Goal: Information Seeking & Learning: Learn about a topic

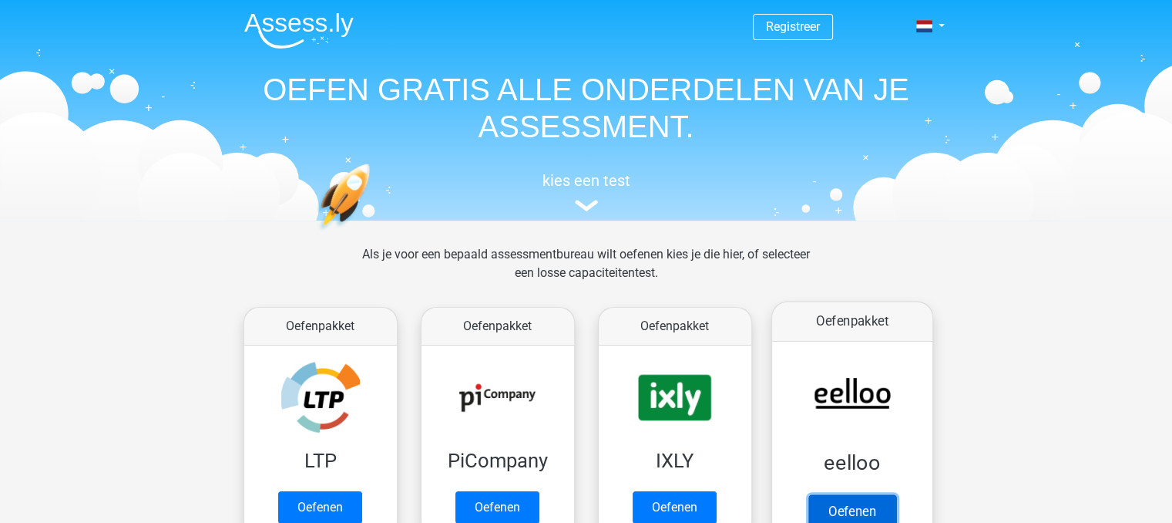
click at [850, 494] on link "Oefenen" at bounding box center [852, 511] width 88 height 34
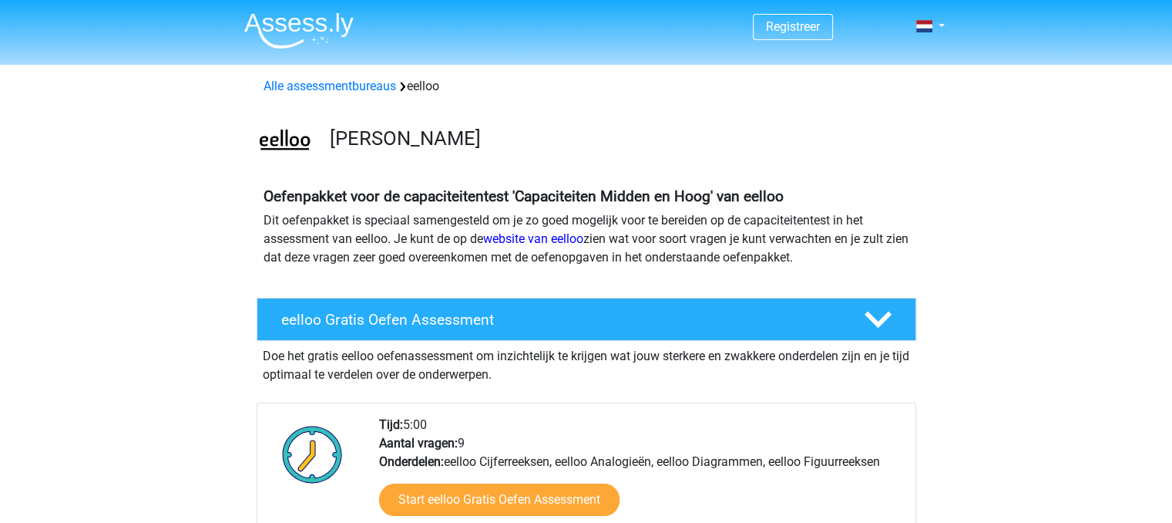
click at [324, 37] on img at bounding box center [298, 30] width 109 height 36
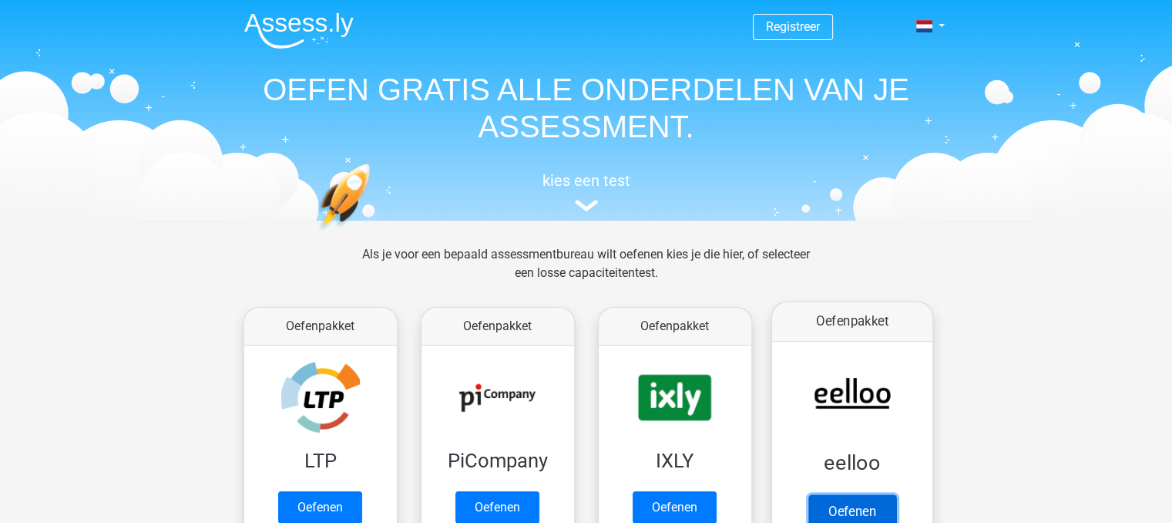
click at [876, 494] on link "Oefenen" at bounding box center [852, 511] width 88 height 34
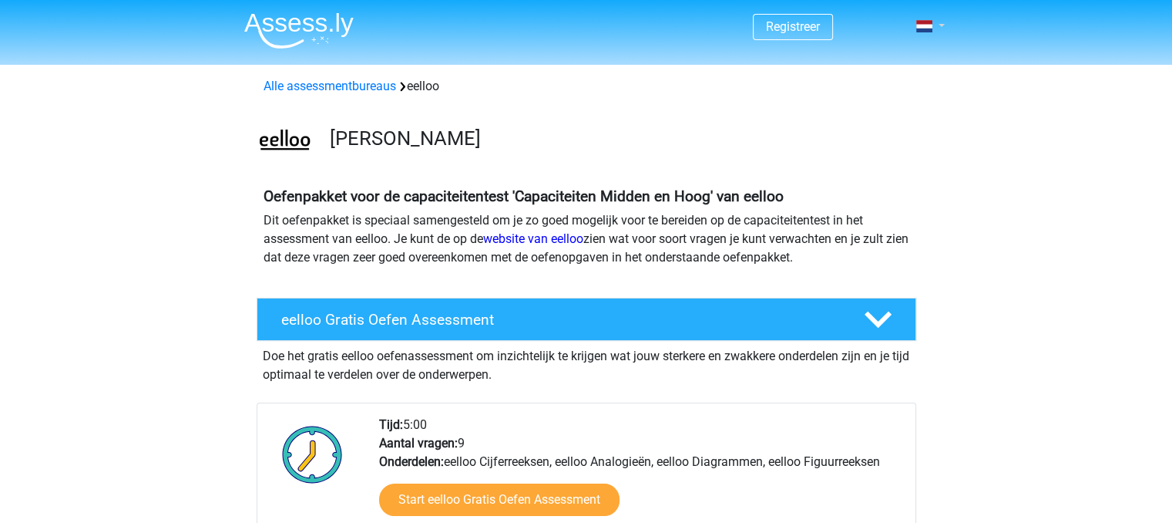
click at [922, 20] on span at bounding box center [924, 26] width 16 height 12
click at [862, 90] on link "Login" at bounding box center [885, 86] width 106 height 25
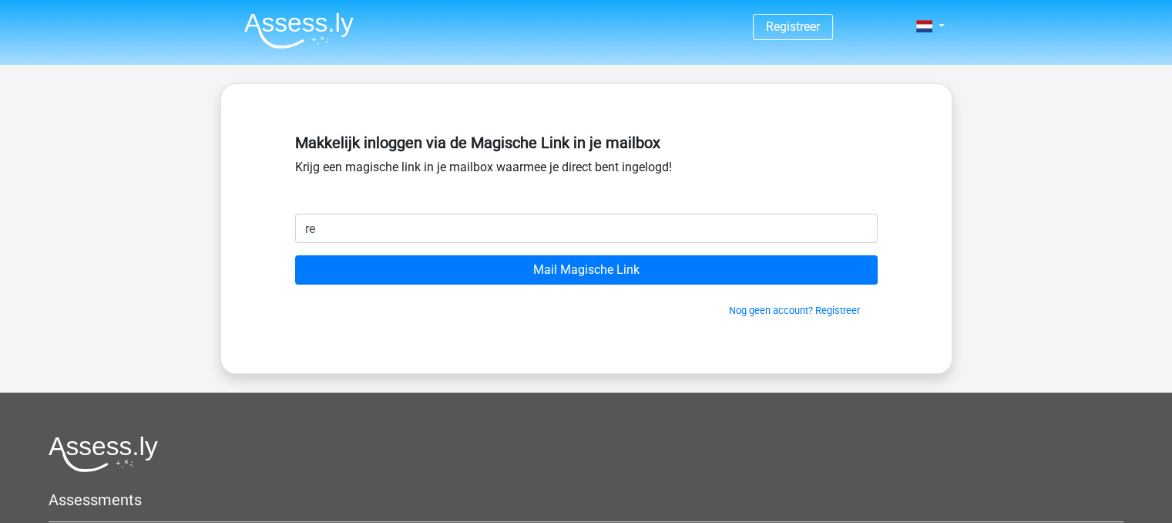
type input "rebeccadegreef@live.nl"
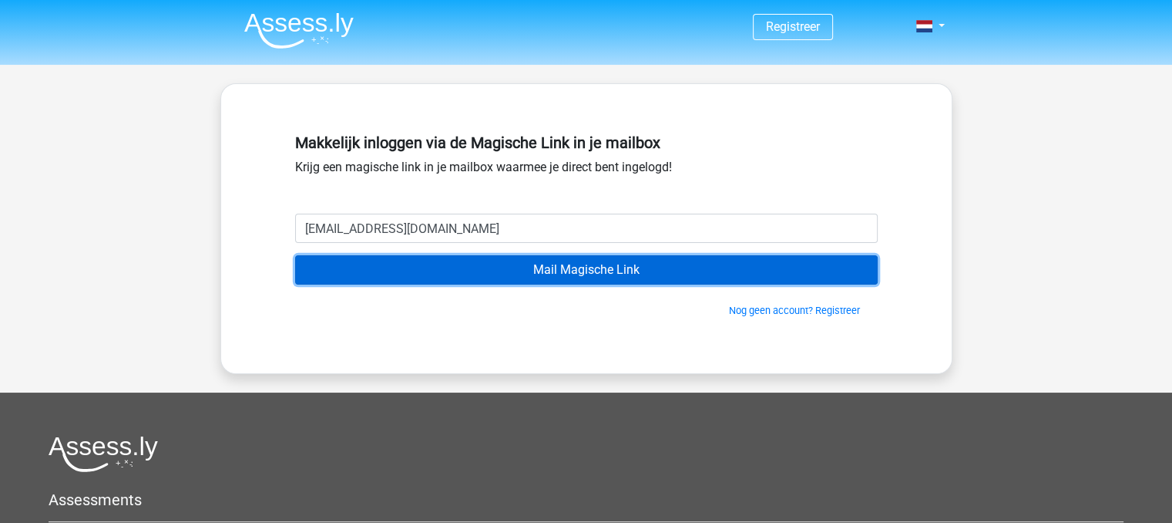
click at [794, 267] on input "Mail Magische Link" at bounding box center [586, 269] width 583 height 29
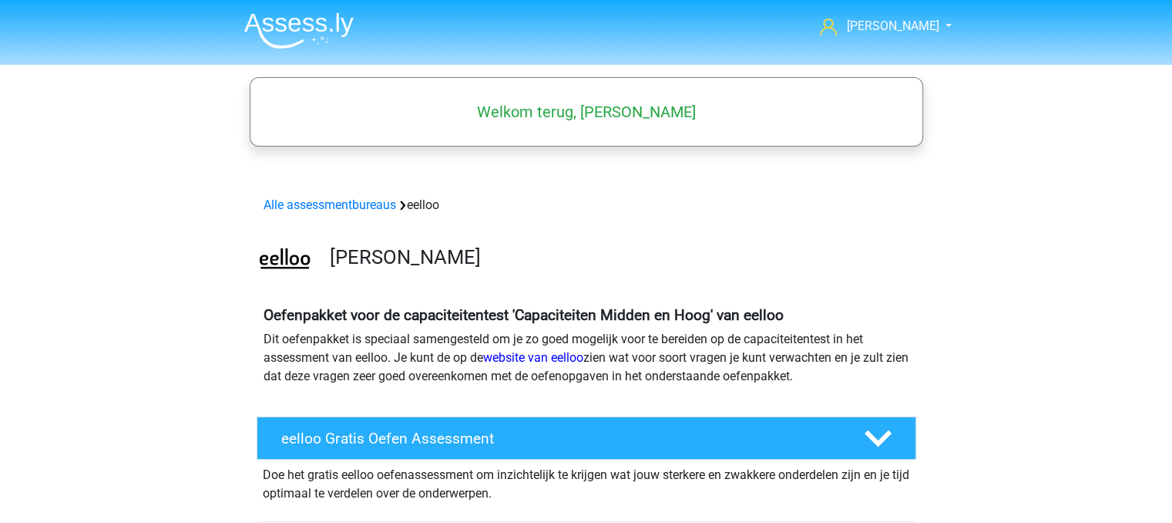
click at [298, 13] on img at bounding box center [298, 30] width 109 height 36
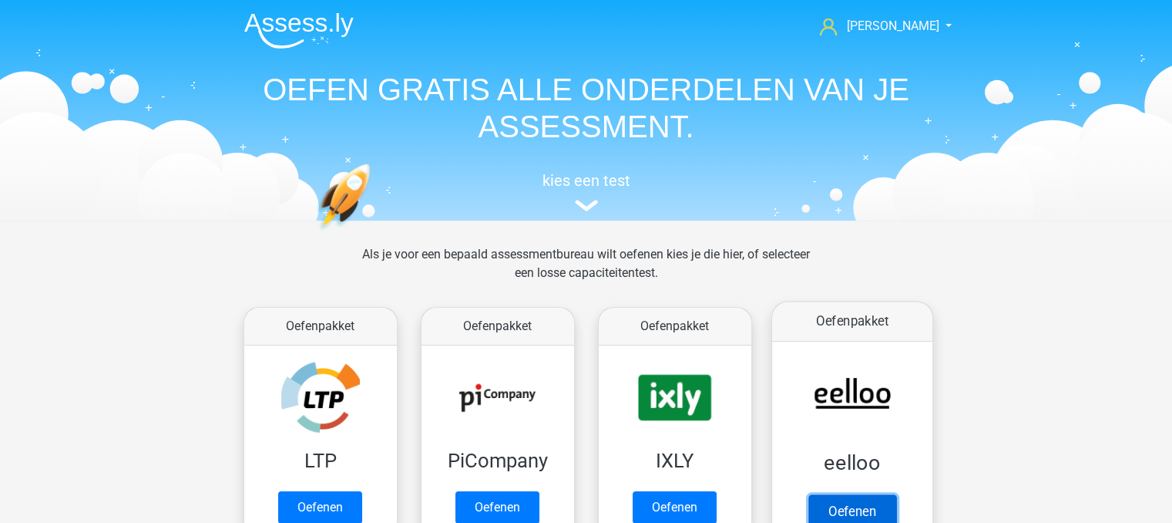
click at [846, 494] on link "Oefenen" at bounding box center [852, 511] width 88 height 34
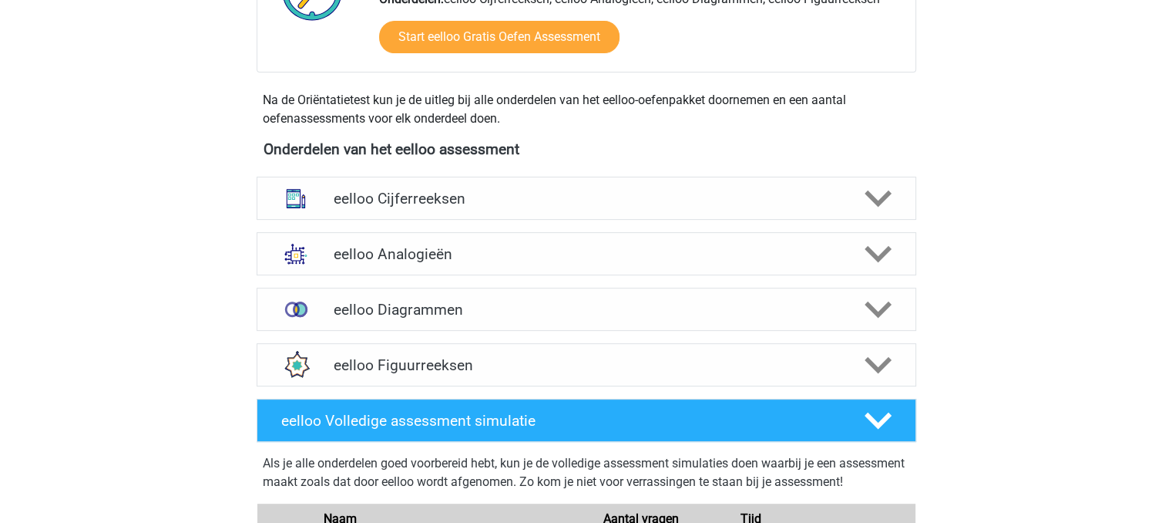
scroll to position [451, 0]
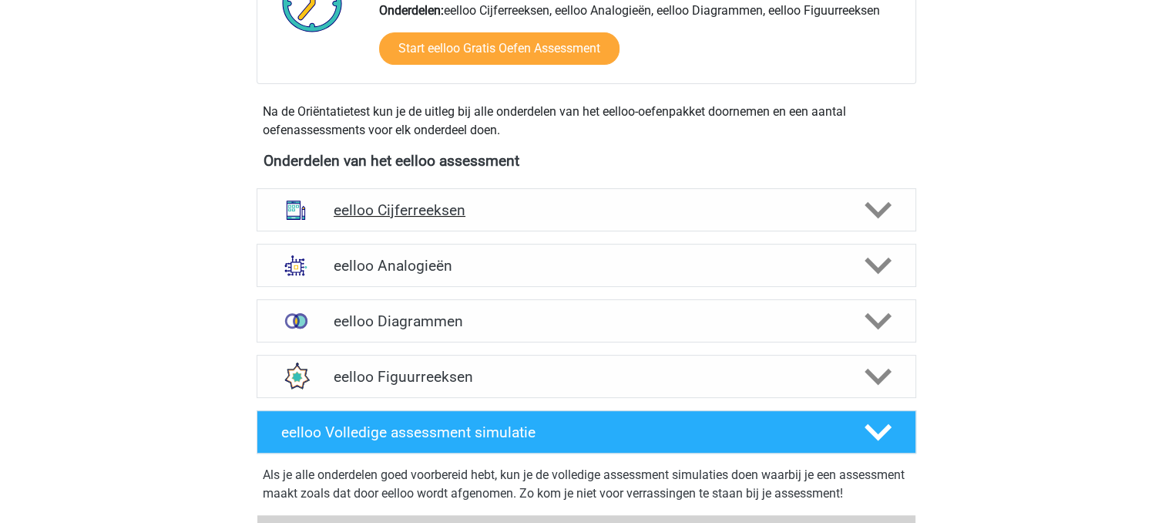
click at [882, 212] on polygon at bounding box center [878, 210] width 27 height 17
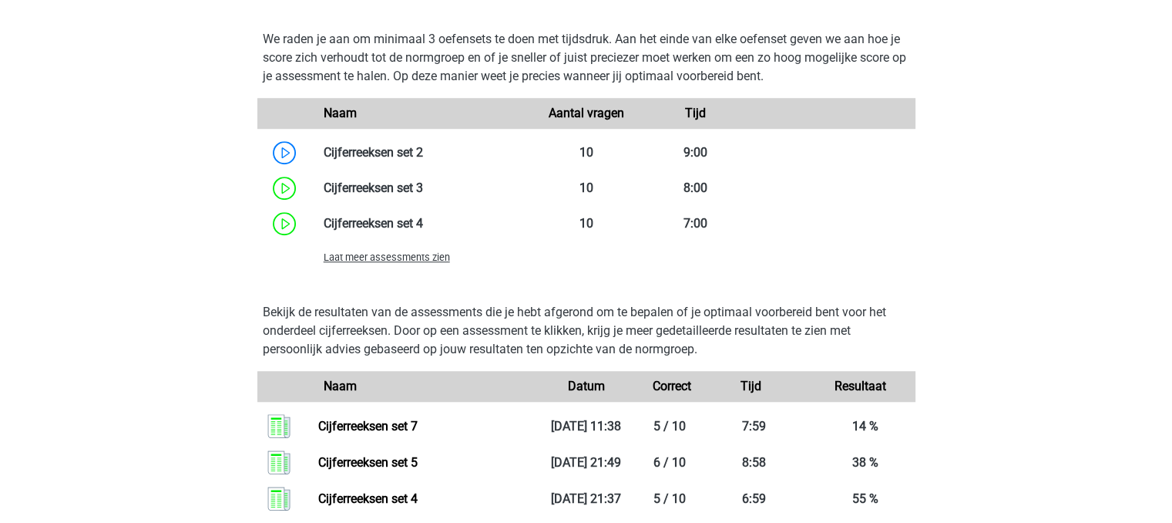
scroll to position [1173, 0]
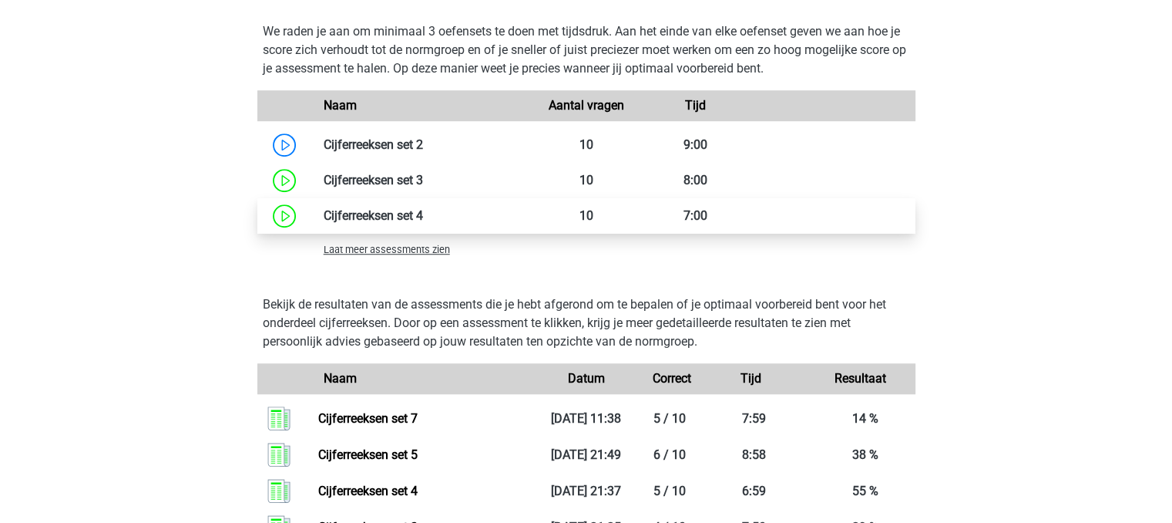
click at [423, 219] on link at bounding box center [423, 215] width 0 height 15
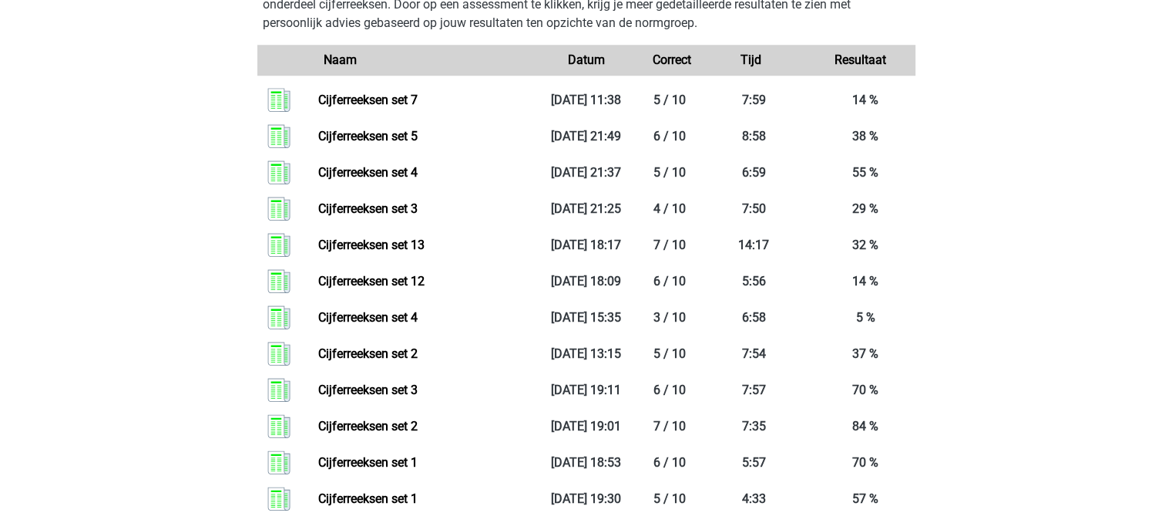
scroll to position [1523, 0]
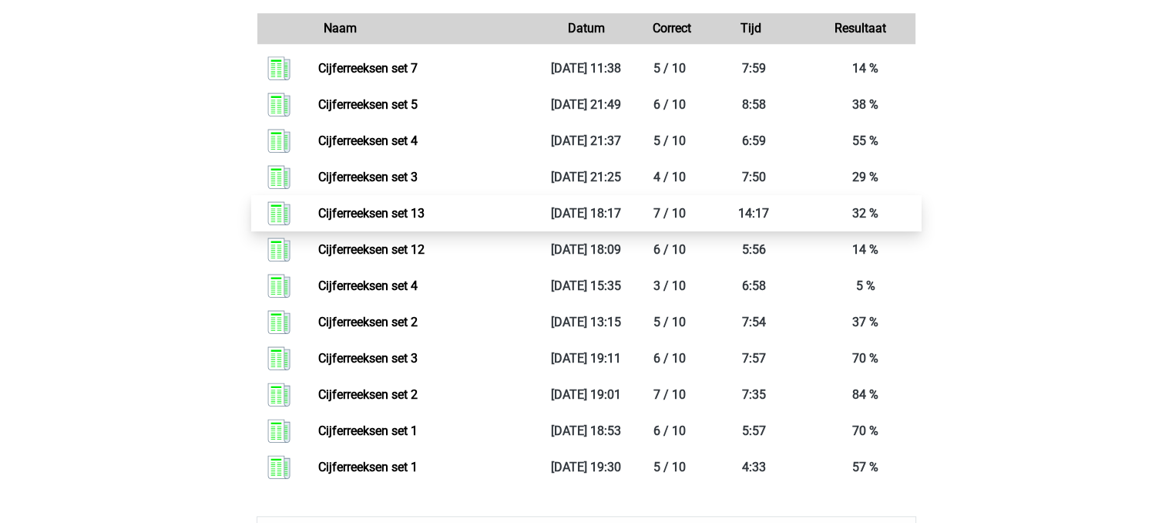
click at [425, 209] on link "Cijferreeksen set 13" at bounding box center [371, 213] width 106 height 15
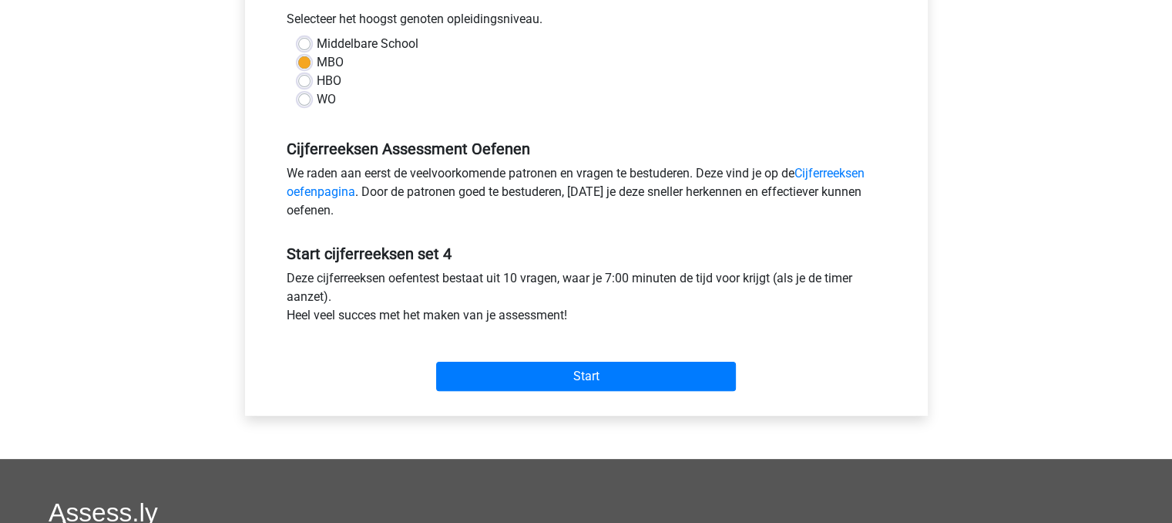
scroll to position [364, 0]
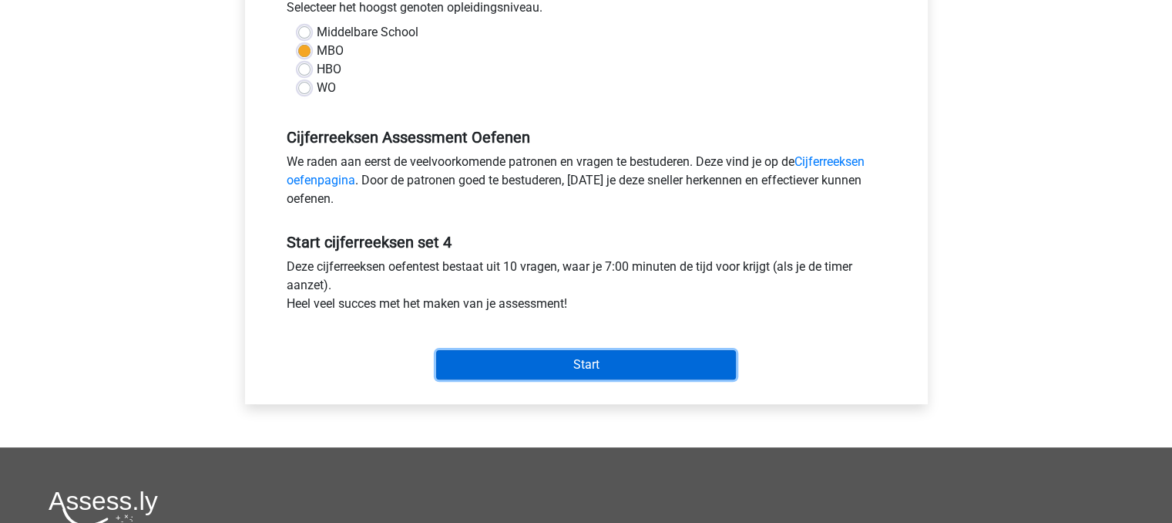
click at [570, 370] on input "Start" at bounding box center [586, 364] width 300 height 29
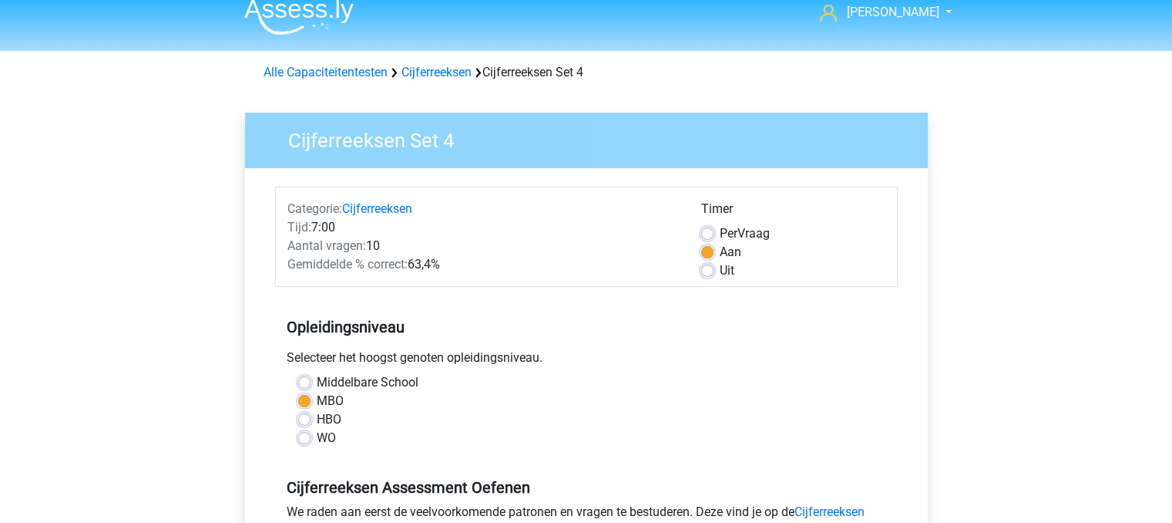
scroll to position [0, 0]
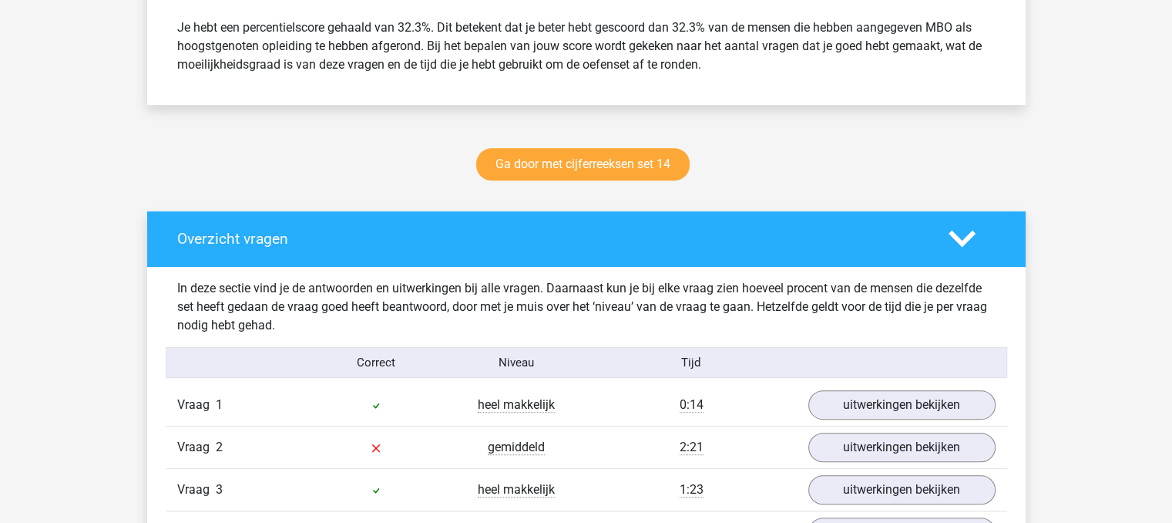
scroll to position [691, 0]
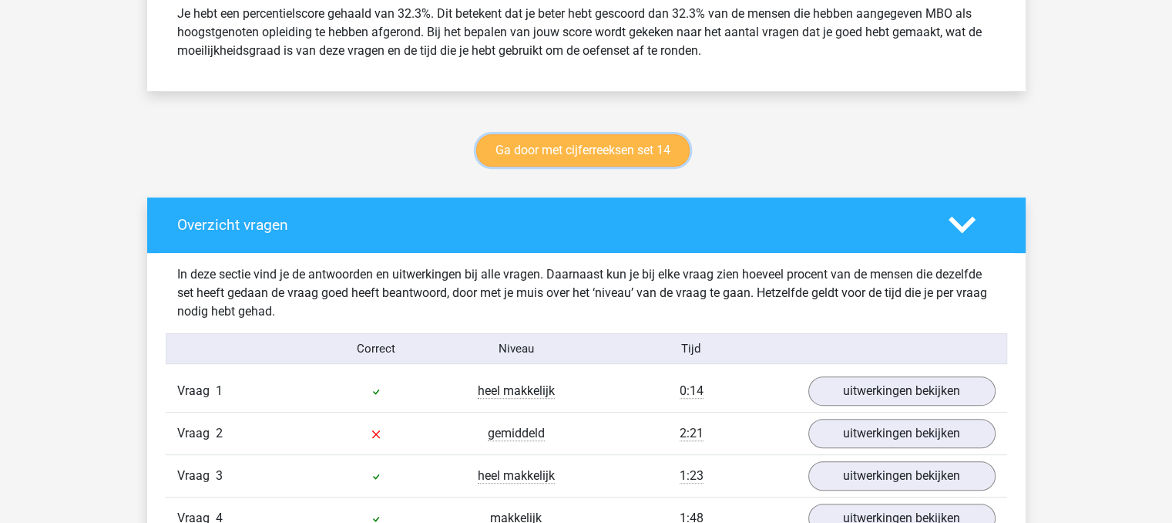
click at [659, 137] on link "Ga door met cijferreeksen set 14" at bounding box center [582, 150] width 213 height 32
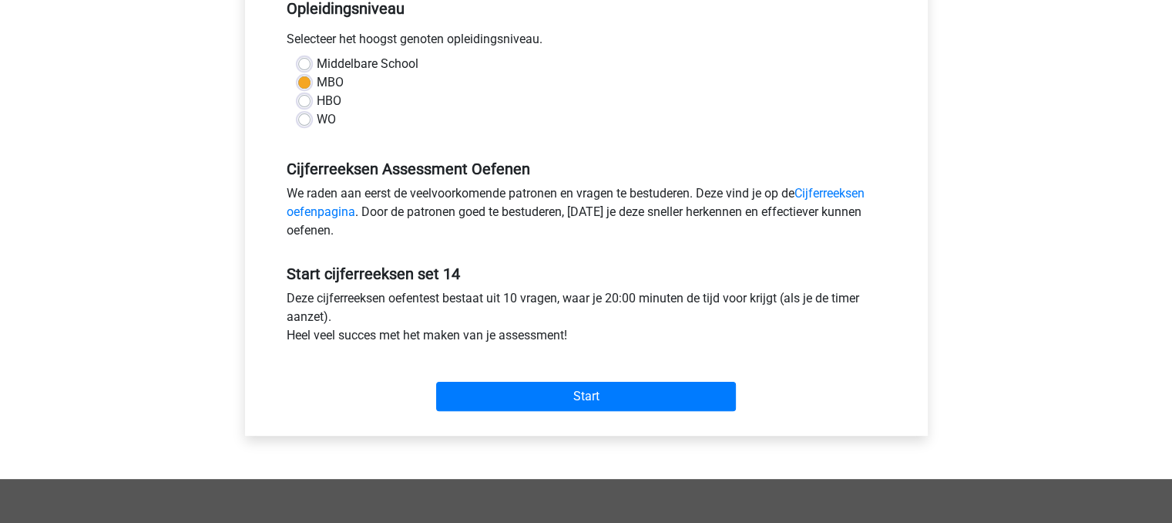
scroll to position [379, 0]
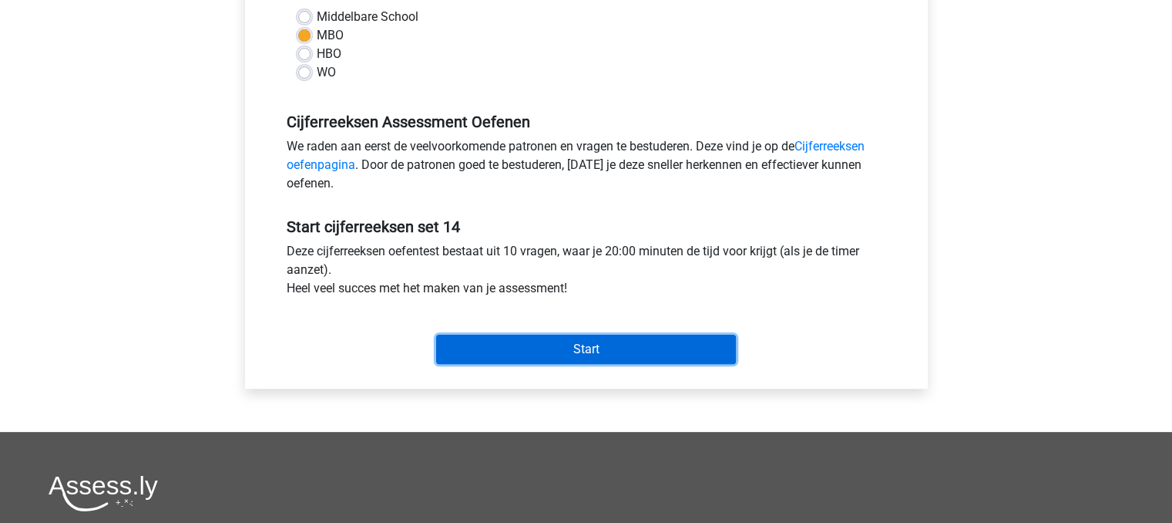
click at [634, 348] on input "Start" at bounding box center [586, 349] width 300 height 29
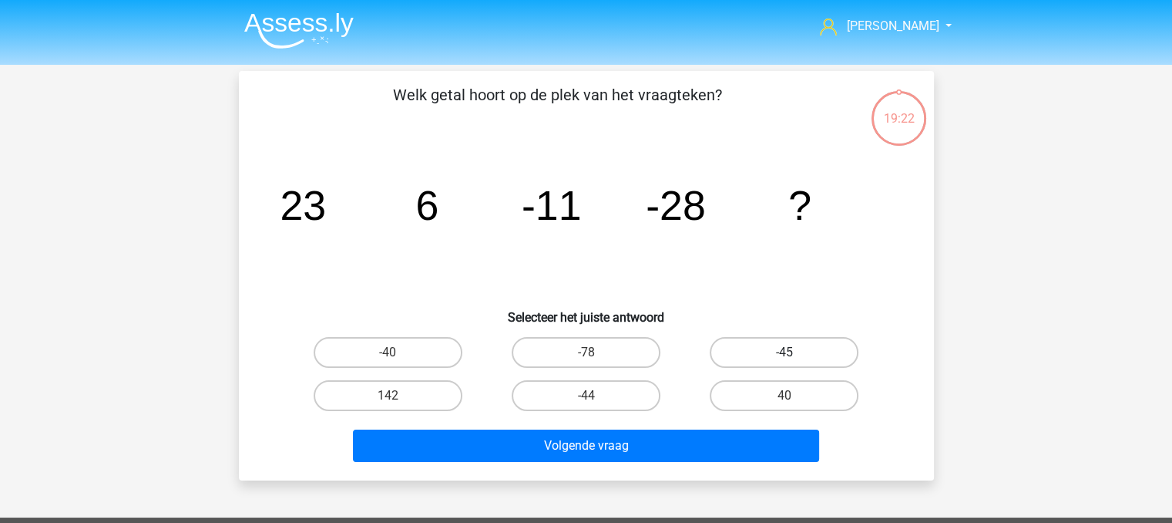
click at [762, 361] on label "-45" at bounding box center [784, 352] width 149 height 31
click at [785, 361] on input "-45" at bounding box center [790, 357] width 10 height 10
radio input "true"
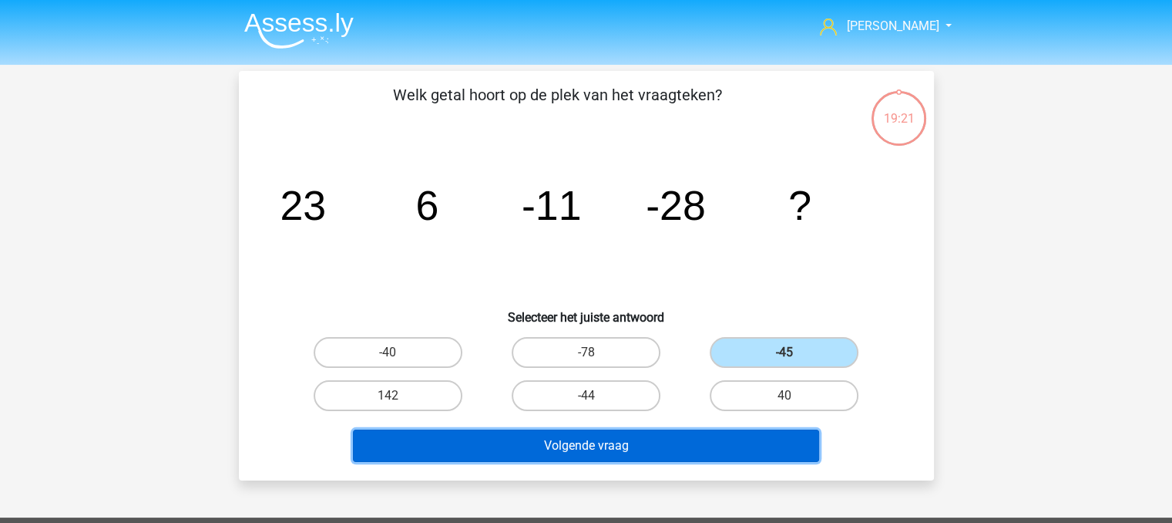
click at [729, 452] on button "Volgende vraag" at bounding box center [586, 445] width 466 height 32
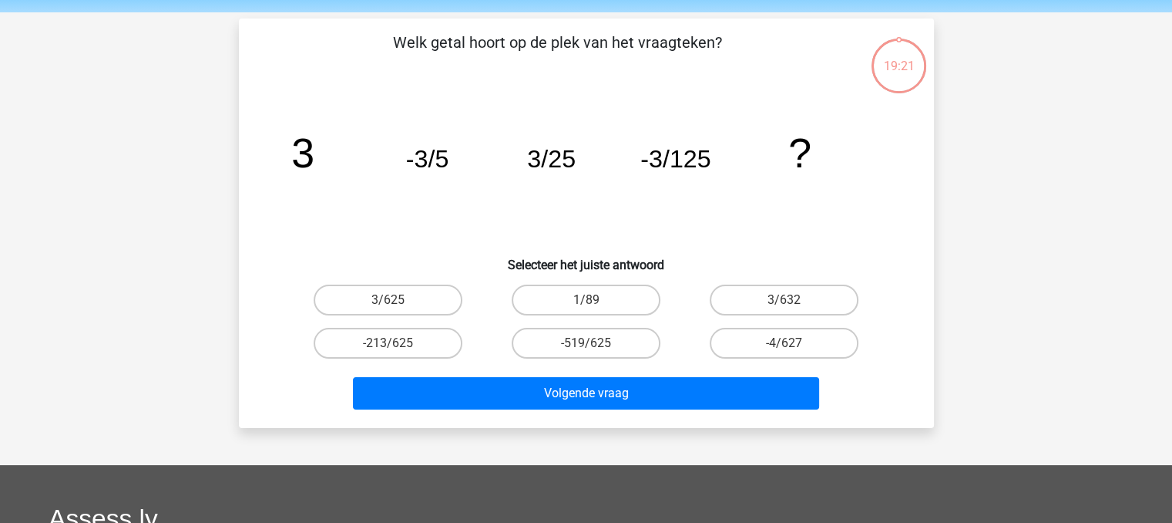
scroll to position [71, 0]
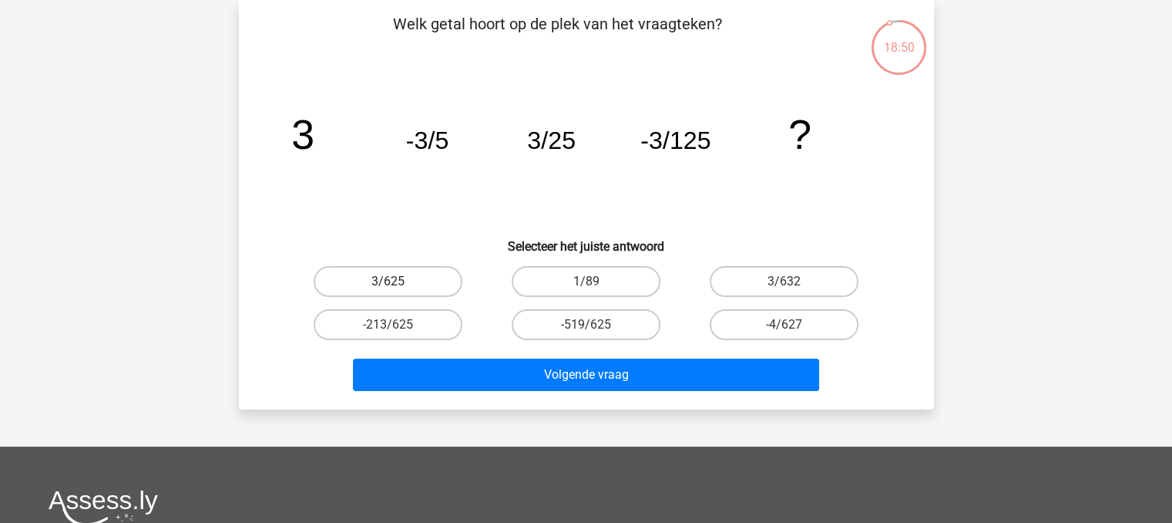
click at [421, 278] on label "3/625" at bounding box center [388, 281] width 149 height 31
click at [398, 281] on input "3/625" at bounding box center [393, 286] width 10 height 10
radio input "true"
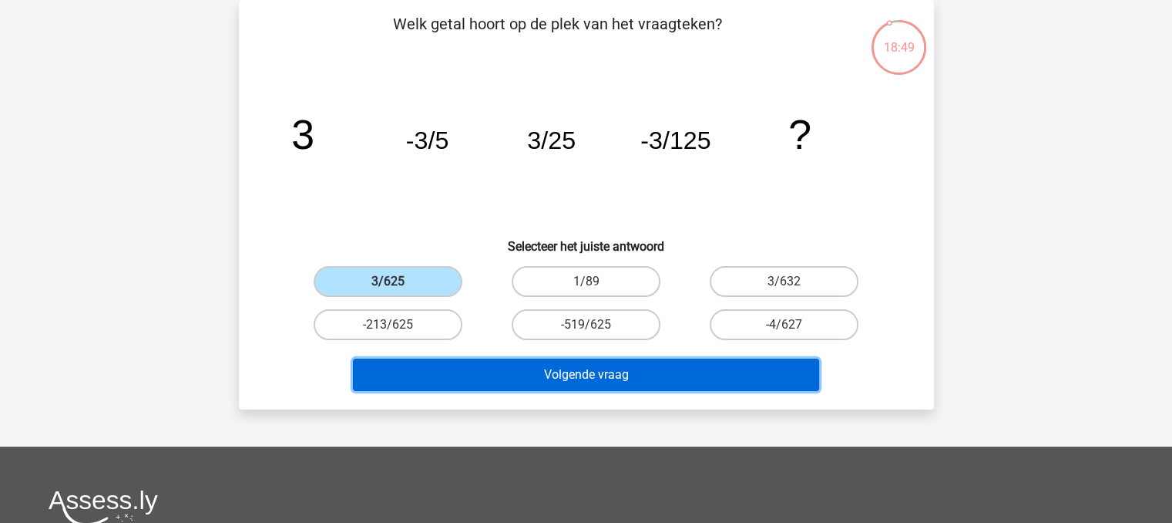
click at [524, 379] on button "Volgende vraag" at bounding box center [586, 374] width 466 height 32
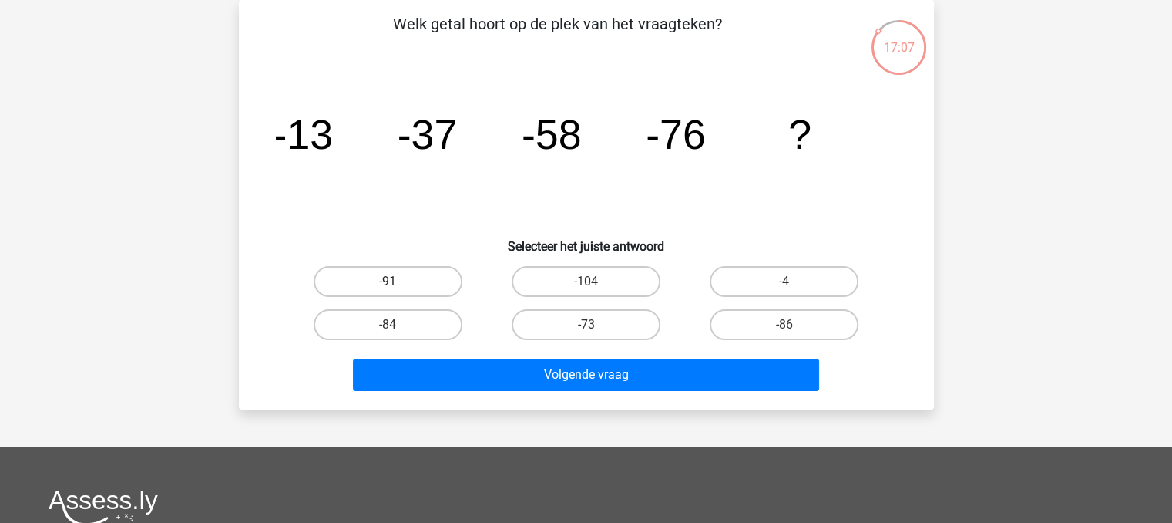
click at [400, 283] on label "-91" at bounding box center [388, 281] width 149 height 31
click at [398, 283] on input "-91" at bounding box center [393, 286] width 10 height 10
radio input "true"
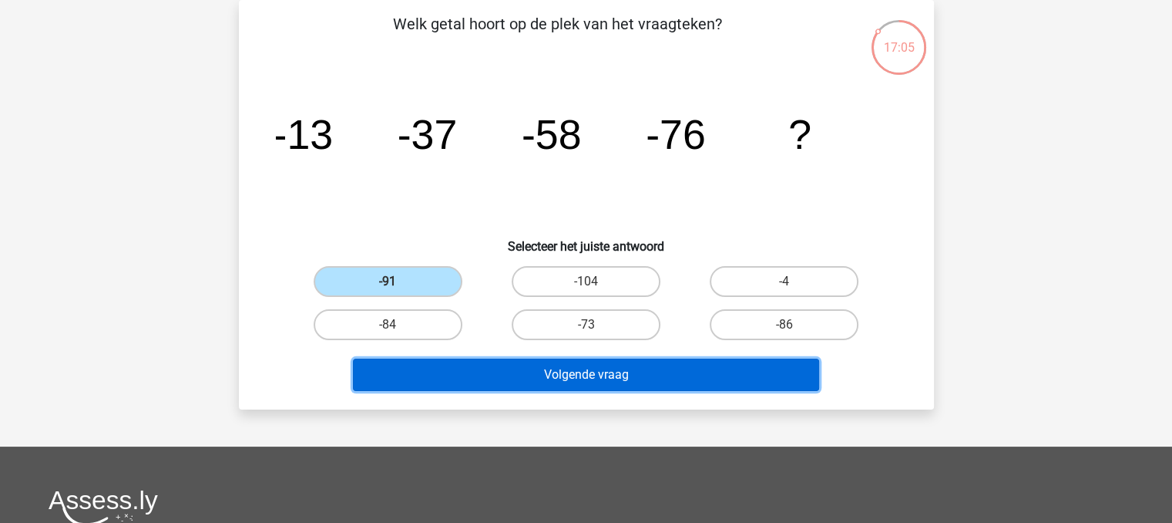
click at [573, 384] on button "Volgende vraag" at bounding box center [586, 374] width 466 height 32
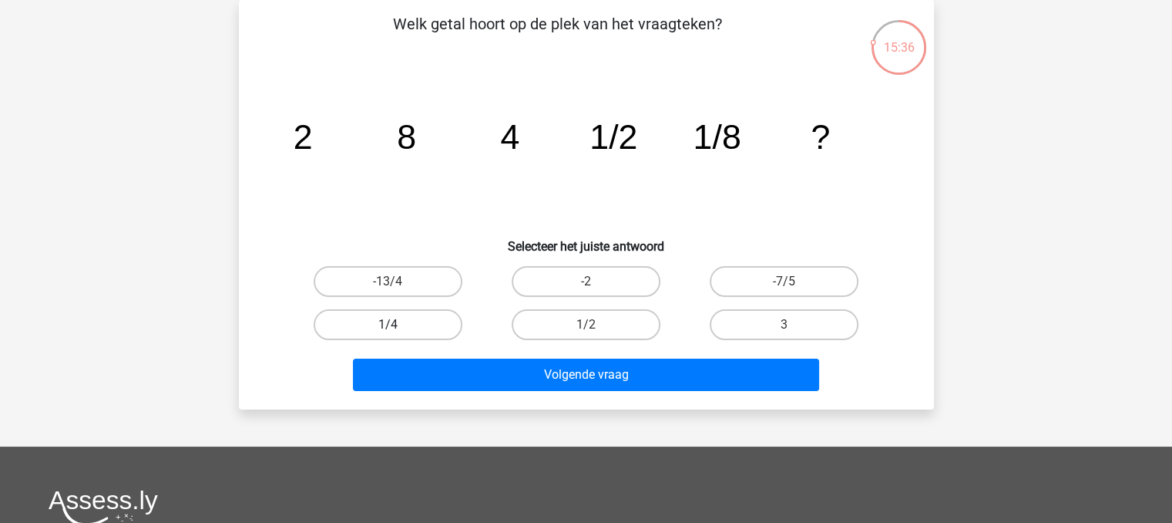
click at [395, 335] on label "1/4" at bounding box center [388, 324] width 149 height 31
click at [395, 335] on input "1/4" at bounding box center [393, 329] width 10 height 10
radio input "true"
click at [496, 389] on div "Volgende vraag" at bounding box center [586, 377] width 595 height 39
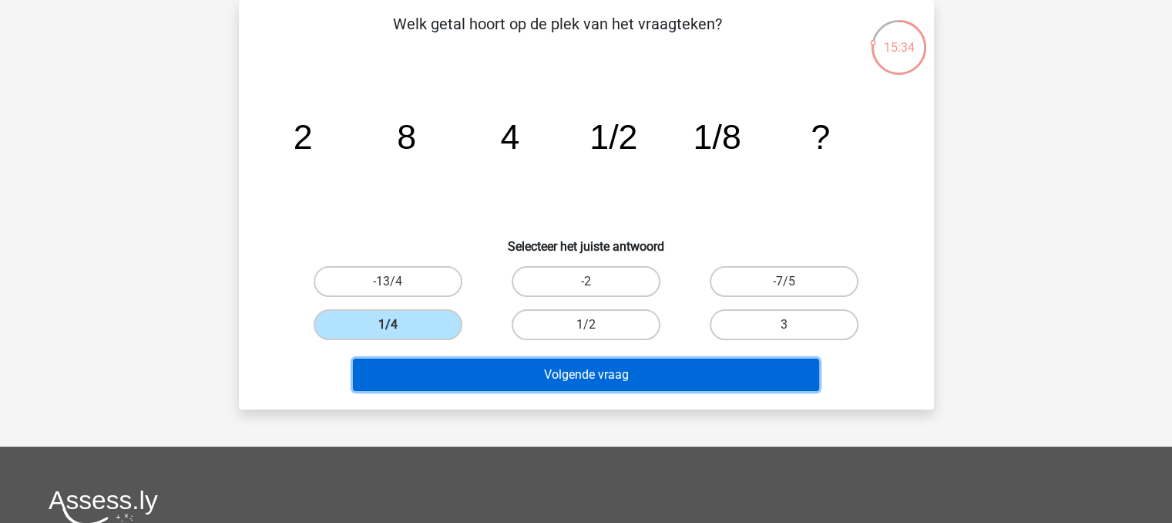
click at [506, 372] on button "Volgende vraag" at bounding box center [586, 374] width 466 height 32
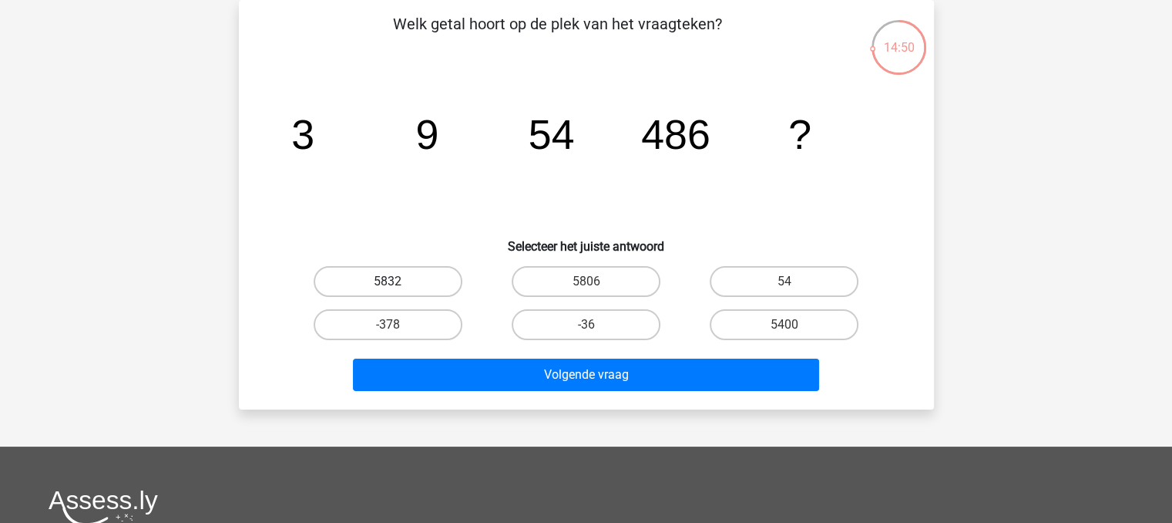
click at [416, 268] on label "5832" at bounding box center [388, 281] width 149 height 31
click at [398, 281] on input "5832" at bounding box center [393, 286] width 10 height 10
radio input "true"
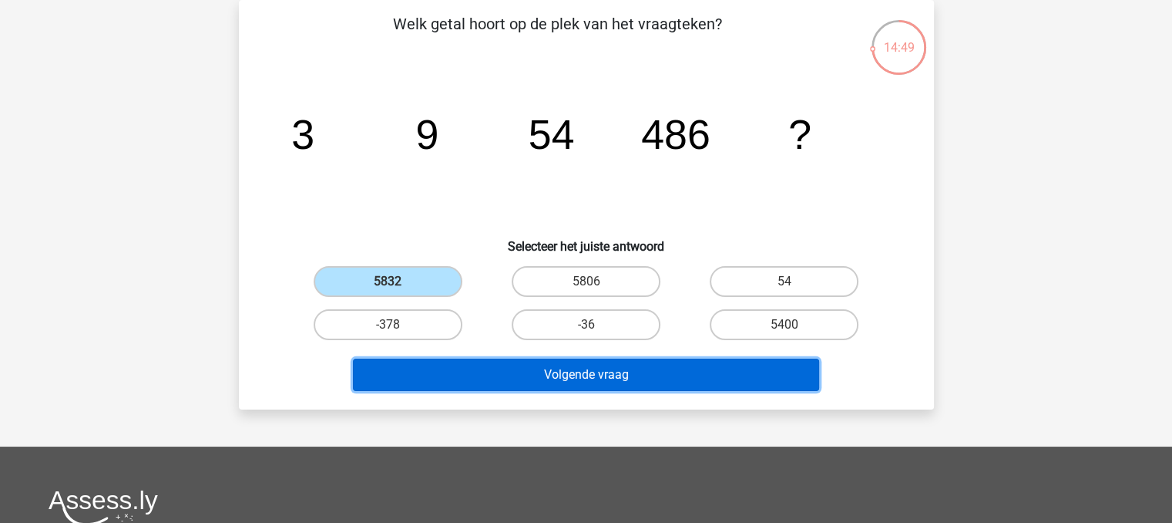
click at [524, 370] on button "Volgende vraag" at bounding box center [586, 374] width 466 height 32
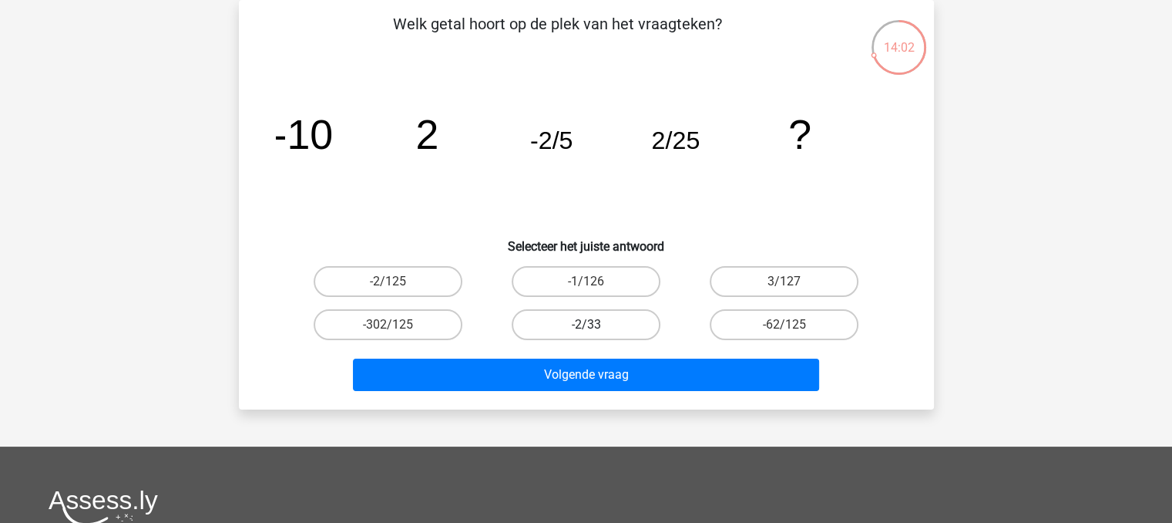
click at [585, 323] on label "-2/33" at bounding box center [586, 324] width 149 height 31
click at [586, 324] on input "-2/33" at bounding box center [591, 329] width 10 height 10
radio input "true"
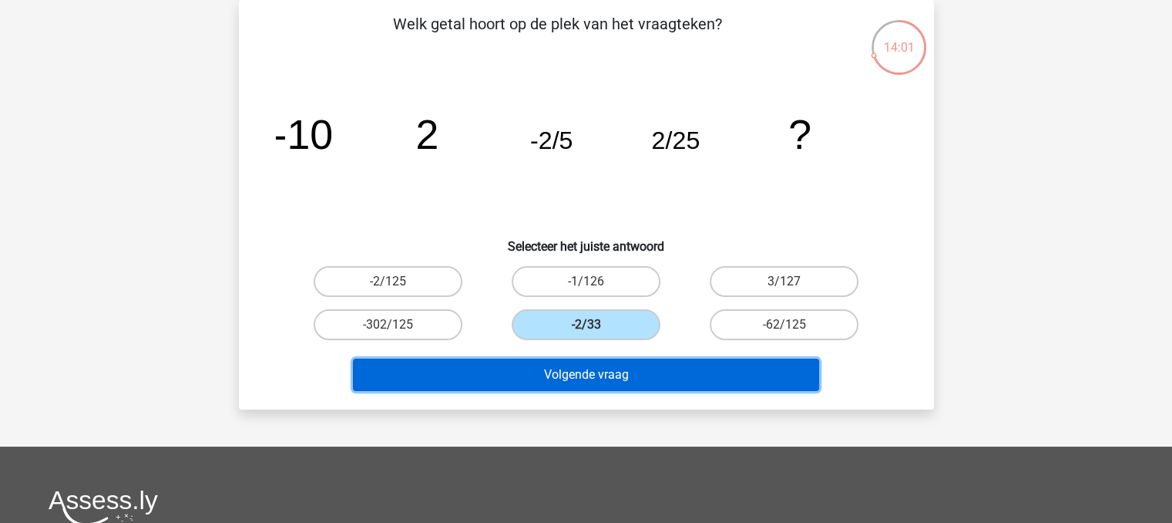
click at [601, 365] on button "Volgende vraag" at bounding box center [586, 374] width 466 height 32
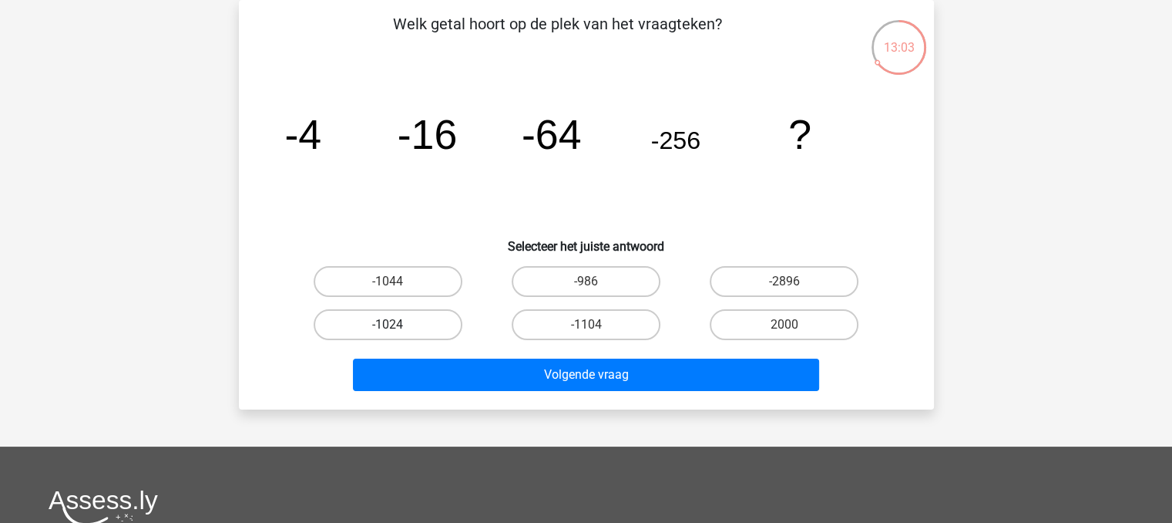
click at [441, 315] on label "-1024" at bounding box center [388, 324] width 149 height 31
click at [398, 324] on input "-1024" at bounding box center [393, 329] width 10 height 10
radio input "true"
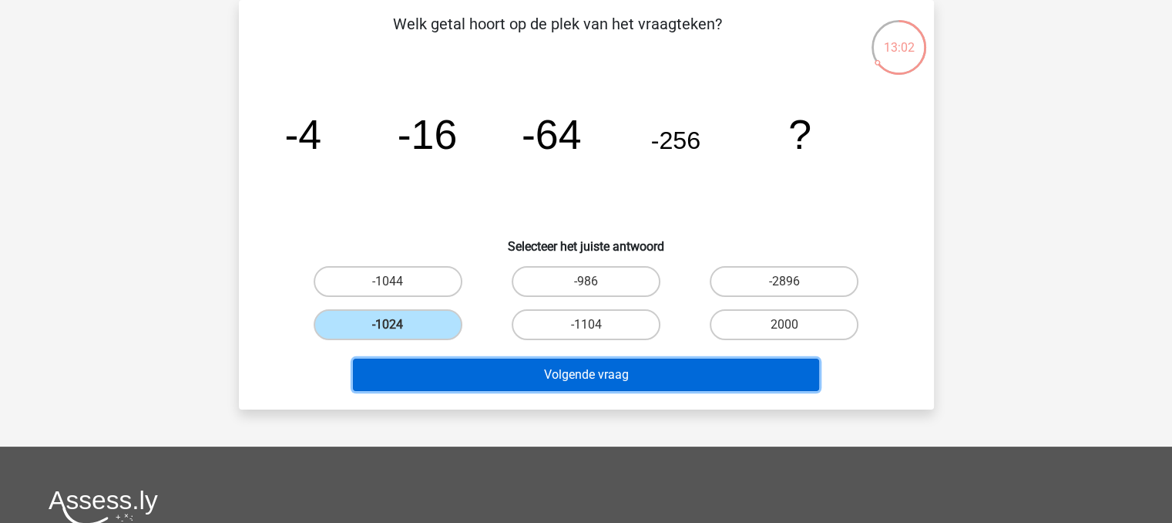
click at [506, 371] on button "Volgende vraag" at bounding box center [586, 374] width 466 height 32
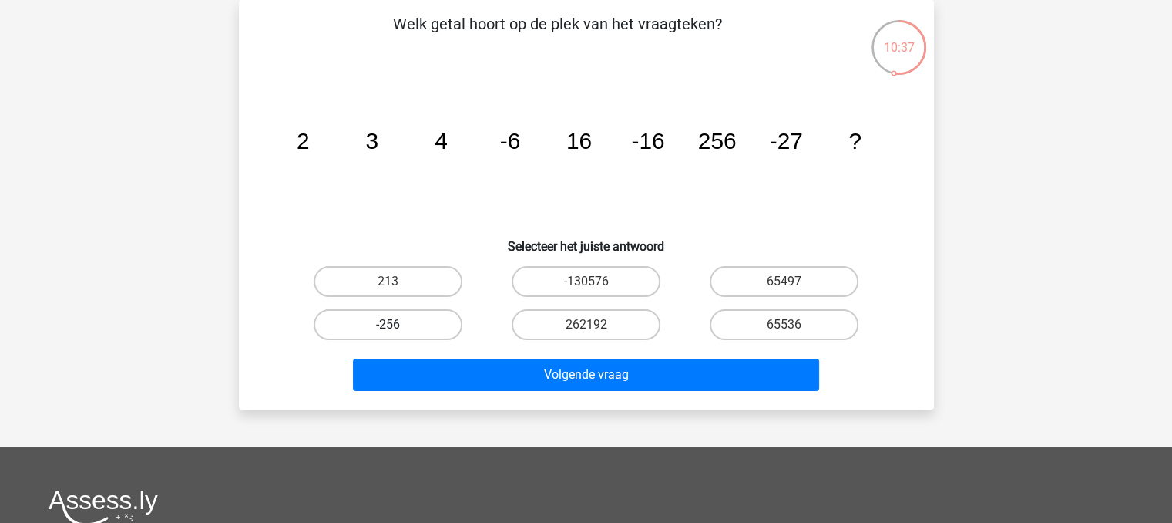
click at [419, 321] on label "-256" at bounding box center [388, 324] width 149 height 31
click at [398, 324] on input "-256" at bounding box center [393, 329] width 10 height 10
radio input "true"
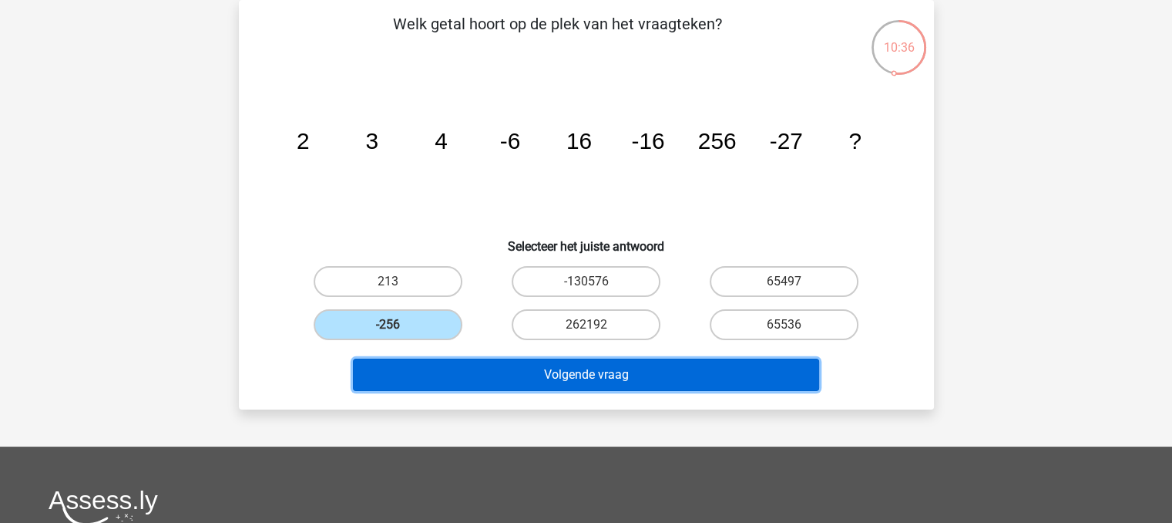
click at [531, 365] on button "Volgende vraag" at bounding box center [586, 374] width 466 height 32
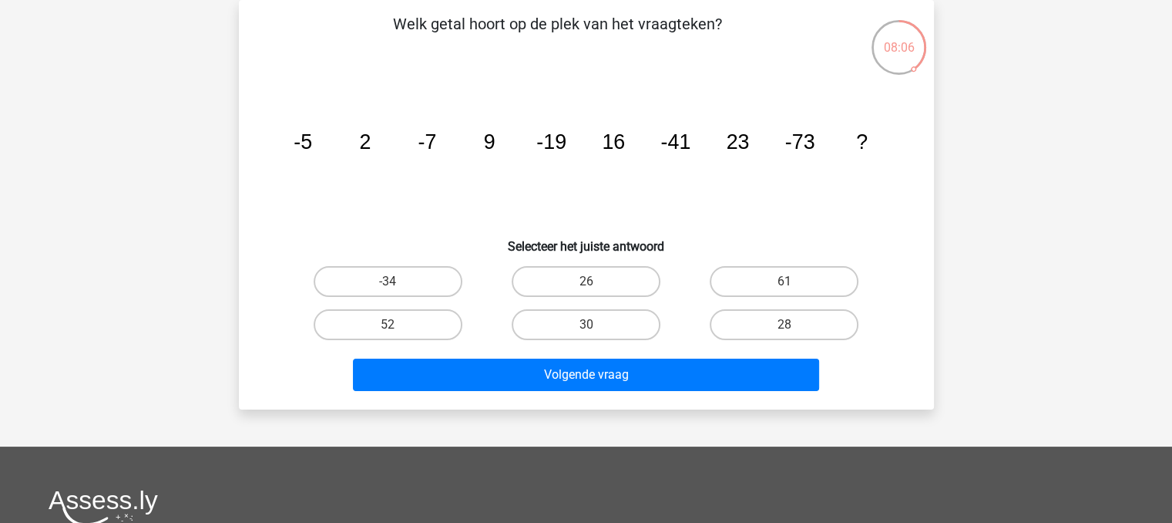
click at [592, 325] on input "30" at bounding box center [591, 329] width 10 height 10
radio input "true"
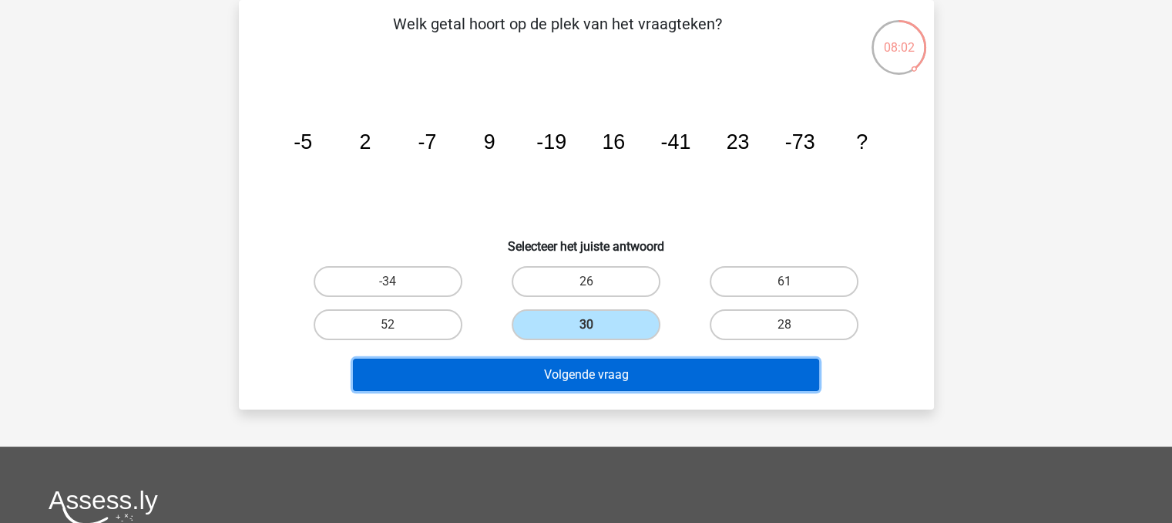
click at [607, 374] on button "Volgende vraag" at bounding box center [586, 374] width 466 height 32
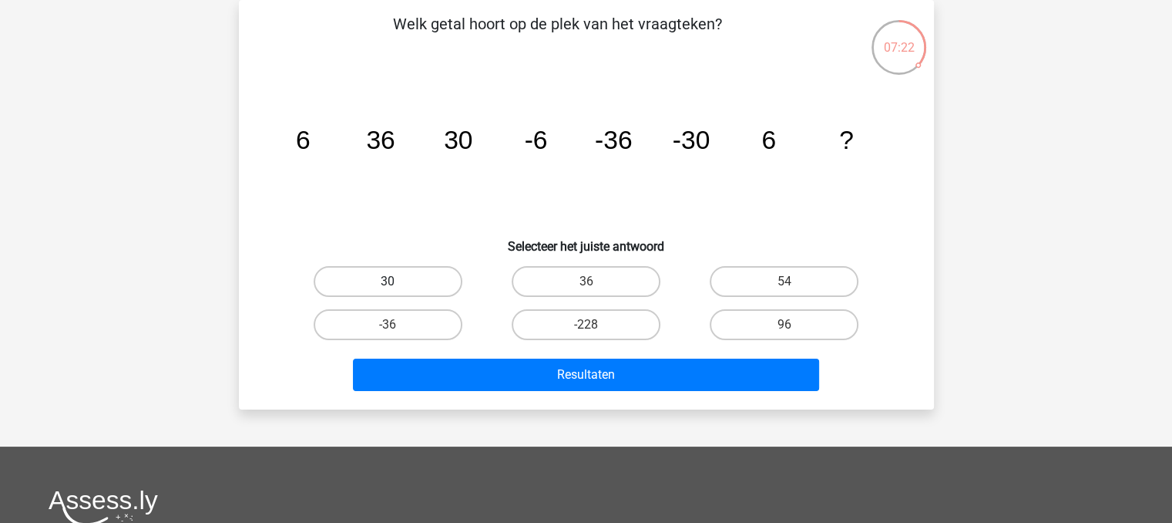
click at [427, 282] on label "30" at bounding box center [388, 281] width 149 height 31
click at [398, 282] on input "30" at bounding box center [393, 286] width 10 height 10
radio input "true"
click at [615, 272] on label "36" at bounding box center [586, 281] width 149 height 31
click at [596, 281] on input "36" at bounding box center [591, 286] width 10 height 10
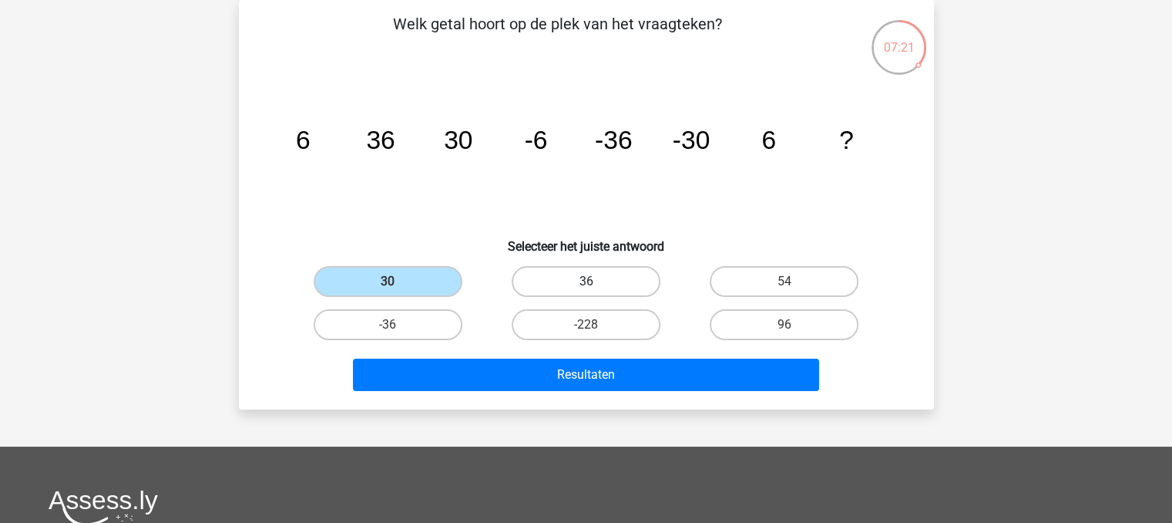
radio input "true"
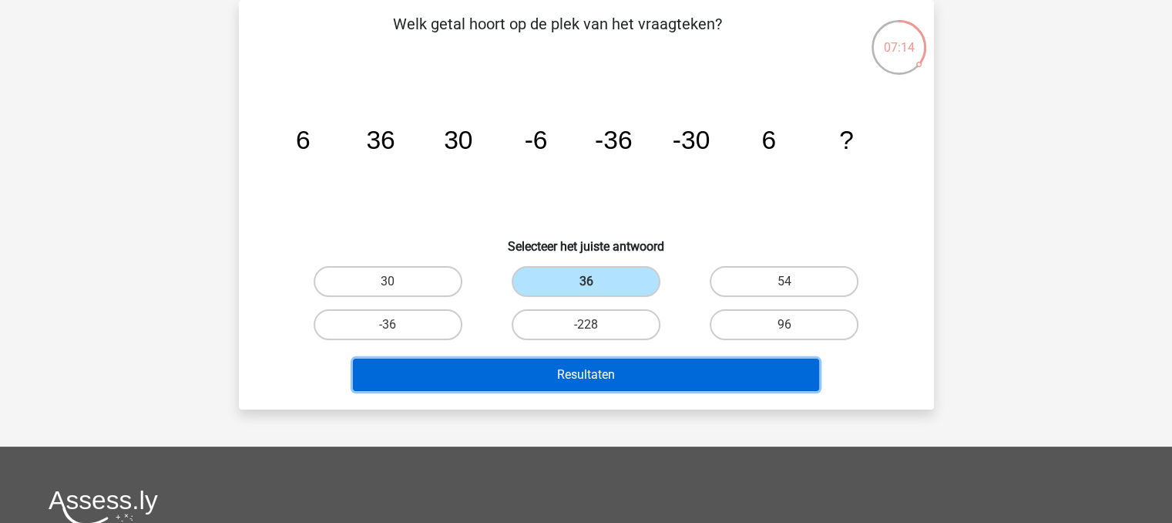
click at [629, 385] on button "Resultaten" at bounding box center [586, 374] width 466 height 32
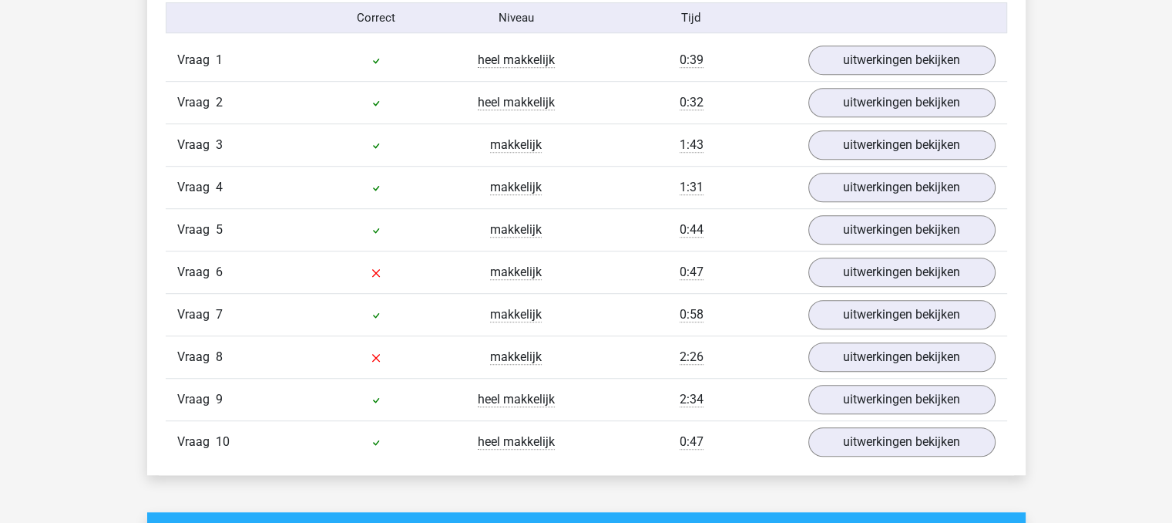
scroll to position [1033, 0]
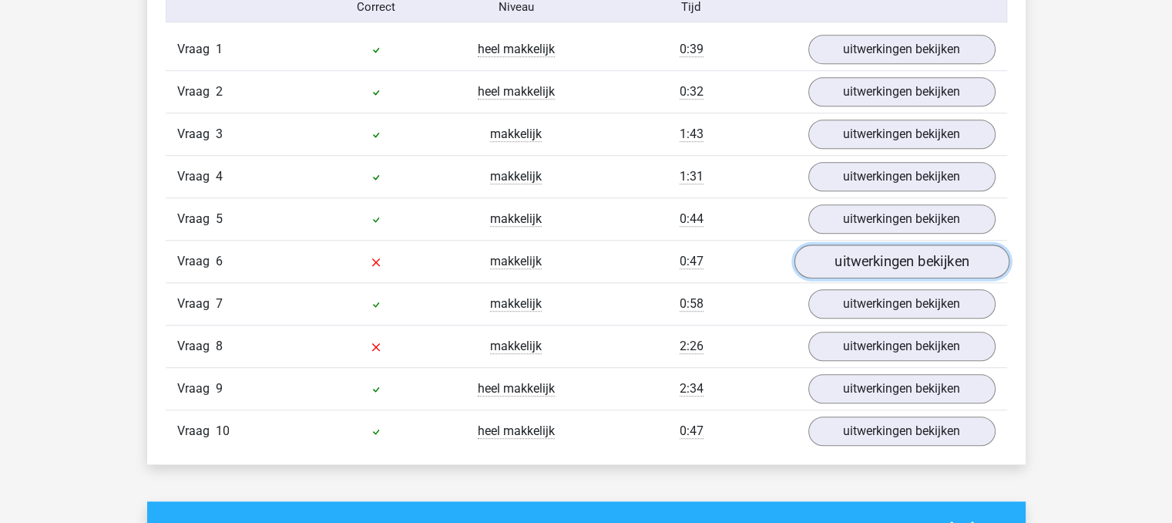
click at [899, 263] on link "uitwerkingen bekijken" at bounding box center [901, 262] width 215 height 34
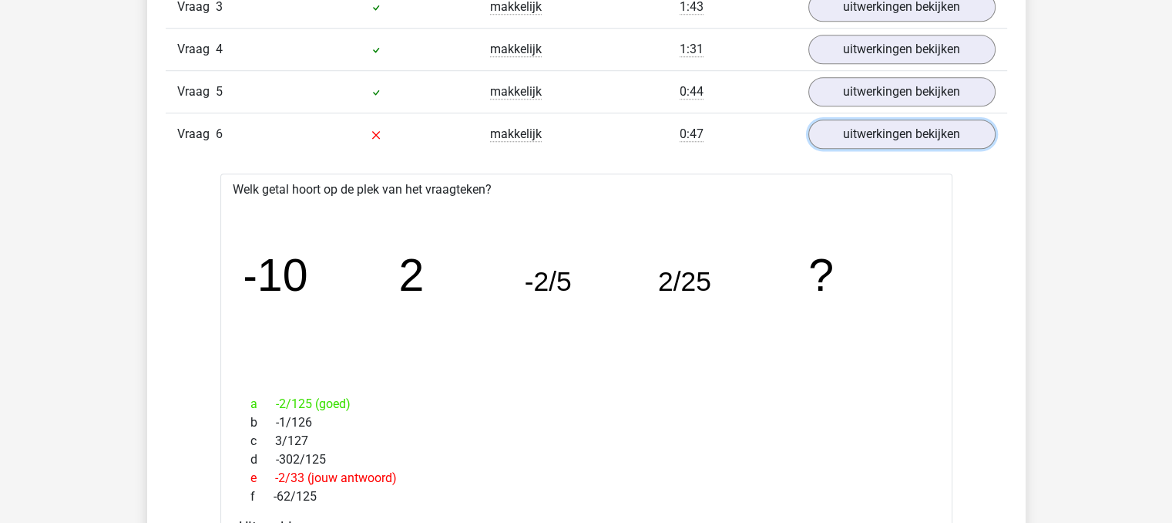
scroll to position [1152, 0]
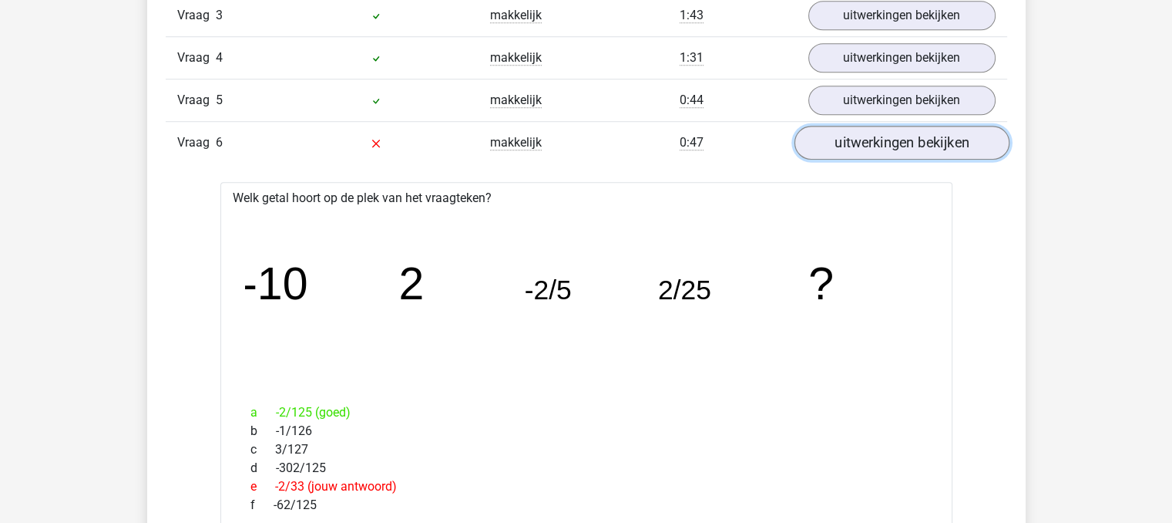
click at [919, 143] on link "uitwerkingen bekijken" at bounding box center [901, 143] width 215 height 34
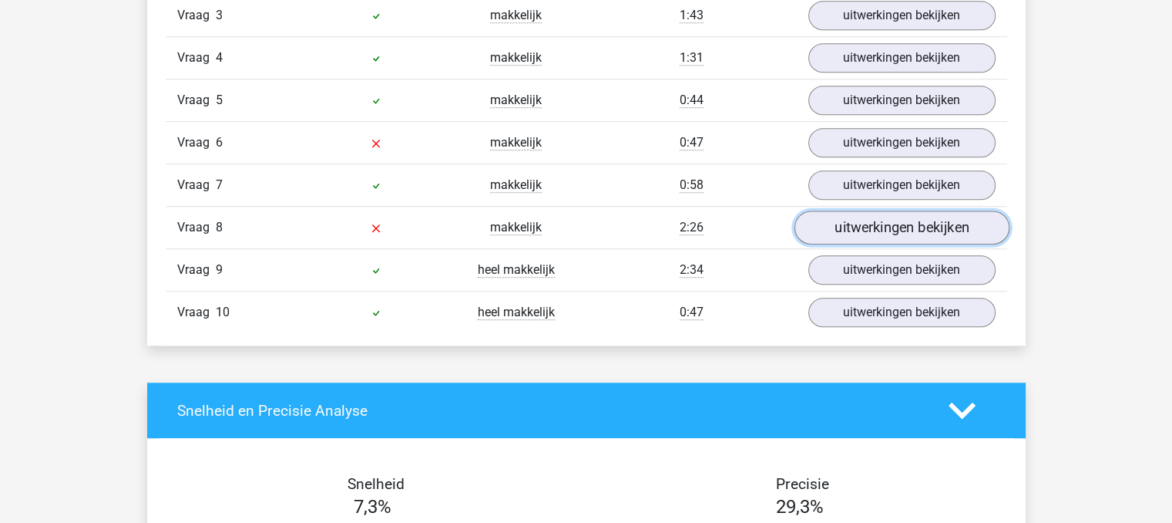
click at [922, 221] on link "uitwerkingen bekijken" at bounding box center [901, 228] width 215 height 34
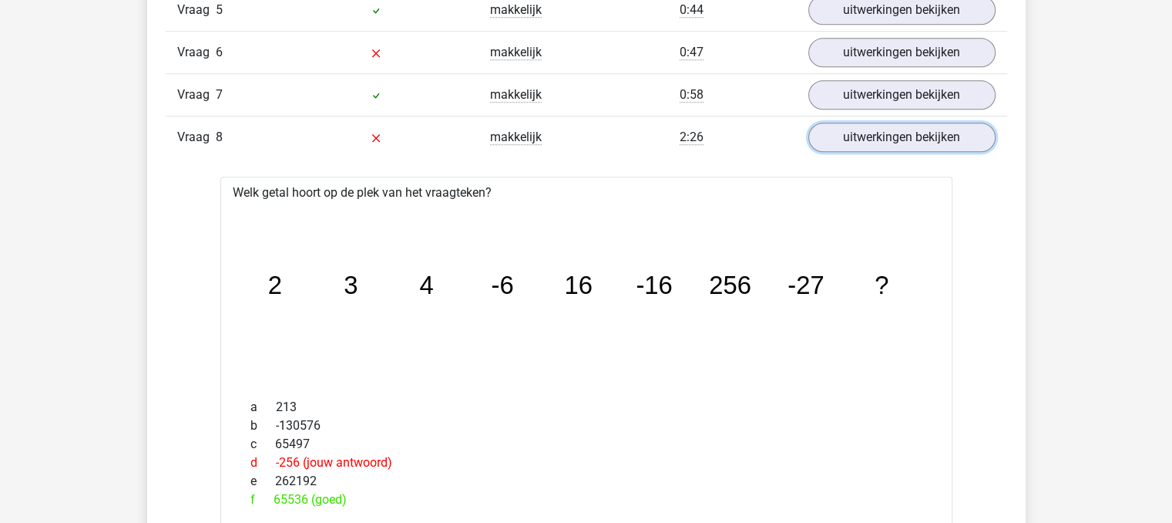
scroll to position [1227, 0]
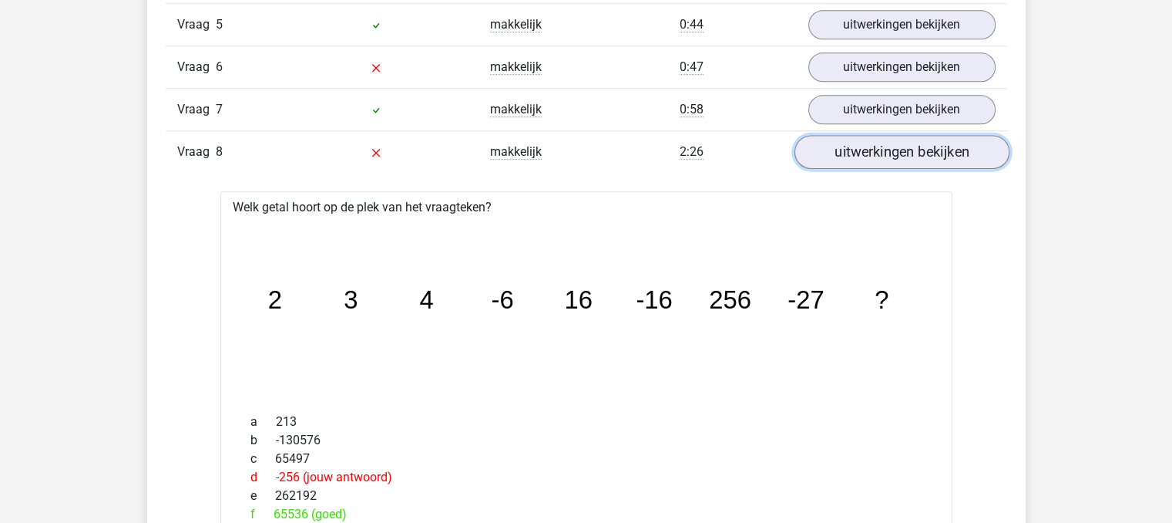
click at [959, 153] on link "uitwerkingen bekijken" at bounding box center [901, 153] width 215 height 34
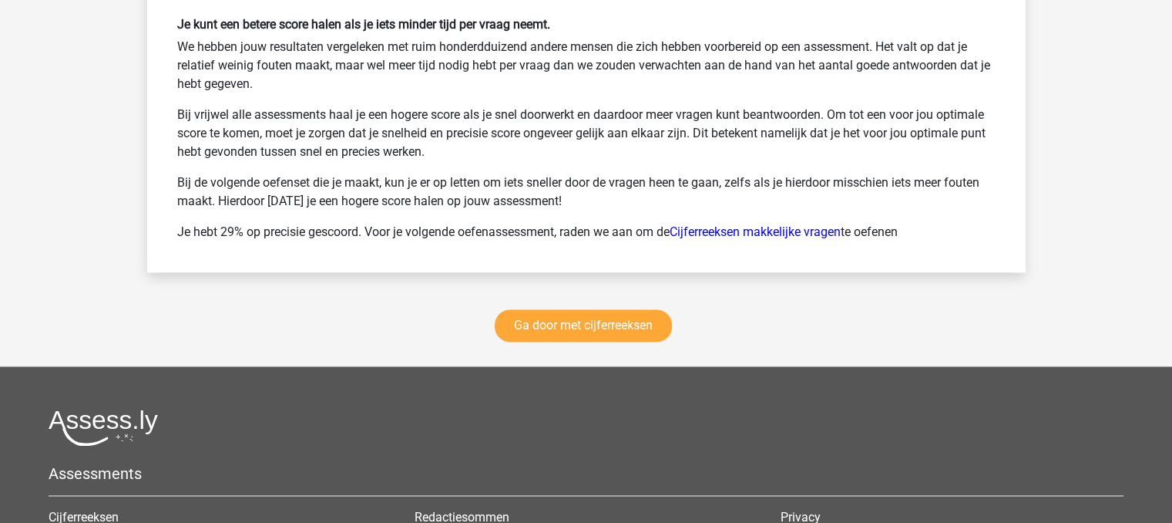
scroll to position [2116, 0]
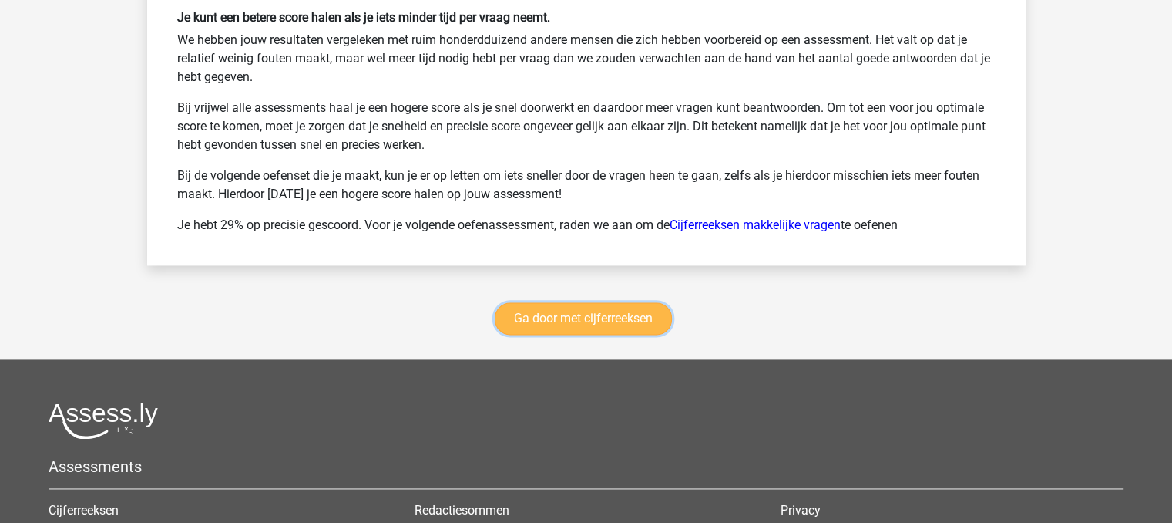
click at [600, 316] on link "Ga door met cijferreeksen" at bounding box center [583, 318] width 177 height 32
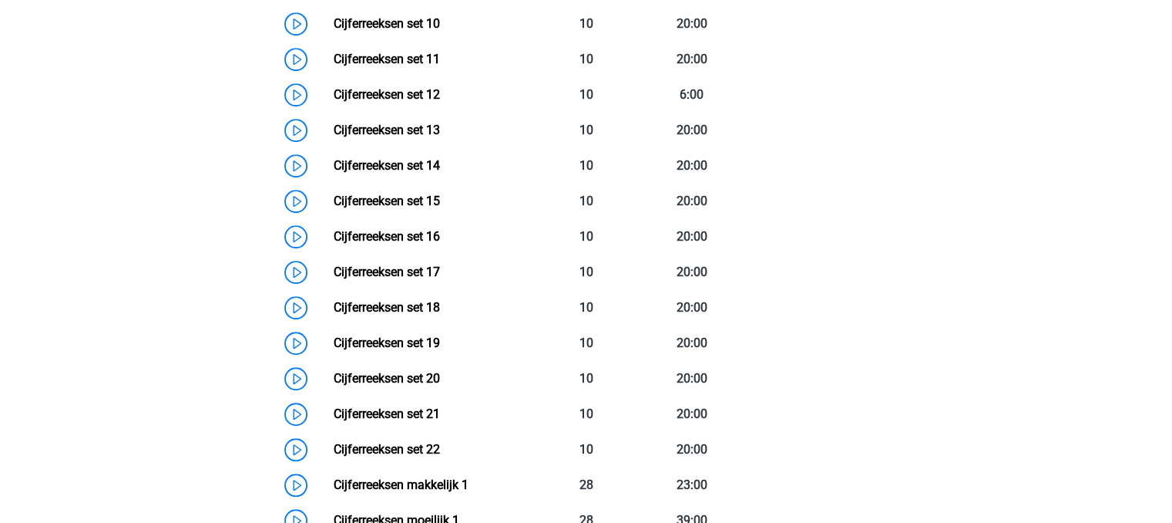
scroll to position [1153, 0]
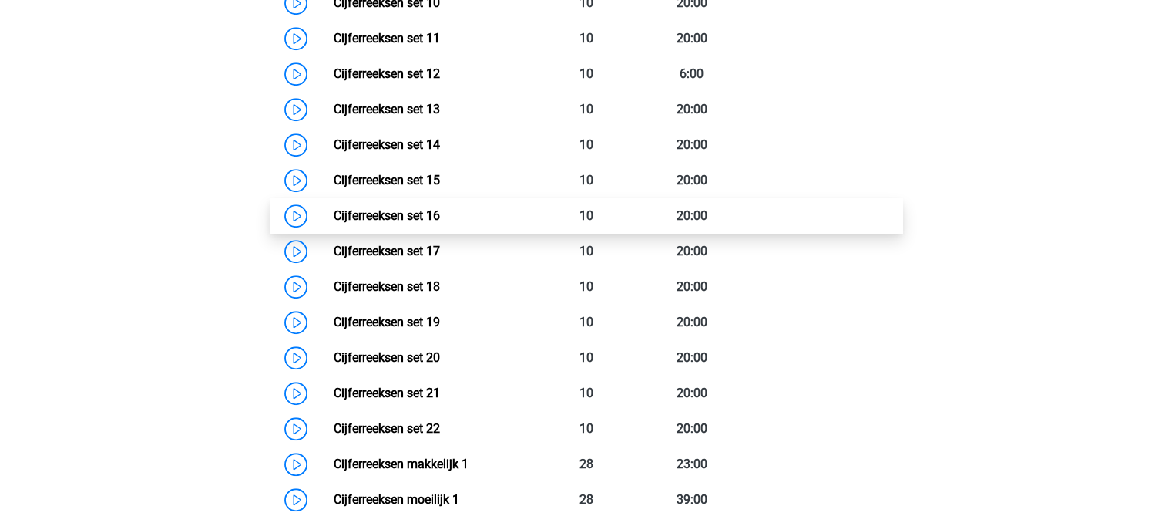
click at [440, 223] on link "Cijferreeksen set 16" at bounding box center [387, 215] width 106 height 15
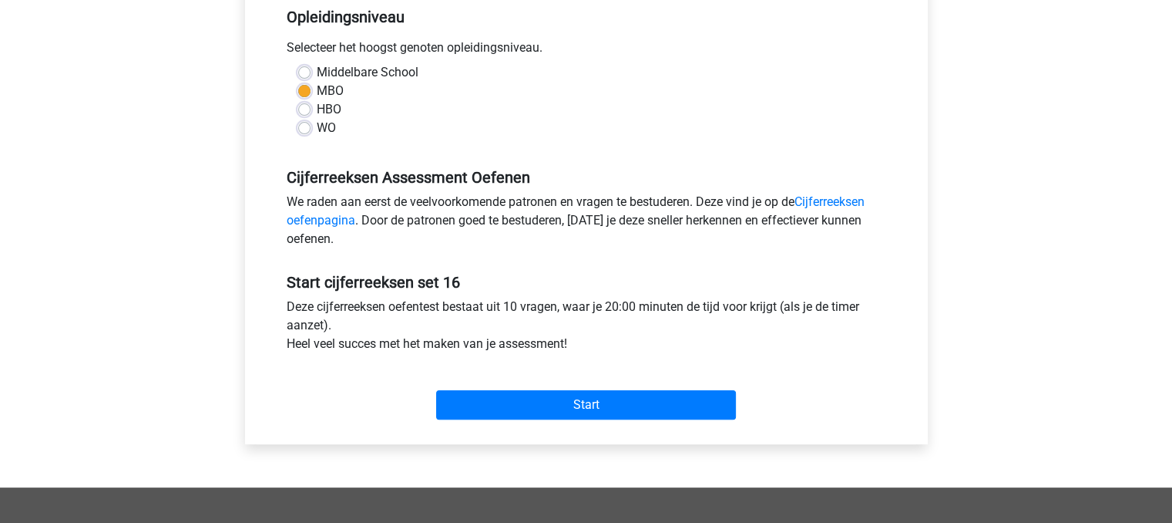
scroll to position [372, 0]
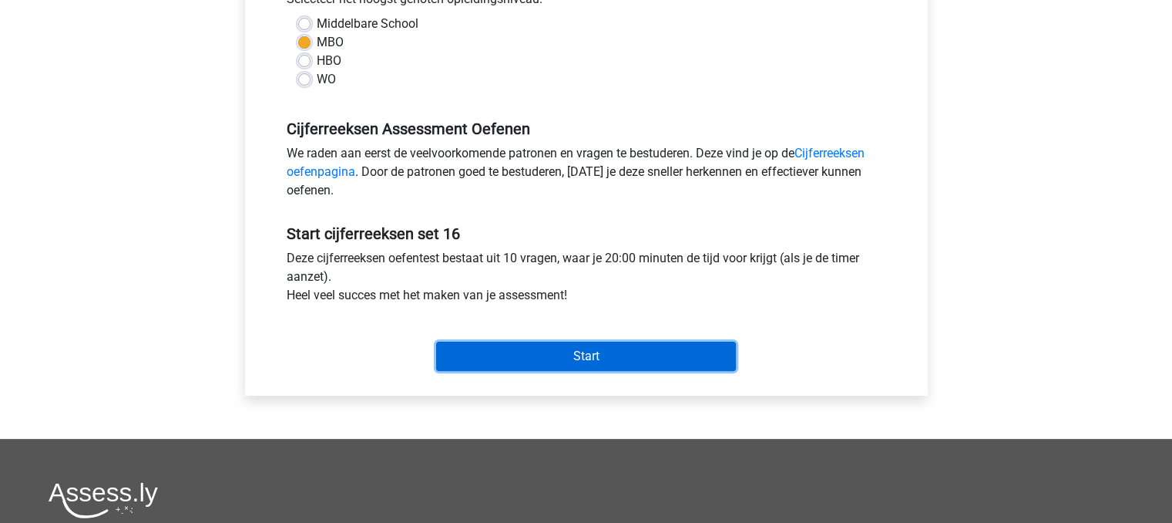
click at [657, 358] on input "Start" at bounding box center [586, 355] width 300 height 29
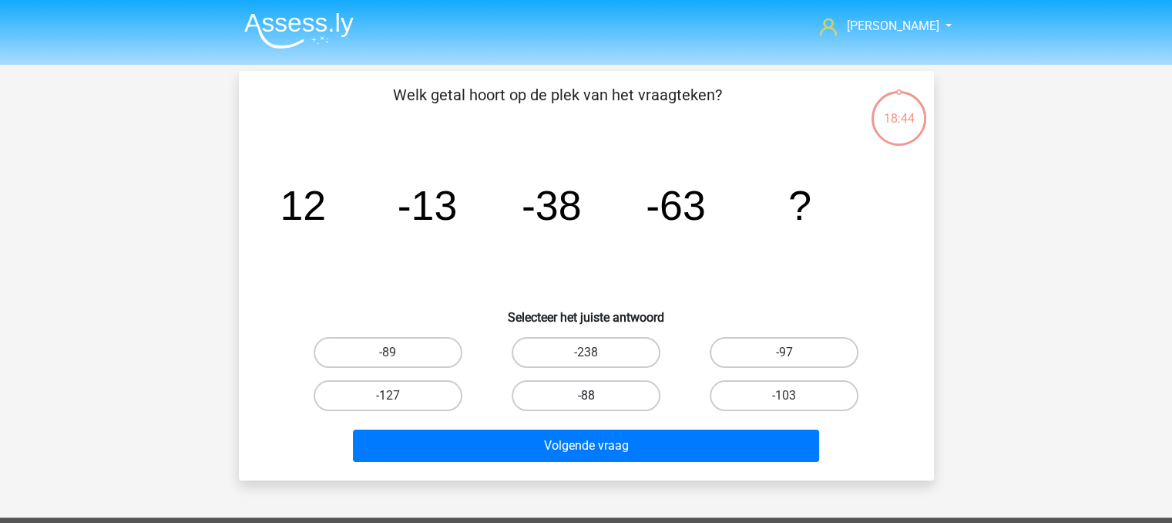
click at [610, 390] on label "-88" at bounding box center [586, 395] width 149 height 31
click at [596, 395] on input "-88" at bounding box center [591, 400] width 10 height 10
radio input "true"
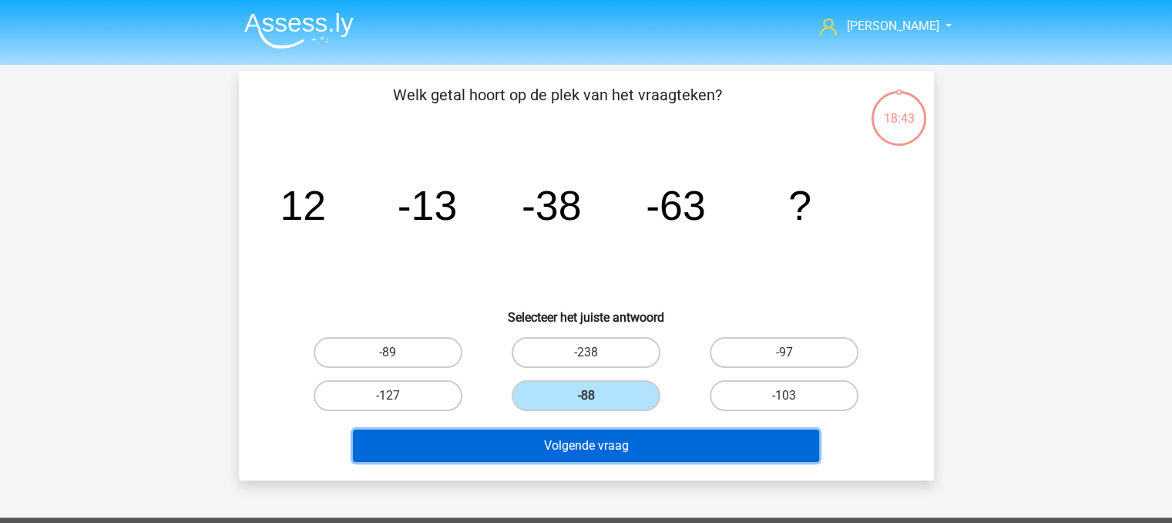
click at [617, 445] on button "Volgende vraag" at bounding box center [586, 445] width 466 height 32
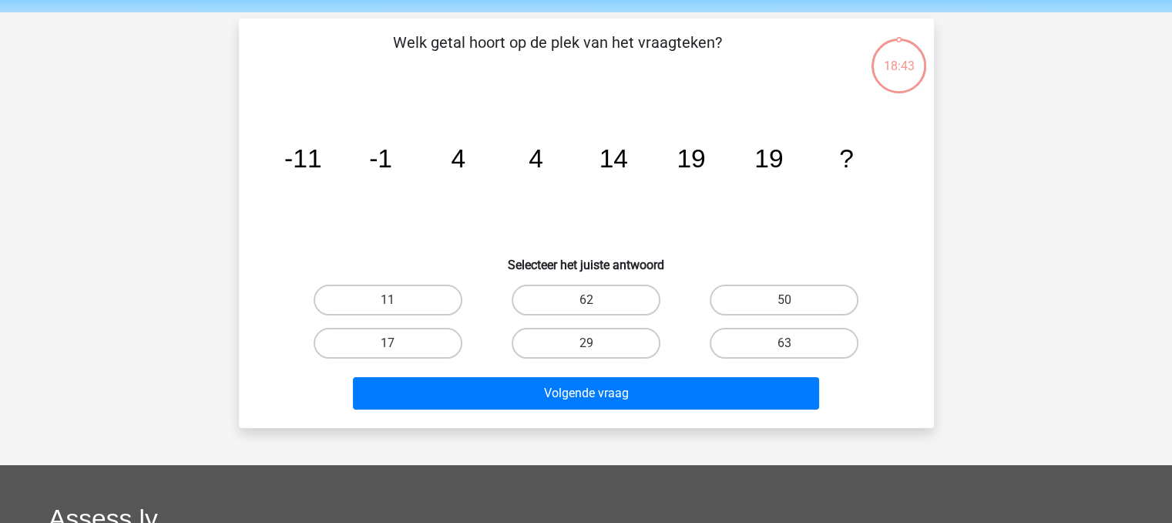
scroll to position [71, 0]
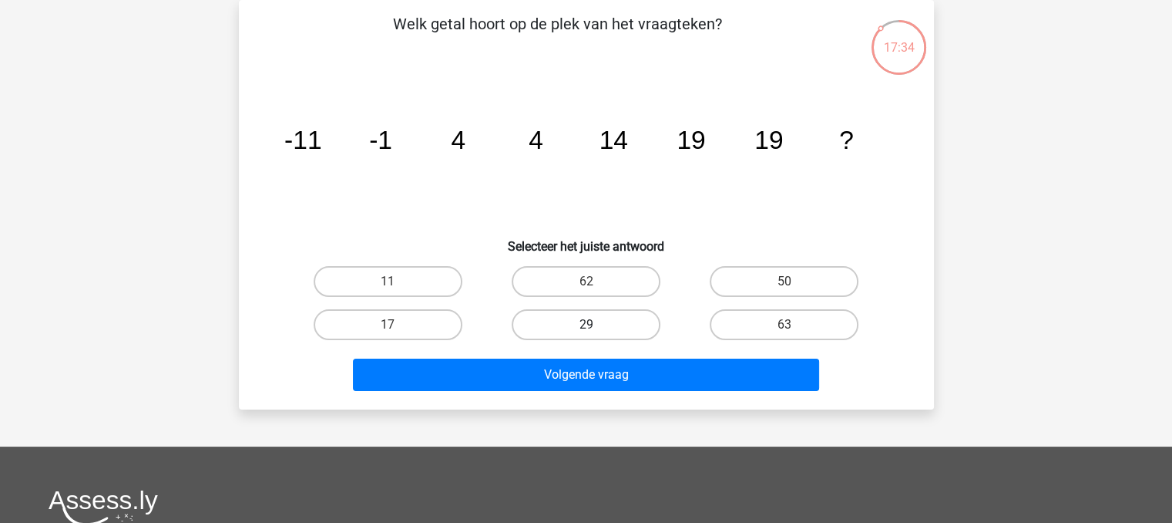
click at [614, 321] on label "29" at bounding box center [586, 324] width 149 height 31
click at [596, 324] on input "29" at bounding box center [591, 329] width 10 height 10
radio input "true"
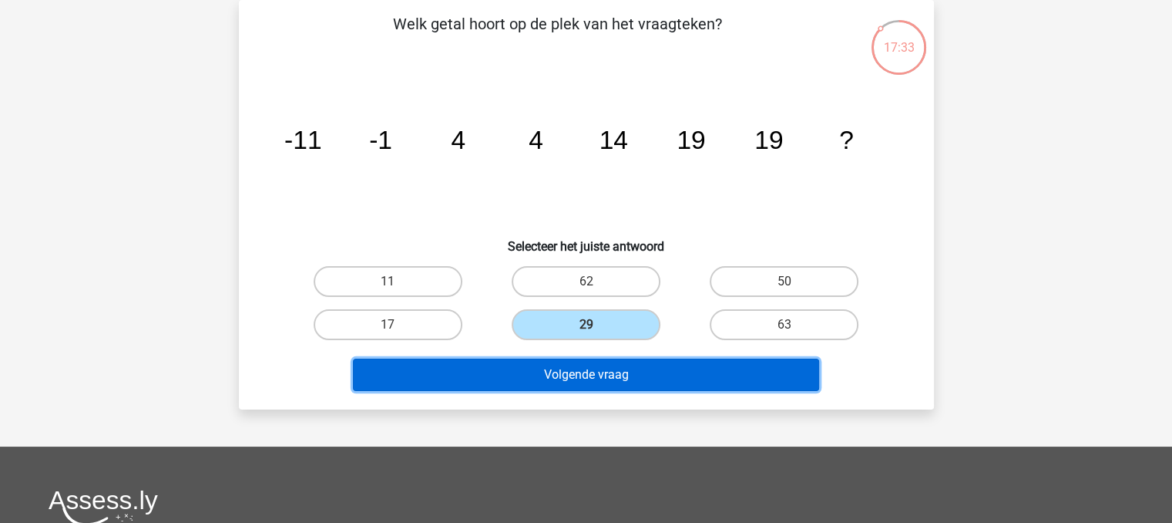
click at [638, 377] on button "Volgende vraag" at bounding box center [586, 374] width 466 height 32
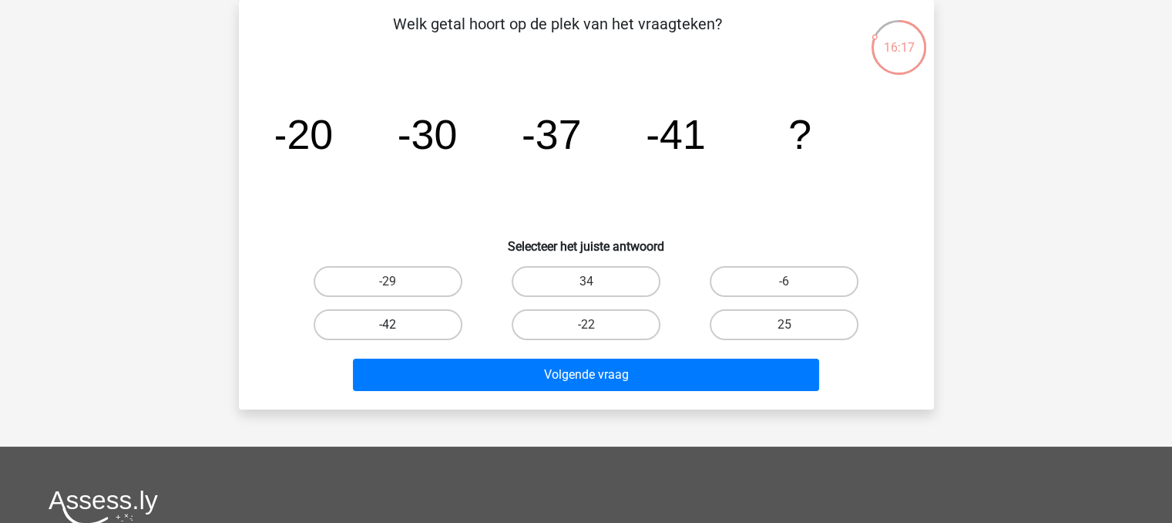
click at [367, 329] on label "-42" at bounding box center [388, 324] width 149 height 31
click at [388, 329] on input "-42" at bounding box center [393, 329] width 10 height 10
radio input "true"
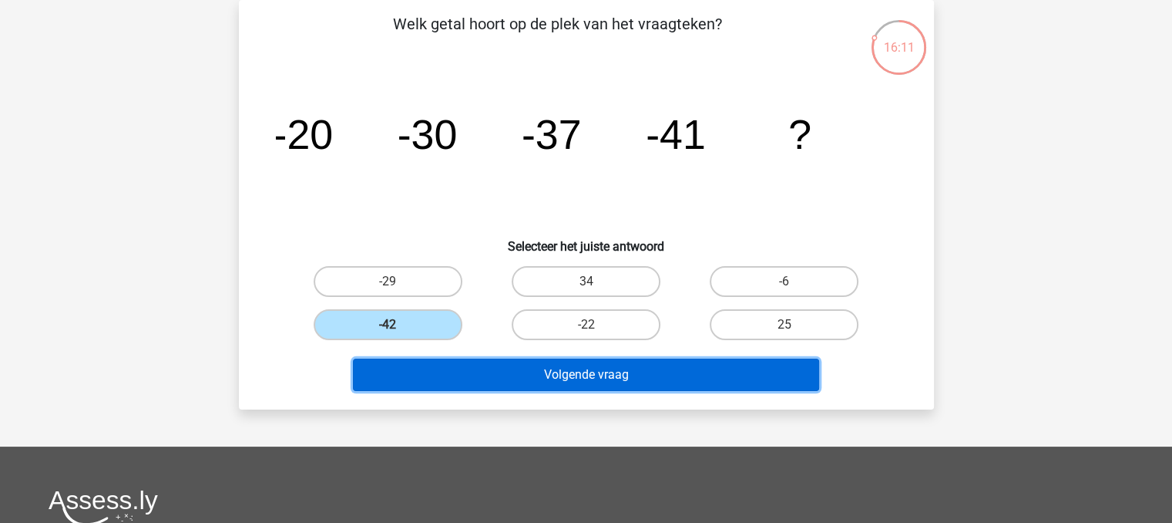
click at [565, 371] on button "Volgende vraag" at bounding box center [586, 374] width 466 height 32
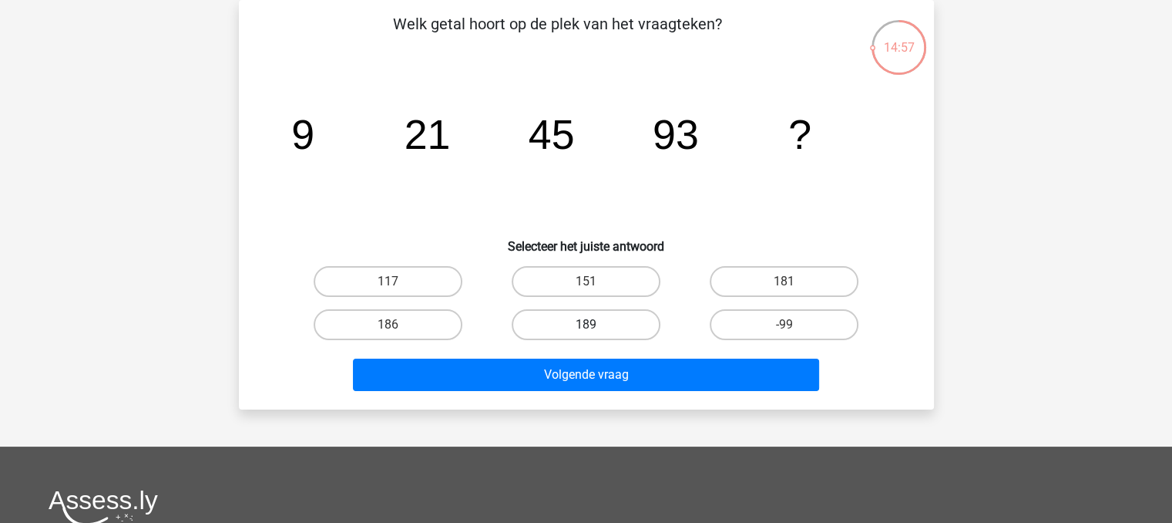
click at [582, 321] on label "189" at bounding box center [586, 324] width 149 height 31
click at [586, 324] on input "189" at bounding box center [591, 329] width 10 height 10
radio input "true"
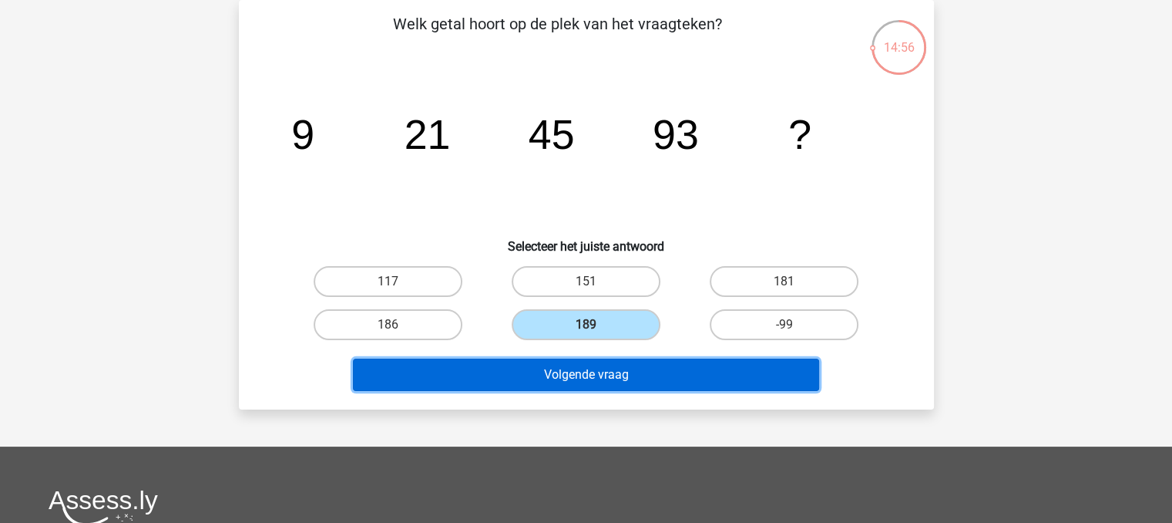
click at [597, 380] on button "Volgende vraag" at bounding box center [586, 374] width 466 height 32
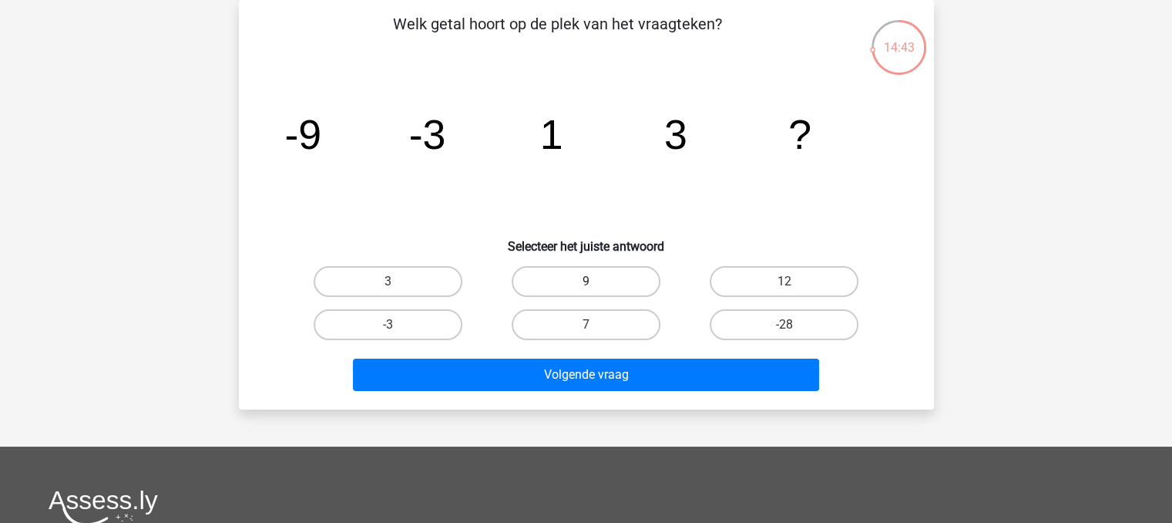
click at [616, 273] on label "9" at bounding box center [586, 281] width 149 height 31
click at [596, 281] on input "9" at bounding box center [591, 286] width 10 height 10
radio input "true"
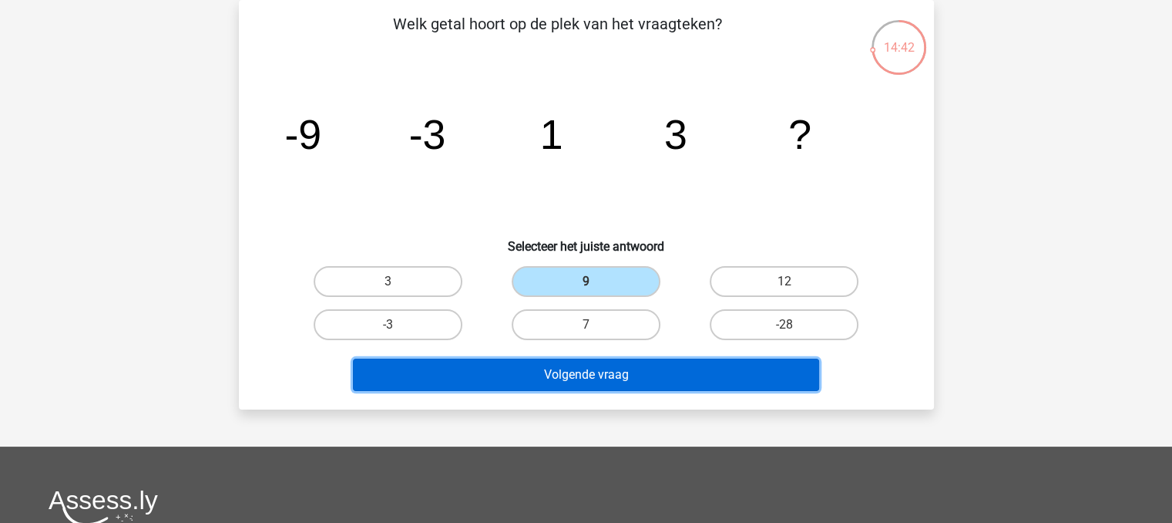
click at [626, 384] on button "Volgende vraag" at bounding box center [586, 374] width 466 height 32
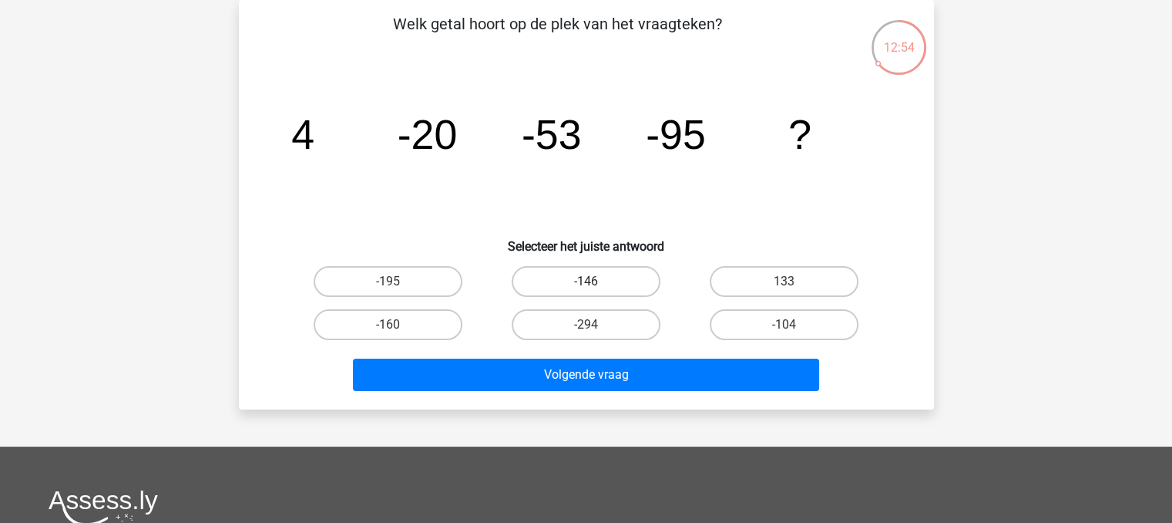
click at [614, 278] on label "-146" at bounding box center [586, 281] width 149 height 31
click at [596, 281] on input "-146" at bounding box center [591, 286] width 10 height 10
radio input "true"
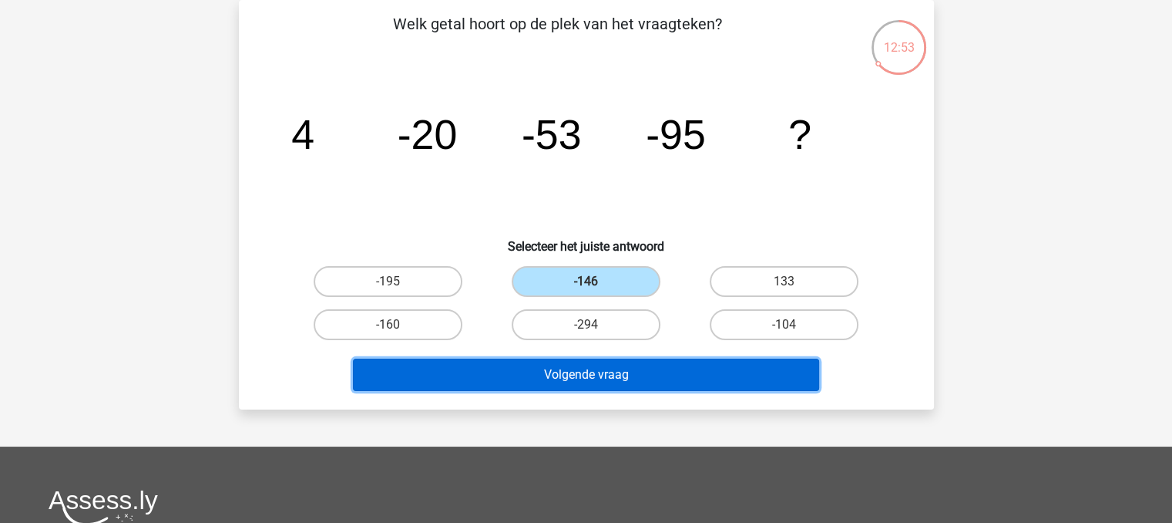
click at [618, 378] on button "Volgende vraag" at bounding box center [586, 374] width 466 height 32
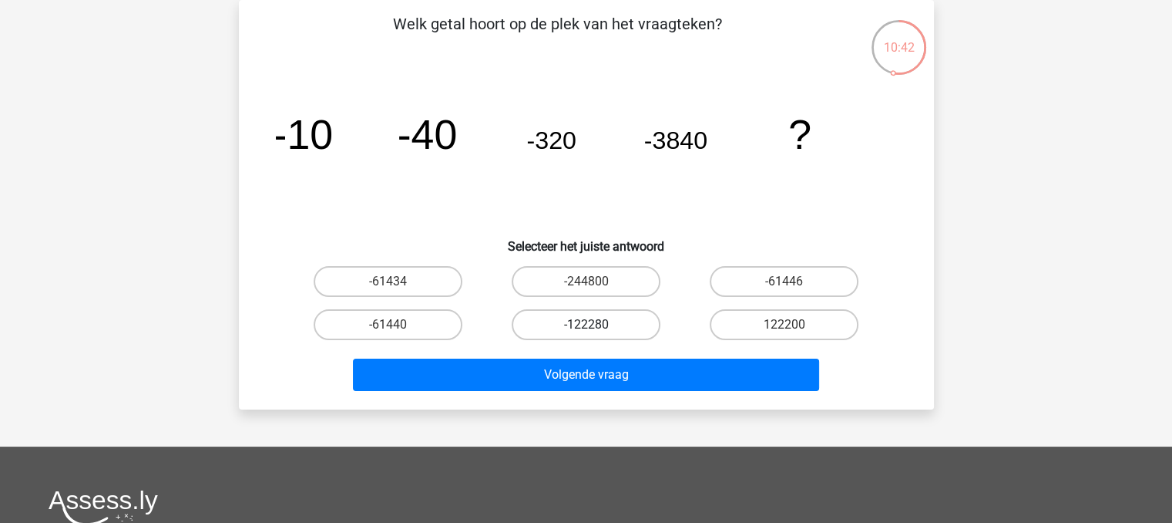
click at [620, 331] on label "-122280" at bounding box center [586, 324] width 149 height 31
click at [596, 331] on input "-122280" at bounding box center [591, 329] width 10 height 10
radio input "true"
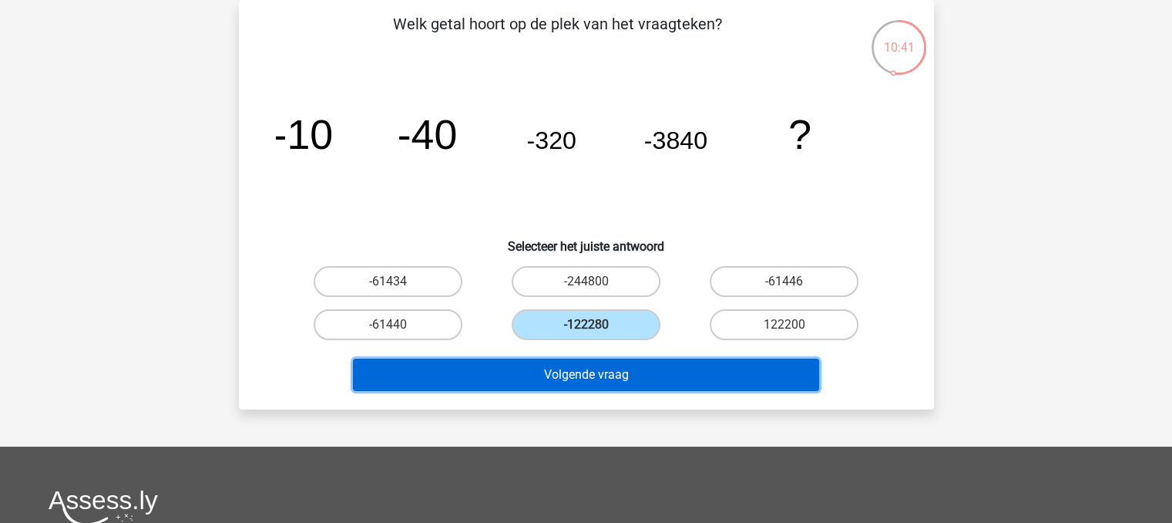
click at [629, 370] on button "Volgende vraag" at bounding box center [586, 374] width 466 height 32
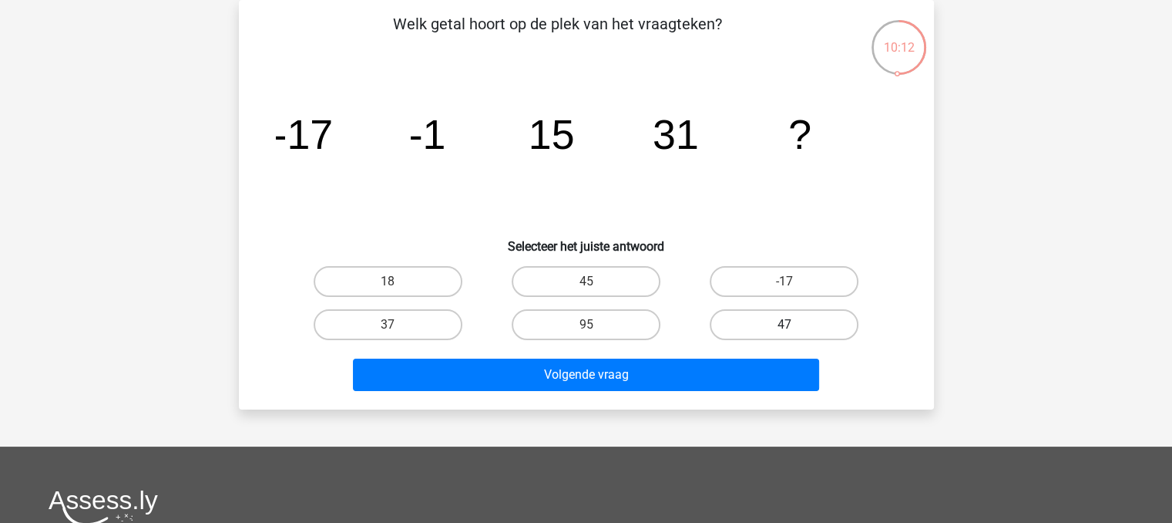
click at [822, 328] on label "47" at bounding box center [784, 324] width 149 height 31
click at [795, 328] on input "47" at bounding box center [790, 329] width 10 height 10
radio input "true"
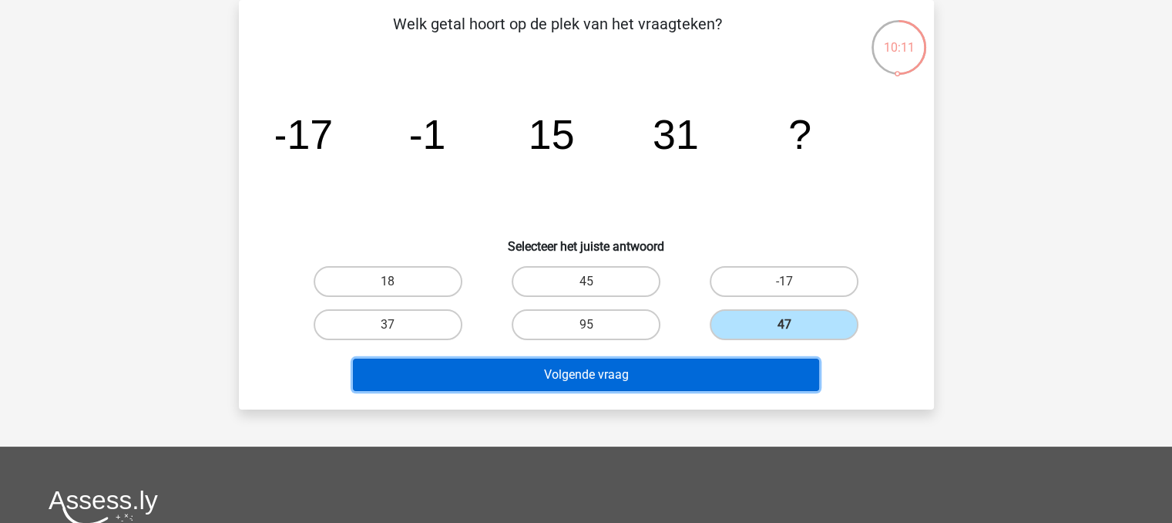
click at [773, 377] on button "Volgende vraag" at bounding box center [586, 374] width 466 height 32
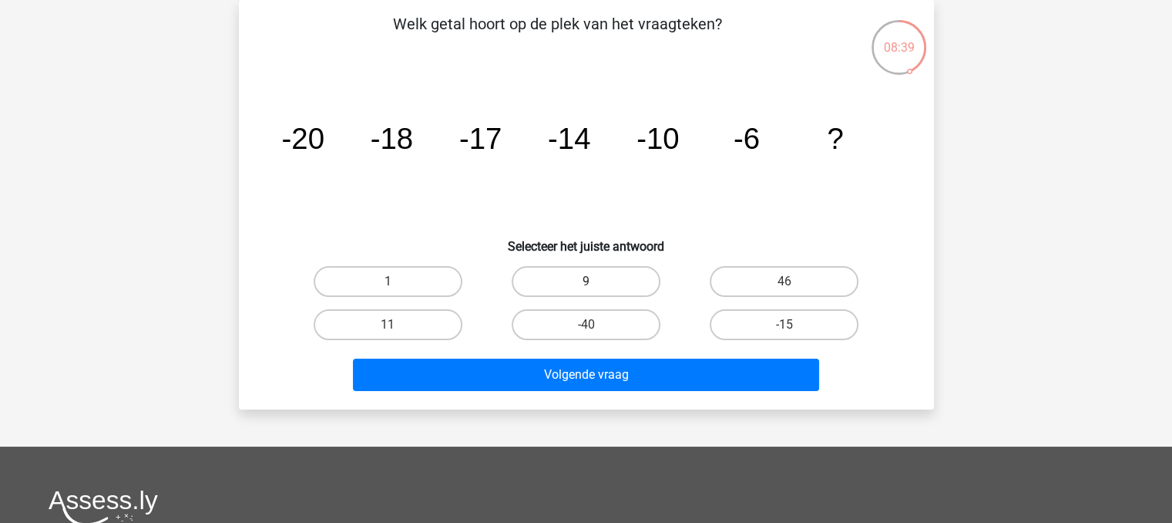
click at [617, 287] on label "9" at bounding box center [586, 281] width 149 height 31
click at [596, 287] on input "9" at bounding box center [591, 286] width 10 height 10
radio input "true"
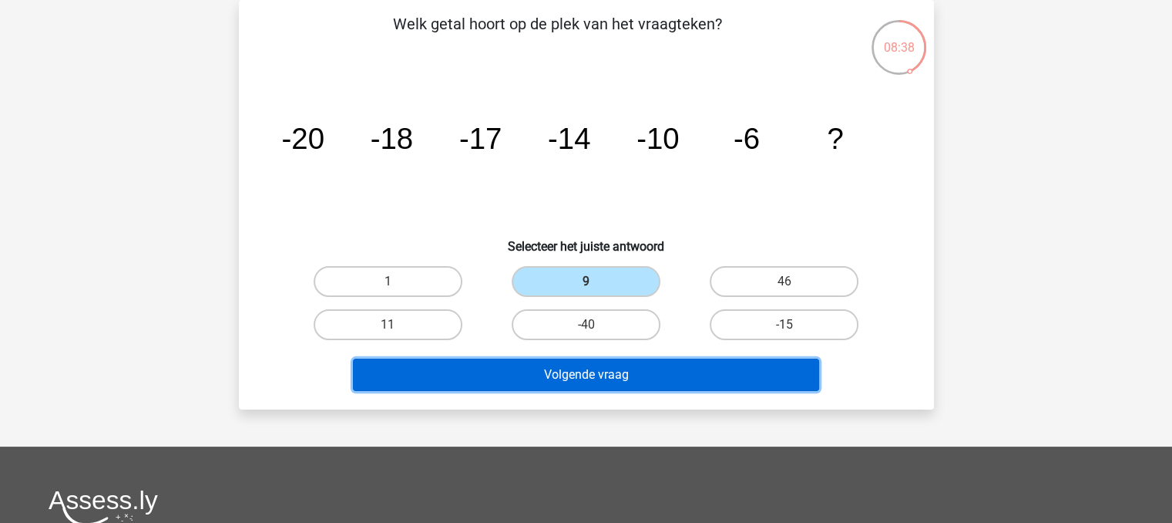
click at [651, 368] on button "Volgende vraag" at bounding box center [586, 374] width 466 height 32
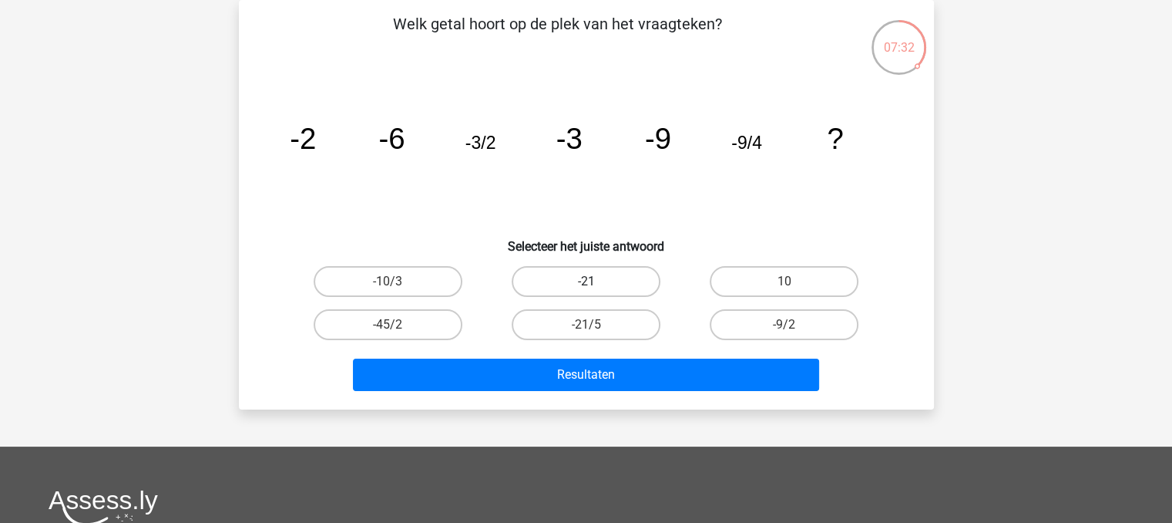
click at [592, 292] on label "-21" at bounding box center [586, 281] width 149 height 31
click at [592, 291] on input "-21" at bounding box center [591, 286] width 10 height 10
radio input "true"
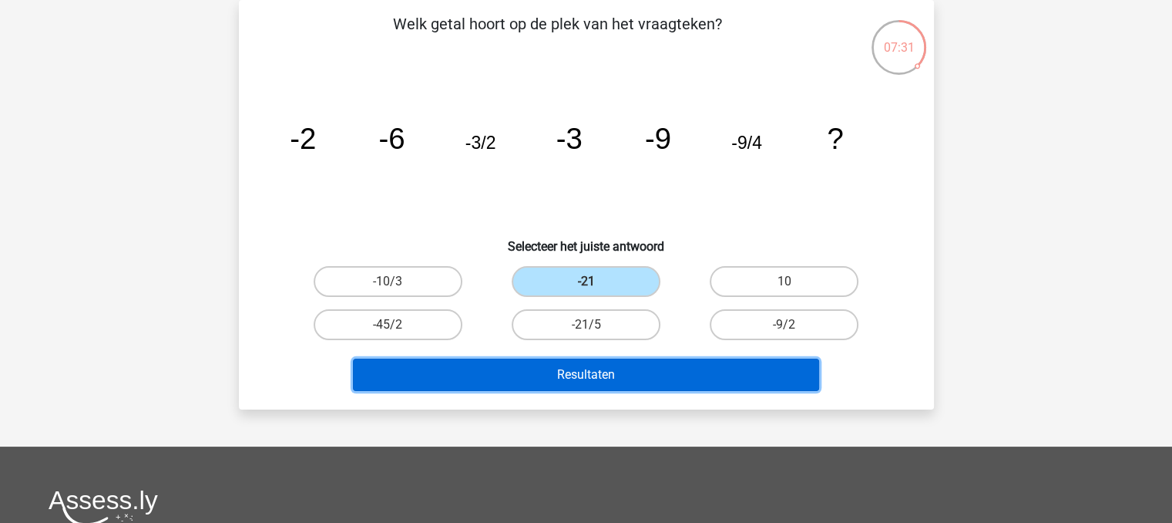
click at [637, 376] on button "Resultaten" at bounding box center [586, 374] width 466 height 32
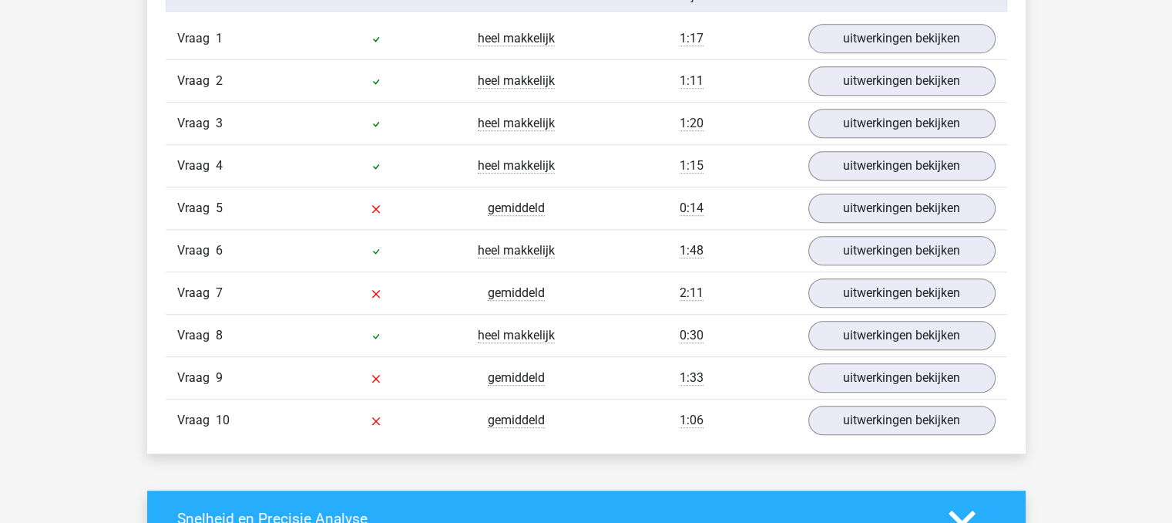
scroll to position [1033, 0]
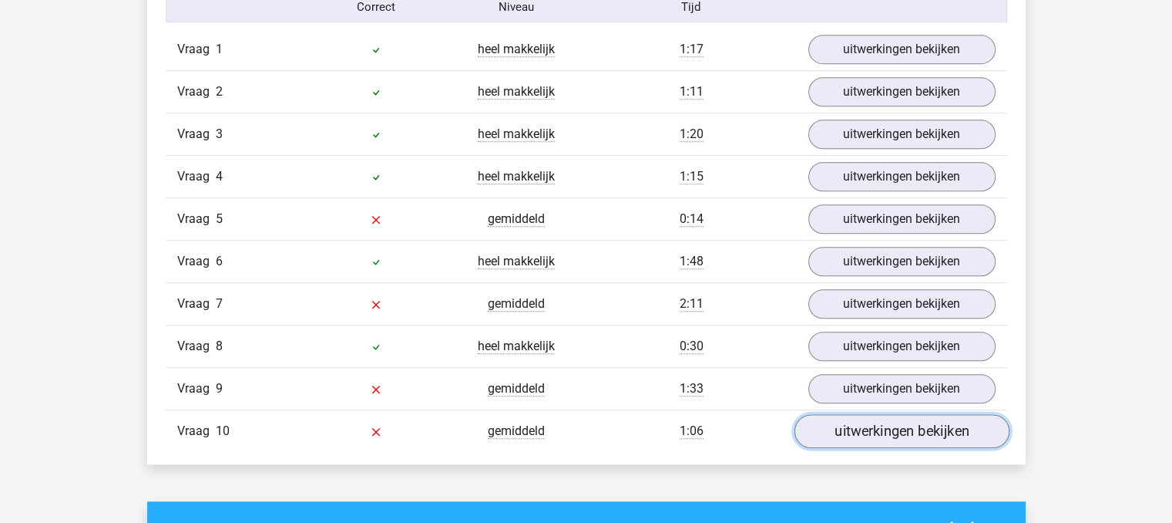
click at [942, 427] on link "uitwerkingen bekijken" at bounding box center [901, 432] width 215 height 34
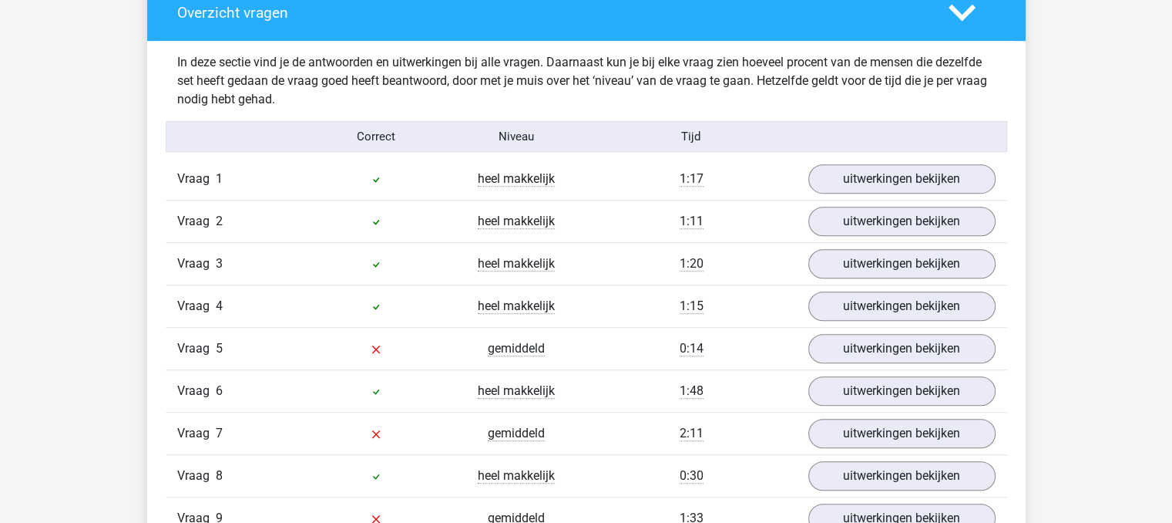
scroll to position [890, 0]
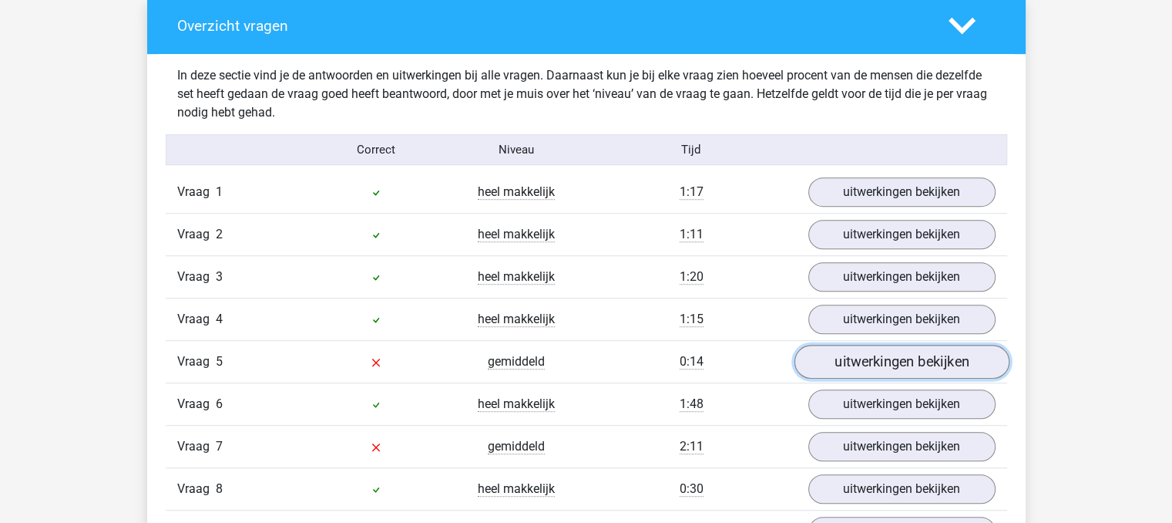
click at [906, 359] on link "uitwerkingen bekijken" at bounding box center [901, 362] width 215 height 34
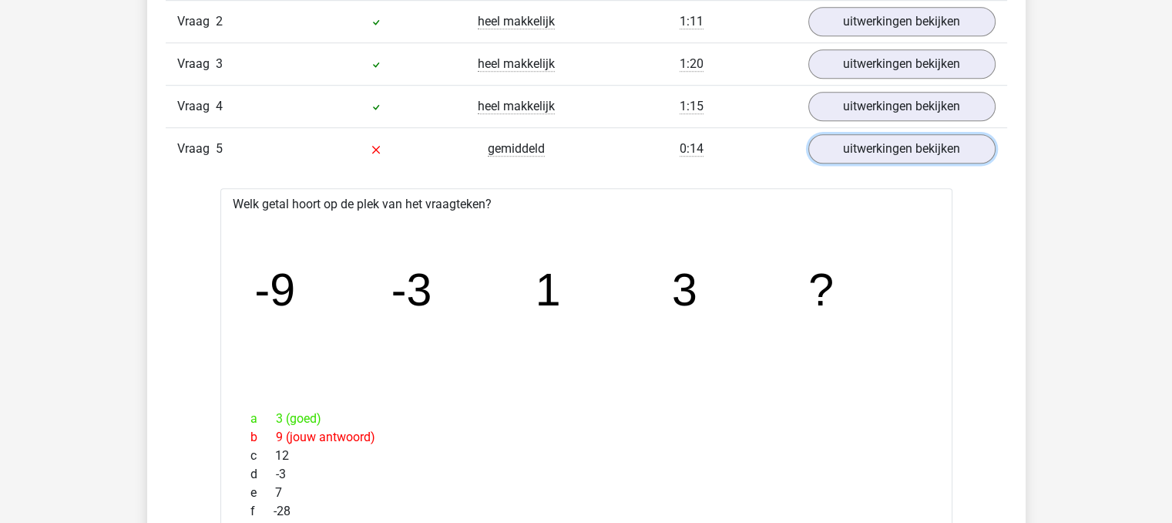
scroll to position [1092, 0]
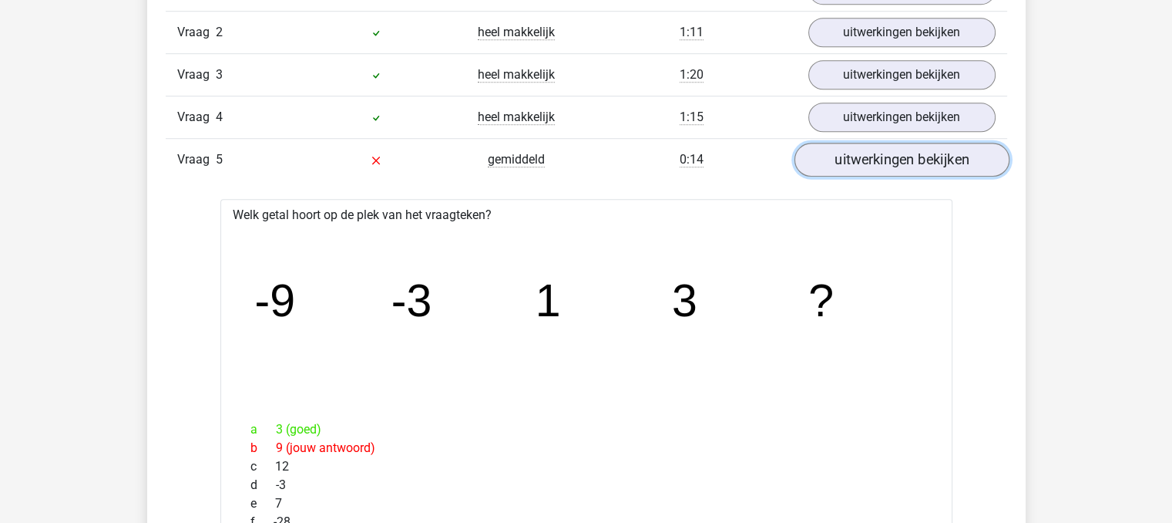
click at [937, 159] on link "uitwerkingen bekijken" at bounding box center [901, 160] width 215 height 34
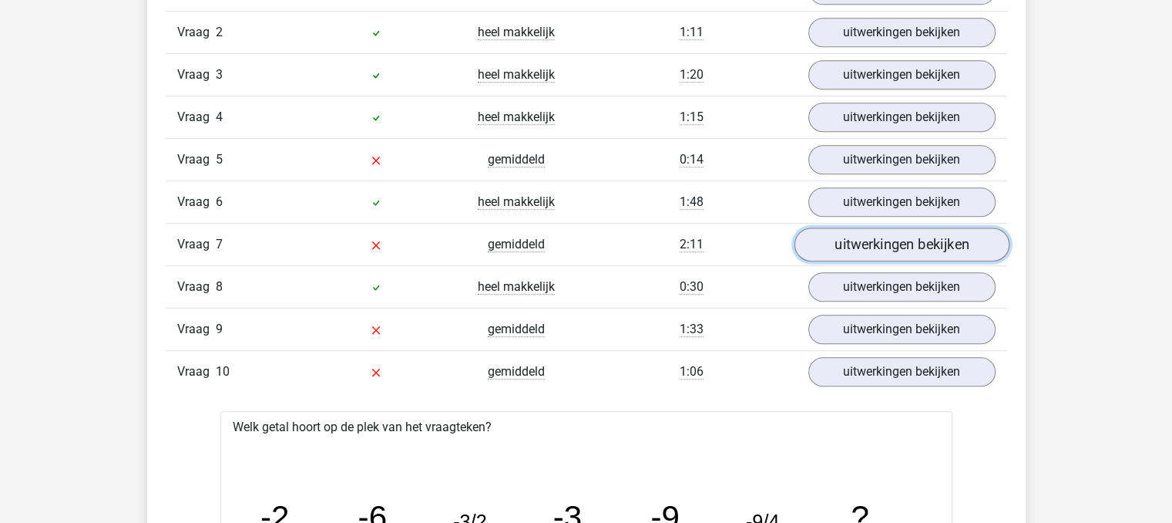
click at [922, 239] on link "uitwerkingen bekijken" at bounding box center [901, 245] width 215 height 34
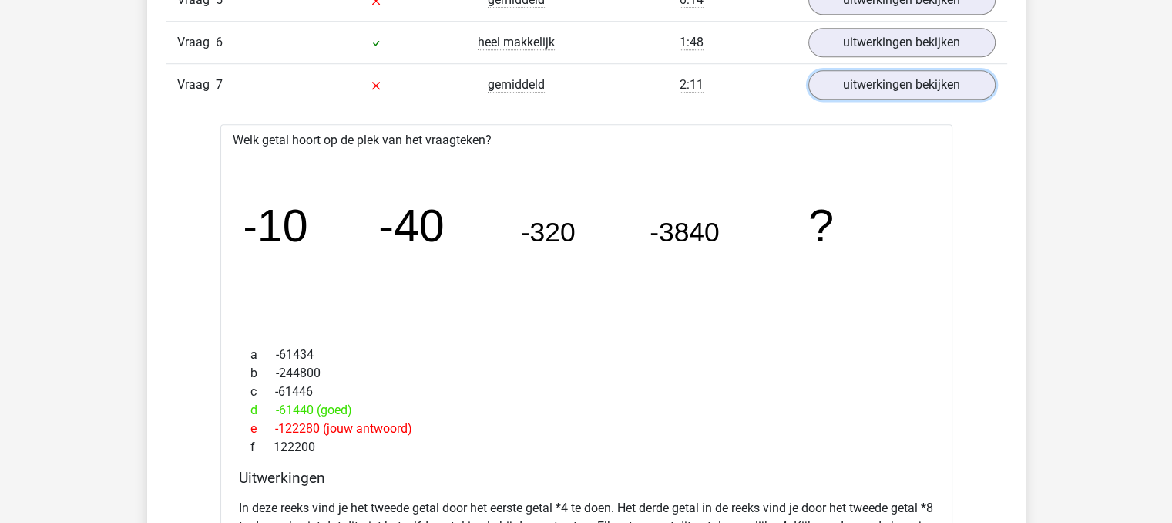
scroll to position [1236, 0]
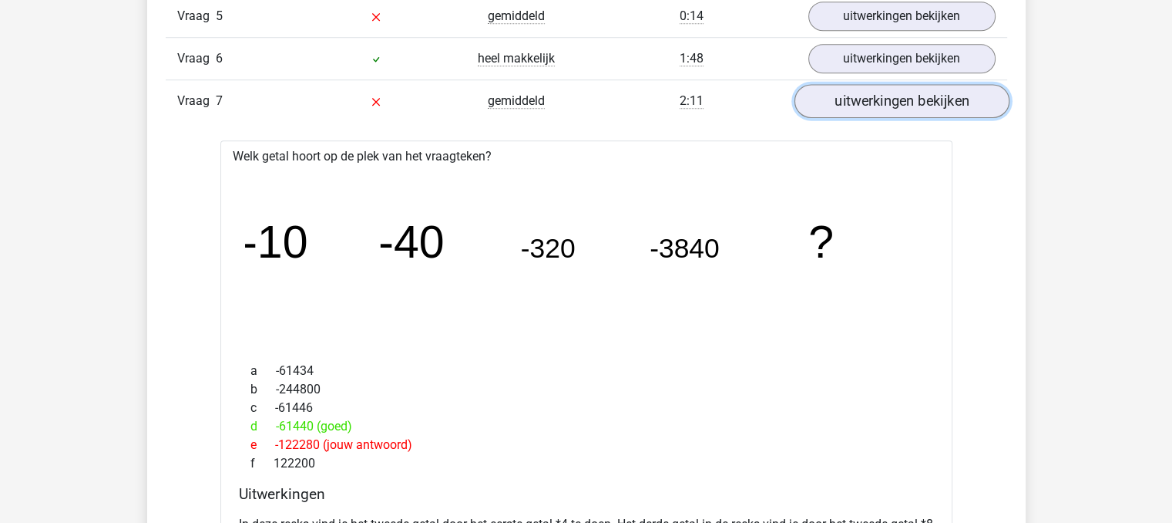
click at [970, 92] on link "uitwerkingen bekijken" at bounding box center [901, 102] width 215 height 34
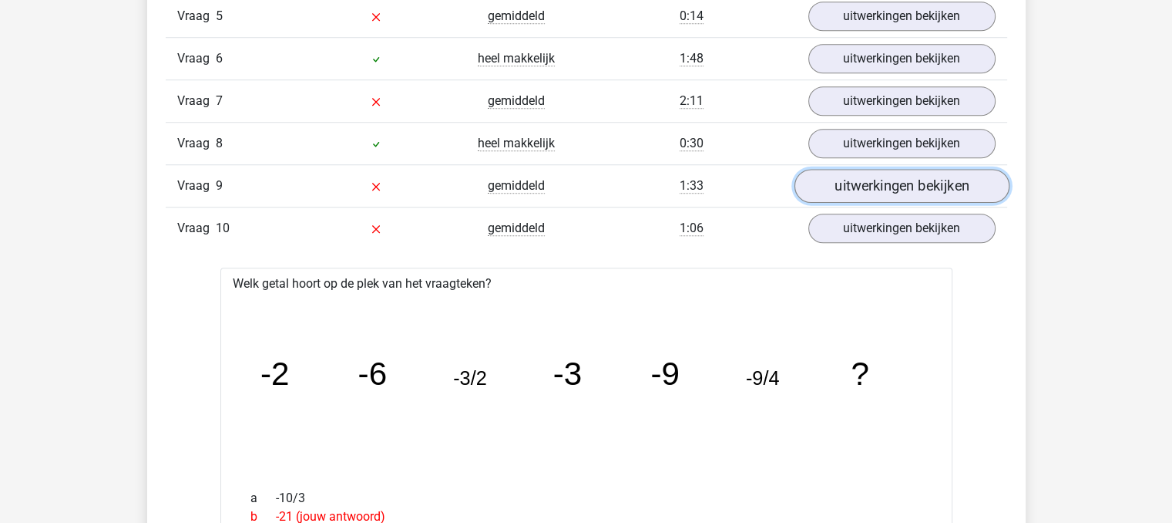
click at [950, 183] on link "uitwerkingen bekijken" at bounding box center [901, 187] width 215 height 34
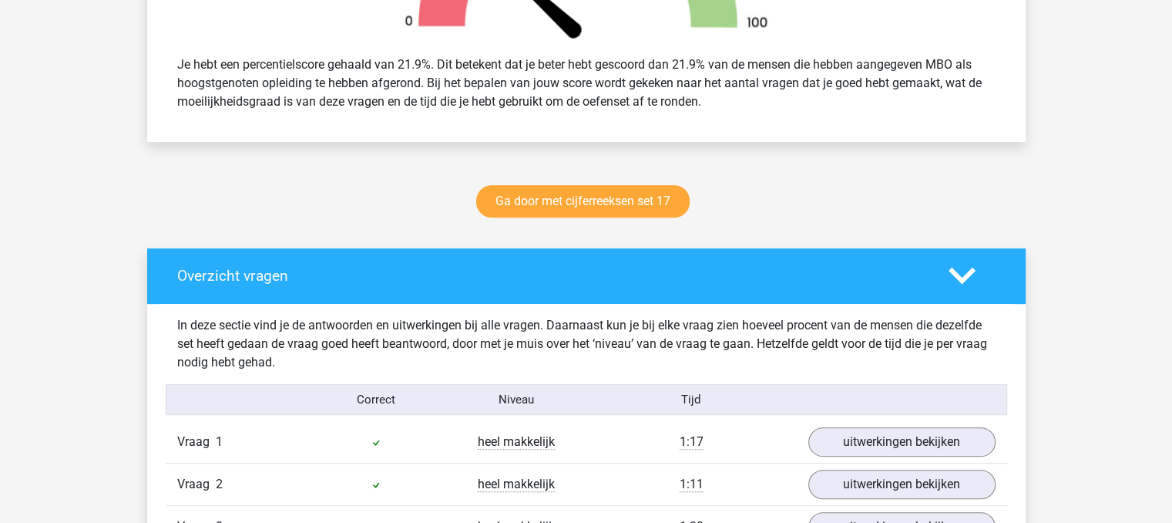
scroll to position [588, 0]
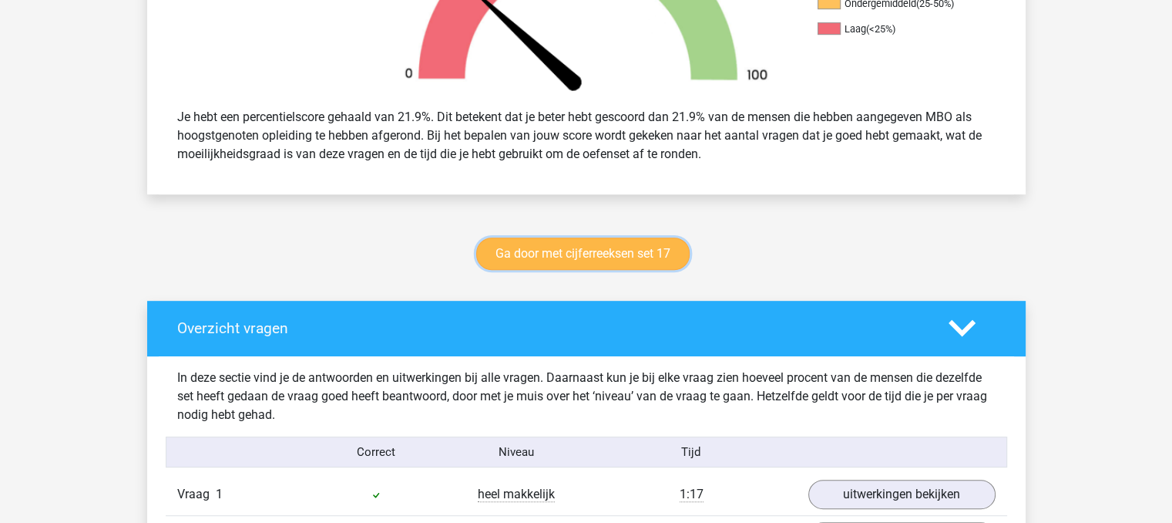
click at [629, 247] on link "Ga door met cijferreeksen set 17" at bounding box center [582, 253] width 213 height 32
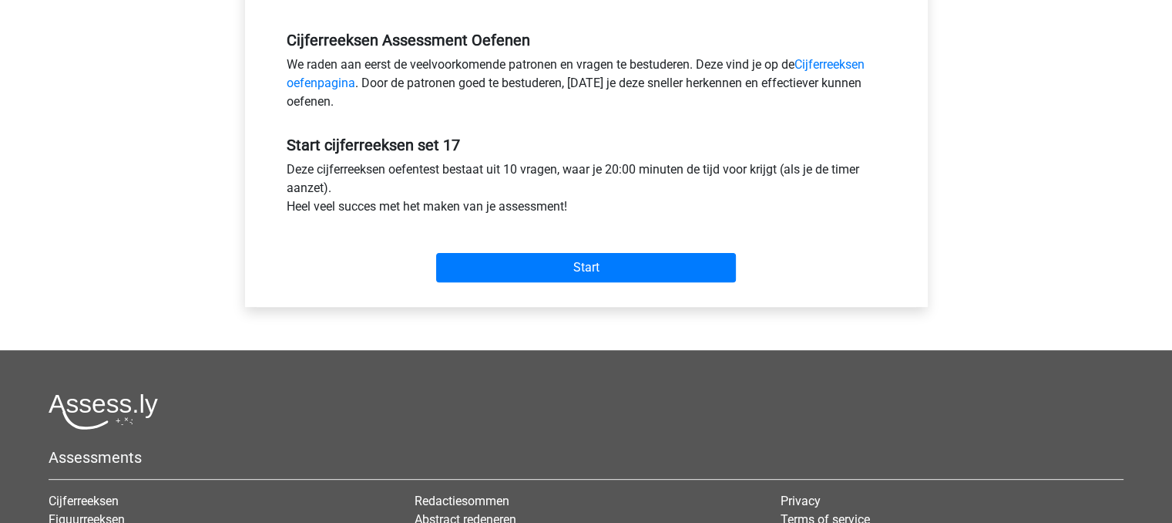
scroll to position [462, 0]
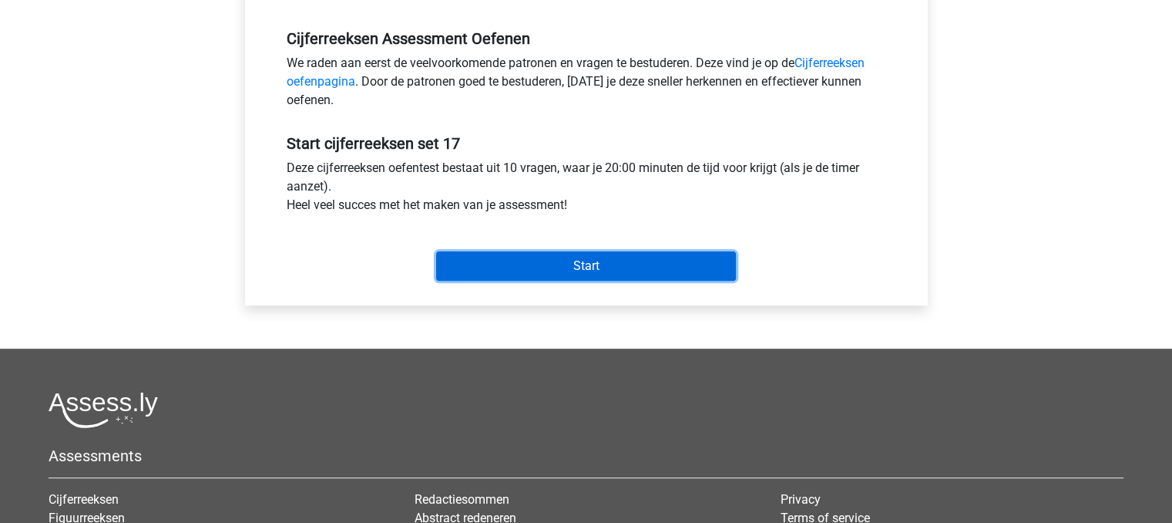
click at [549, 265] on input "Start" at bounding box center [586, 265] width 300 height 29
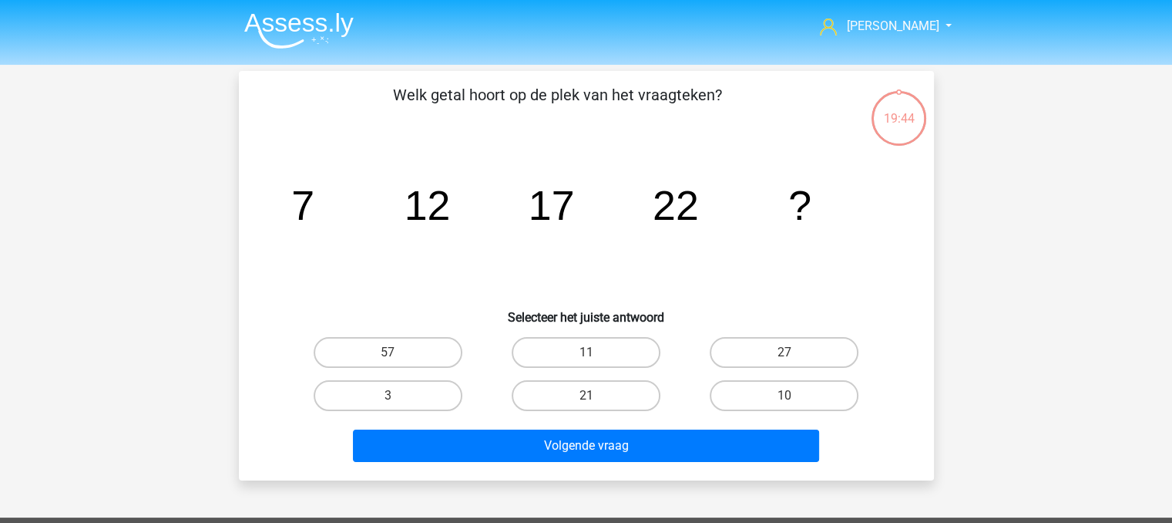
click at [788, 355] on input "27" at bounding box center [790, 357] width 10 height 10
radio input "true"
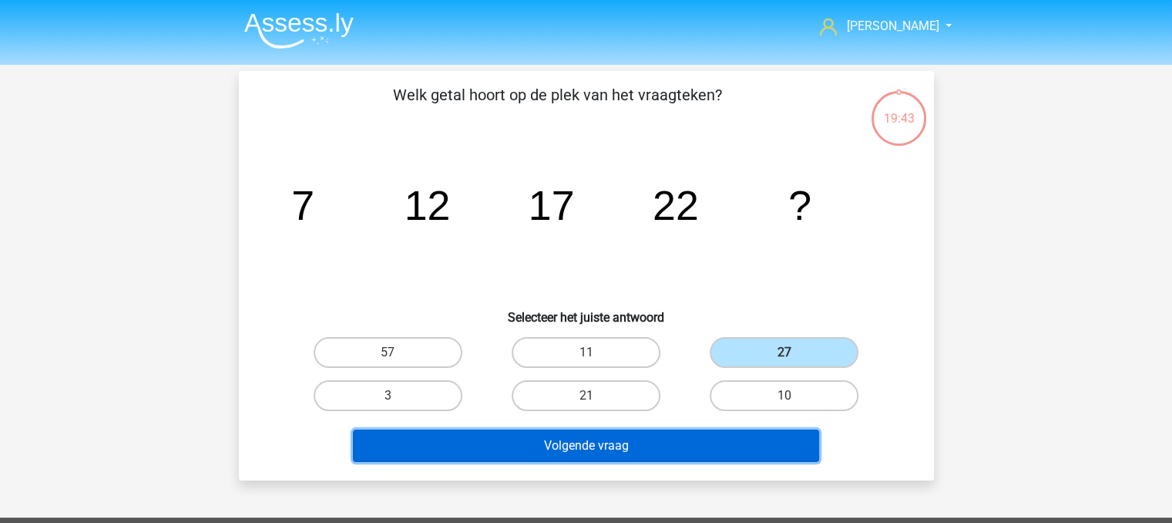
click at [751, 444] on button "Volgende vraag" at bounding box center [586, 445] width 466 height 32
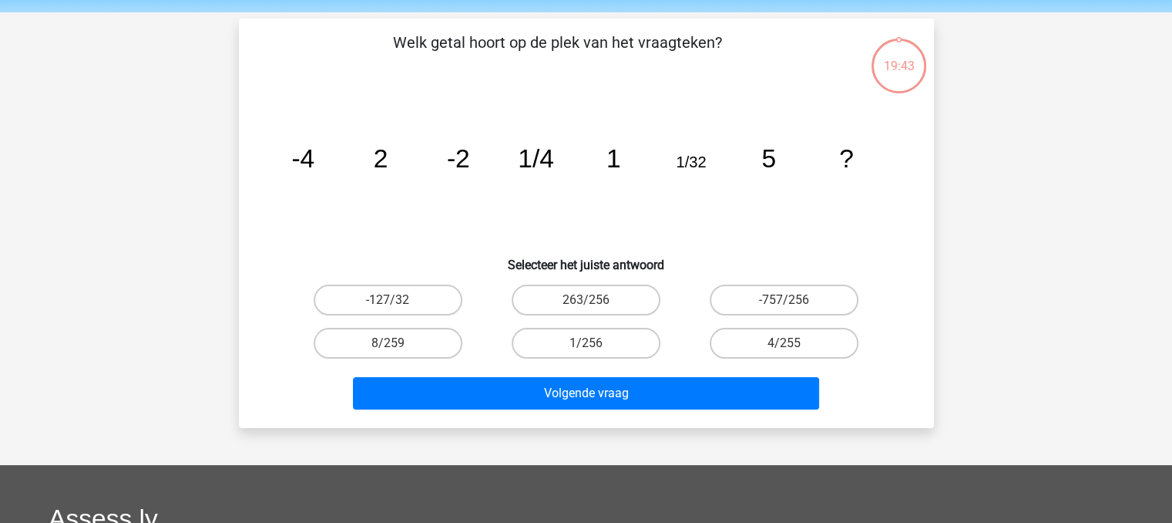
scroll to position [71, 0]
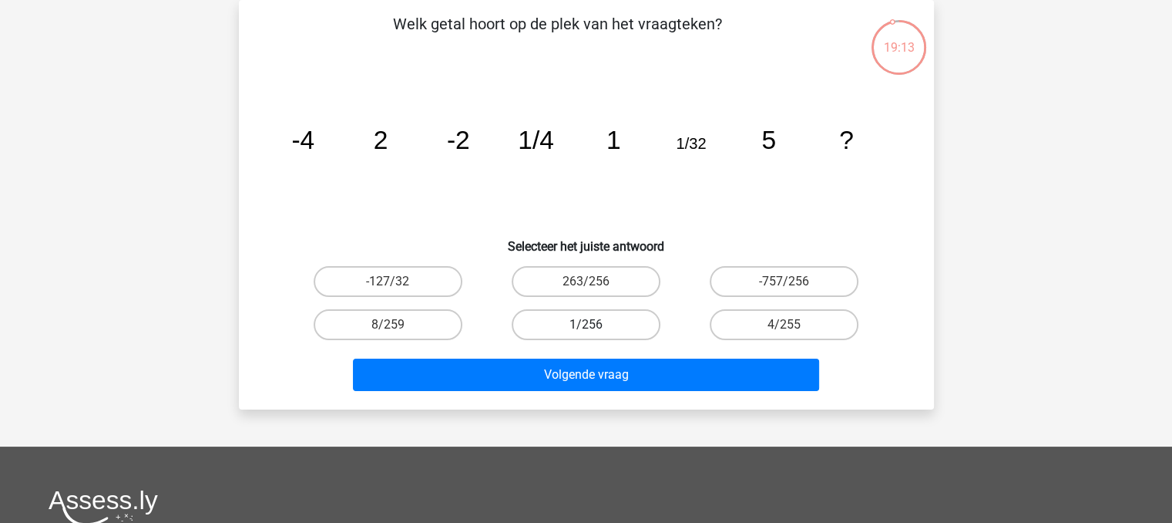
click at [610, 335] on label "1/256" at bounding box center [586, 324] width 149 height 31
click at [596, 335] on input "1/256" at bounding box center [591, 329] width 10 height 10
radio input "true"
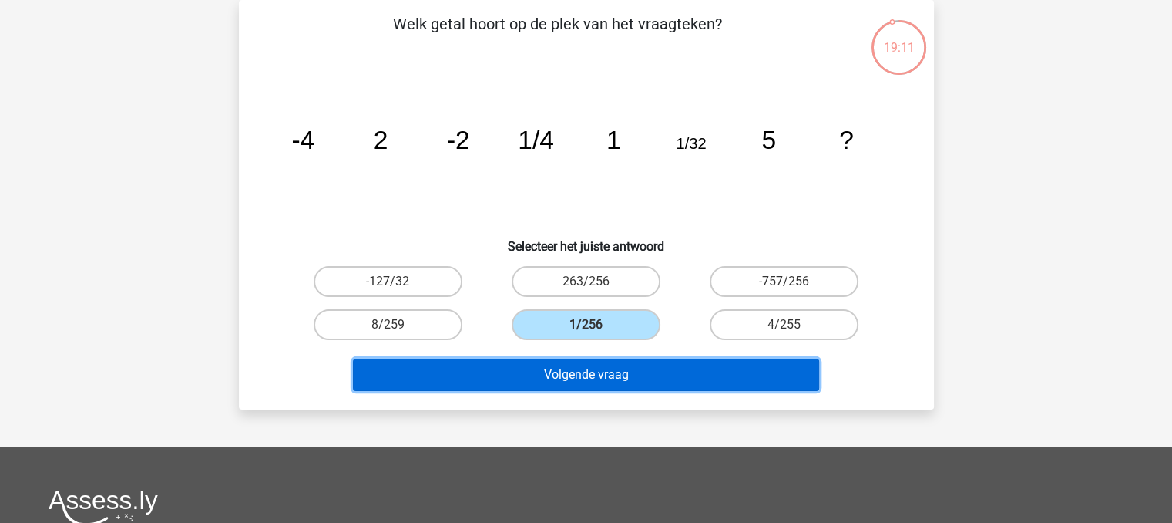
click at [651, 371] on button "Volgende vraag" at bounding box center [586, 374] width 466 height 32
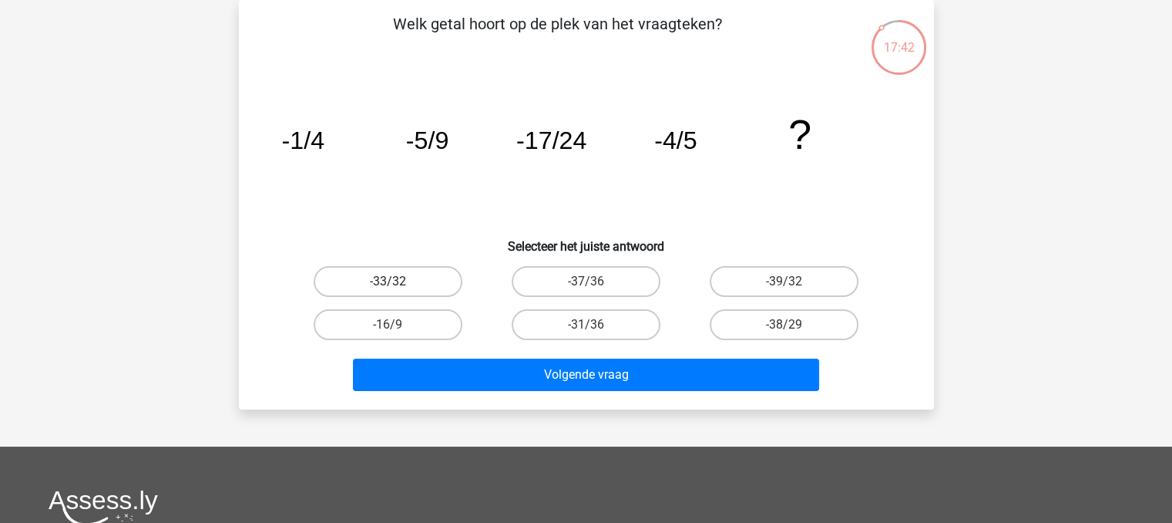
click at [412, 277] on label "-33/32" at bounding box center [388, 281] width 149 height 31
click at [398, 281] on input "-33/32" at bounding box center [393, 286] width 10 height 10
radio input "true"
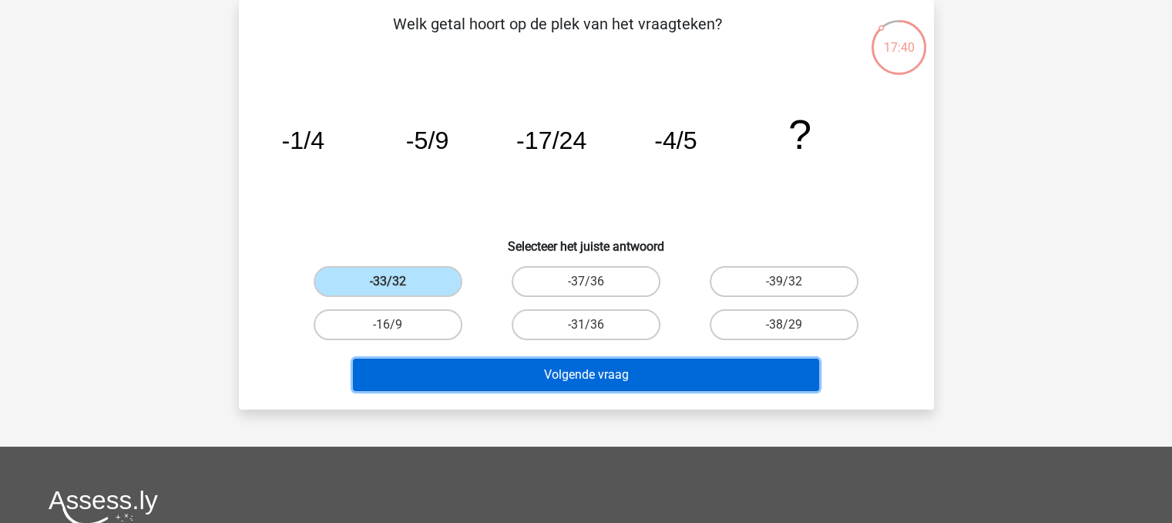
click at [558, 386] on button "Volgende vraag" at bounding box center [586, 374] width 466 height 32
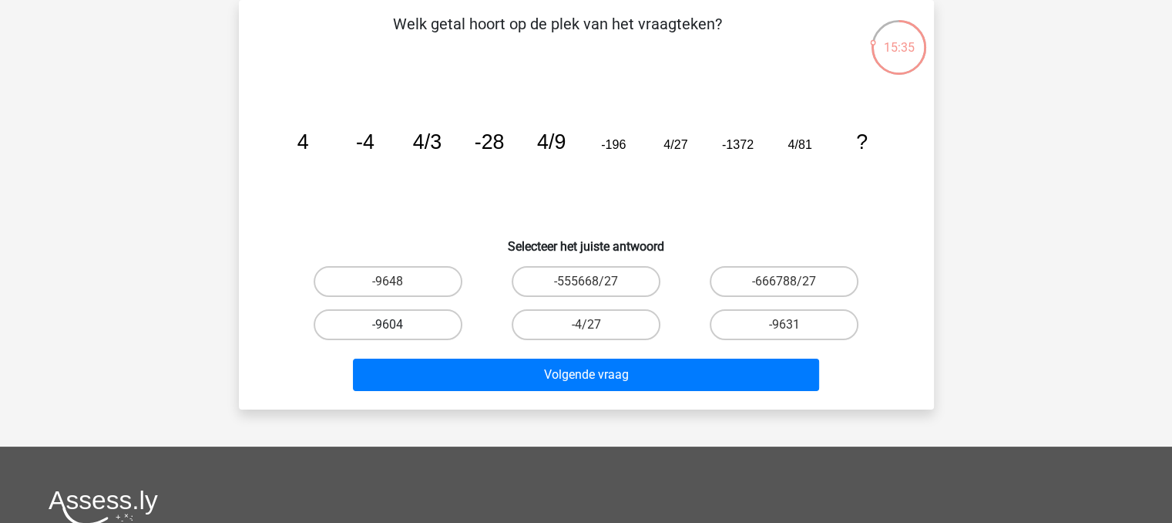
click at [388, 315] on label "-9604" at bounding box center [388, 324] width 149 height 31
click at [388, 324] on input "-9604" at bounding box center [393, 329] width 10 height 10
radio input "true"
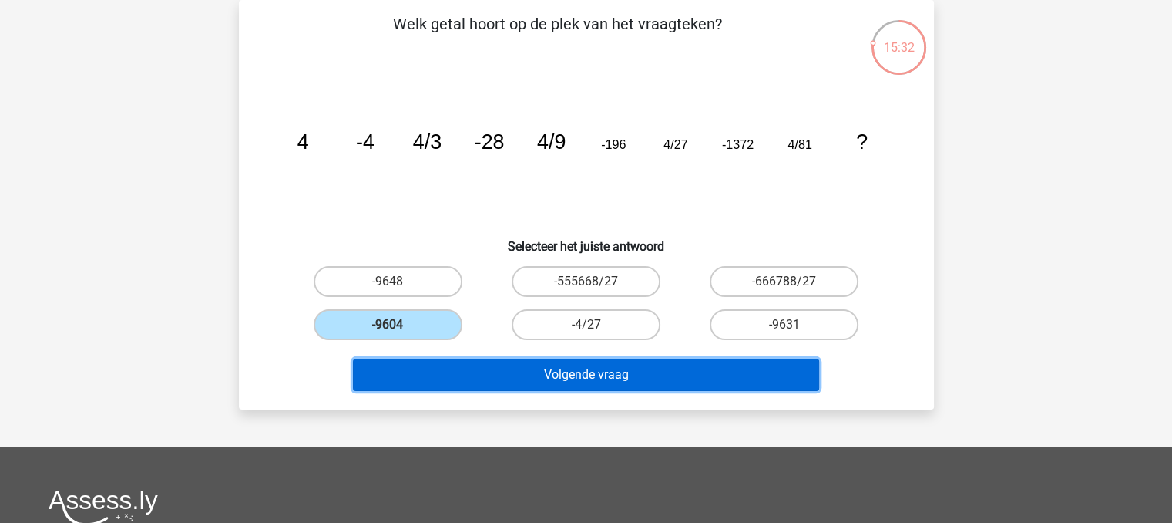
click at [506, 365] on button "Volgende vraag" at bounding box center [586, 374] width 466 height 32
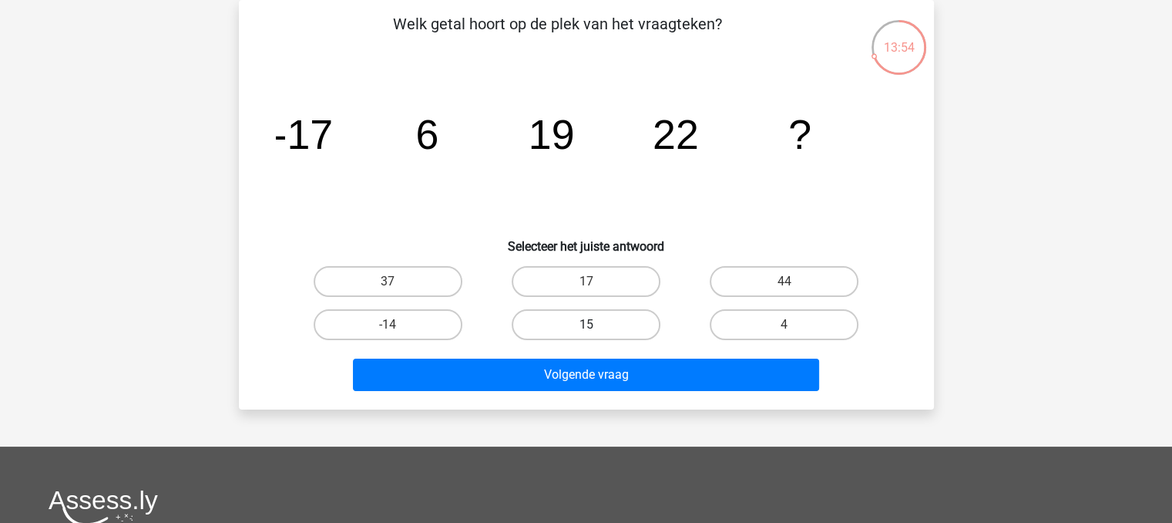
click at [556, 312] on label "15" at bounding box center [586, 324] width 149 height 31
click at [586, 324] on input "15" at bounding box center [591, 329] width 10 height 10
radio input "true"
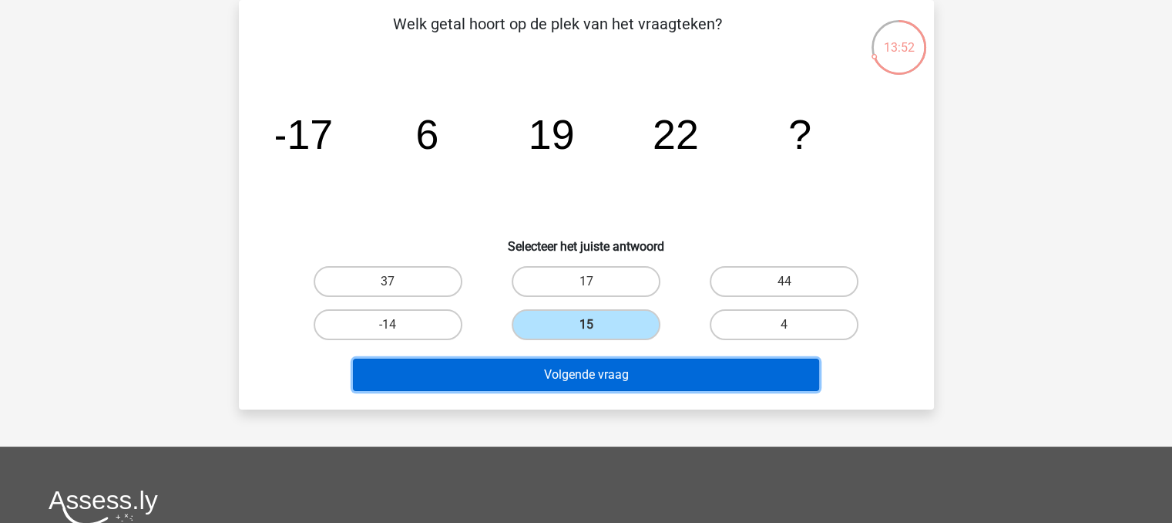
click at [560, 384] on button "Volgende vraag" at bounding box center [586, 374] width 466 height 32
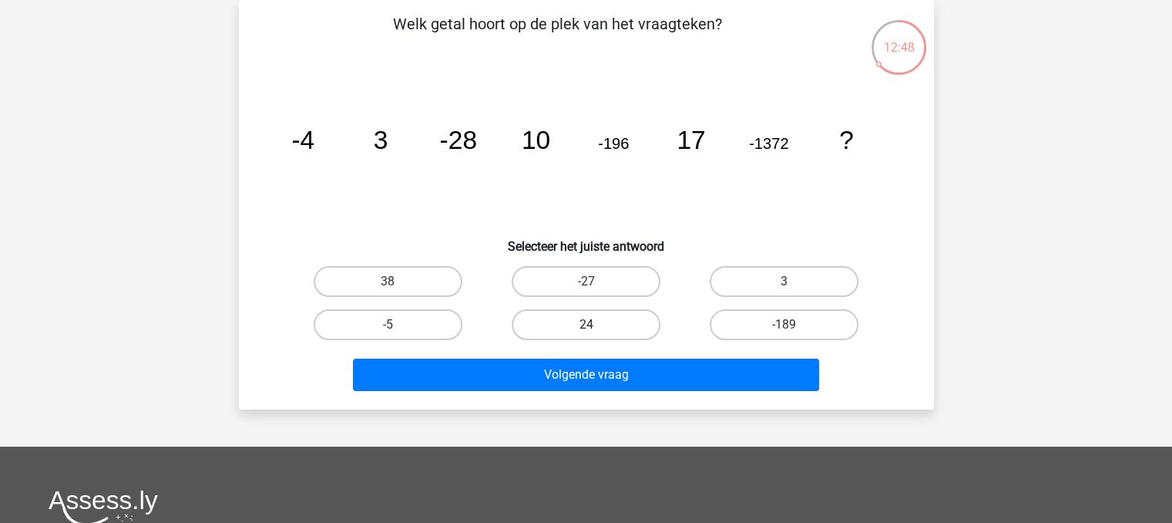
click at [573, 328] on label "24" at bounding box center [586, 324] width 149 height 31
click at [586, 328] on input "24" at bounding box center [591, 329] width 10 height 10
radio input "true"
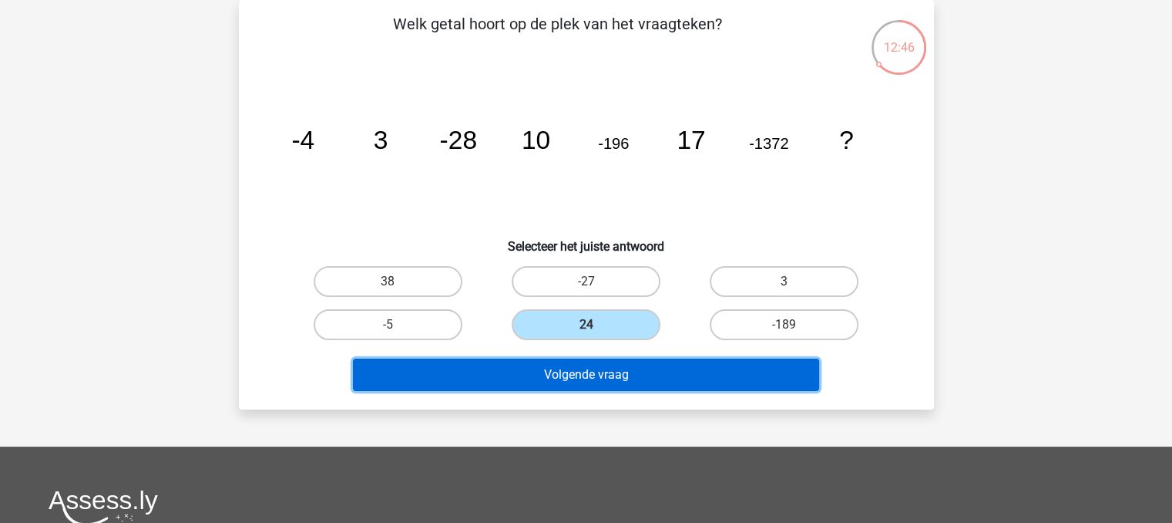
click at [570, 373] on button "Volgende vraag" at bounding box center [586, 374] width 466 height 32
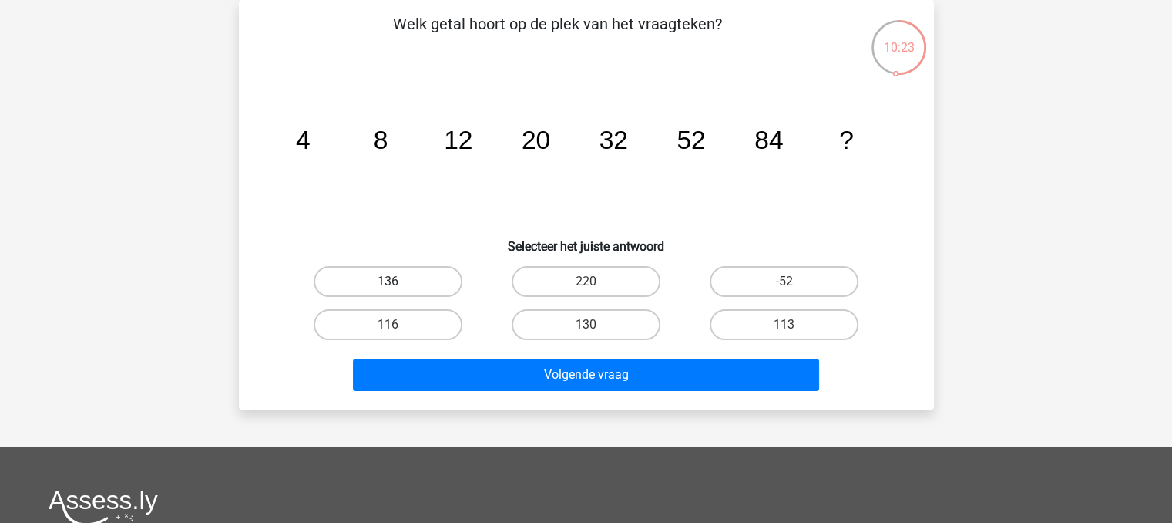
click at [419, 284] on label "136" at bounding box center [388, 281] width 149 height 31
click at [398, 284] on input "136" at bounding box center [393, 286] width 10 height 10
radio input "true"
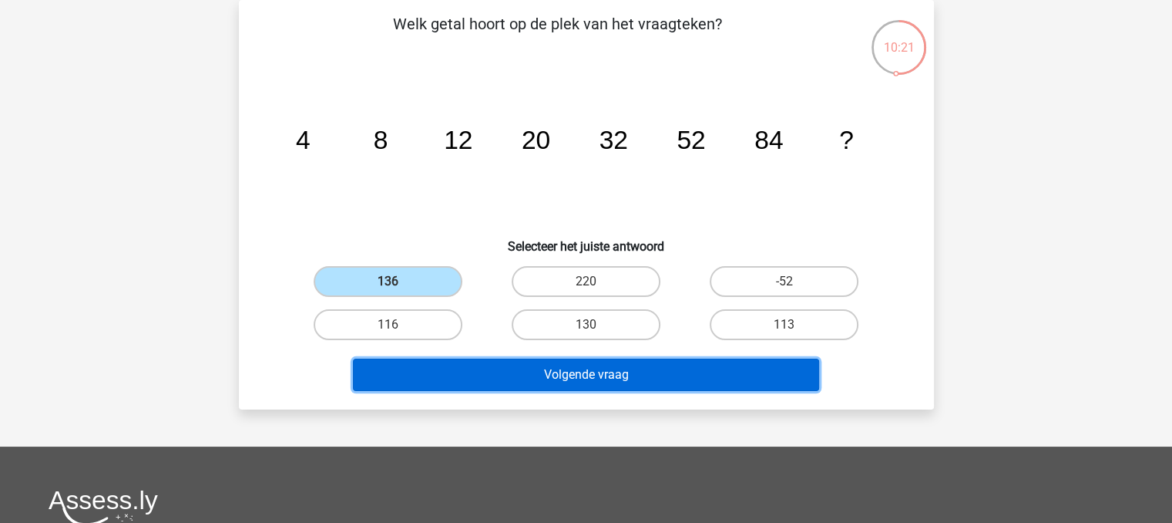
click at [479, 371] on button "Volgende vraag" at bounding box center [586, 374] width 466 height 32
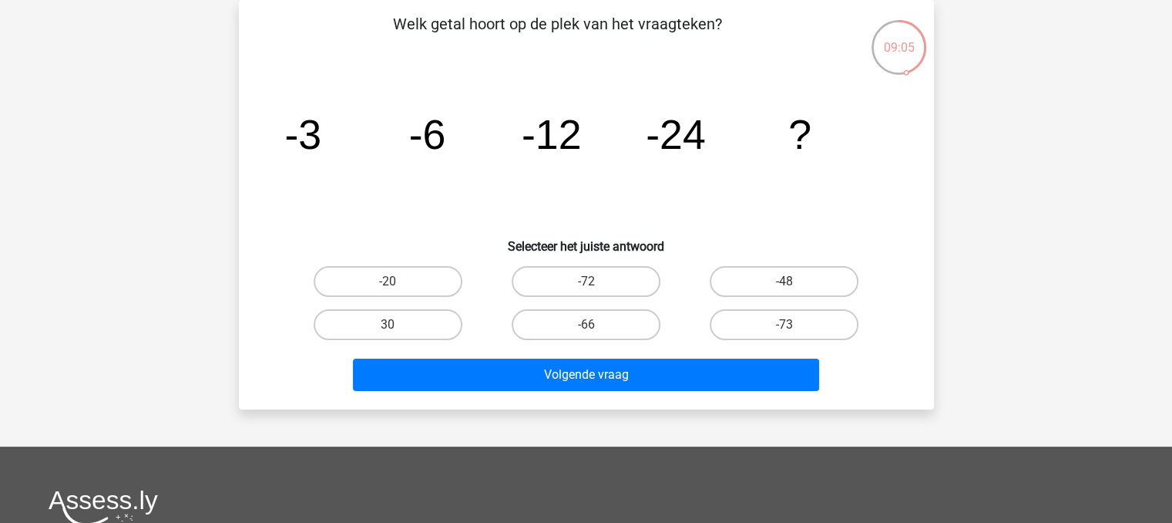
click at [790, 287] on input "-48" at bounding box center [790, 286] width 10 height 10
radio input "true"
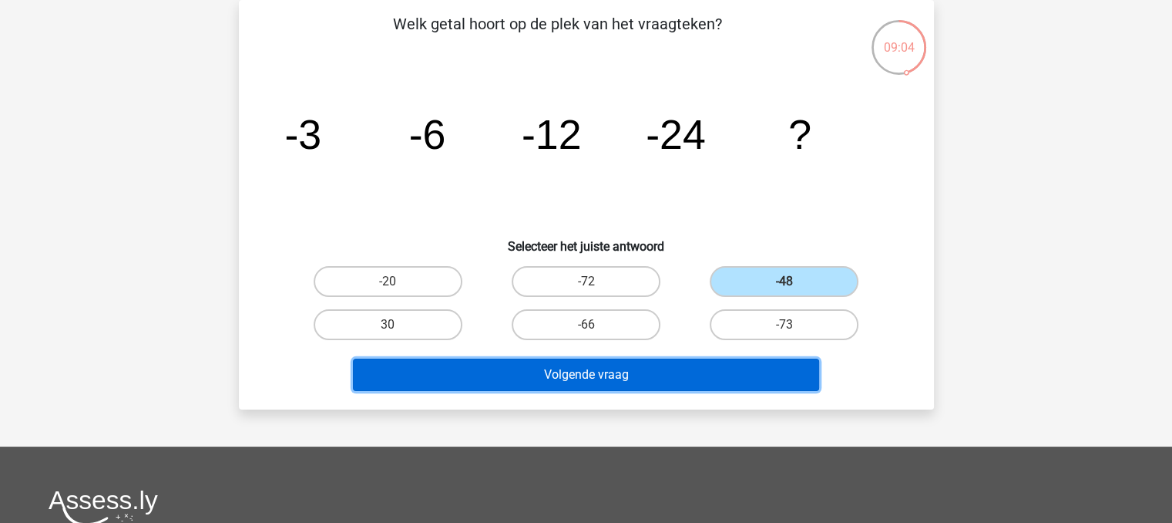
click at [774, 374] on button "Volgende vraag" at bounding box center [586, 374] width 466 height 32
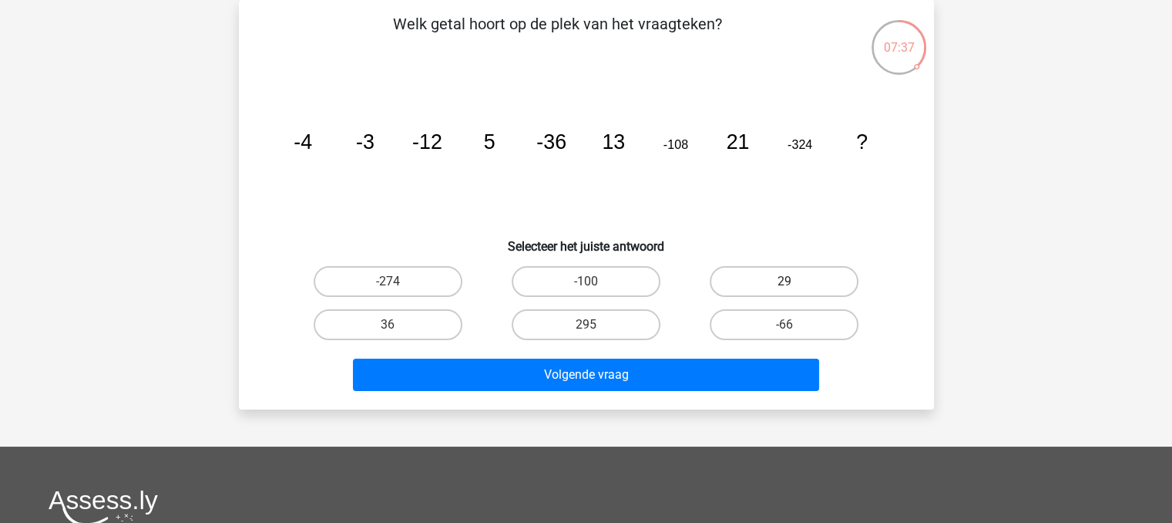
click at [790, 292] on label "29" at bounding box center [784, 281] width 149 height 31
click at [790, 291] on input "29" at bounding box center [790, 286] width 10 height 10
radio input "true"
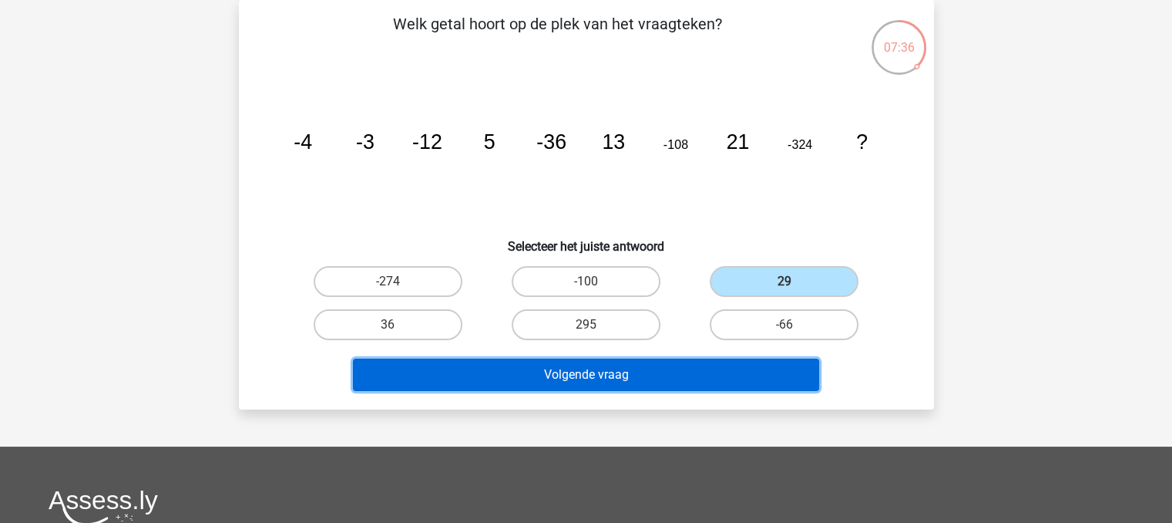
click at [781, 375] on button "Volgende vraag" at bounding box center [586, 374] width 466 height 32
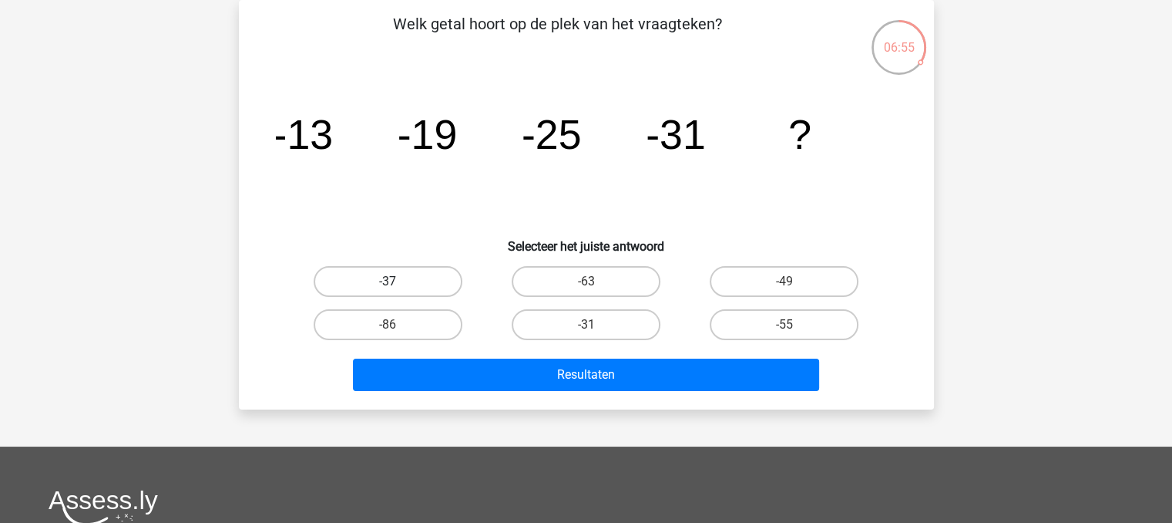
click at [373, 277] on label "-37" at bounding box center [388, 281] width 149 height 31
click at [388, 281] on input "-37" at bounding box center [393, 286] width 10 height 10
radio input "true"
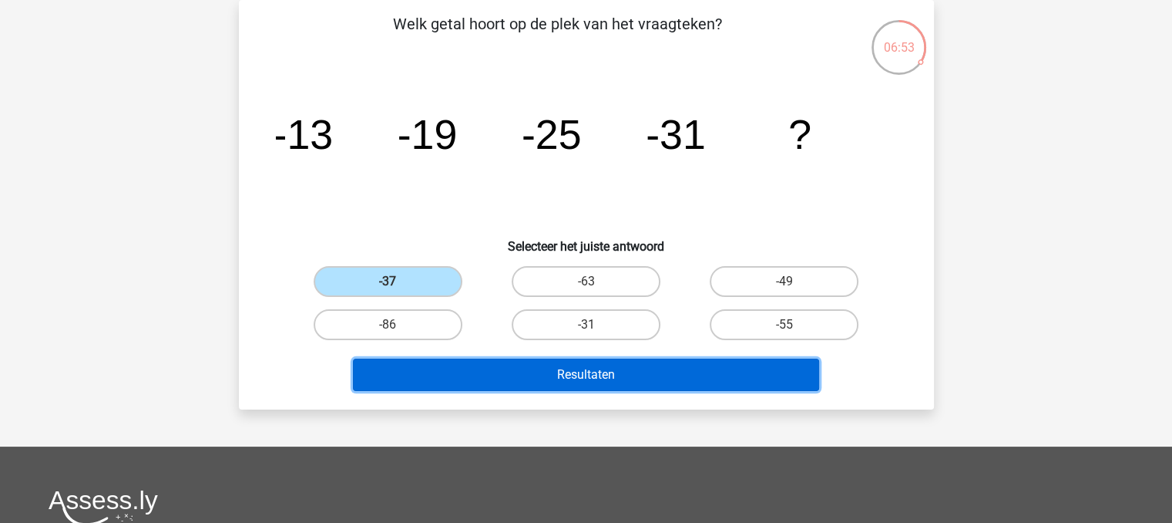
click at [604, 380] on button "Resultaten" at bounding box center [586, 374] width 466 height 32
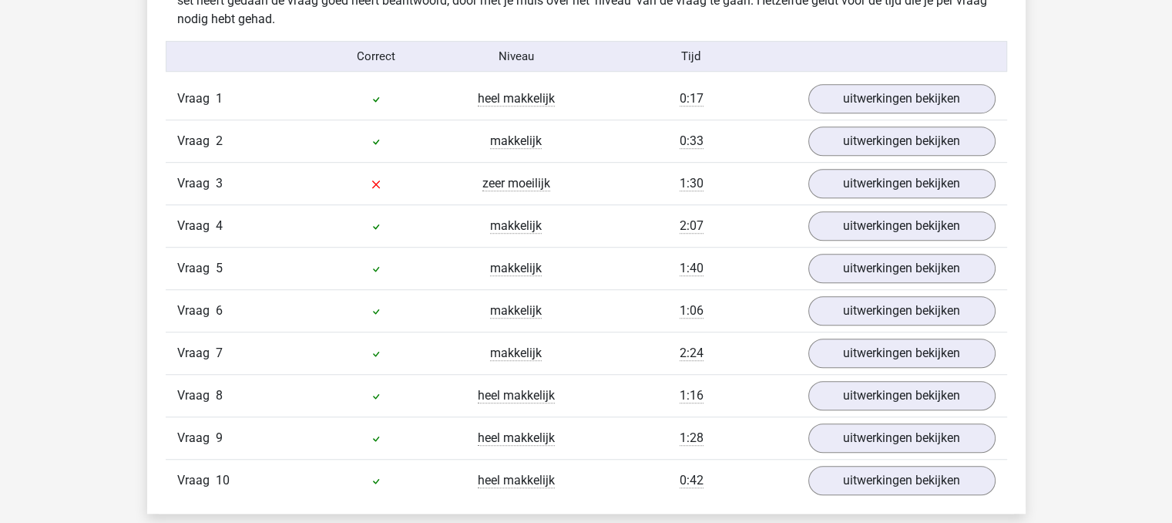
scroll to position [973, 0]
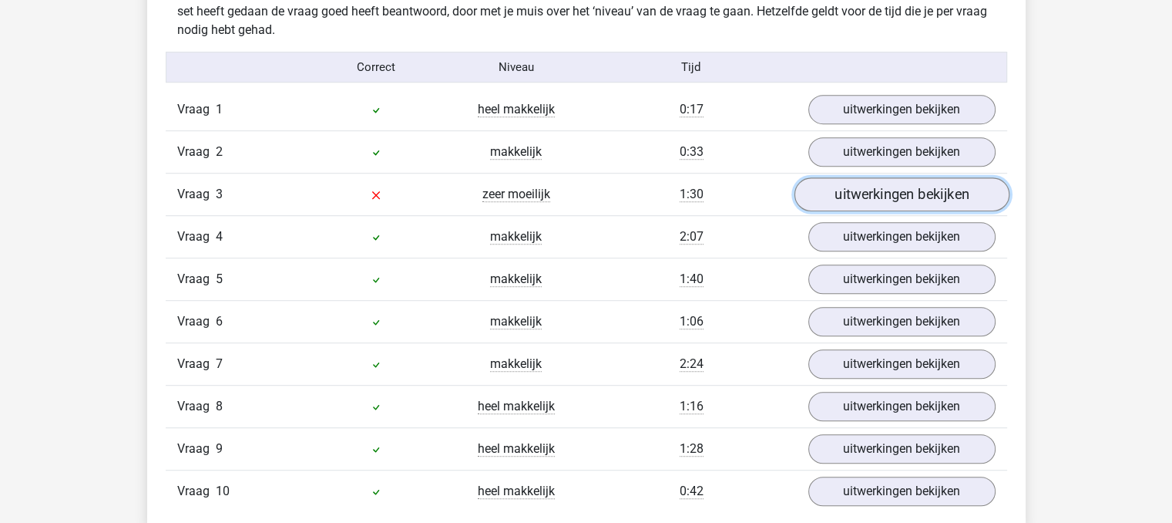
click at [906, 192] on link "uitwerkingen bekijken" at bounding box center [901, 195] width 215 height 34
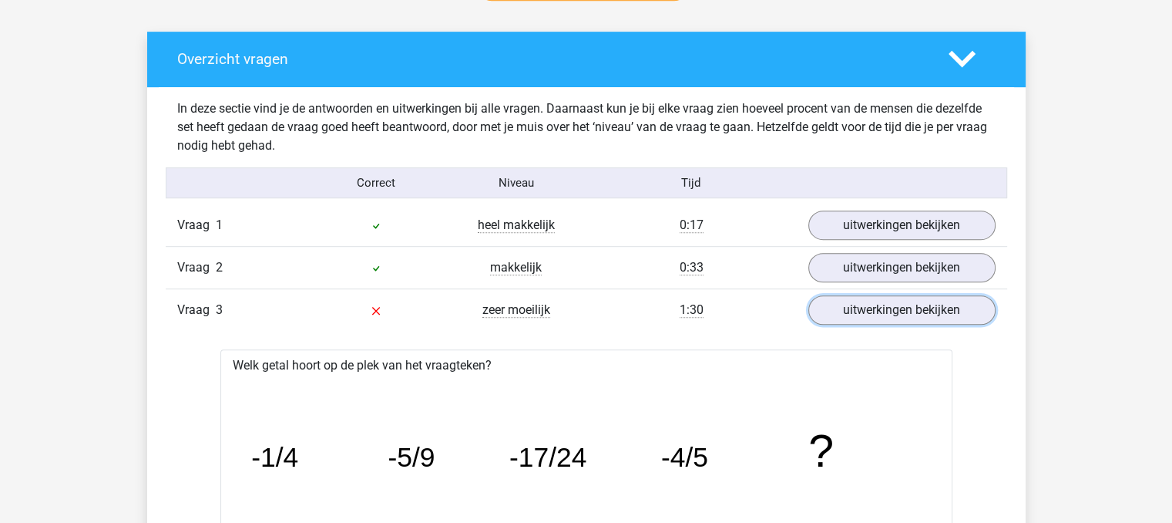
scroll to position [852, 0]
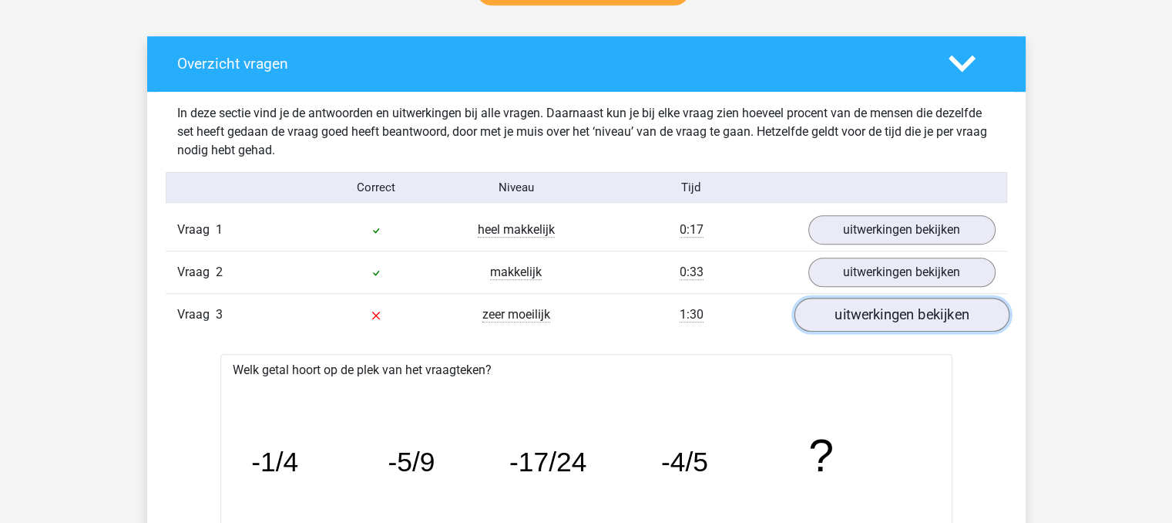
click at [912, 320] on link "uitwerkingen bekijken" at bounding box center [901, 315] width 215 height 34
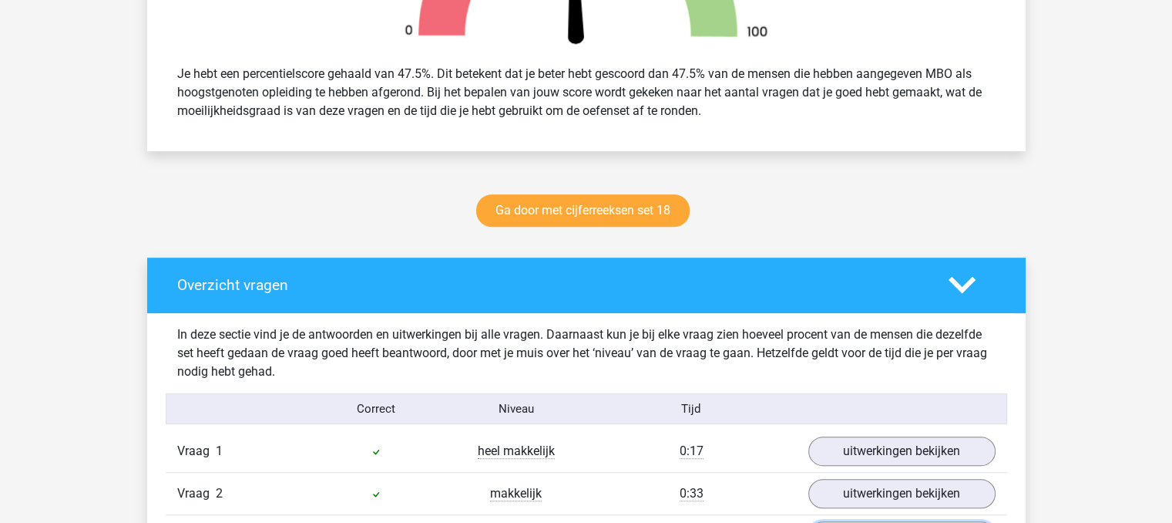
scroll to position [603, 0]
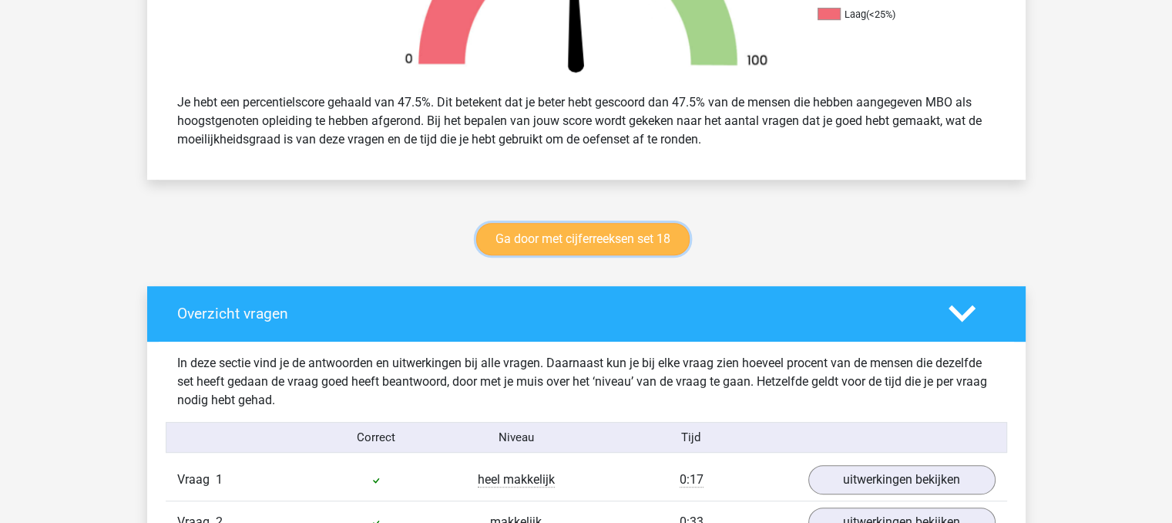
click at [659, 241] on link "Ga door met cijferreeksen set 18" at bounding box center [582, 239] width 213 height 32
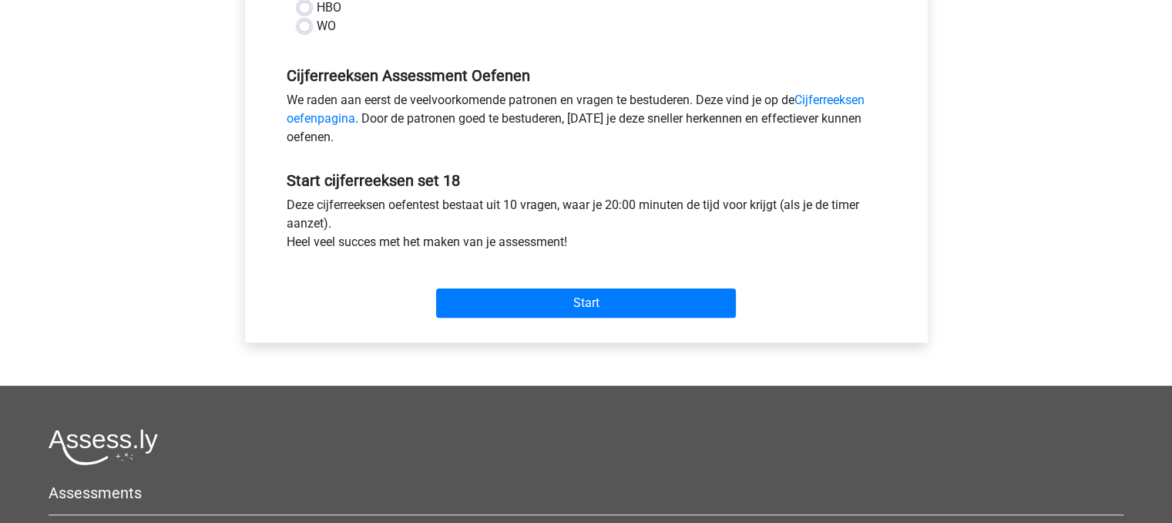
scroll to position [429, 0]
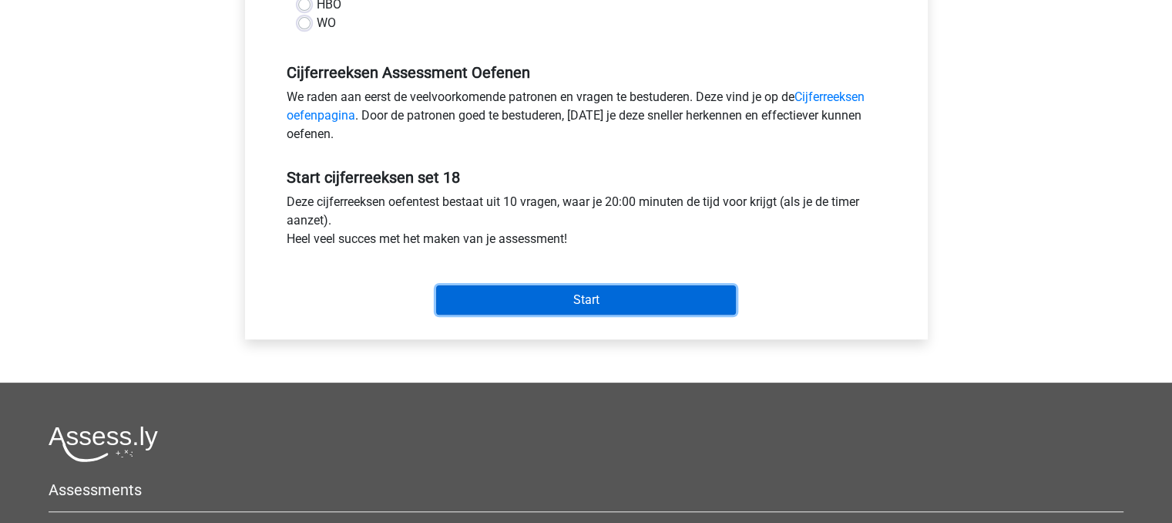
drag, startPoint x: 655, startPoint y: 297, endPoint x: 666, endPoint y: 309, distance: 16.4
click at [666, 309] on input "Start" at bounding box center [586, 299] width 300 height 29
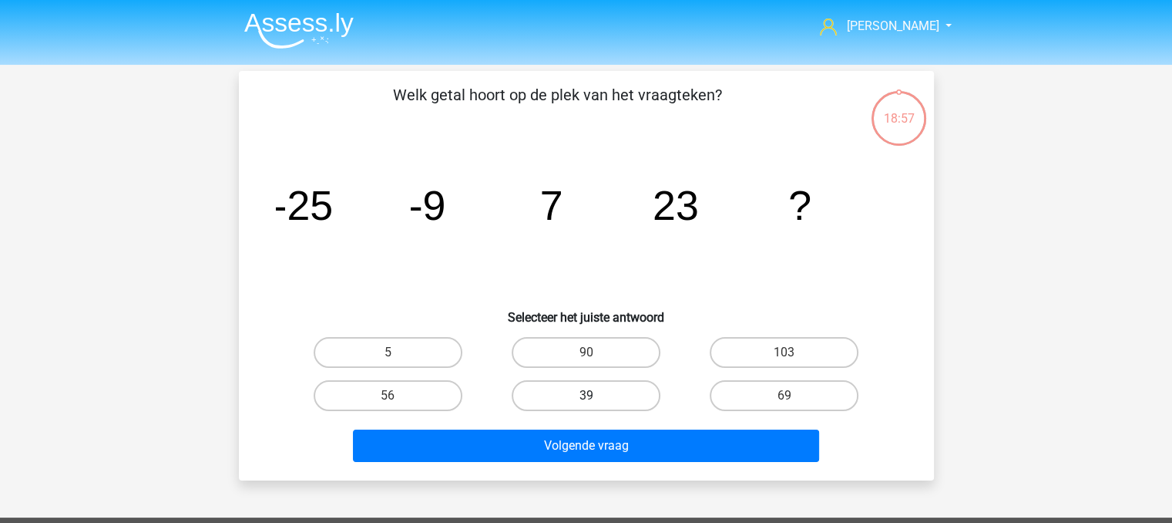
click at [569, 402] on label "39" at bounding box center [586, 395] width 149 height 31
click at [586, 402] on input "39" at bounding box center [591, 400] width 10 height 10
radio input "true"
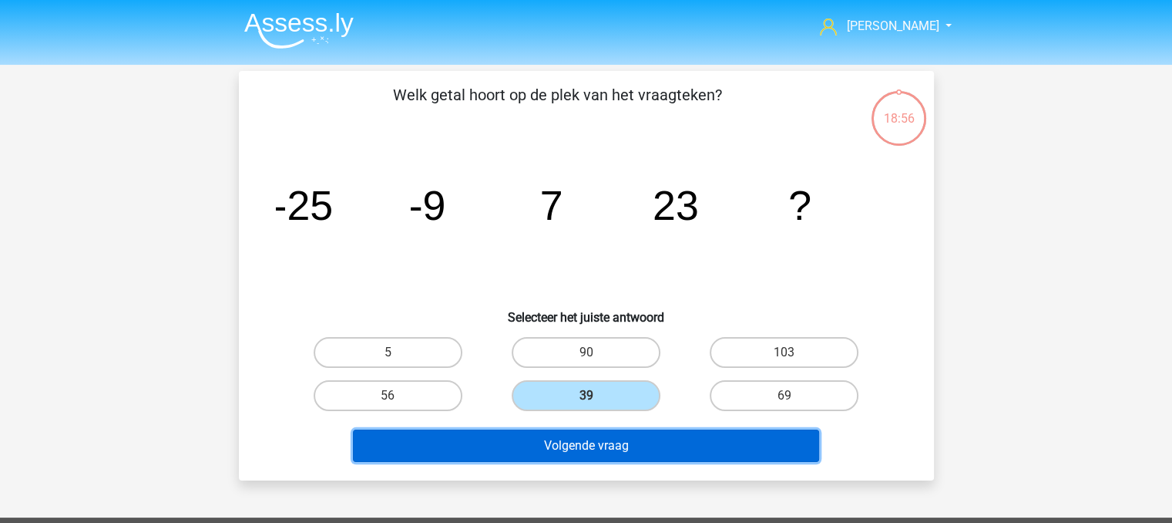
click at [573, 445] on button "Volgende vraag" at bounding box center [586, 445] width 466 height 32
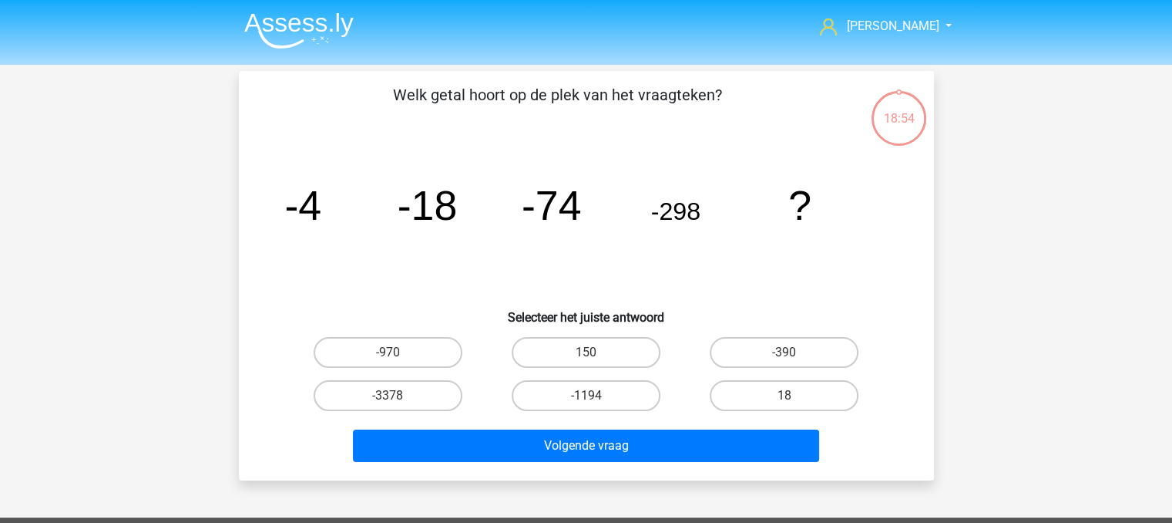
scroll to position [71, 0]
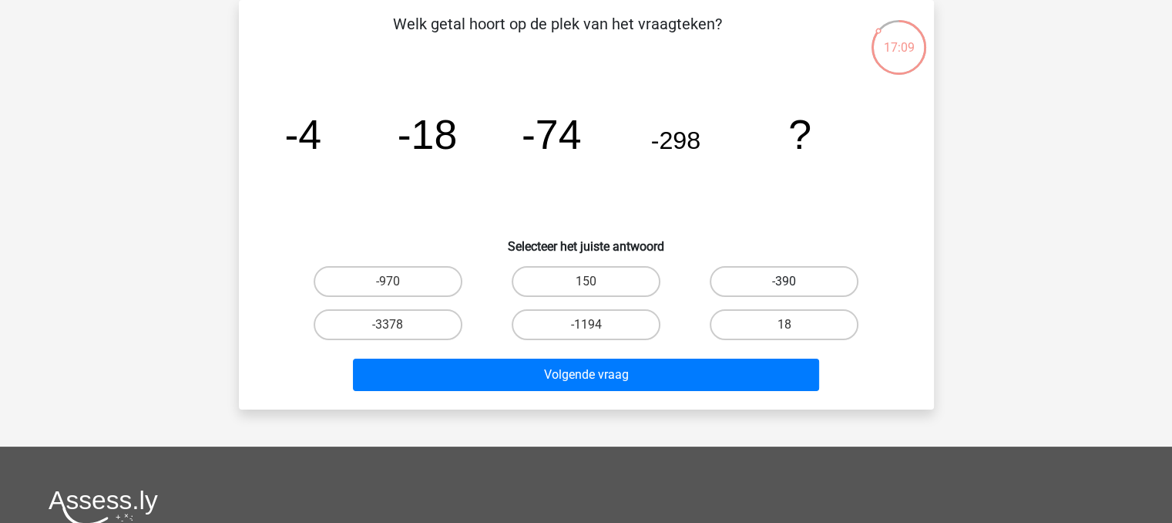
click at [783, 288] on label "-390" at bounding box center [784, 281] width 149 height 31
click at [785, 288] on input "-390" at bounding box center [790, 286] width 10 height 10
radio input "true"
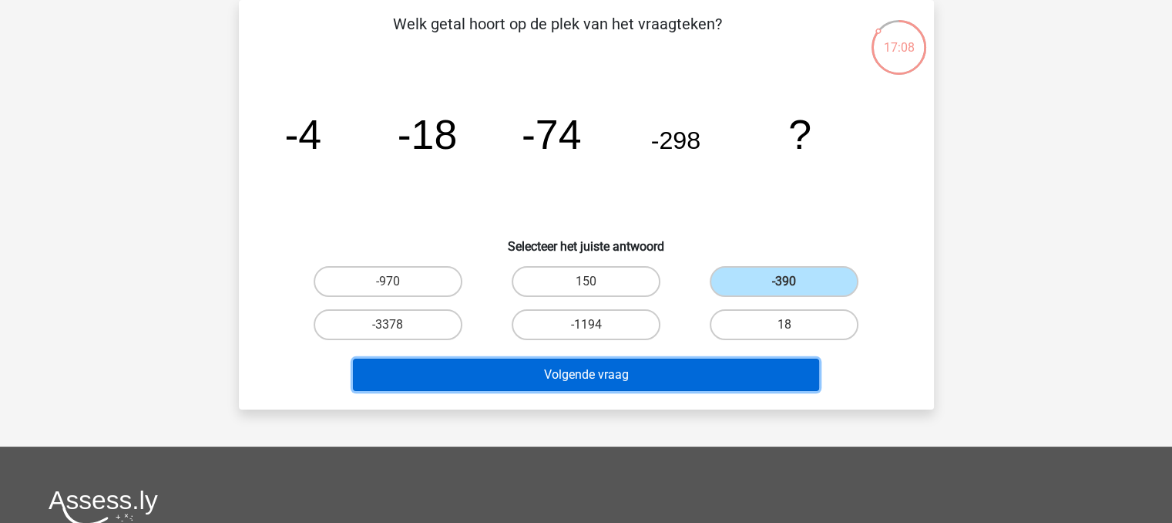
click at [752, 375] on button "Volgende vraag" at bounding box center [586, 374] width 466 height 32
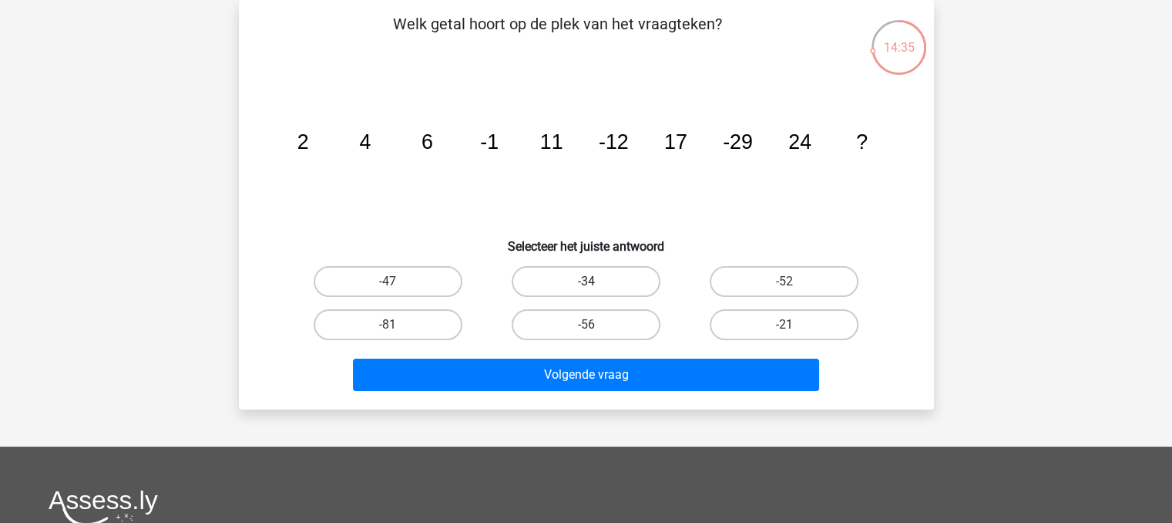
click at [638, 275] on label "-34" at bounding box center [586, 281] width 149 height 31
click at [596, 281] on input "-34" at bounding box center [591, 286] width 10 height 10
radio input "true"
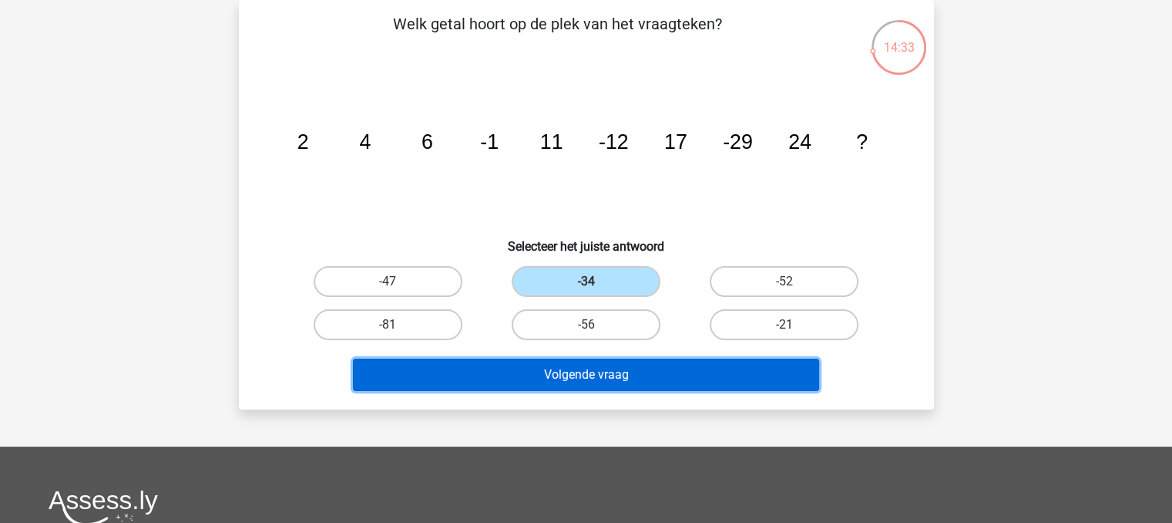
click at [650, 375] on button "Volgende vraag" at bounding box center [586, 374] width 466 height 32
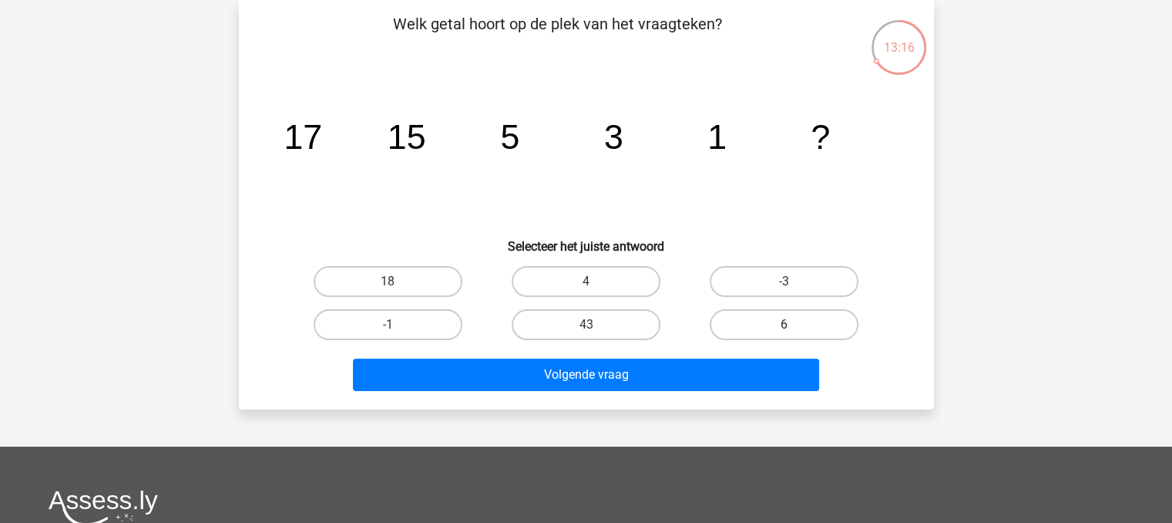
click at [804, 330] on label "6" at bounding box center [784, 324] width 149 height 31
click at [795, 330] on input "6" at bounding box center [790, 329] width 10 height 10
radio input "true"
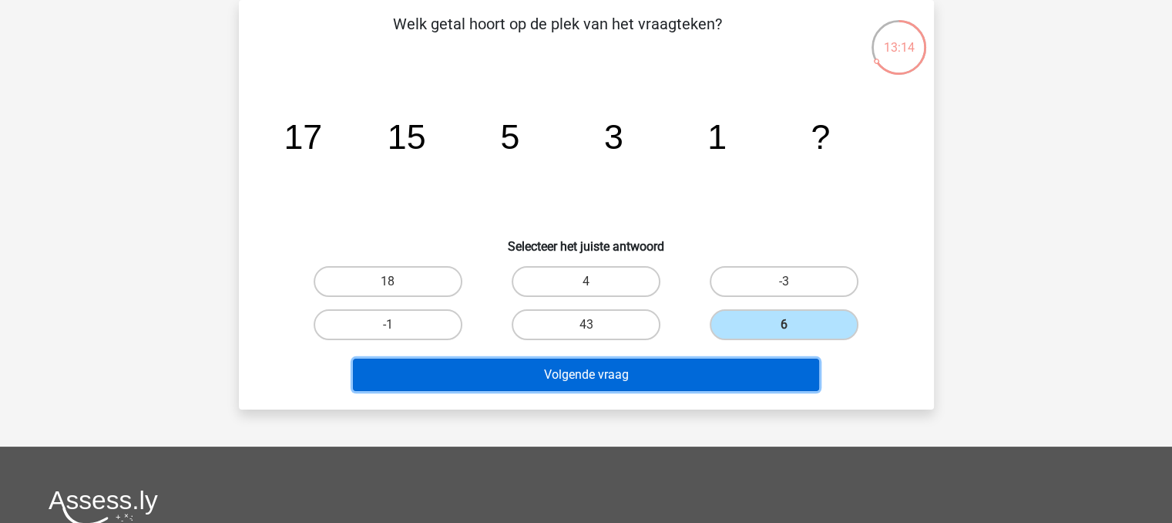
click at [776, 367] on button "Volgende vraag" at bounding box center [586, 374] width 466 height 32
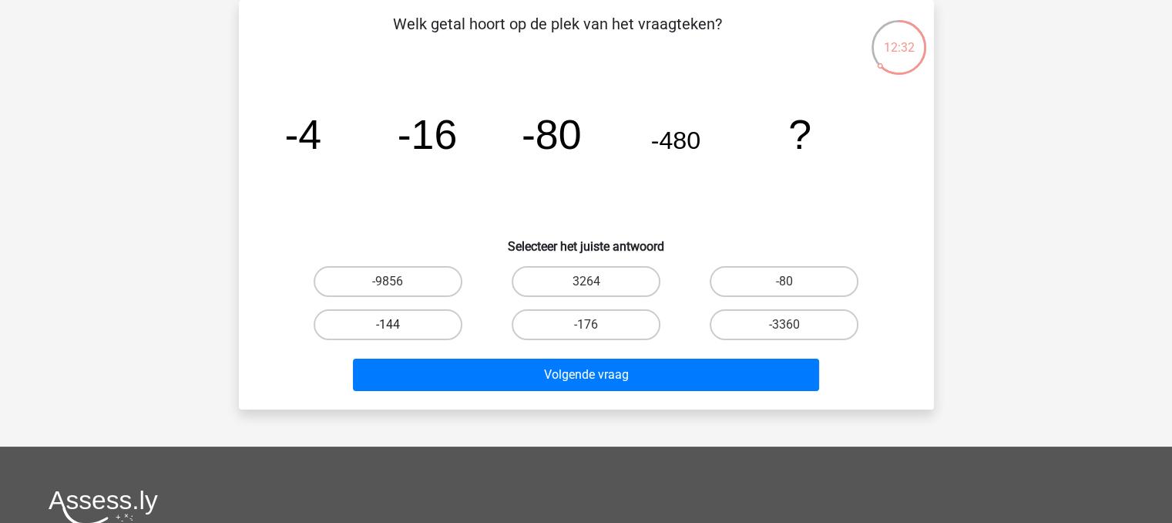
click at [402, 323] on label "-144" at bounding box center [388, 324] width 149 height 31
click at [398, 324] on input "-144" at bounding box center [393, 329] width 10 height 10
radio input "true"
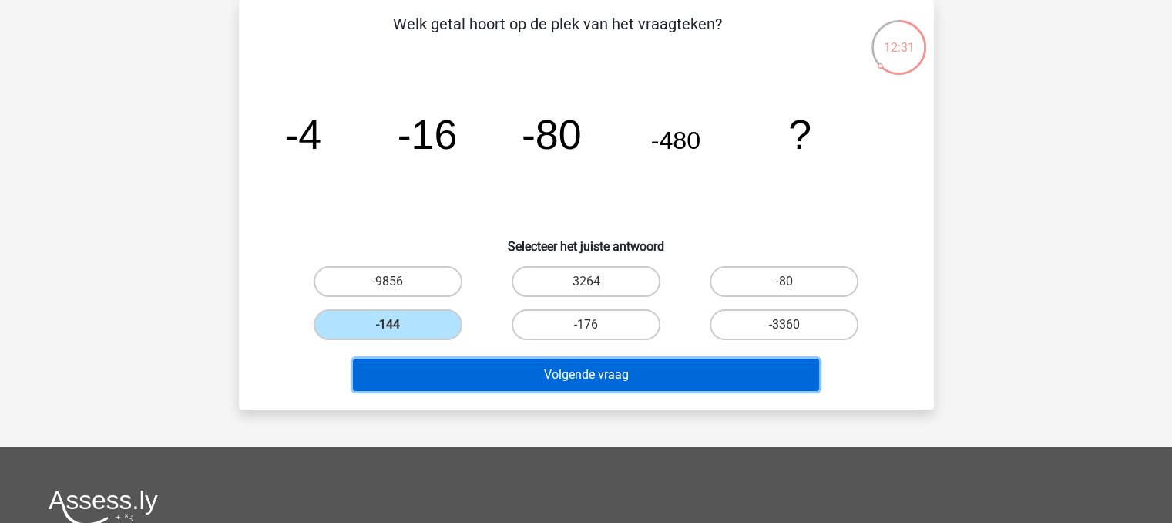
click at [633, 368] on button "Volgende vraag" at bounding box center [586, 374] width 466 height 32
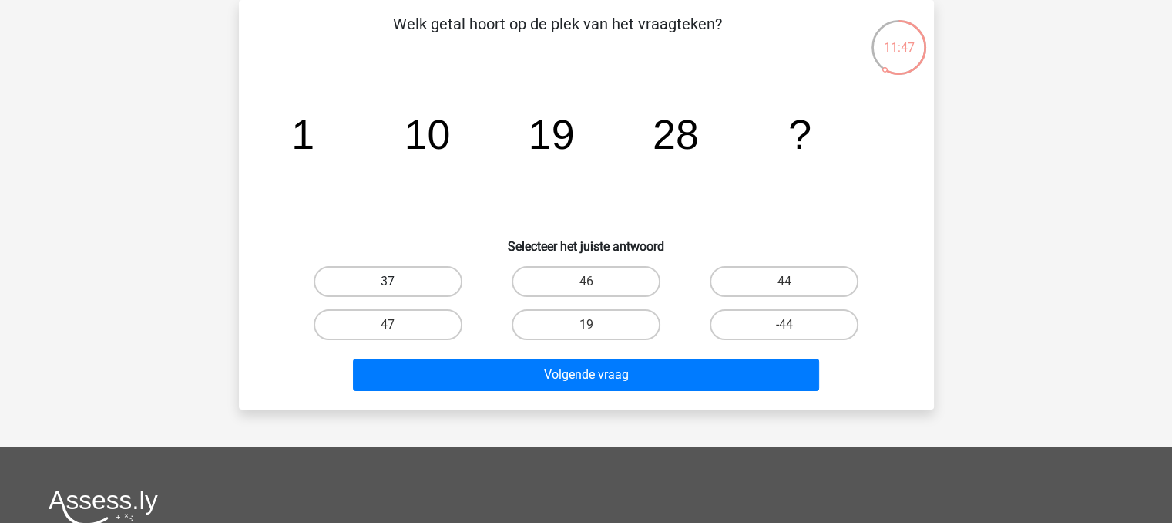
click at [420, 272] on label "37" at bounding box center [388, 281] width 149 height 31
click at [398, 281] on input "37" at bounding box center [393, 286] width 10 height 10
radio input "true"
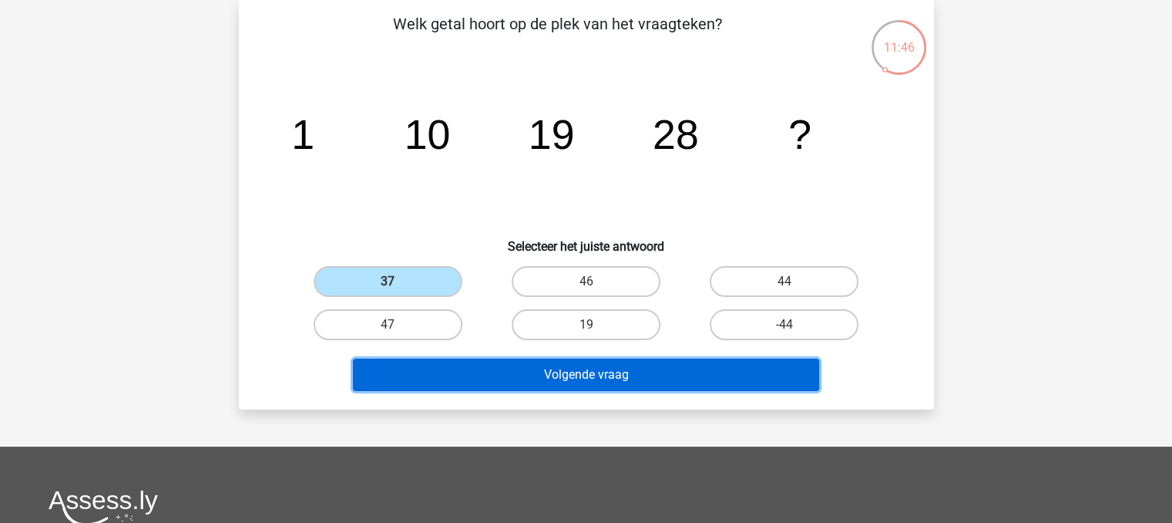
click at [630, 374] on button "Volgende vraag" at bounding box center [586, 374] width 466 height 32
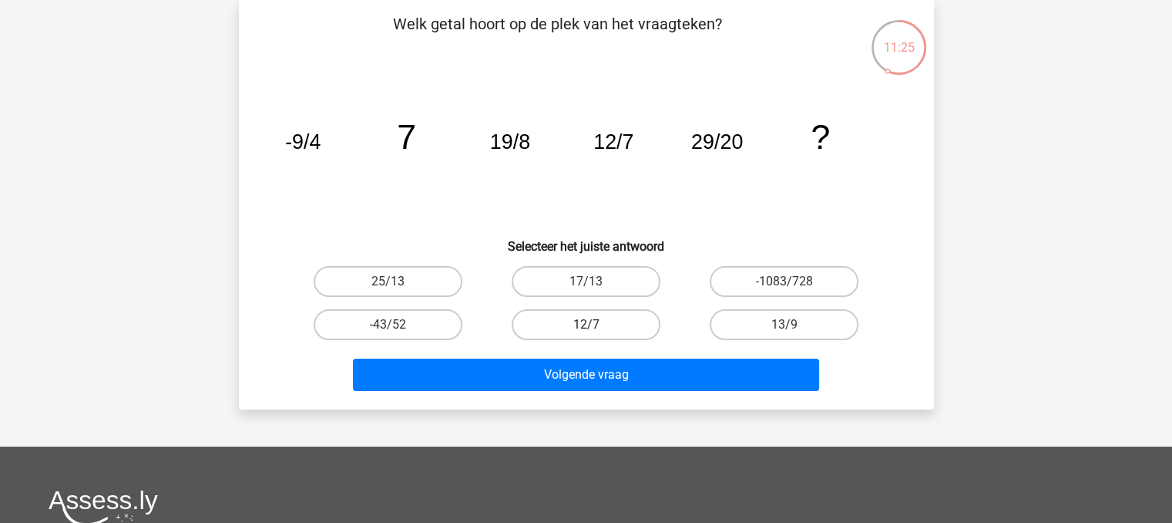
click at [623, 326] on label "12/7" at bounding box center [586, 324] width 149 height 31
click at [596, 326] on input "12/7" at bounding box center [591, 329] width 10 height 10
radio input "true"
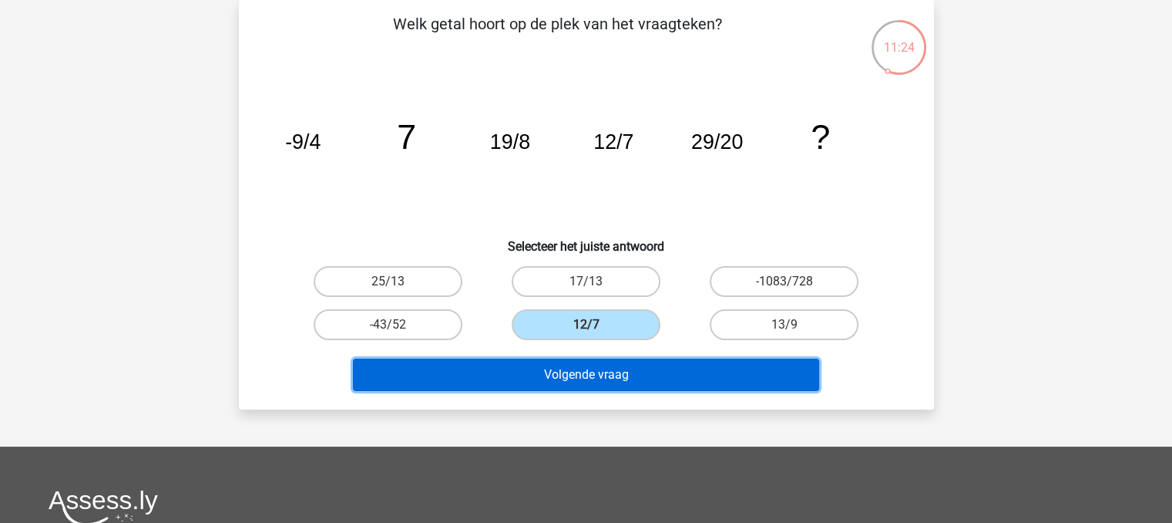
click at [644, 366] on button "Volgende vraag" at bounding box center [586, 374] width 466 height 32
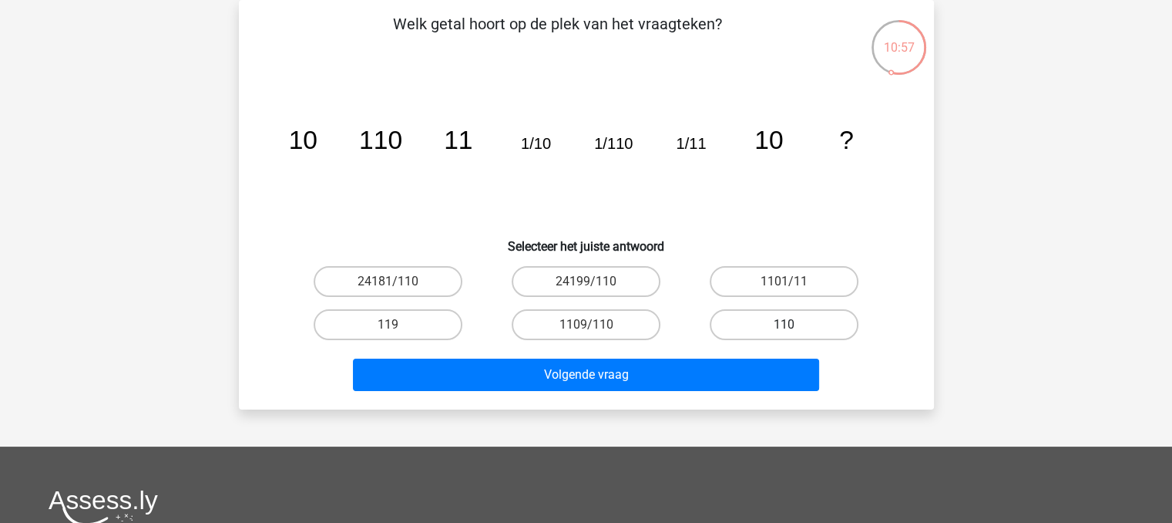
click at [757, 333] on label "110" at bounding box center [784, 324] width 149 height 31
click at [785, 333] on input "110" at bounding box center [790, 329] width 10 height 10
radio input "true"
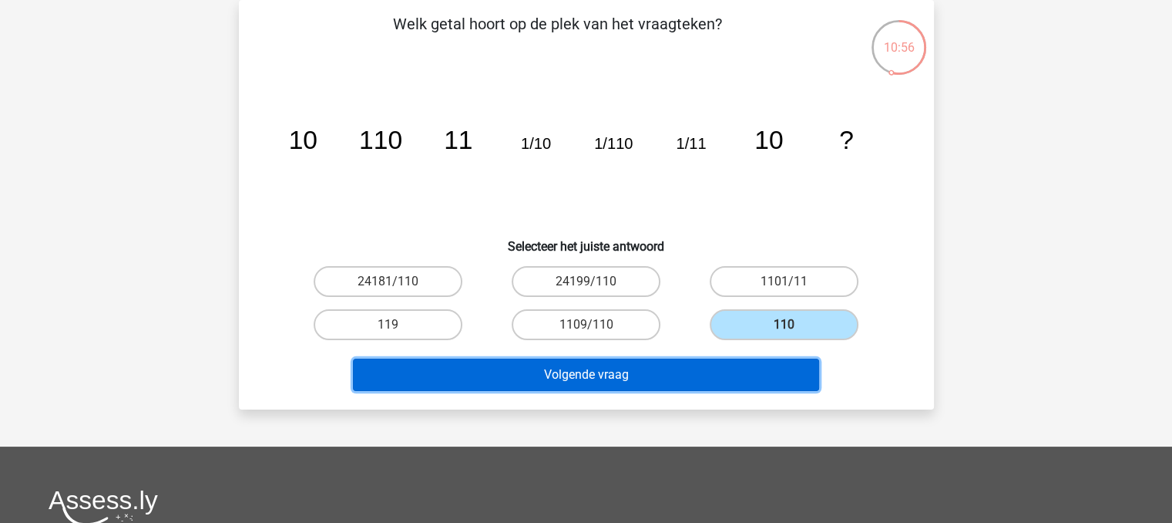
click at [760, 381] on button "Volgende vraag" at bounding box center [586, 374] width 466 height 32
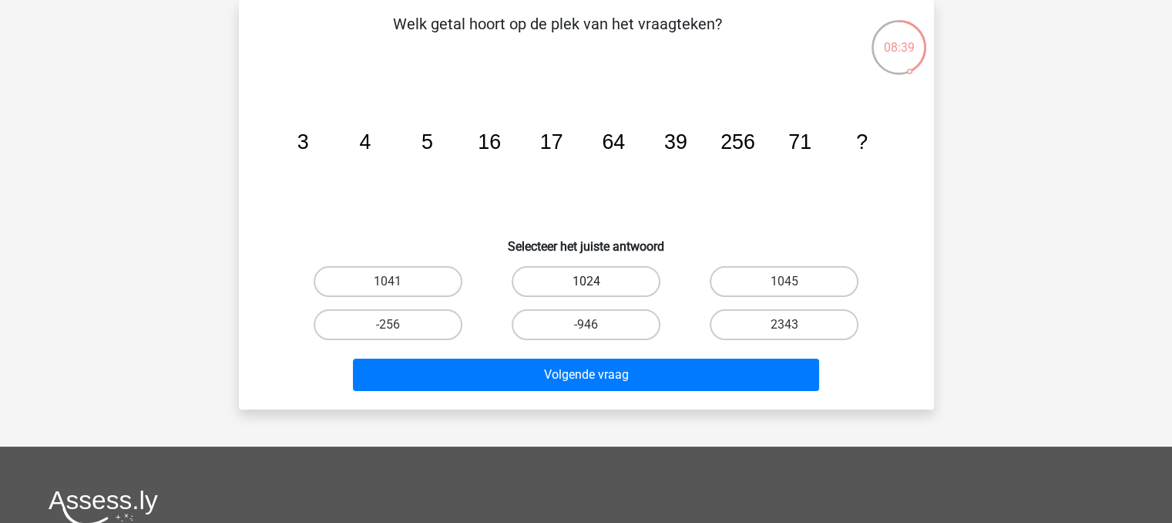
click at [638, 287] on label "1024" at bounding box center [586, 281] width 149 height 31
click at [596, 287] on input "1024" at bounding box center [591, 286] width 10 height 10
radio input "true"
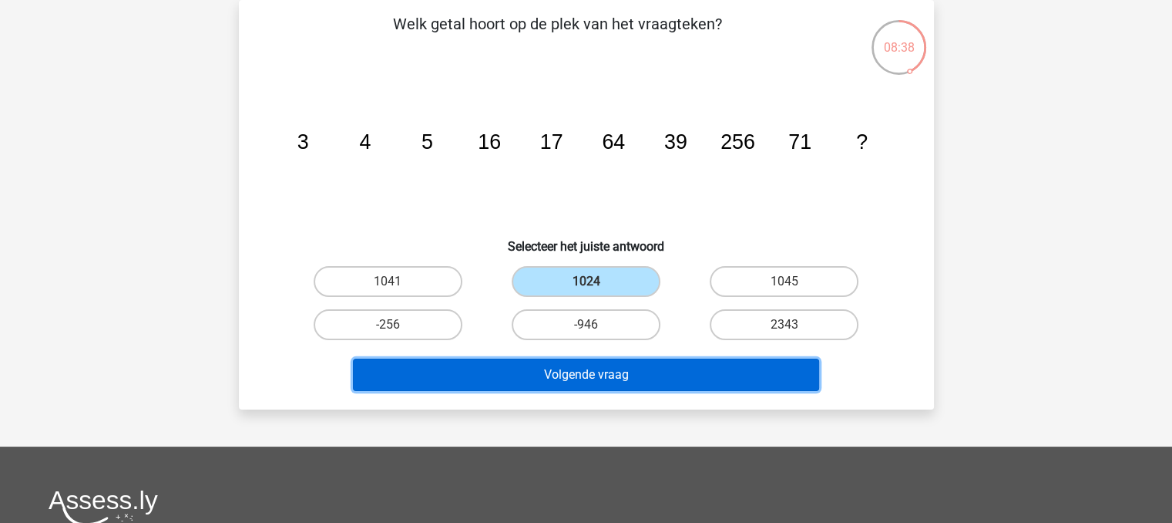
click at [654, 367] on button "Volgende vraag" at bounding box center [586, 374] width 466 height 32
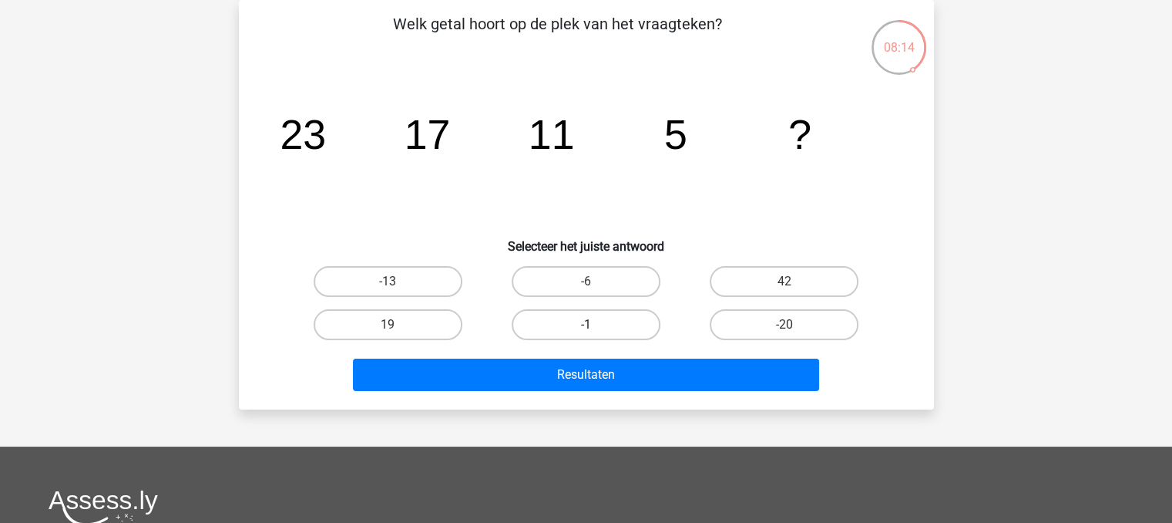
click at [577, 329] on label "-1" at bounding box center [586, 324] width 149 height 31
click at [586, 329] on input "-1" at bounding box center [591, 329] width 10 height 10
radio input "true"
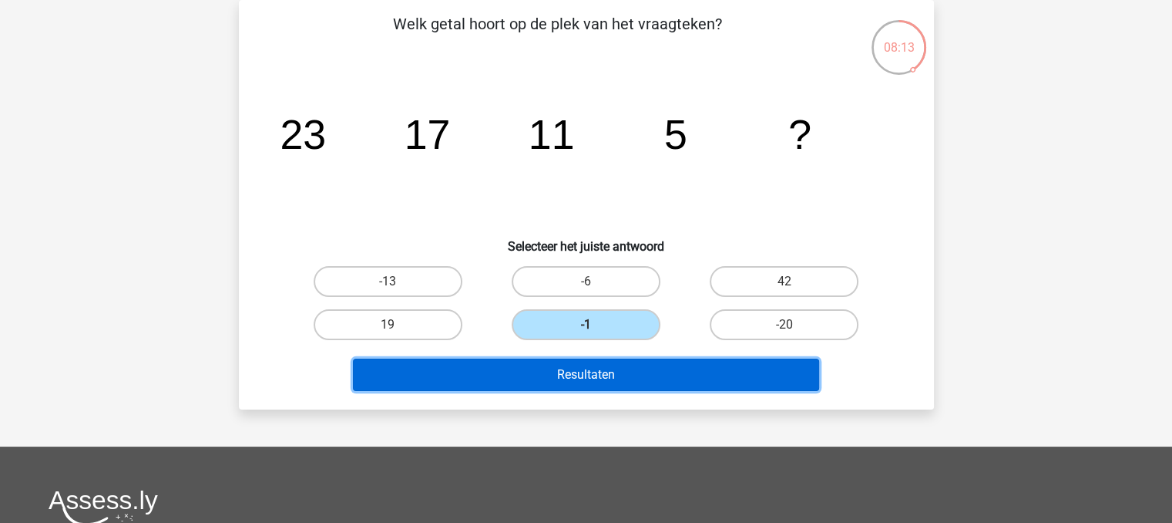
click at [604, 367] on button "Resultaten" at bounding box center [586, 374] width 466 height 32
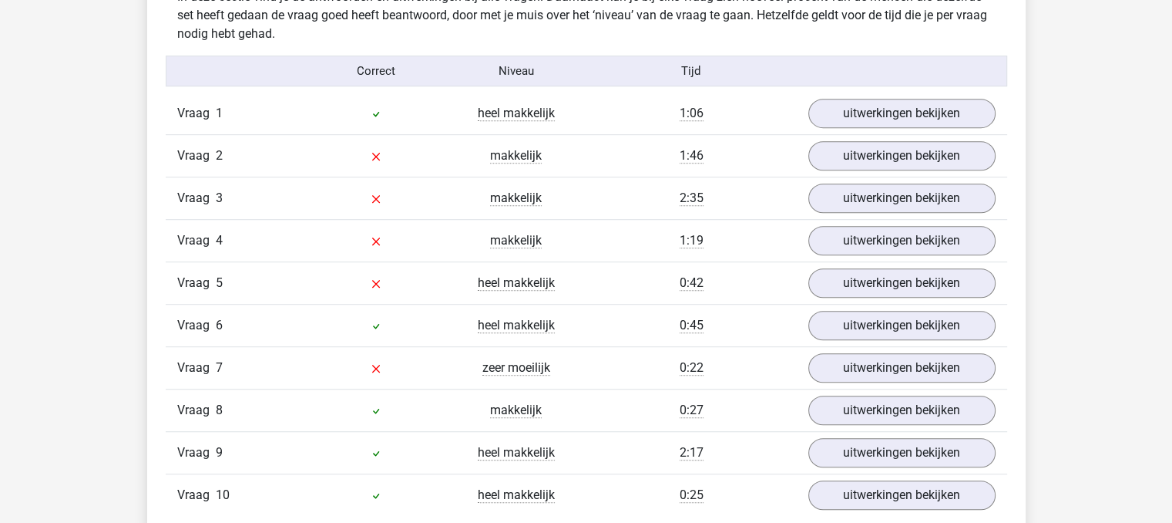
scroll to position [1005, 0]
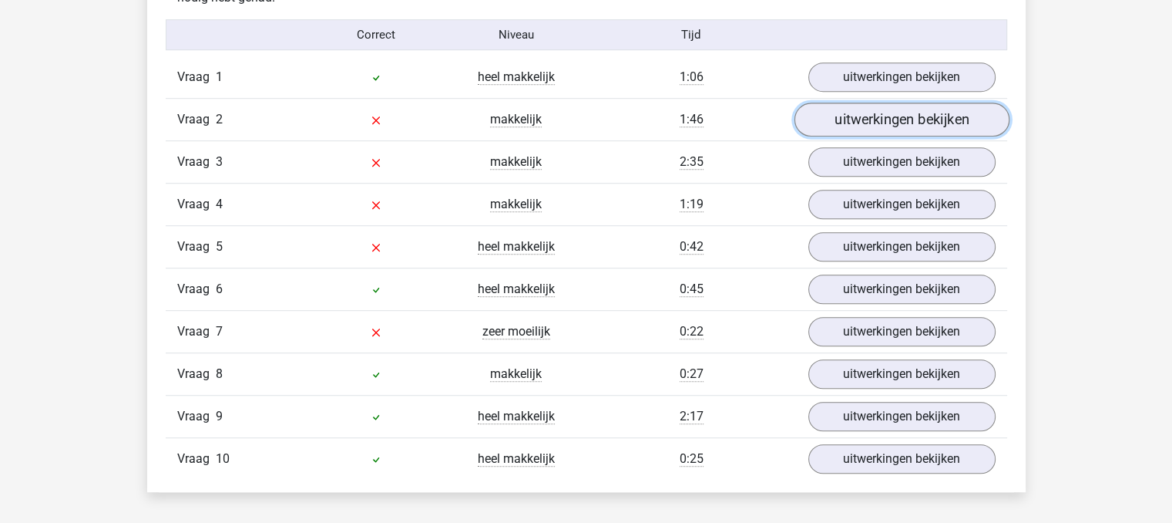
click at [956, 112] on link "uitwerkingen bekijken" at bounding box center [901, 120] width 215 height 34
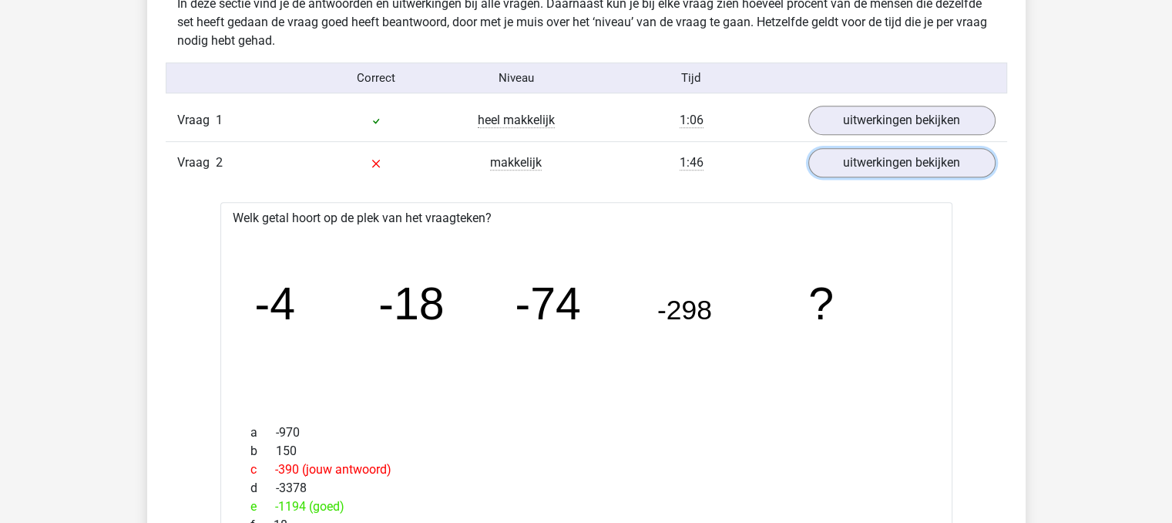
scroll to position [975, 0]
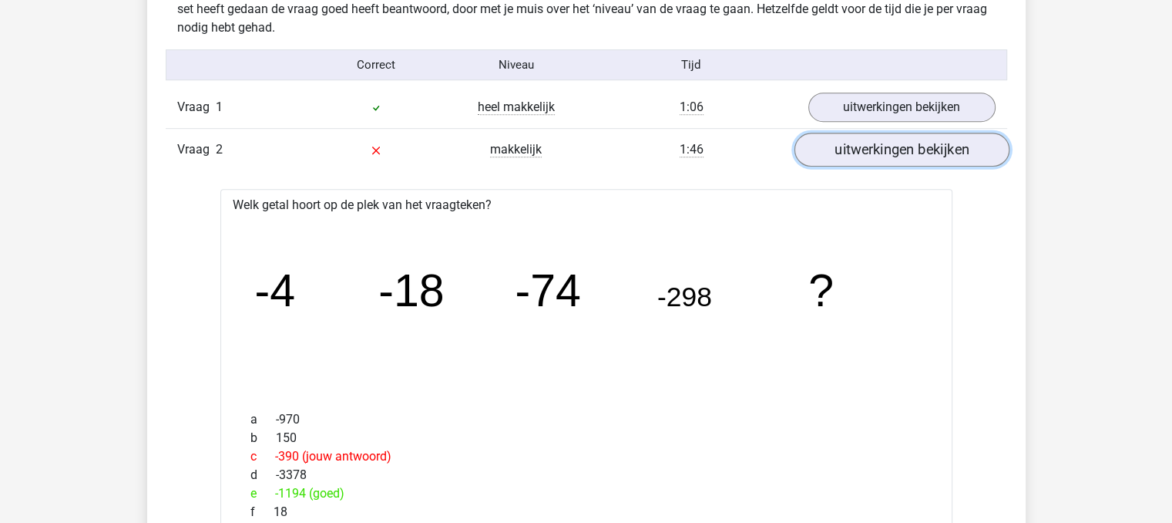
click at [967, 153] on link "uitwerkingen bekijken" at bounding box center [901, 150] width 215 height 34
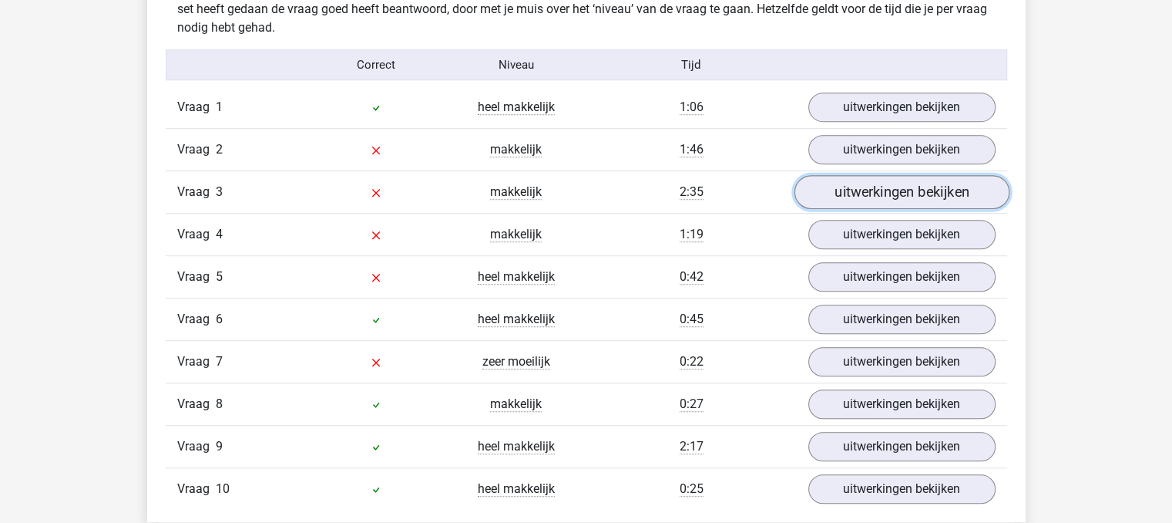
click at [959, 196] on link "uitwerkingen bekijken" at bounding box center [901, 193] width 215 height 34
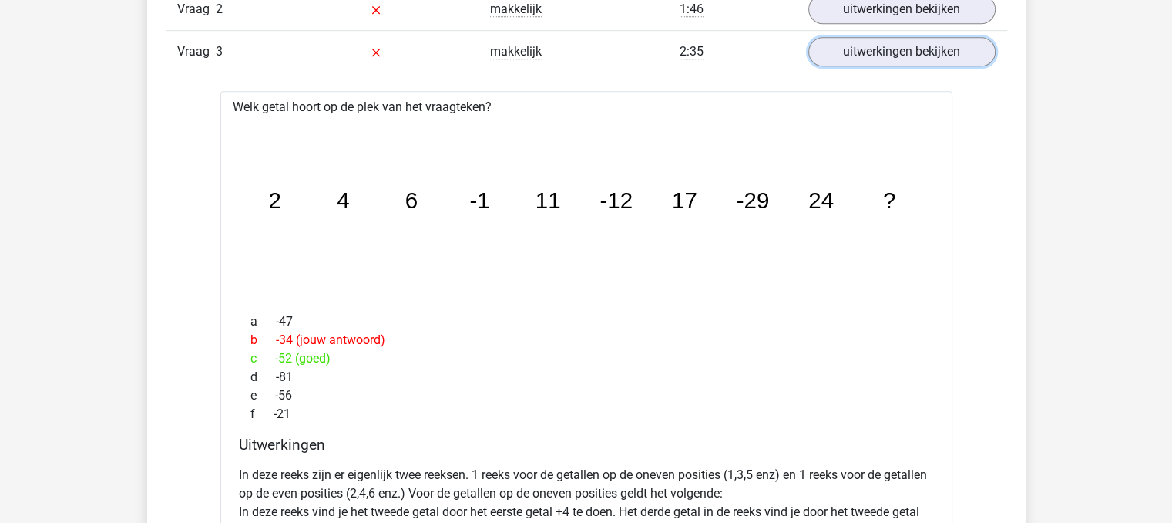
scroll to position [1084, 0]
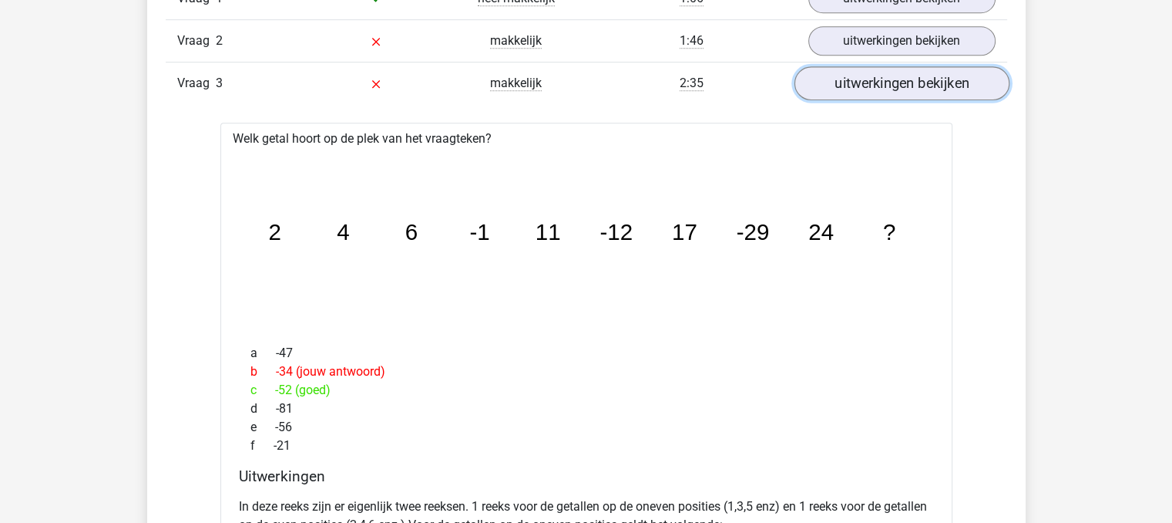
click at [940, 90] on link "uitwerkingen bekijken" at bounding box center [901, 84] width 215 height 34
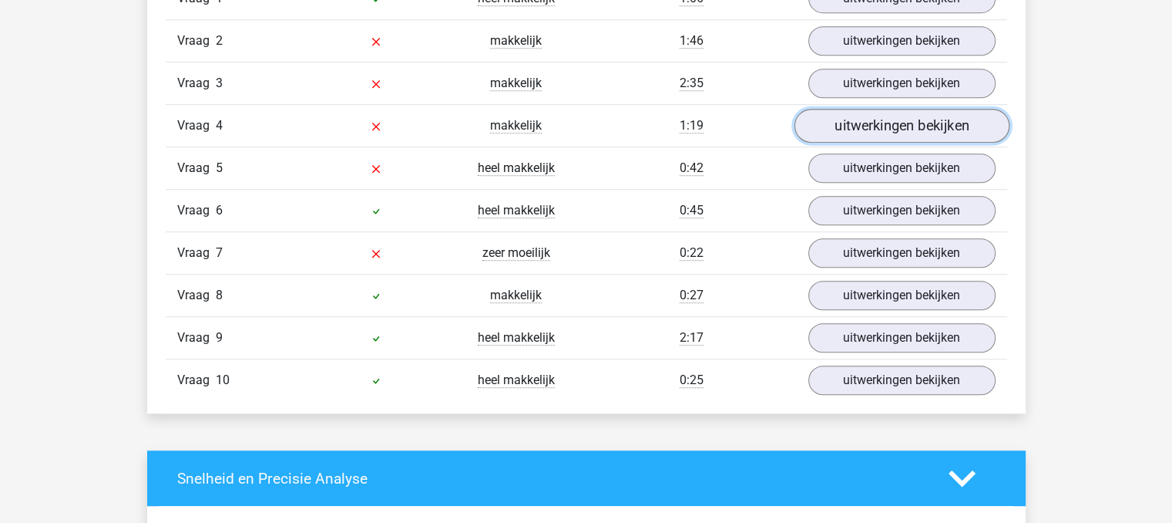
click at [943, 129] on link "uitwerkingen bekijken" at bounding box center [901, 126] width 215 height 34
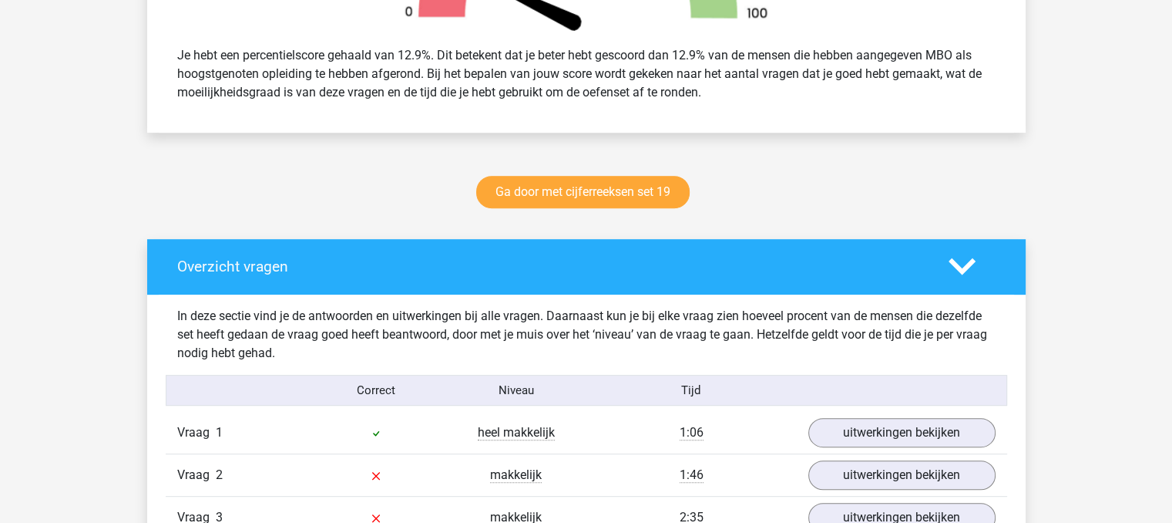
scroll to position [0, 0]
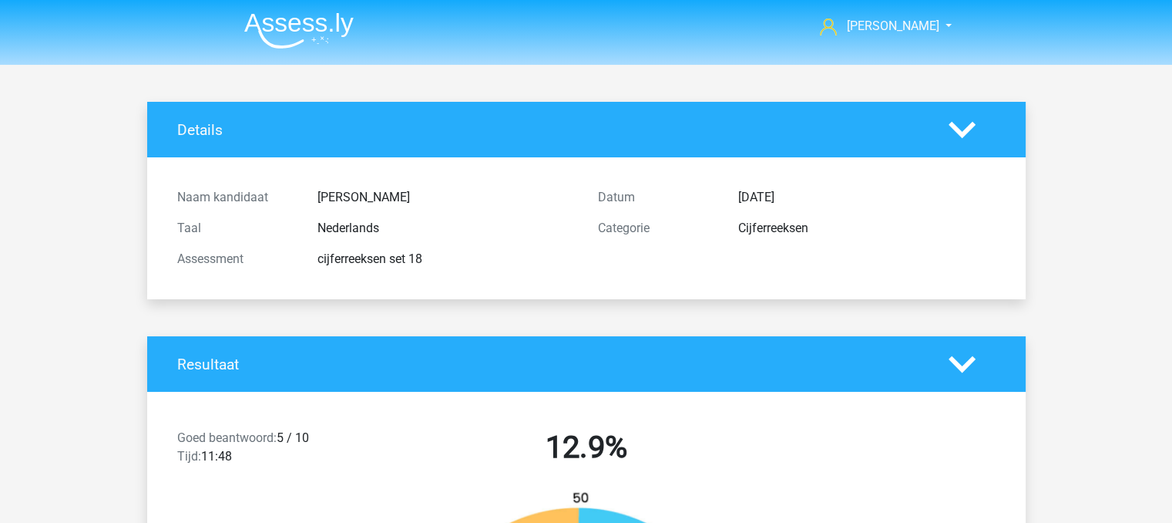
click at [308, 22] on img at bounding box center [298, 30] width 109 height 36
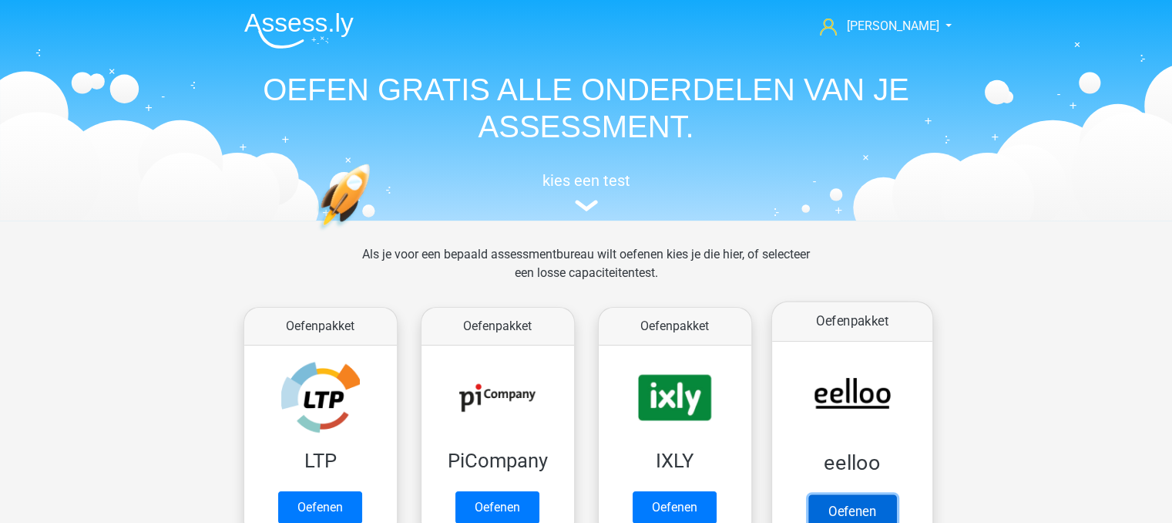
click at [872, 494] on link "Oefenen" at bounding box center [852, 511] width 88 height 34
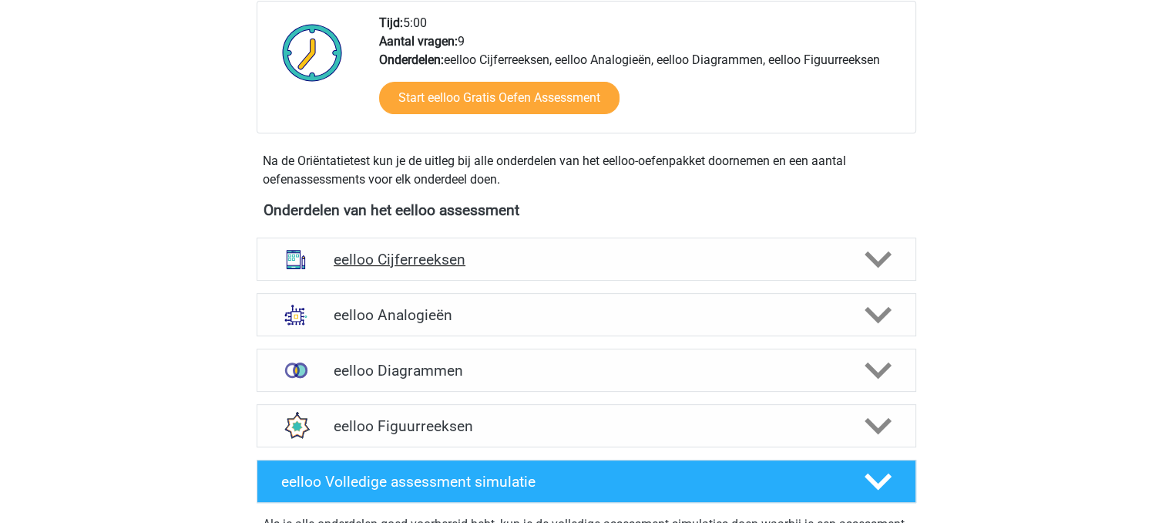
scroll to position [404, 0]
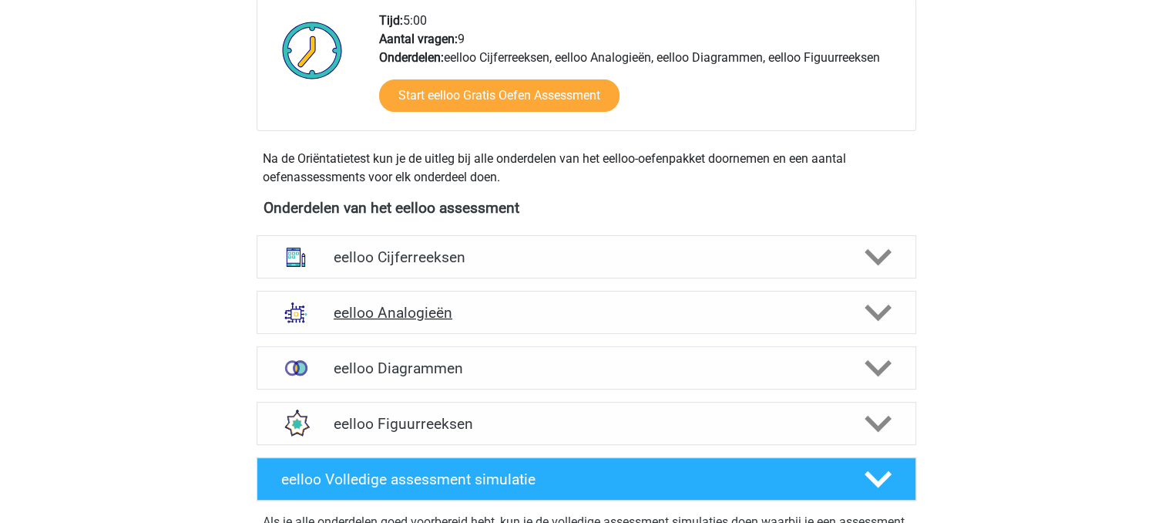
click at [505, 304] on h4 "eelloo Analogieën" at bounding box center [586, 313] width 505 height 18
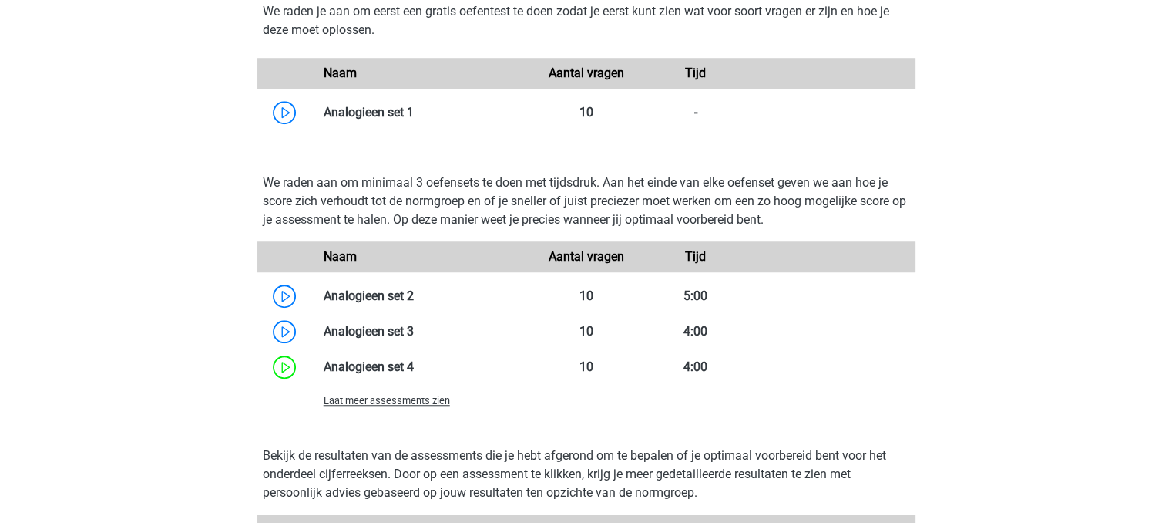
scroll to position [1239, 0]
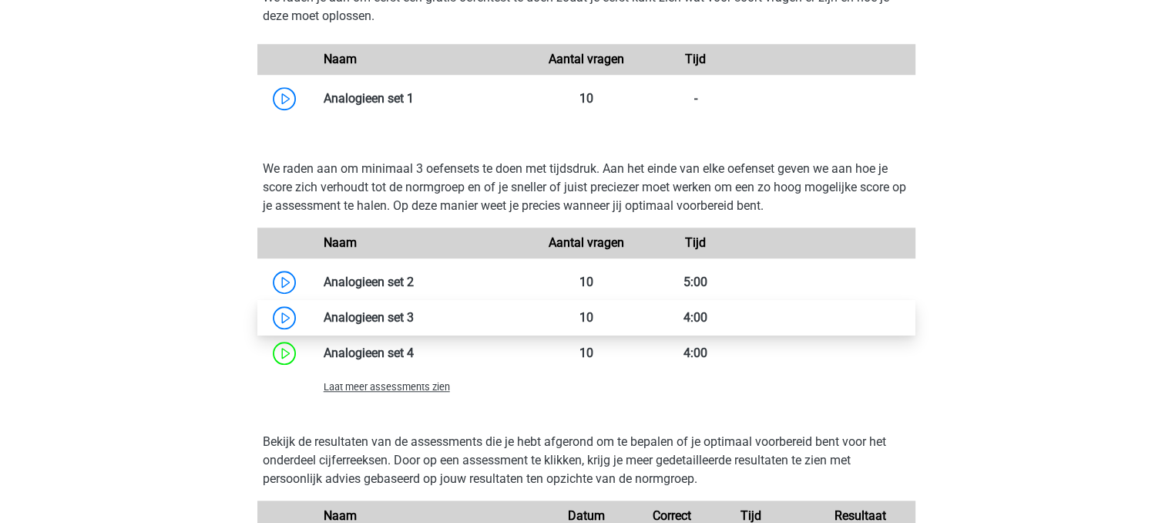
click at [414, 311] on link at bounding box center [414, 317] width 0 height 15
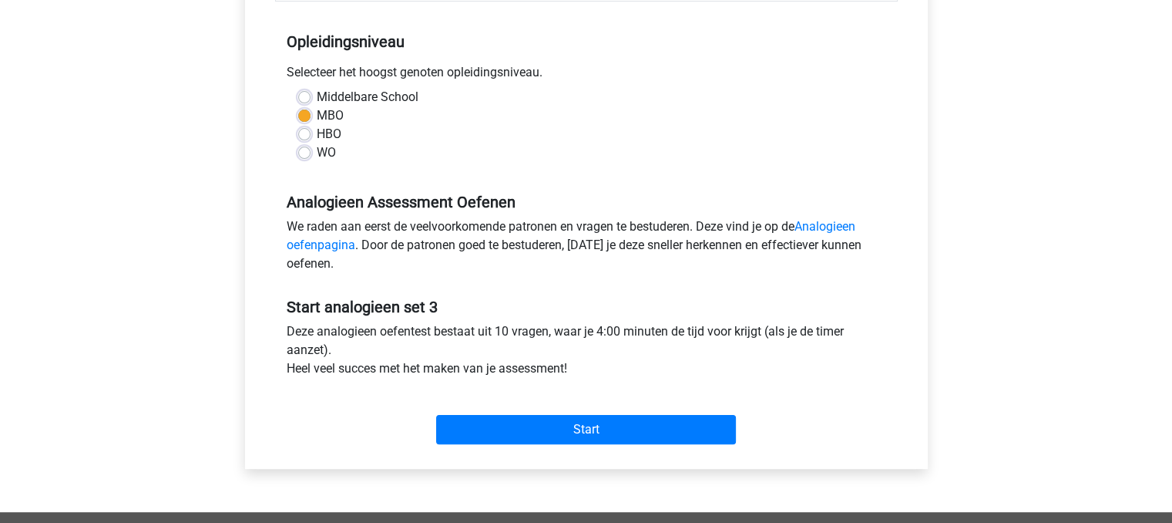
scroll to position [307, 0]
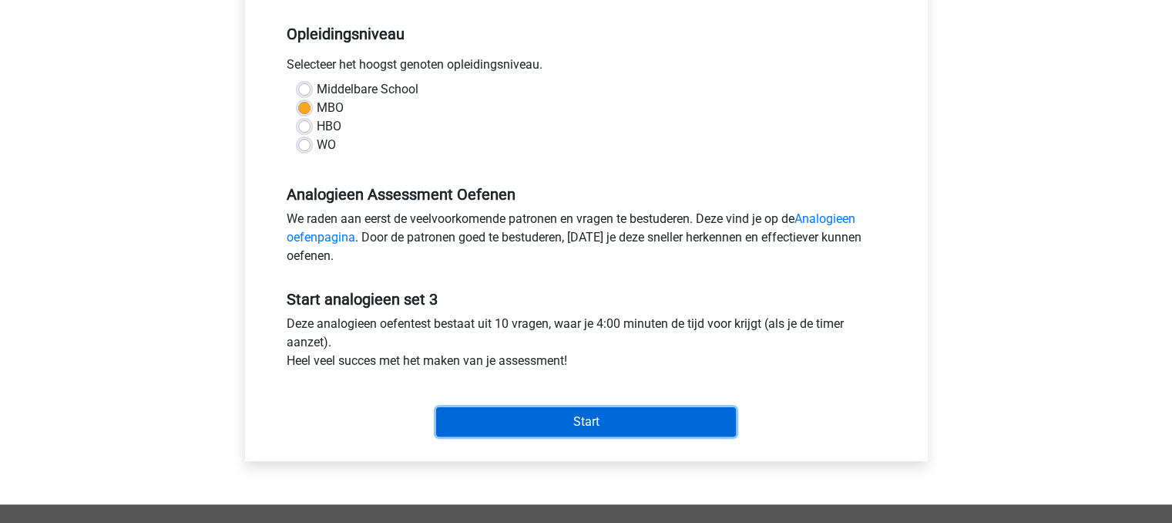
click at [571, 423] on input "Start" at bounding box center [586, 421] width 300 height 29
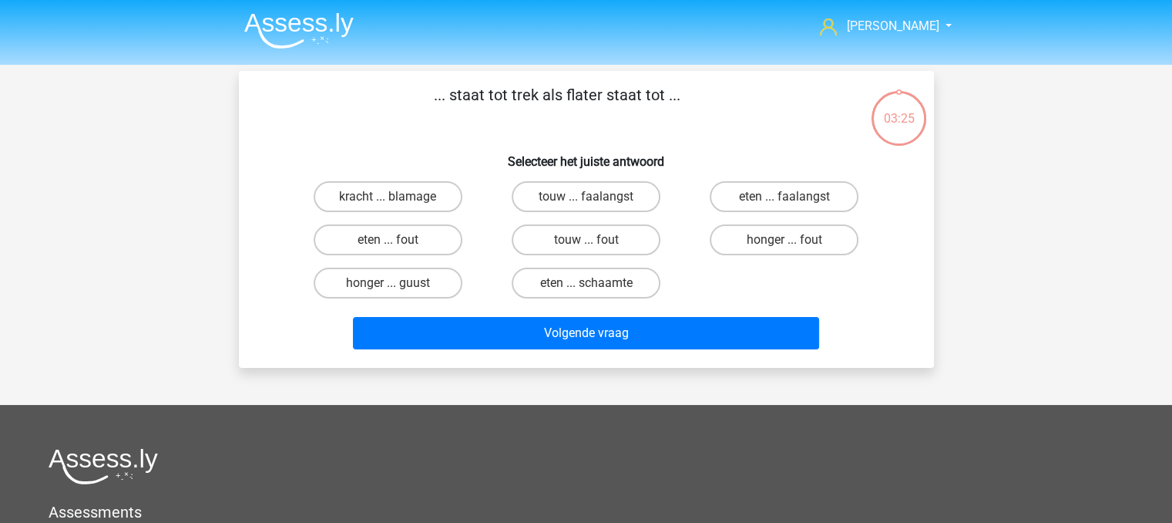
click at [793, 240] on input "honger ... fout" at bounding box center [790, 245] width 10 height 10
radio input "true"
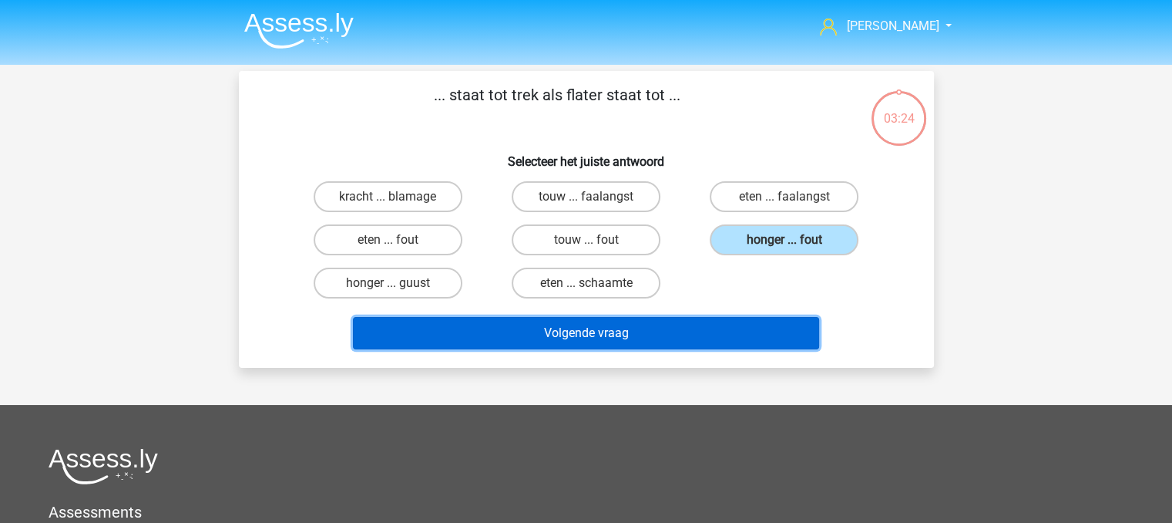
click at [758, 335] on button "Volgende vraag" at bounding box center [586, 333] width 466 height 32
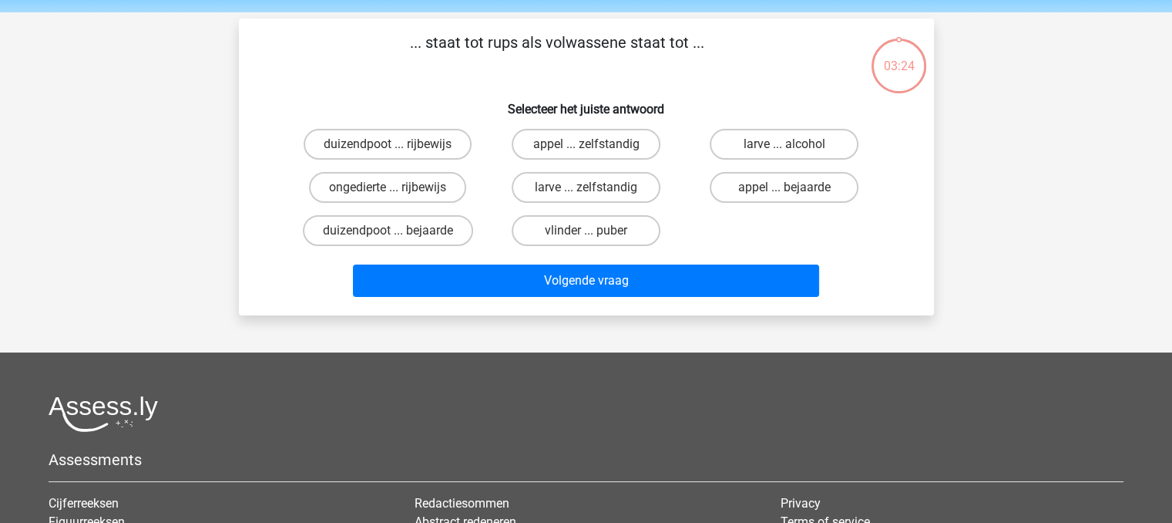
scroll to position [71, 0]
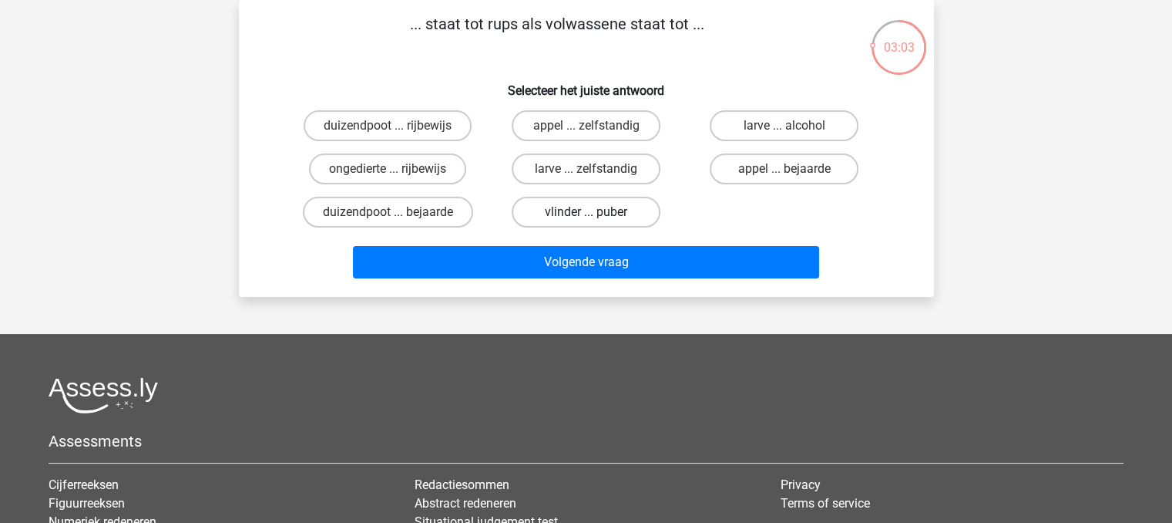
click at [601, 210] on label "vlinder ... puber" at bounding box center [586, 212] width 149 height 31
click at [596, 212] on input "vlinder ... puber" at bounding box center [591, 217] width 10 height 10
radio input "true"
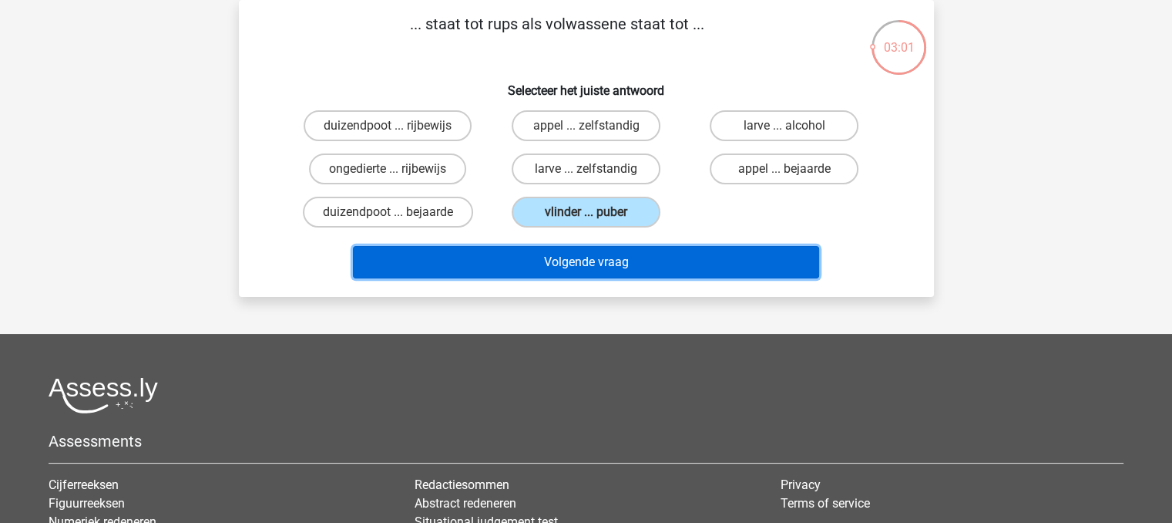
click at [601, 257] on button "Volgende vraag" at bounding box center [586, 262] width 466 height 32
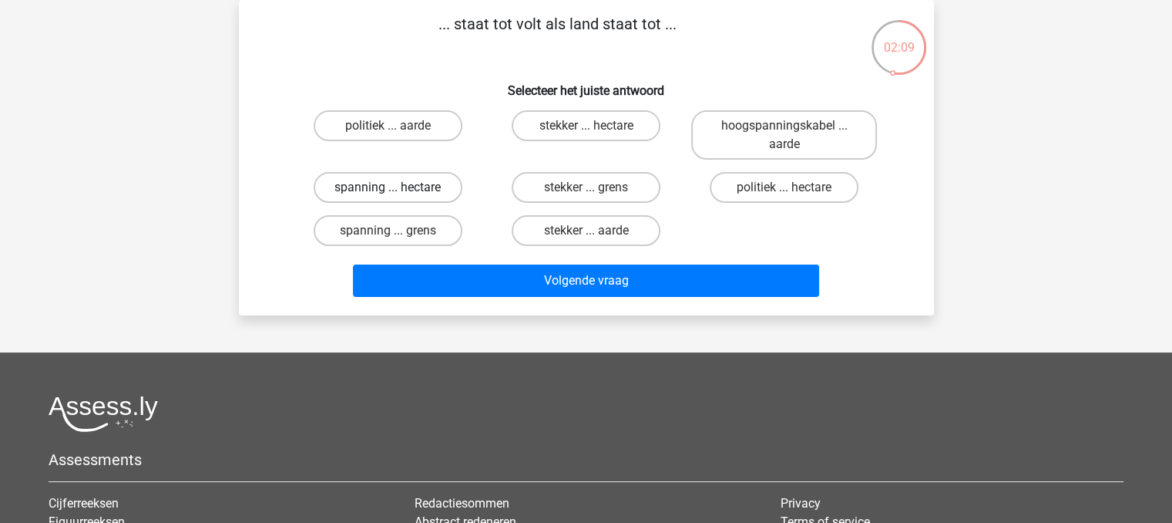
click at [436, 191] on label "spanning ... hectare" at bounding box center [388, 187] width 149 height 31
click at [398, 191] on input "spanning ... hectare" at bounding box center [393, 192] width 10 height 10
radio input "true"
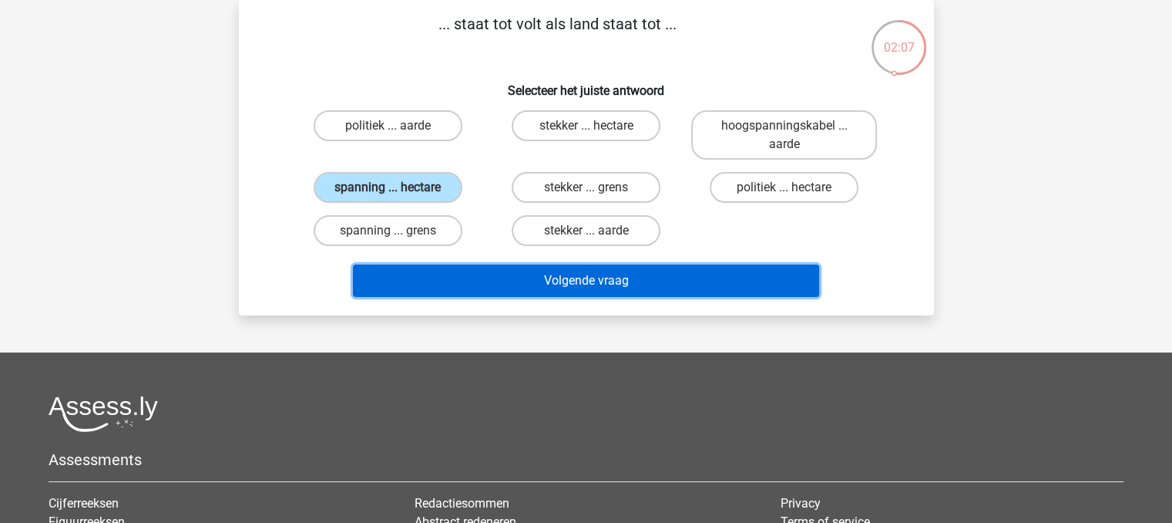
click at [502, 278] on button "Volgende vraag" at bounding box center [586, 280] width 466 height 32
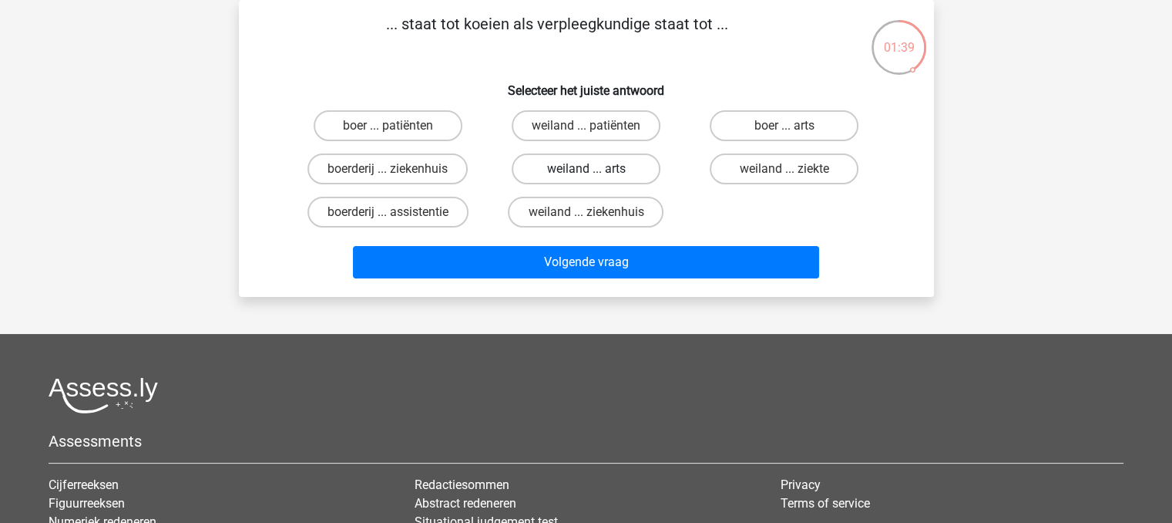
click at [623, 158] on label "weiland ... arts" at bounding box center [586, 168] width 149 height 31
click at [596, 169] on input "weiland ... arts" at bounding box center [591, 174] width 10 height 10
radio input "true"
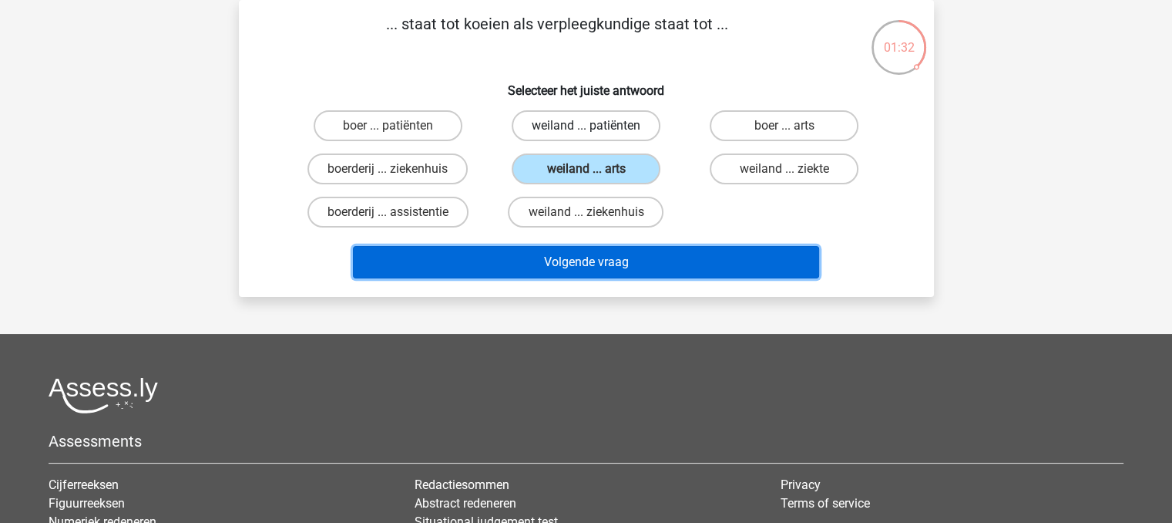
drag, startPoint x: 673, startPoint y: 244, endPoint x: 640, endPoint y: 129, distance: 120.1
click at [640, 129] on div "... staat tot koeien als verpleegkundige staat tot ... Selecteer het juiste ant…" at bounding box center [586, 148] width 683 height 272
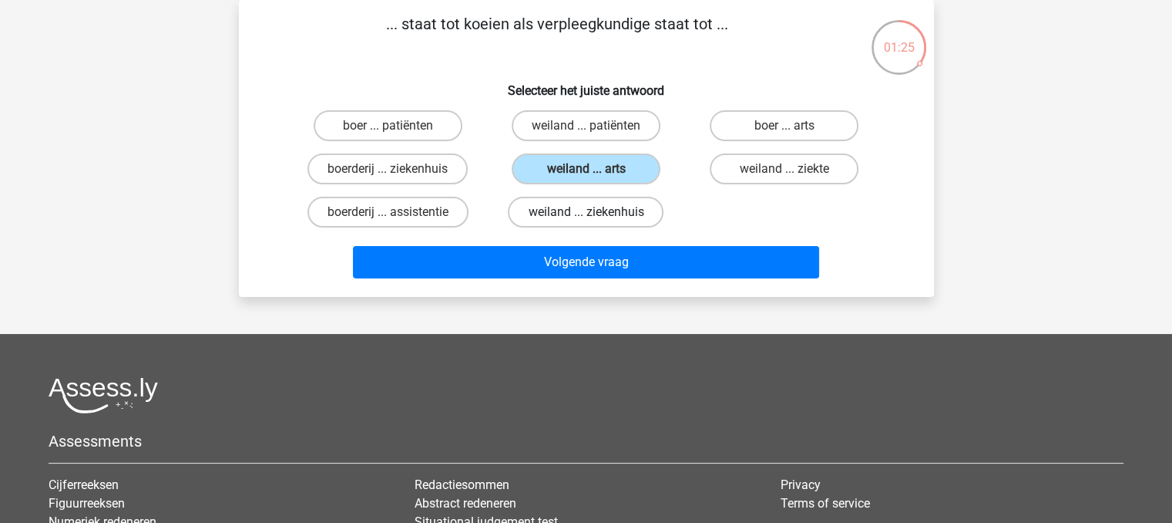
click at [588, 222] on label "weiland ... ziekenhuis" at bounding box center [586, 212] width 156 height 31
click at [588, 222] on input "weiland ... ziekenhuis" at bounding box center [591, 217] width 10 height 10
radio input "true"
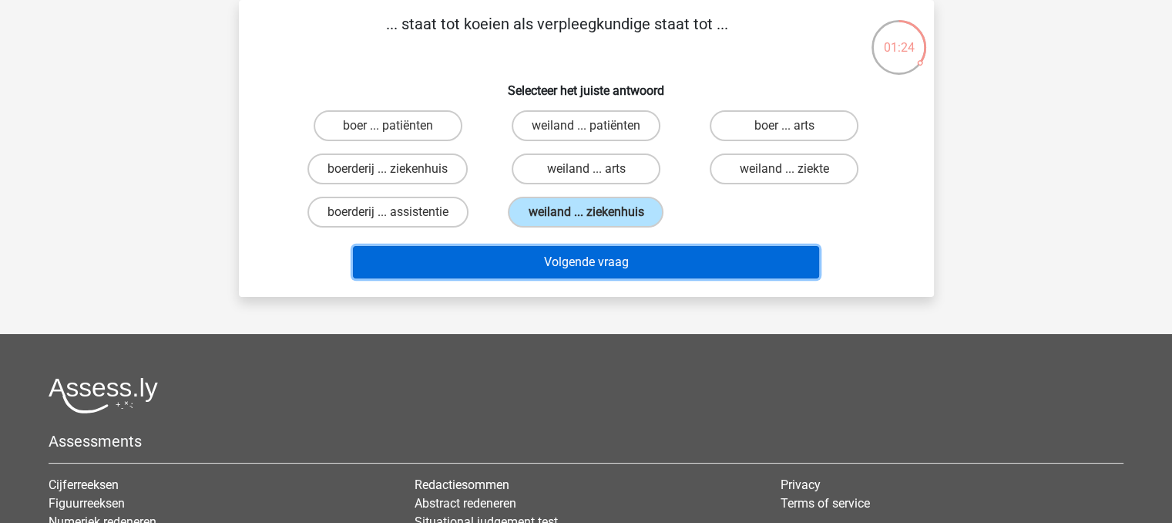
click at [600, 260] on button "Volgende vraag" at bounding box center [586, 262] width 466 height 32
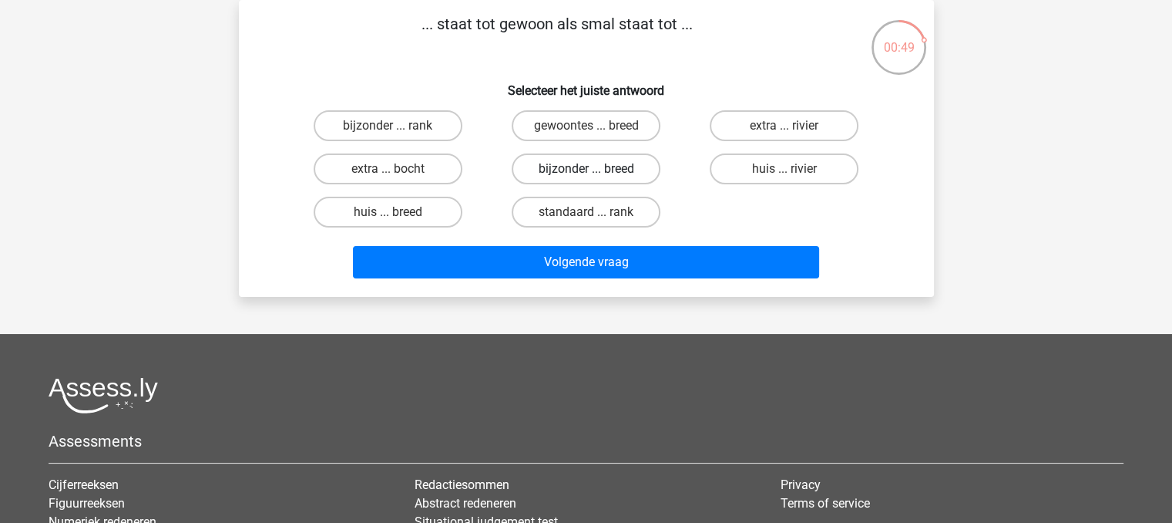
click at [597, 171] on label "bijzonder ... breed" at bounding box center [586, 168] width 149 height 31
click at [596, 171] on input "bijzonder ... breed" at bounding box center [591, 174] width 10 height 10
radio input "true"
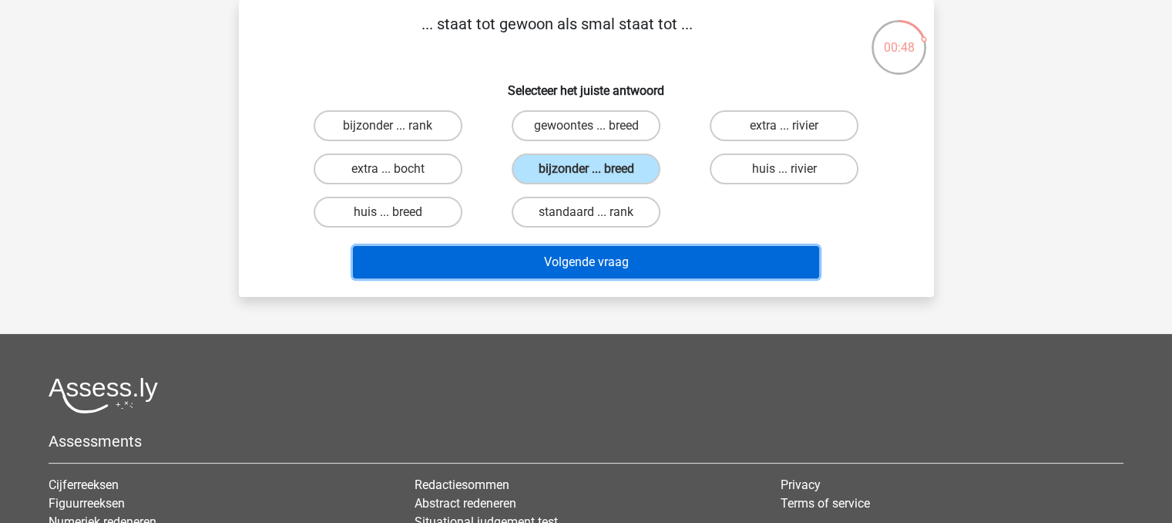
click at [603, 254] on button "Volgende vraag" at bounding box center [586, 262] width 466 height 32
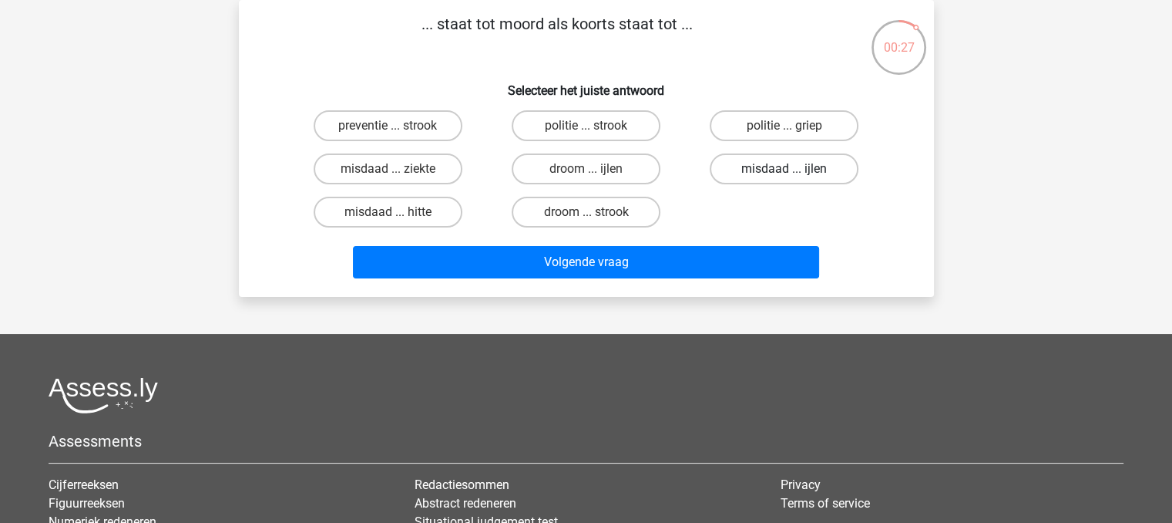
click at [778, 173] on label "misdaad ... ijlen" at bounding box center [784, 168] width 149 height 31
click at [785, 173] on input "misdaad ... ijlen" at bounding box center [790, 174] width 10 height 10
radio input "true"
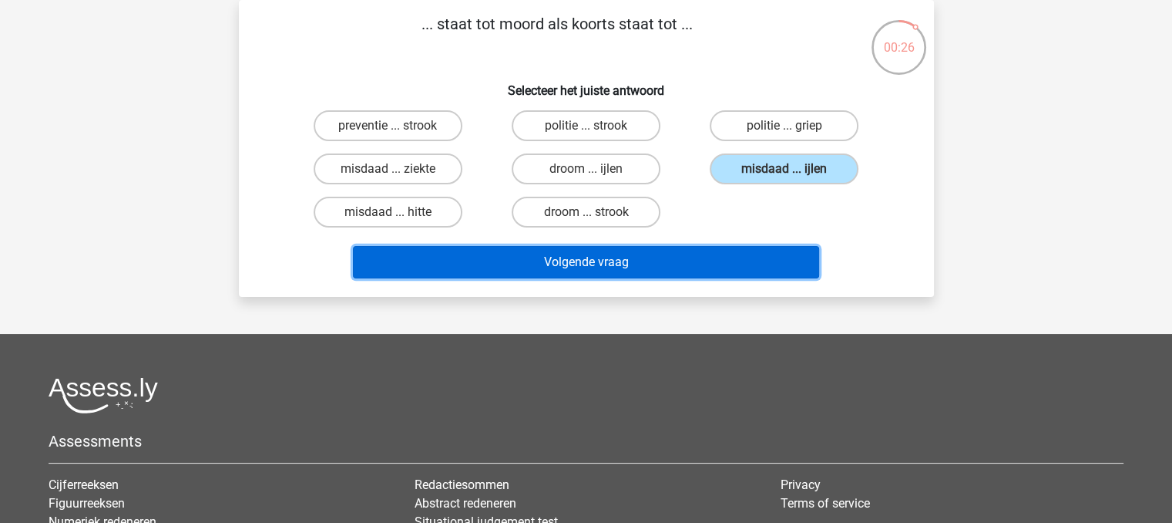
click at [745, 272] on button "Volgende vraag" at bounding box center [586, 262] width 466 height 32
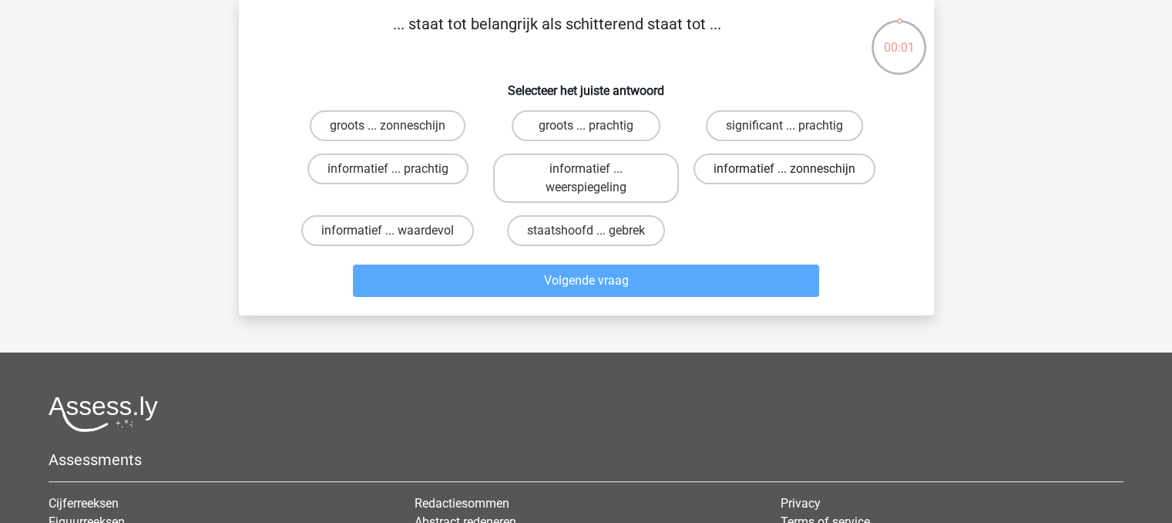
click at [814, 161] on label "informatief ... zonneschijn" at bounding box center [785, 168] width 182 height 31
click at [795, 169] on input "informatief ... zonneschijn" at bounding box center [790, 174] width 10 height 10
radio input "true"
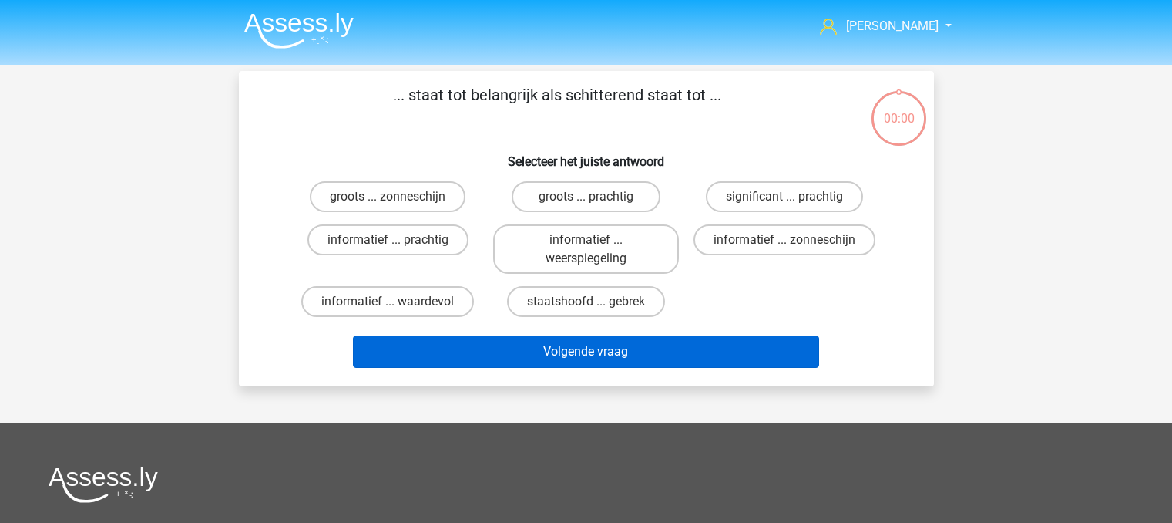
scroll to position [71, 0]
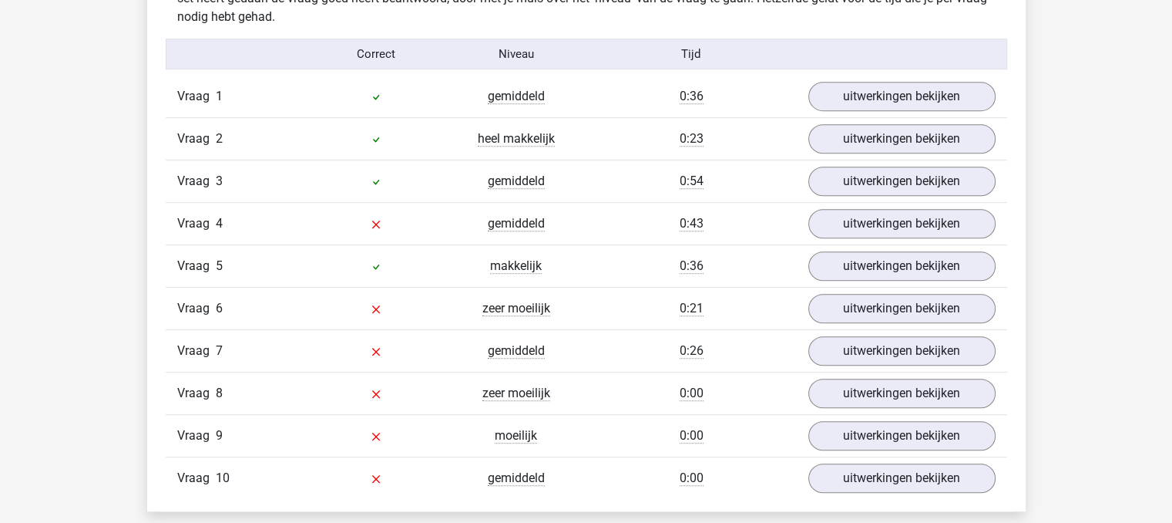
scroll to position [990, 0]
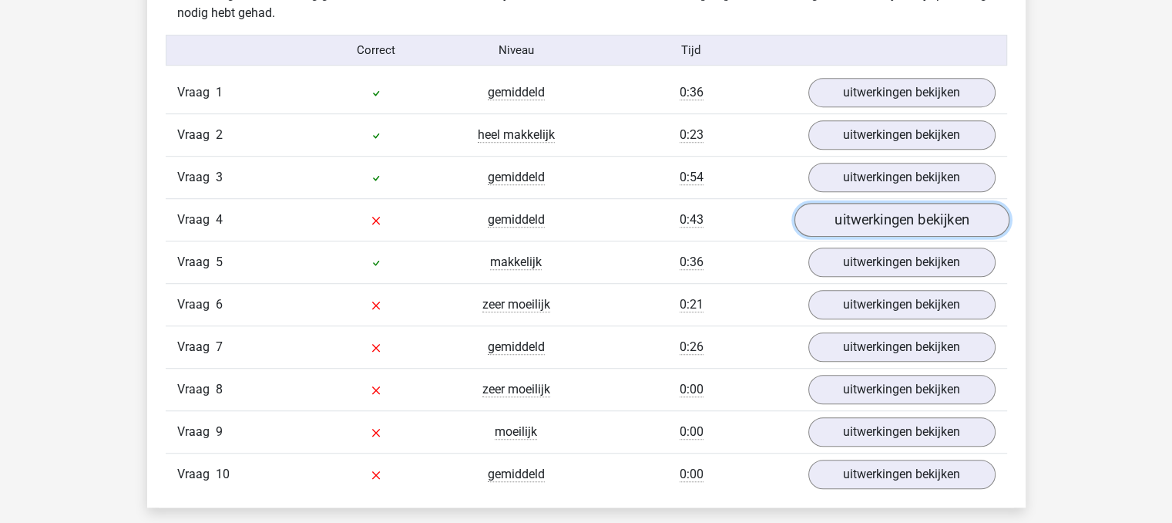
click at [909, 227] on link "uitwerkingen bekijken" at bounding box center [901, 220] width 215 height 34
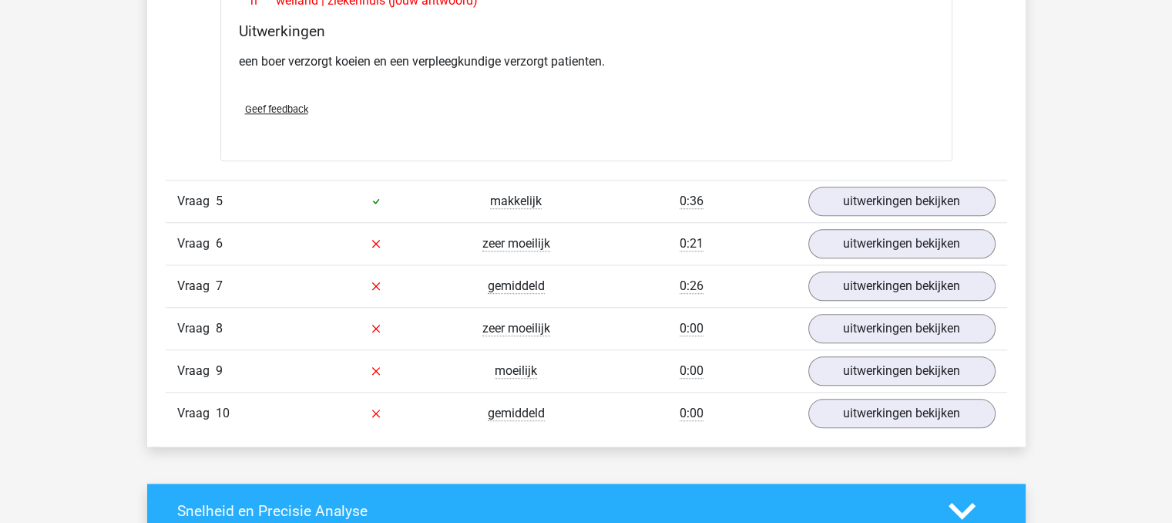
scroll to position [1441, 0]
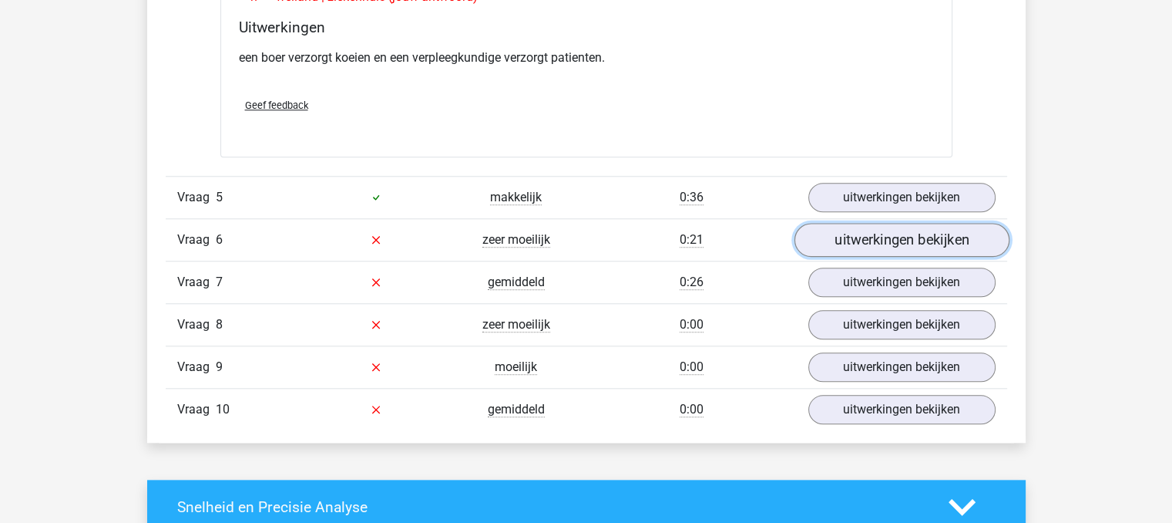
click at [983, 229] on link "uitwerkingen bekijken" at bounding box center [901, 240] width 215 height 34
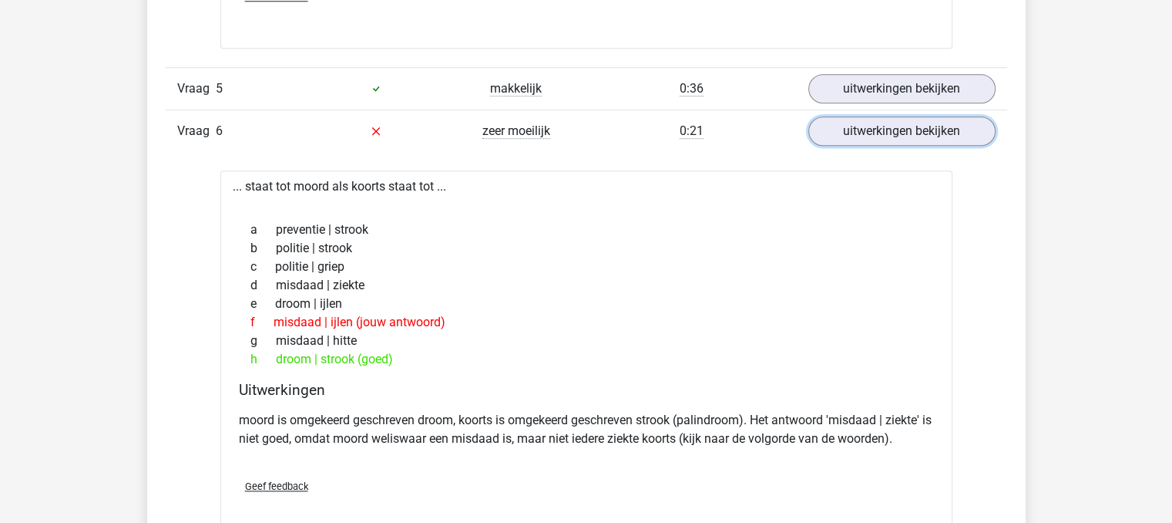
scroll to position [1568, 0]
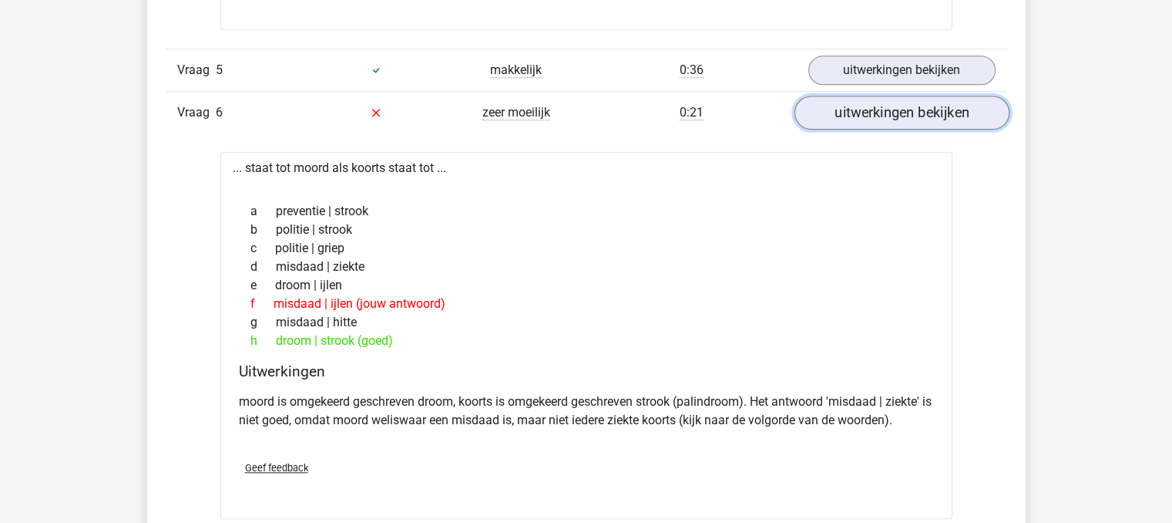
click at [926, 109] on link "uitwerkingen bekijken" at bounding box center [901, 113] width 215 height 34
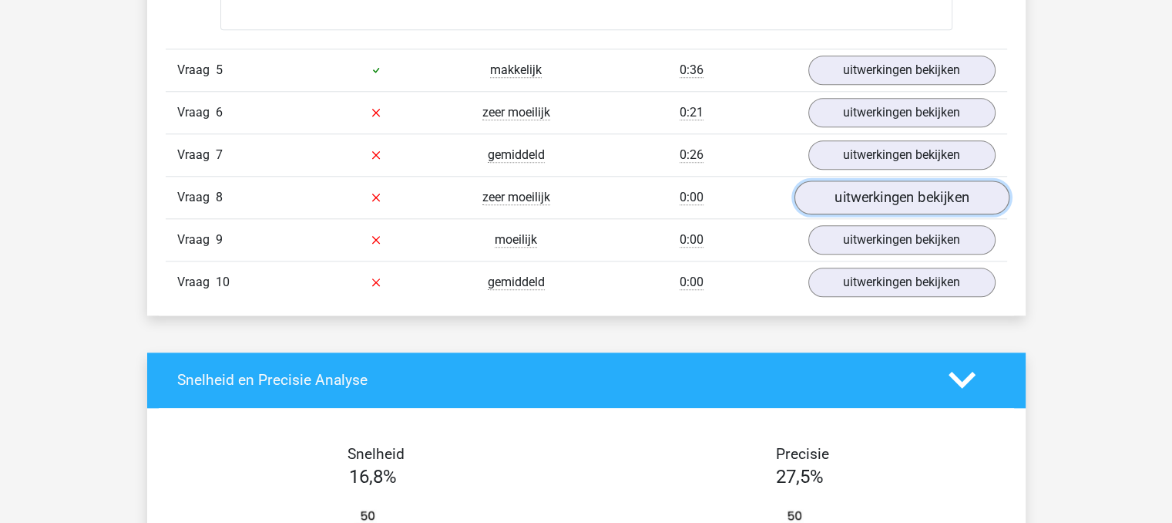
click at [934, 200] on link "uitwerkingen bekijken" at bounding box center [901, 197] width 215 height 34
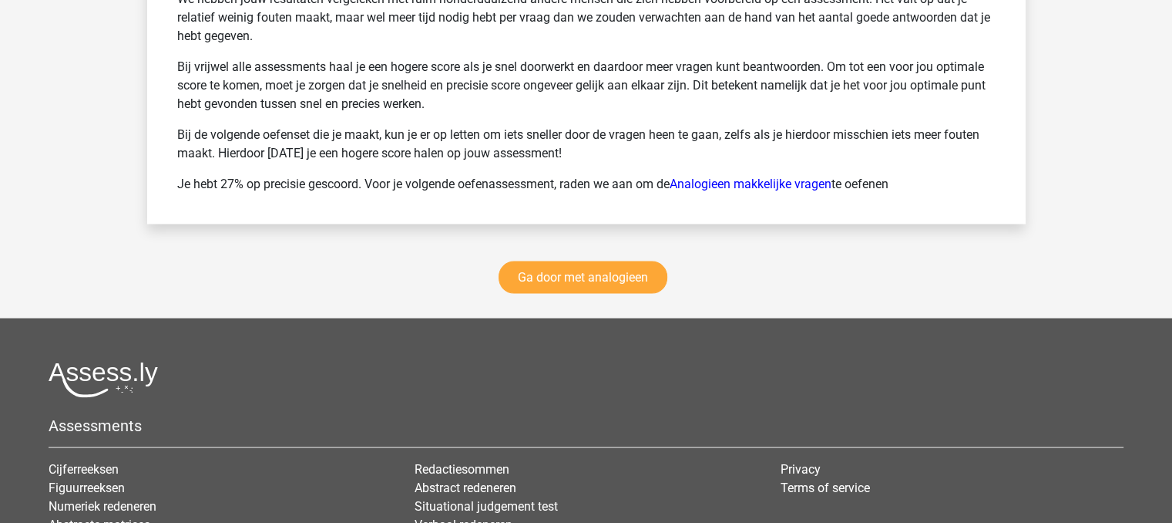
scroll to position [2906, 0]
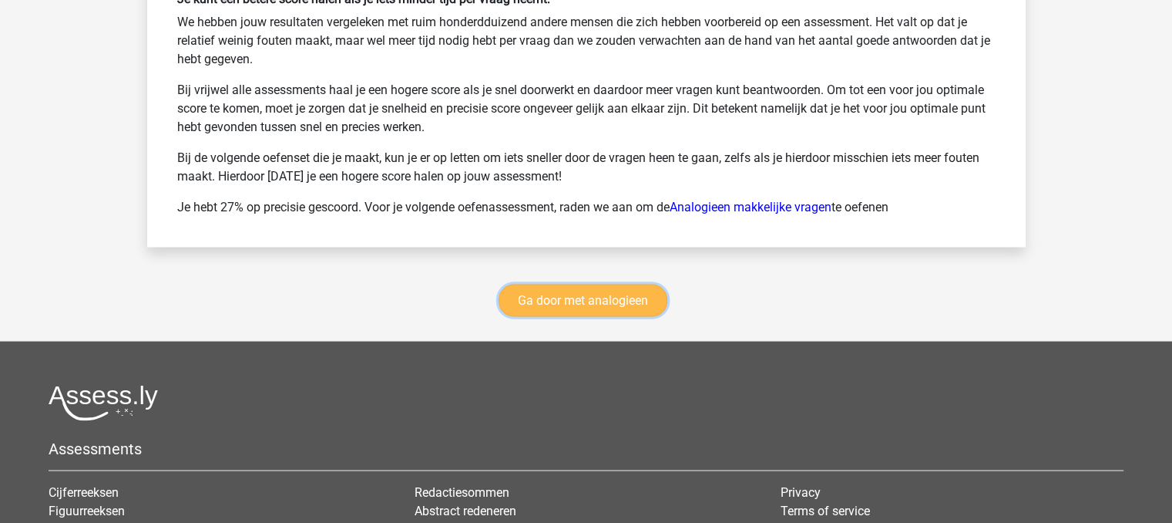
click at [624, 284] on link "Ga door met analogieen" at bounding box center [583, 300] width 169 height 32
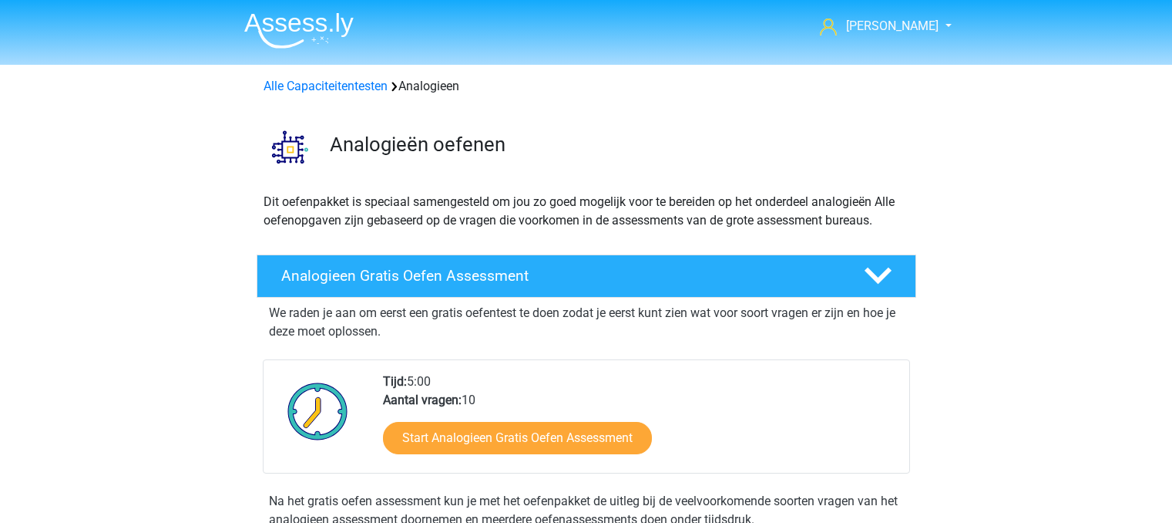
scroll to position [632, 0]
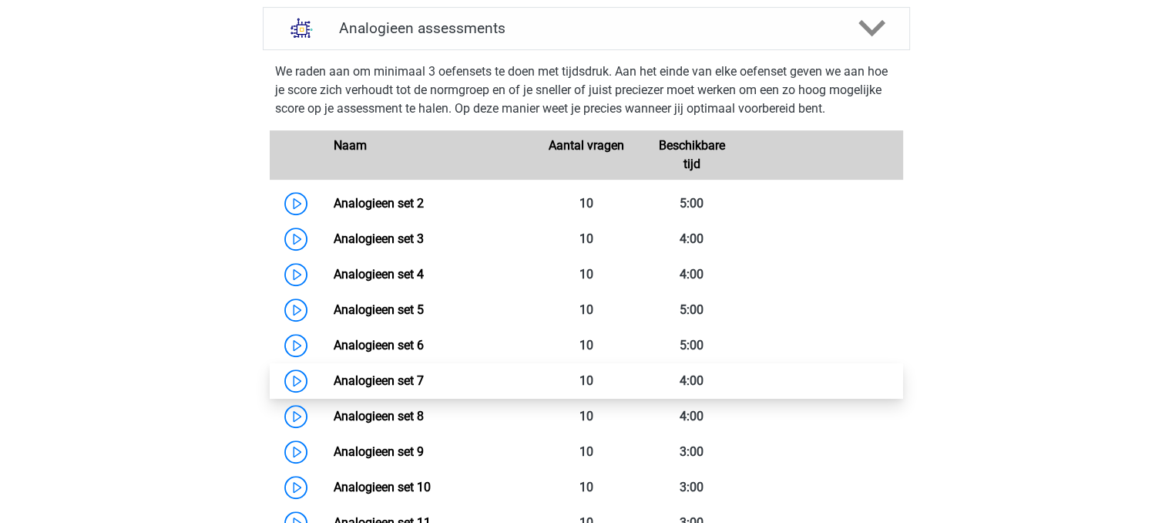
click at [424, 380] on link "Analogieen set 7" at bounding box center [379, 380] width 90 height 15
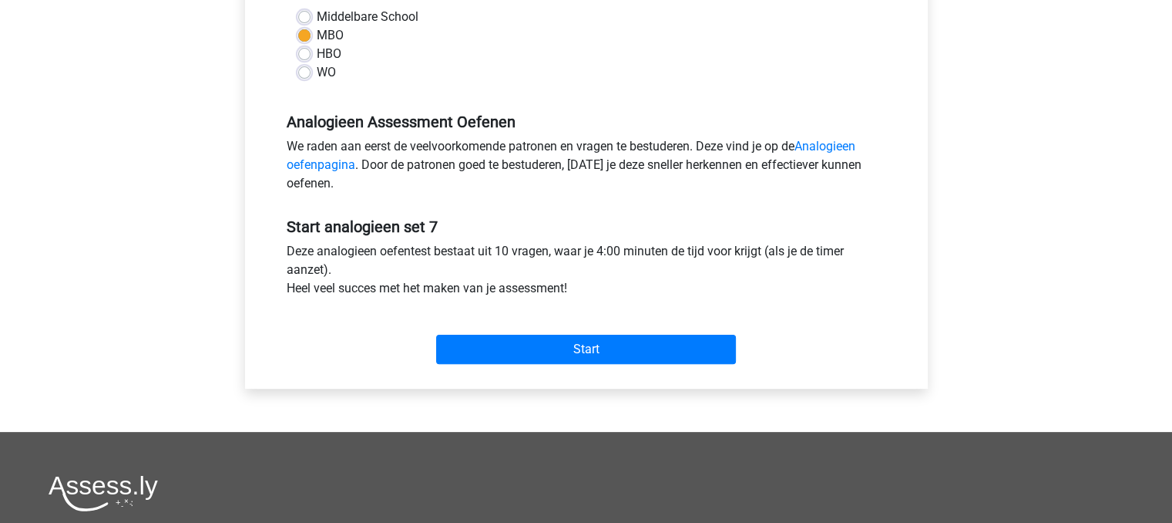
scroll to position [396, 0]
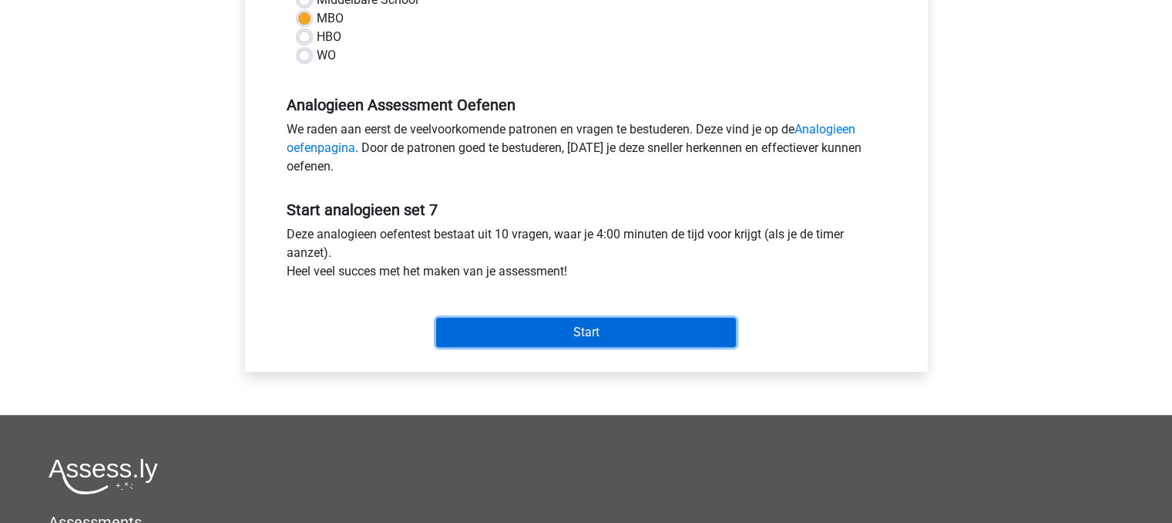
click at [692, 340] on input "Start" at bounding box center [586, 332] width 300 height 29
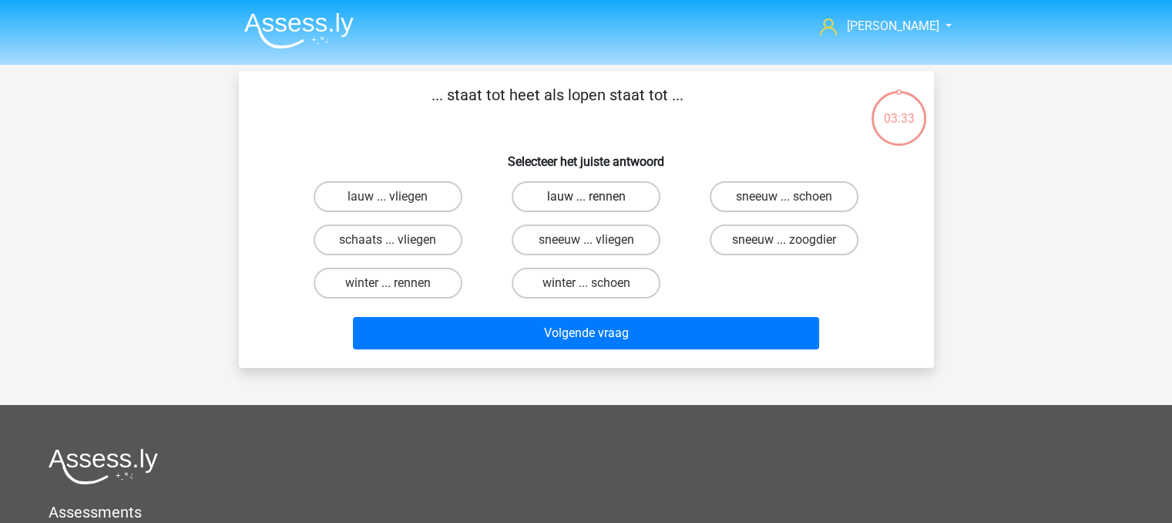
click at [638, 197] on label "lauw ... rennen" at bounding box center [586, 196] width 149 height 31
click at [596, 197] on input "lauw ... rennen" at bounding box center [591, 202] width 10 height 10
radio input "true"
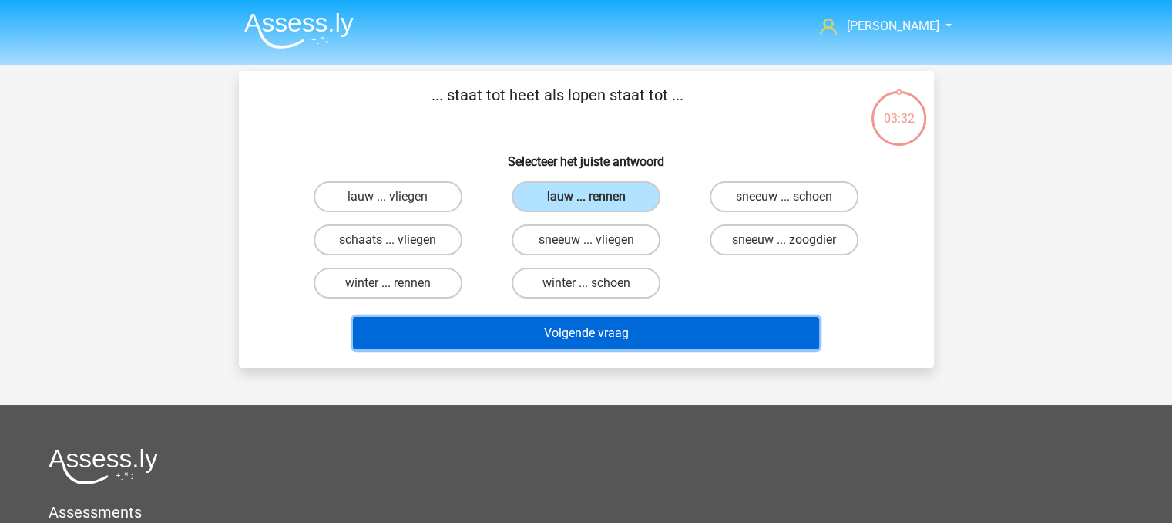
click at [660, 333] on button "Volgende vraag" at bounding box center [586, 333] width 466 height 32
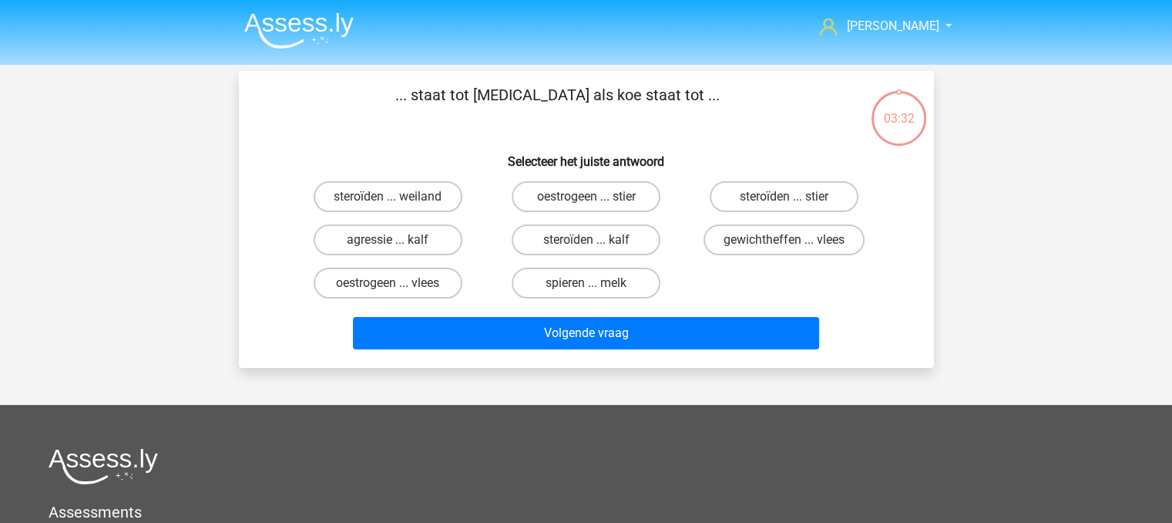
scroll to position [71, 0]
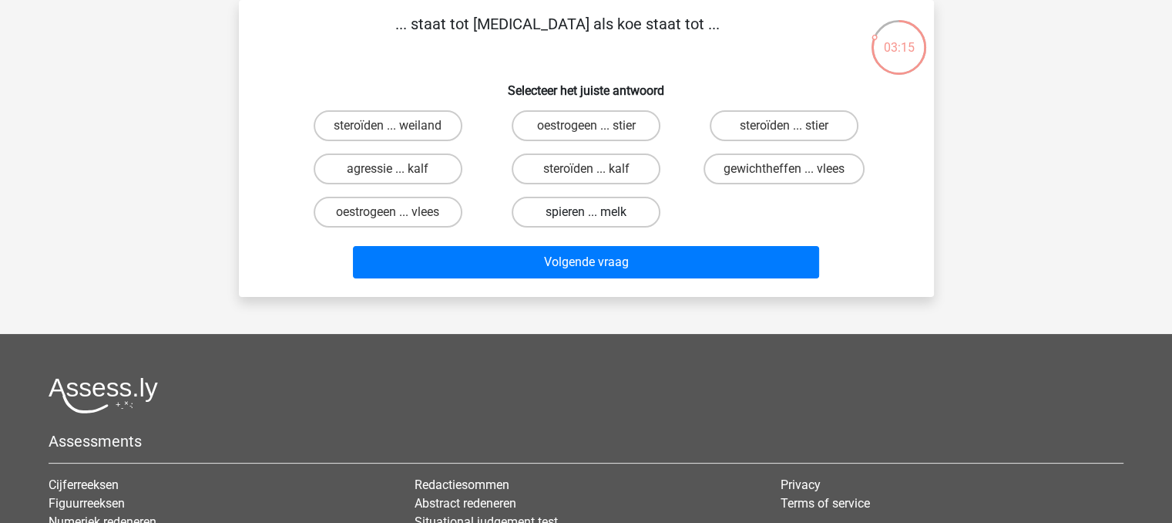
click at [630, 207] on label "spieren ... melk" at bounding box center [586, 212] width 149 height 31
click at [596, 212] on input "spieren ... melk" at bounding box center [591, 217] width 10 height 10
radio input "true"
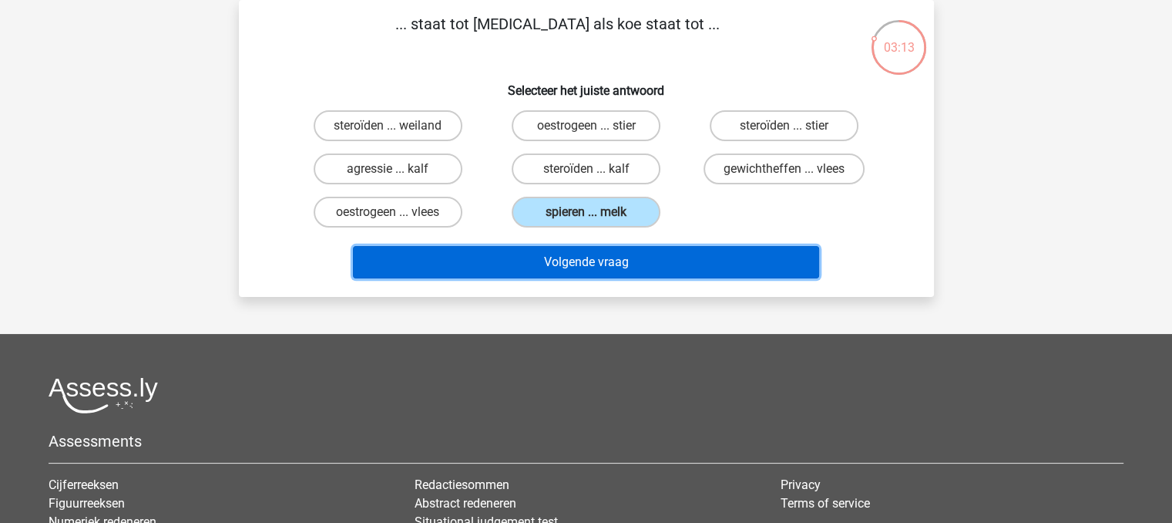
click at [649, 263] on button "Volgende vraag" at bounding box center [586, 262] width 466 height 32
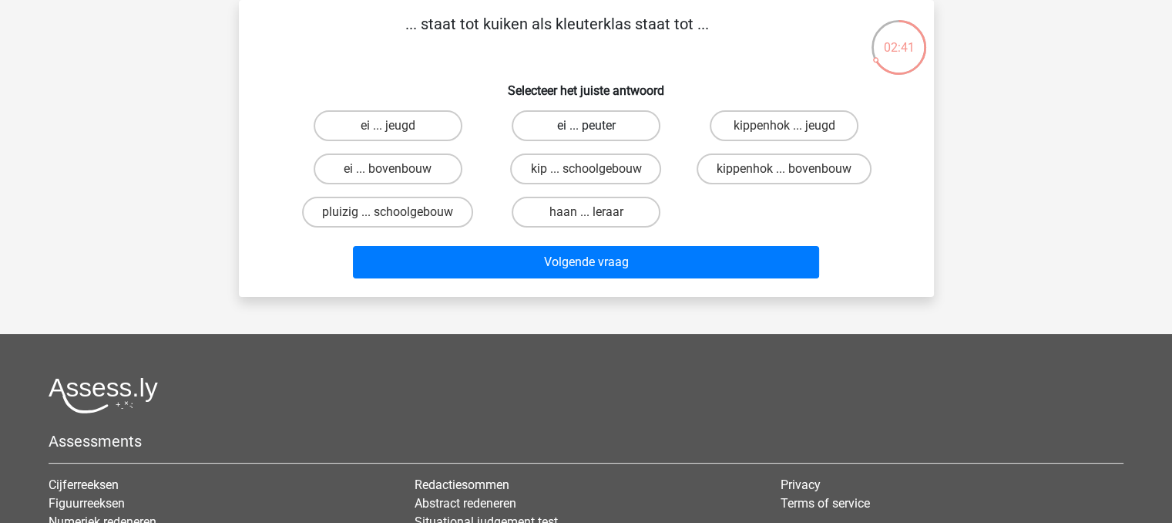
click at [617, 129] on label "ei ... peuter" at bounding box center [586, 125] width 149 height 31
click at [596, 129] on input "ei ... peuter" at bounding box center [591, 131] width 10 height 10
radio input "true"
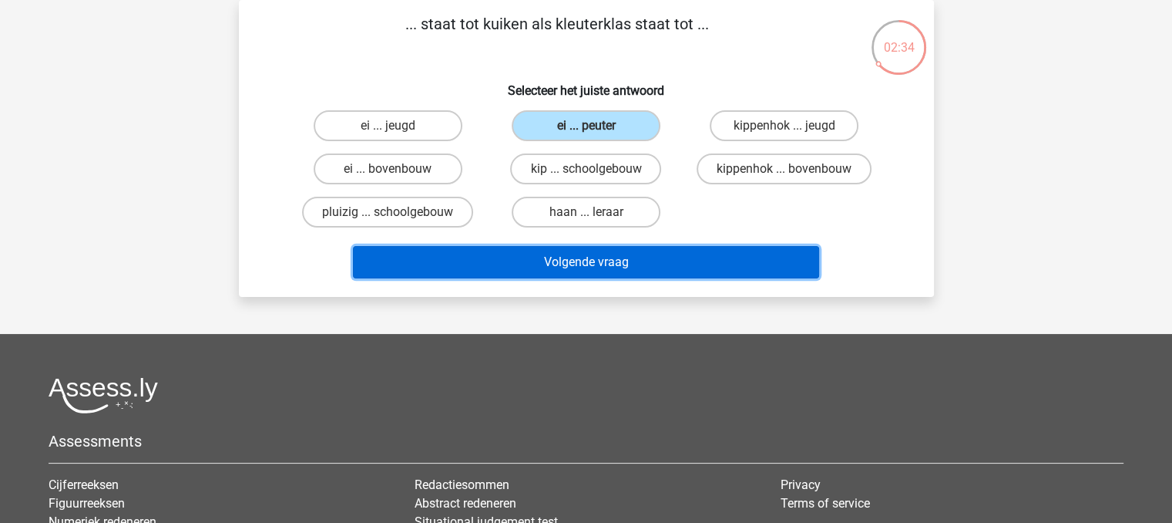
click at [666, 258] on button "Volgende vraag" at bounding box center [586, 262] width 466 height 32
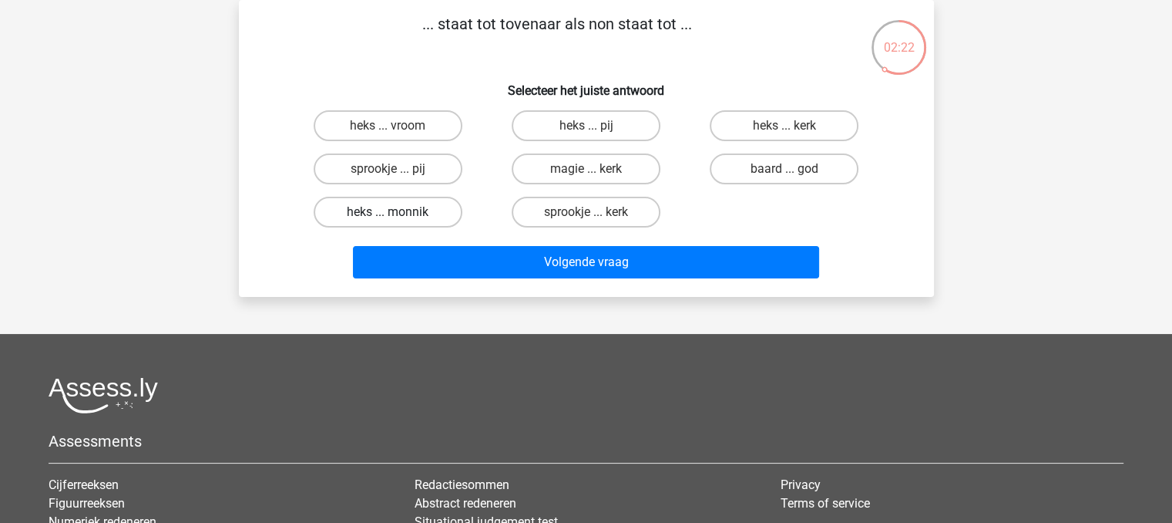
click at [427, 209] on label "heks ... monnik" at bounding box center [388, 212] width 149 height 31
click at [398, 212] on input "heks ... monnik" at bounding box center [393, 217] width 10 height 10
radio input "true"
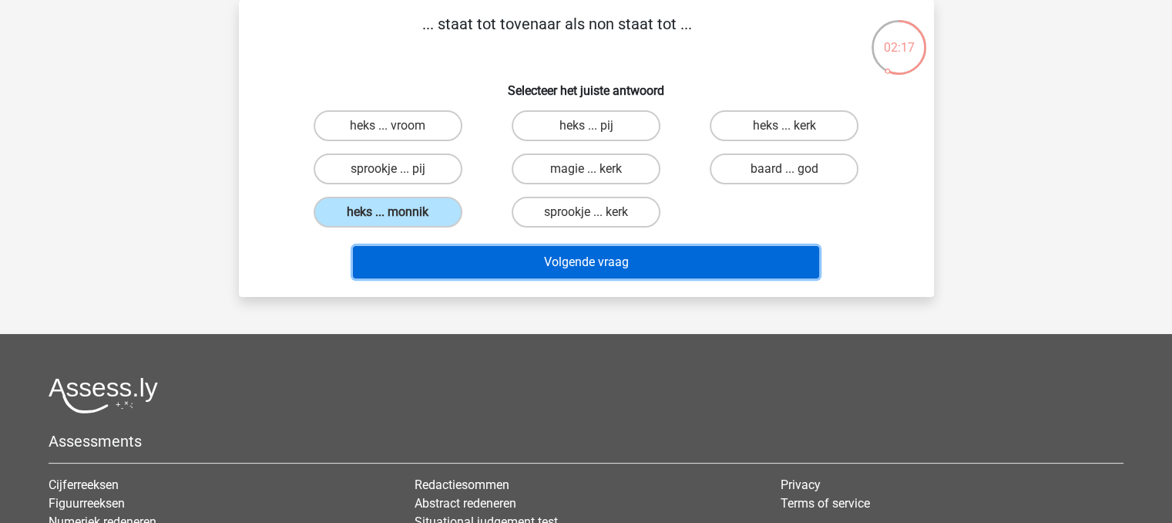
click at [525, 257] on button "Volgende vraag" at bounding box center [586, 262] width 466 height 32
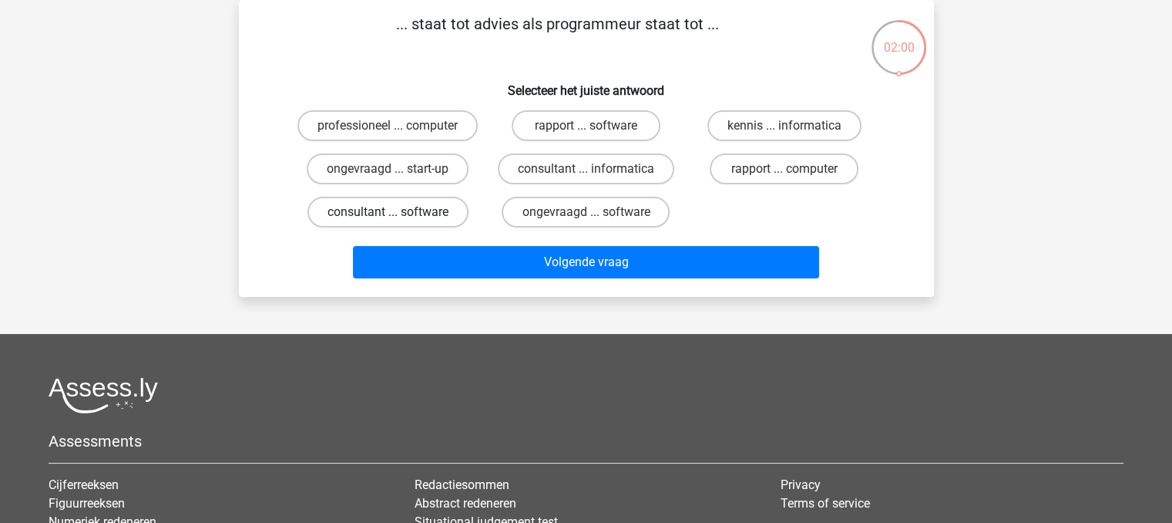
click at [430, 207] on label "consultant ... software" at bounding box center [388, 212] width 161 height 31
click at [398, 212] on input "consultant ... software" at bounding box center [393, 217] width 10 height 10
radio input "true"
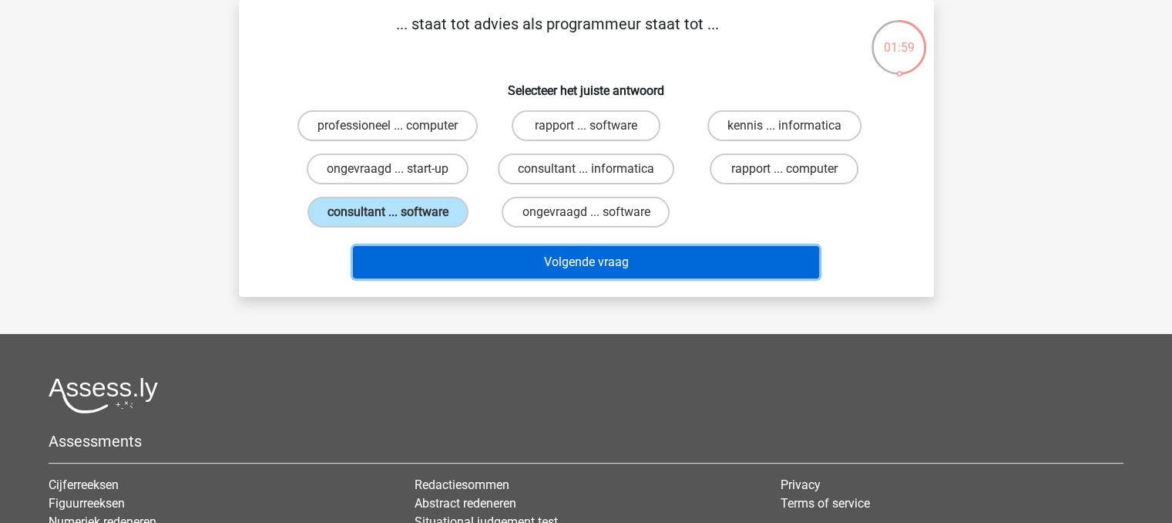
click at [479, 252] on button "Volgende vraag" at bounding box center [586, 262] width 466 height 32
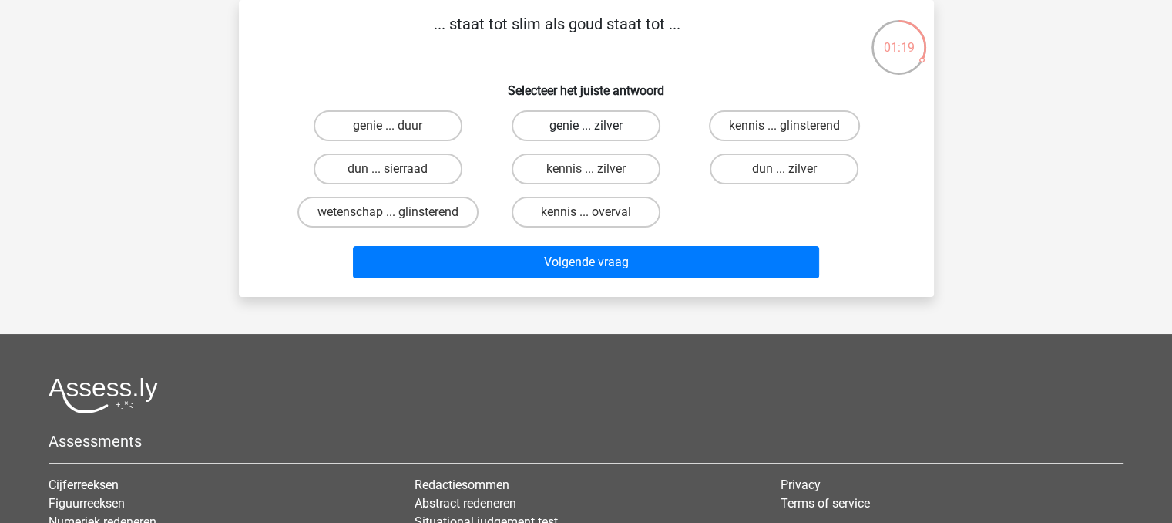
click at [612, 132] on label "genie ... zilver" at bounding box center [586, 125] width 149 height 31
click at [596, 132] on input "genie ... zilver" at bounding box center [591, 131] width 10 height 10
radio input "true"
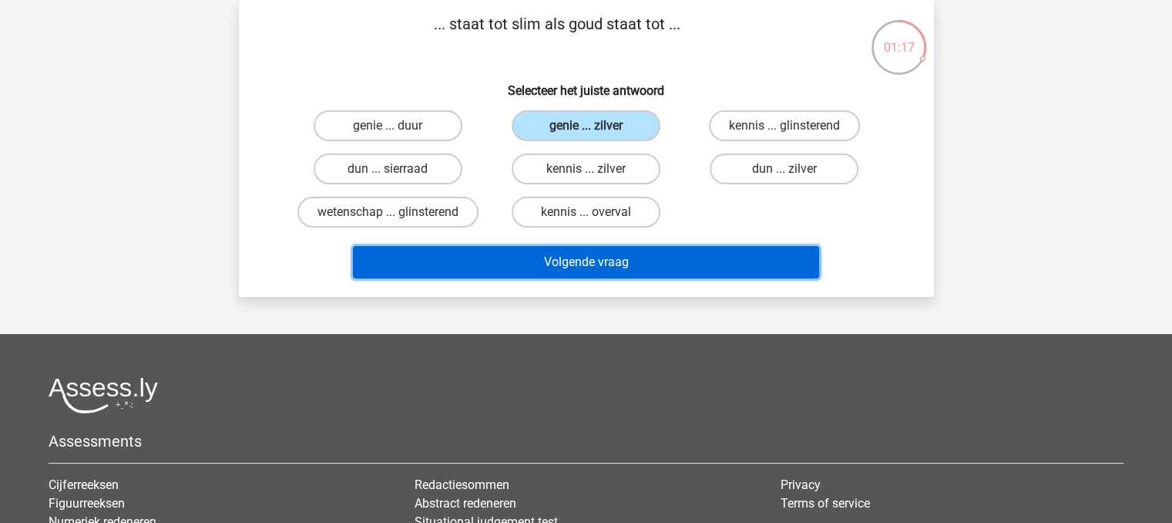
click at [634, 269] on button "Volgende vraag" at bounding box center [586, 262] width 466 height 32
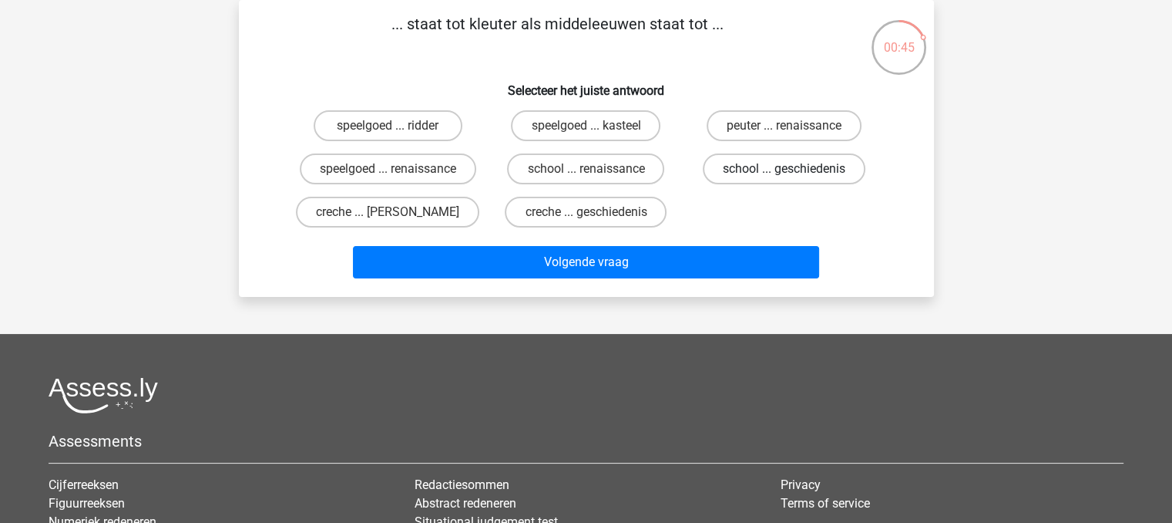
click at [781, 169] on label "school ... geschiedenis" at bounding box center [784, 168] width 163 height 31
click at [785, 169] on input "school ... geschiedenis" at bounding box center [790, 174] width 10 height 10
radio input "true"
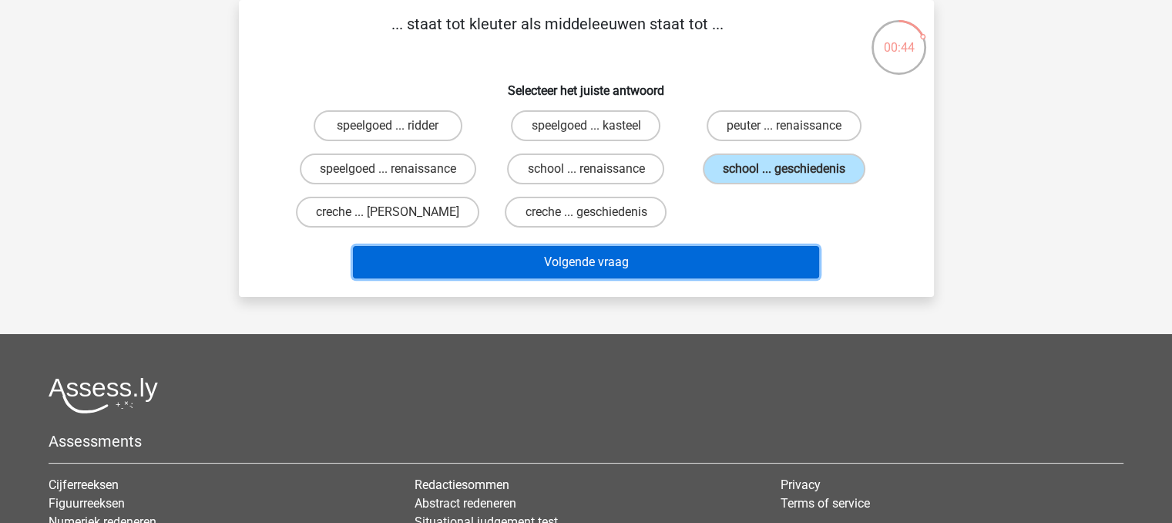
click at [777, 254] on button "Volgende vraag" at bounding box center [586, 262] width 466 height 32
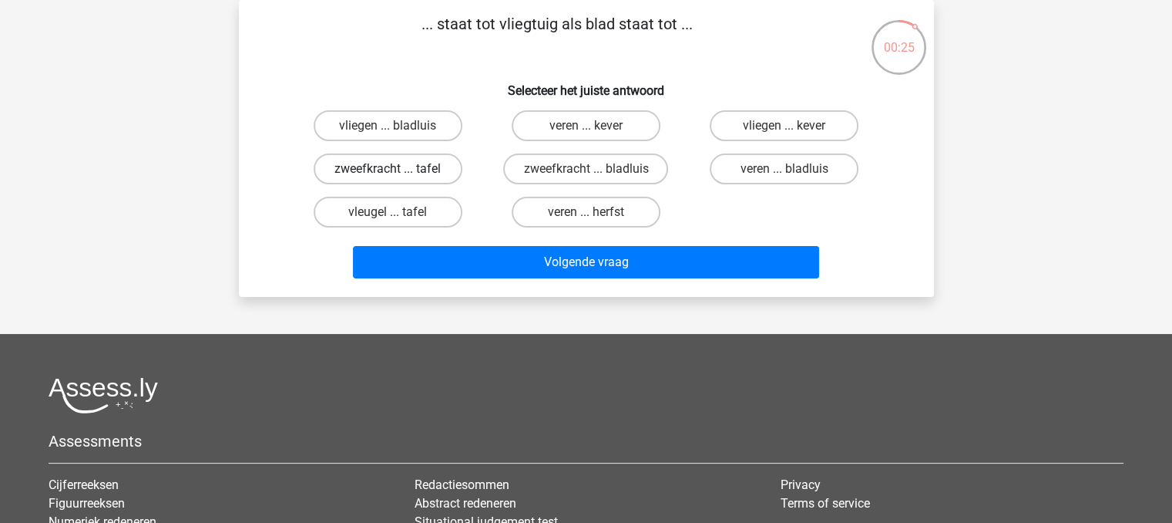
click at [422, 158] on label "zweefkracht ... tafel" at bounding box center [388, 168] width 149 height 31
click at [398, 169] on input "zweefkracht ... tafel" at bounding box center [393, 174] width 10 height 10
radio input "true"
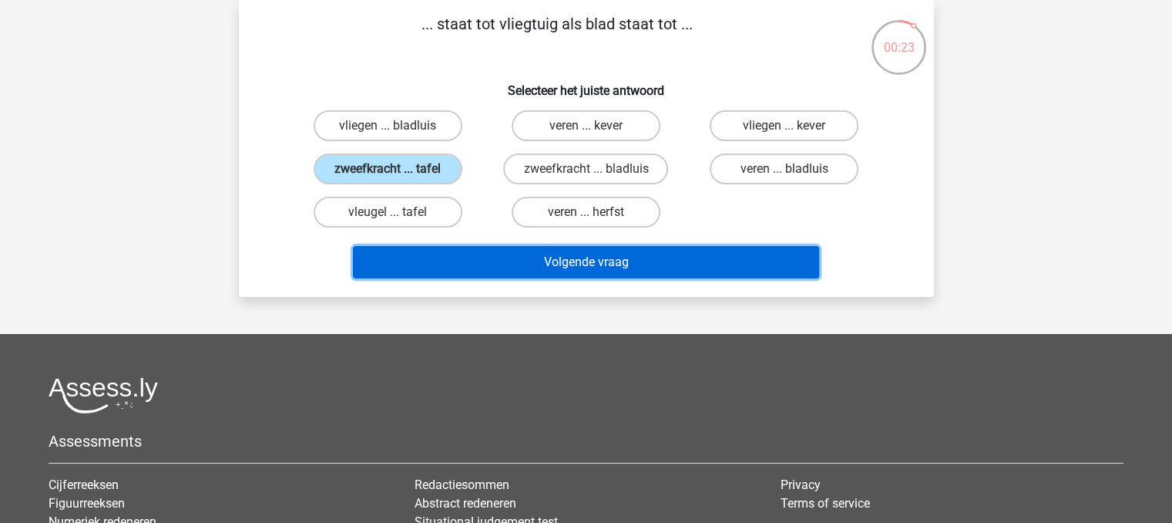
click at [545, 254] on button "Volgende vraag" at bounding box center [586, 262] width 466 height 32
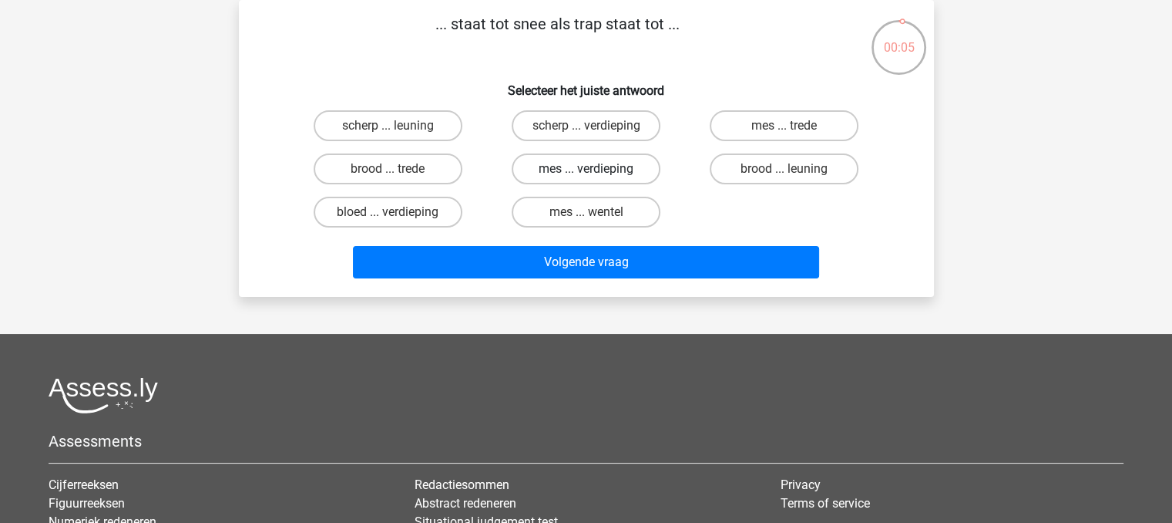
click at [626, 165] on label "mes ... verdieping" at bounding box center [586, 168] width 149 height 31
click at [596, 169] on input "mes ... verdieping" at bounding box center [591, 174] width 10 height 10
radio input "true"
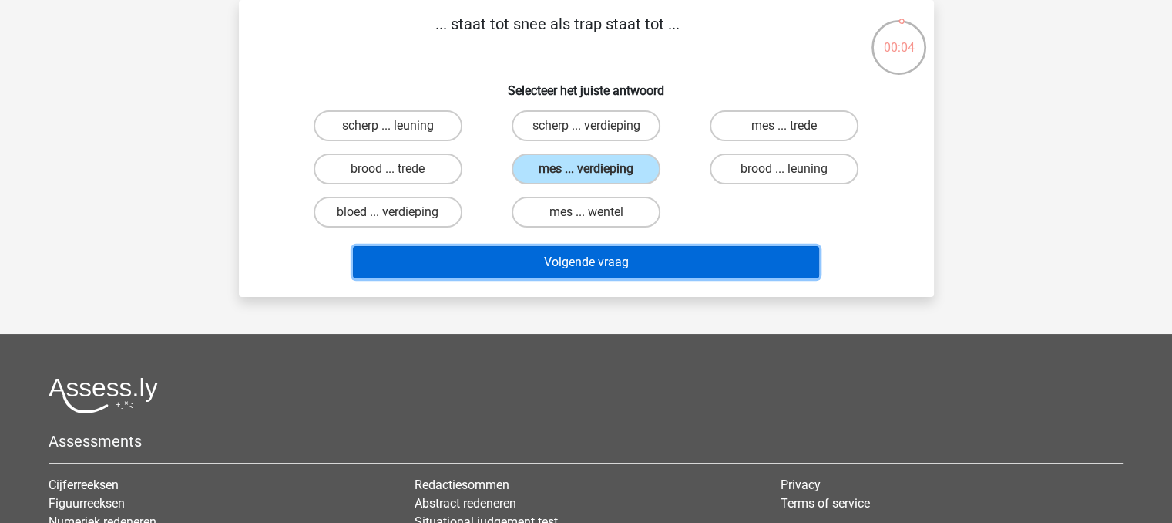
click at [638, 256] on button "Volgende vraag" at bounding box center [586, 262] width 466 height 32
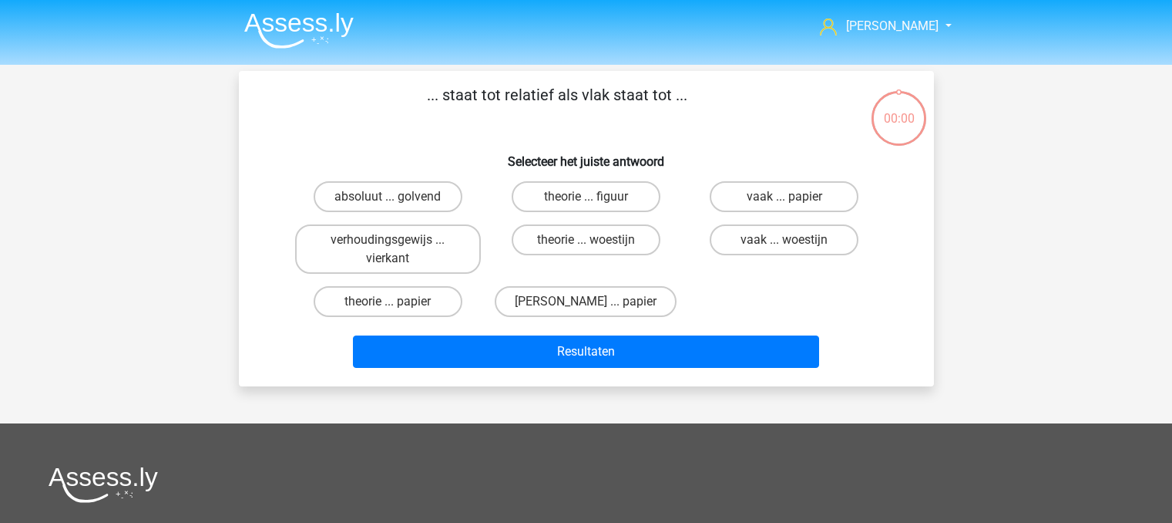
scroll to position [71, 0]
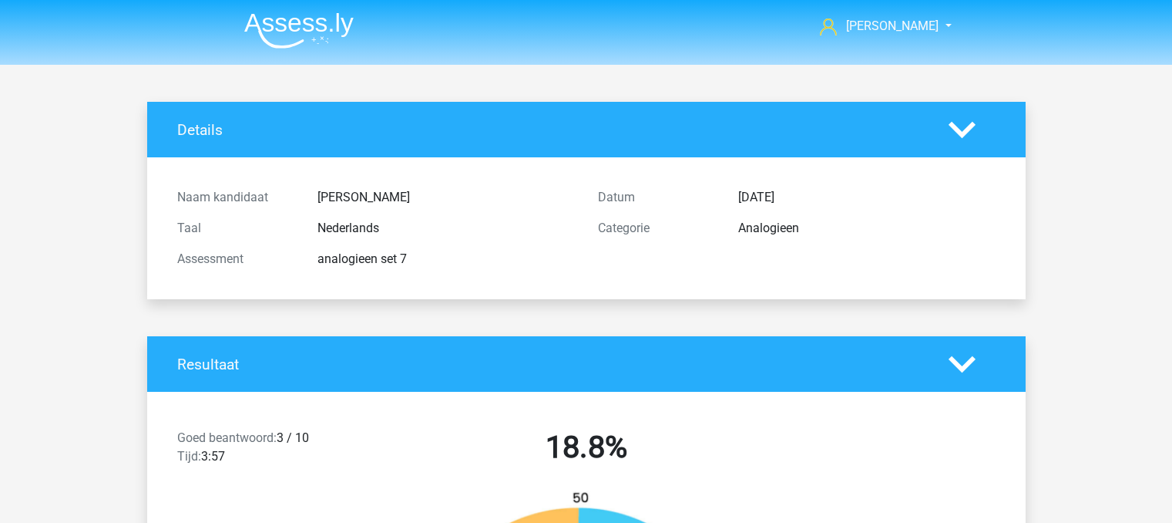
click at [699, 283] on div "Naam kandidaat [PERSON_NAME] Taal Nederlands Assessment analogieen set 7 Datum …" at bounding box center [587, 228] width 856 height 142
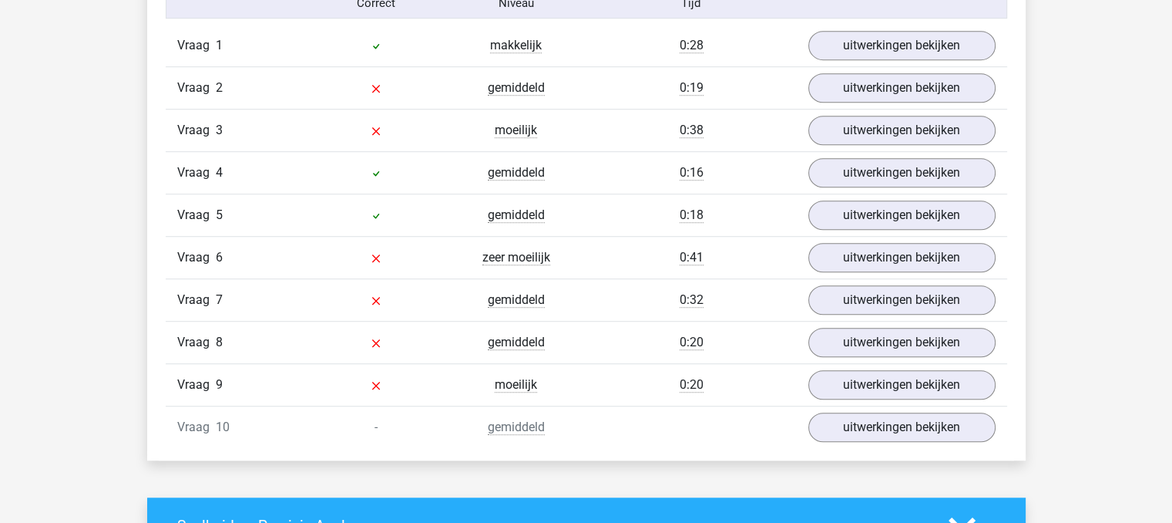
scroll to position [1044, 0]
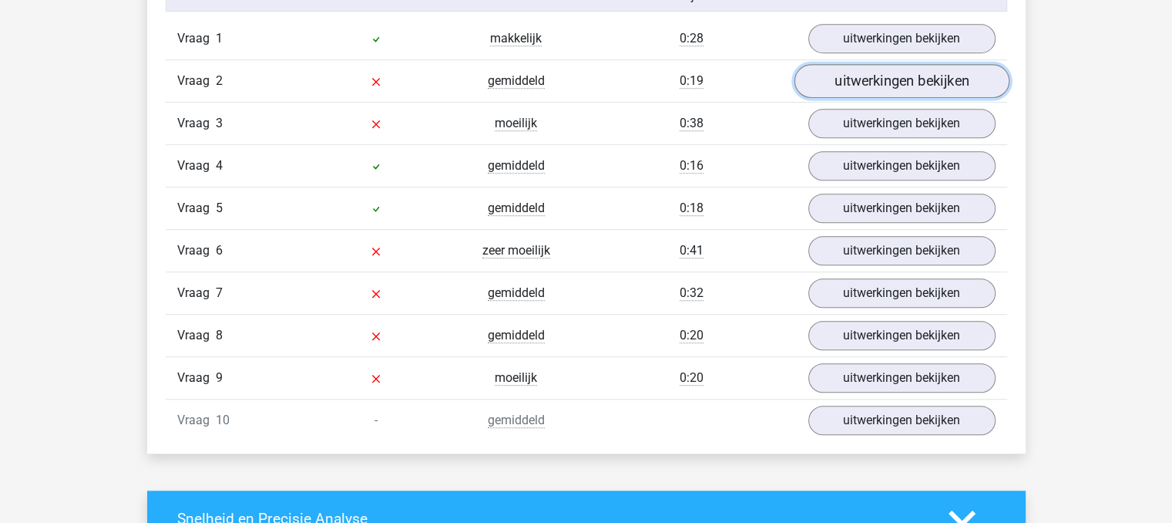
click at [973, 93] on link "uitwerkingen bekijken" at bounding box center [901, 82] width 215 height 34
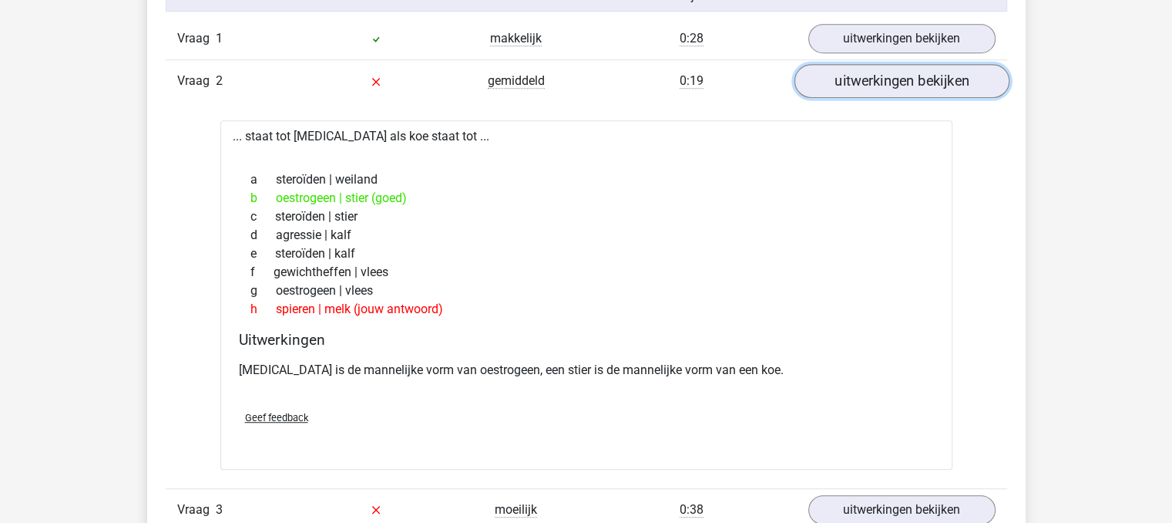
click at [915, 82] on link "uitwerkingen bekijken" at bounding box center [901, 82] width 215 height 34
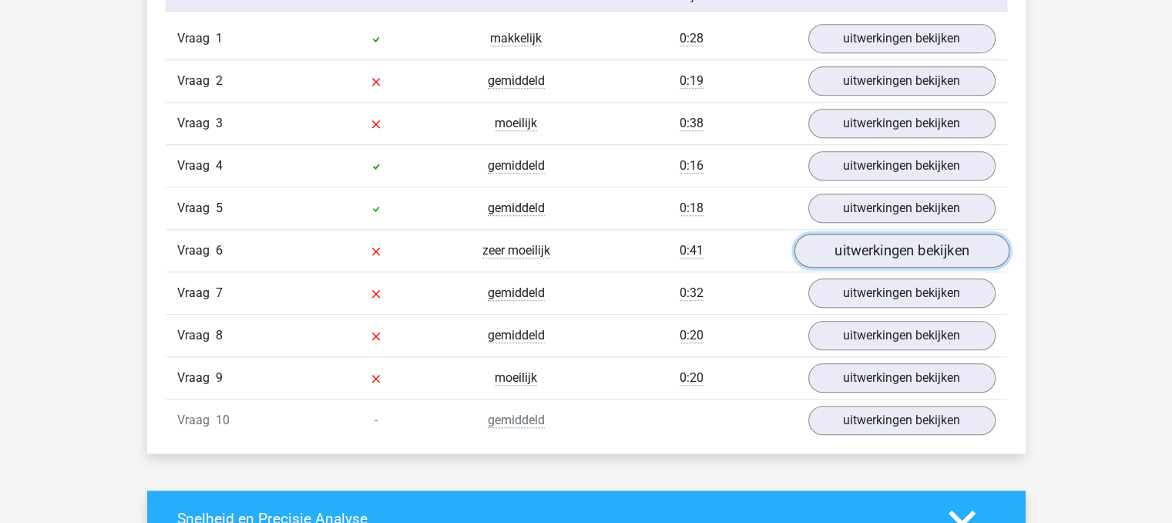
click at [909, 255] on link "uitwerkingen bekijken" at bounding box center [901, 251] width 215 height 34
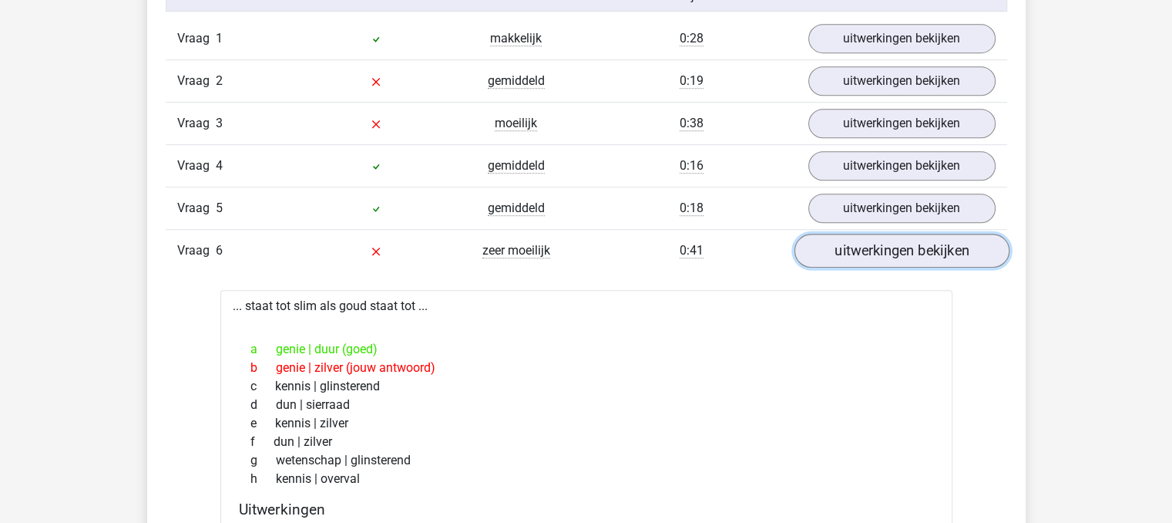
click at [987, 253] on link "uitwerkingen bekijken" at bounding box center [901, 251] width 215 height 34
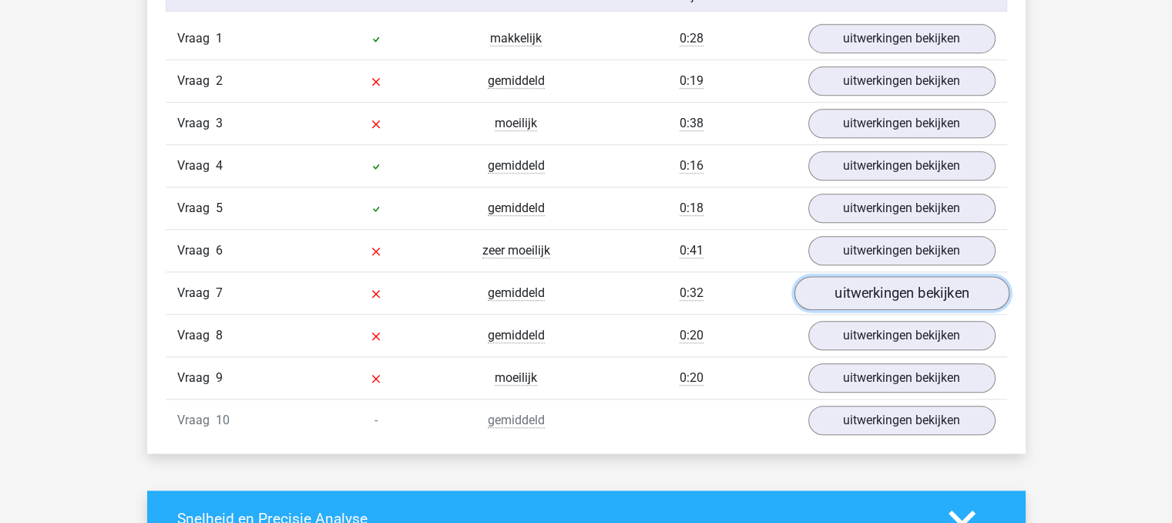
click at [976, 298] on link "uitwerkingen bekijken" at bounding box center [901, 294] width 215 height 34
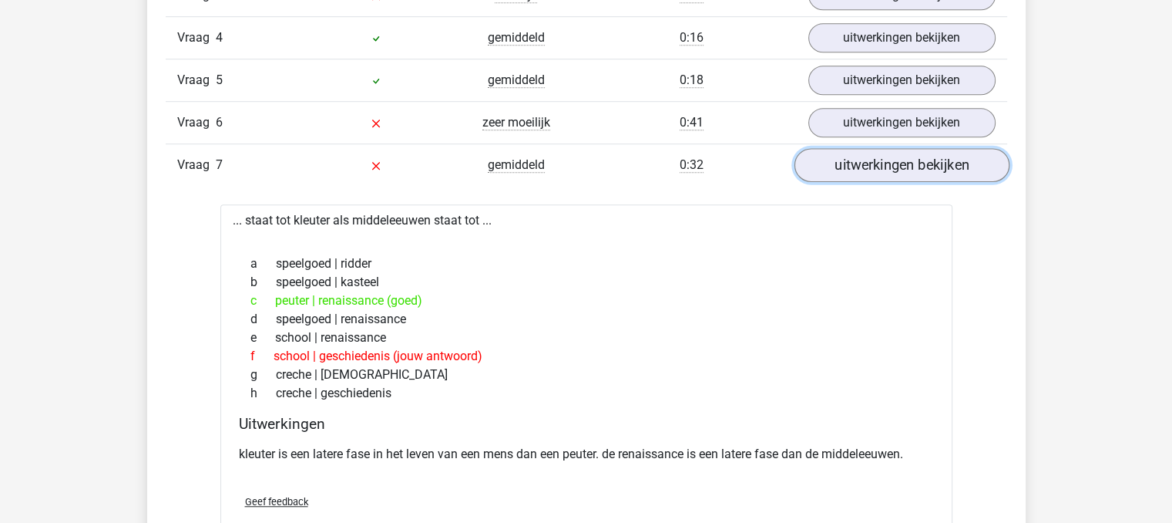
scroll to position [1198, 0]
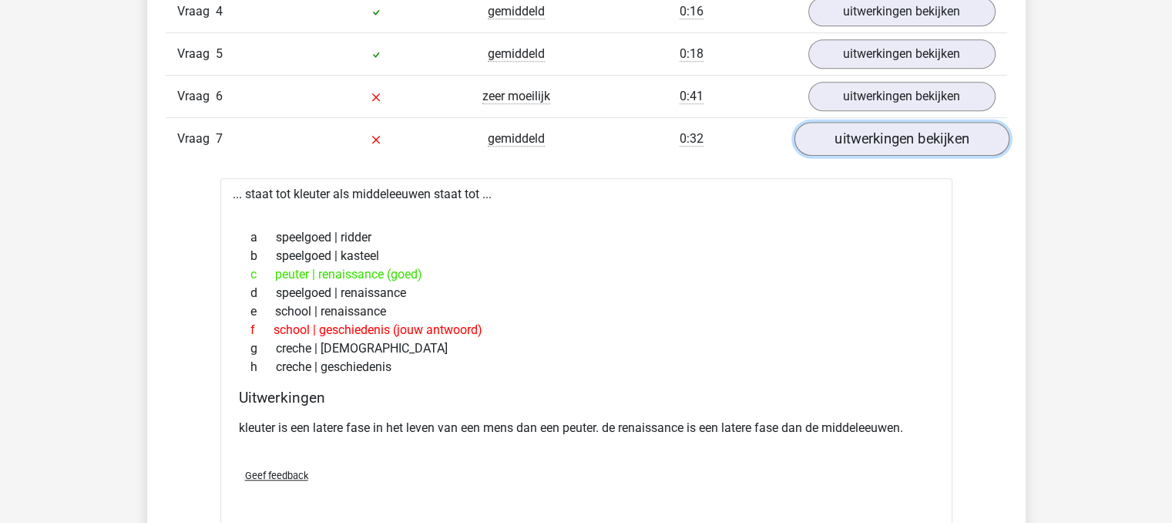
click at [939, 149] on link "uitwerkingen bekijken" at bounding box center [901, 140] width 215 height 34
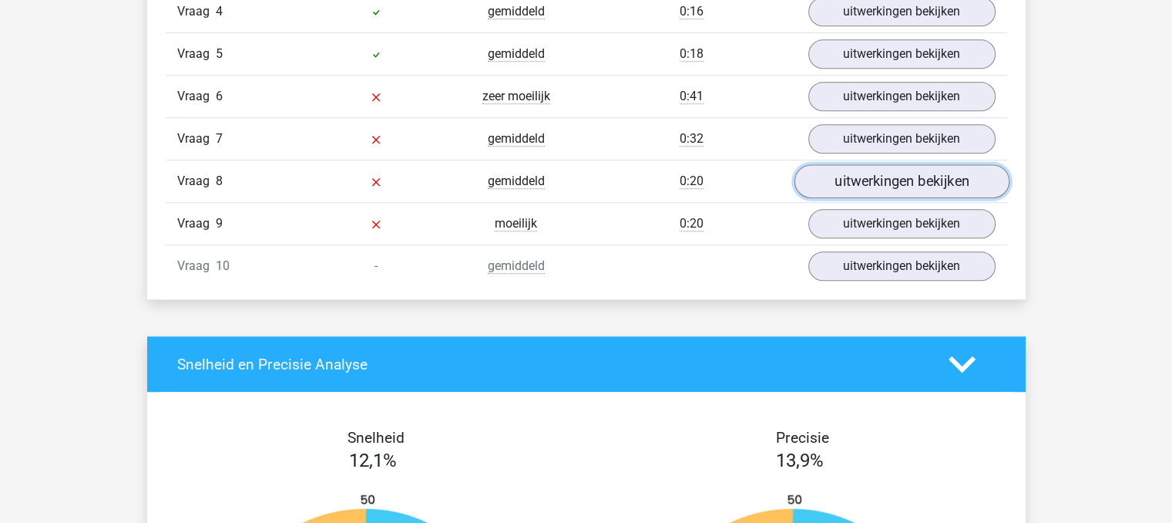
click at [940, 174] on link "uitwerkingen bekijken" at bounding box center [901, 182] width 215 height 34
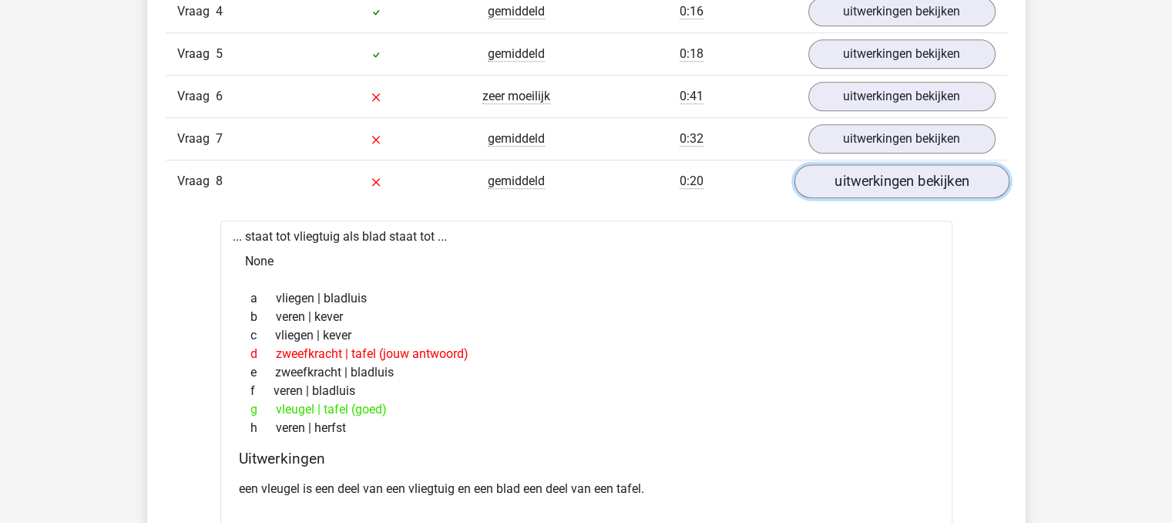
click at [897, 189] on link "uitwerkingen bekijken" at bounding box center [901, 182] width 215 height 34
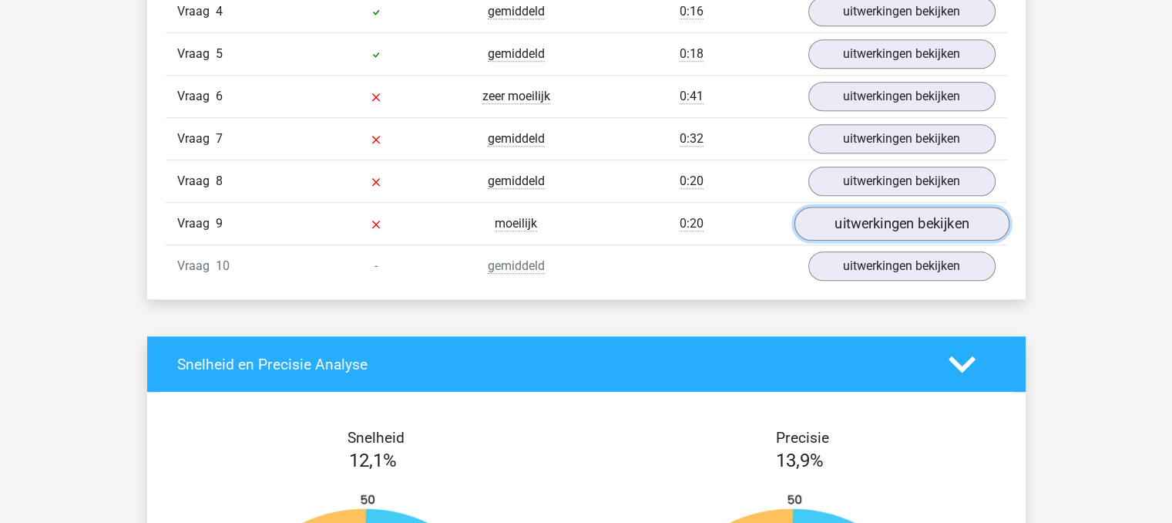
click at [901, 229] on link "uitwerkingen bekijken" at bounding box center [901, 224] width 215 height 34
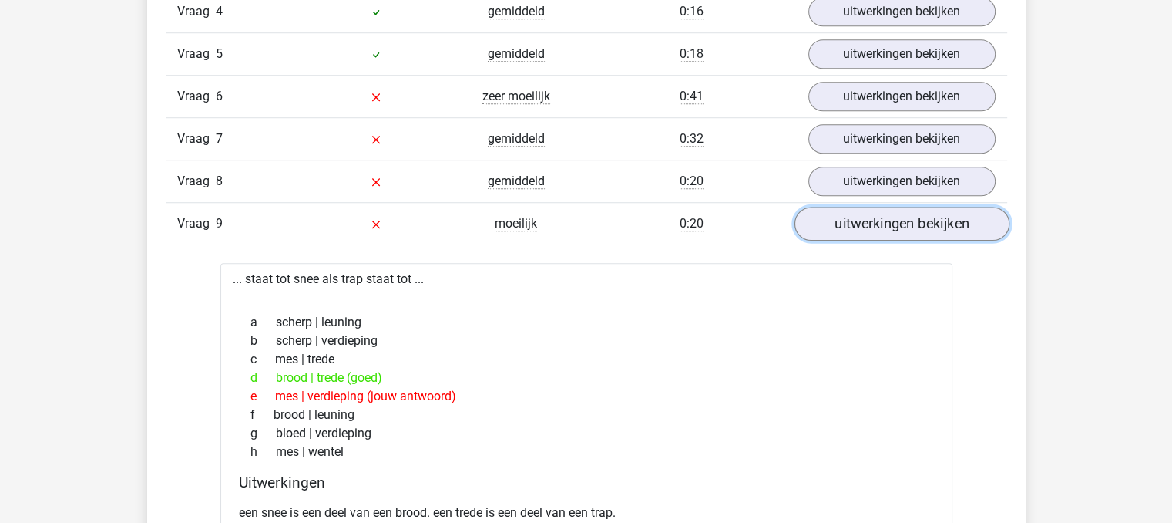
click at [902, 220] on link "uitwerkingen bekijken" at bounding box center [901, 224] width 215 height 34
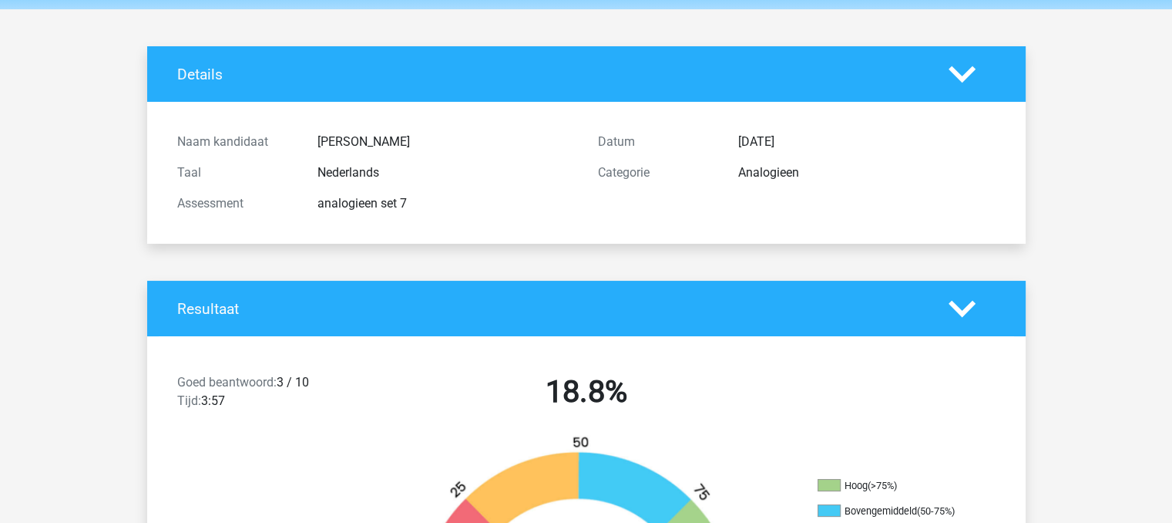
scroll to position [0, 0]
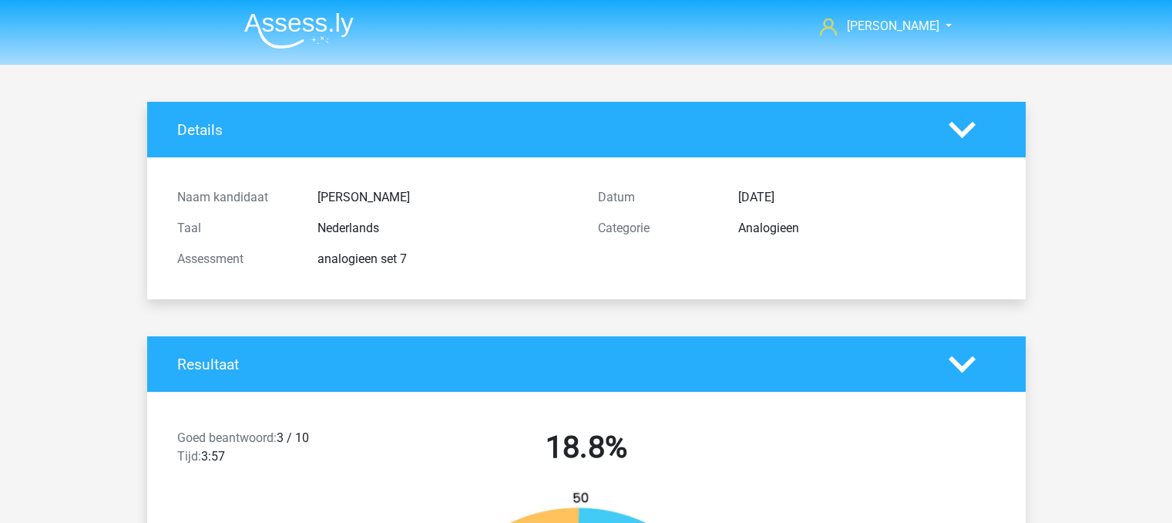
click at [310, 8] on li at bounding box center [293, 27] width 122 height 42
click at [311, 15] on img at bounding box center [298, 30] width 109 height 36
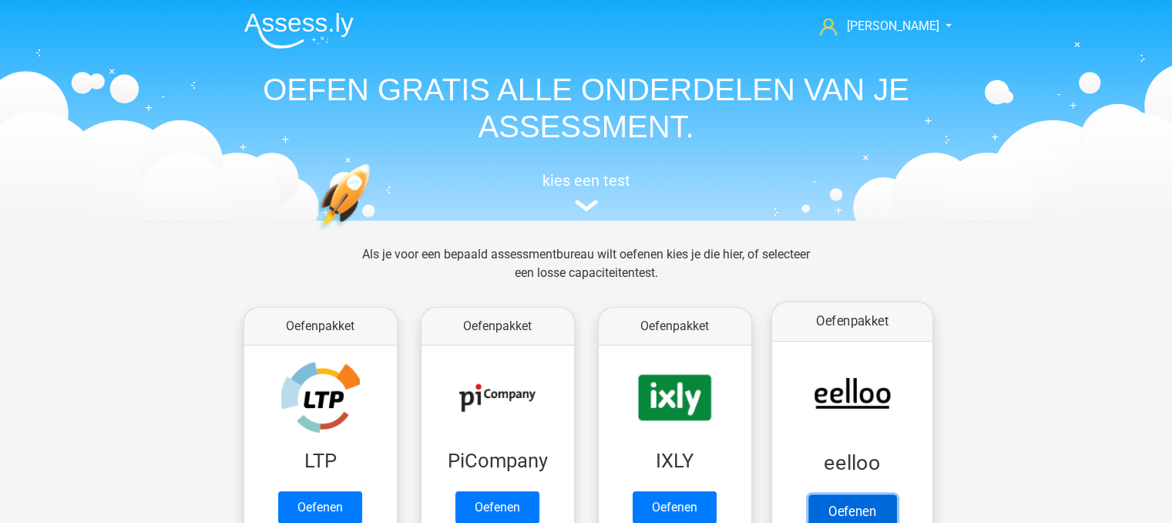
click at [875, 494] on link "Oefenen" at bounding box center [852, 511] width 88 height 34
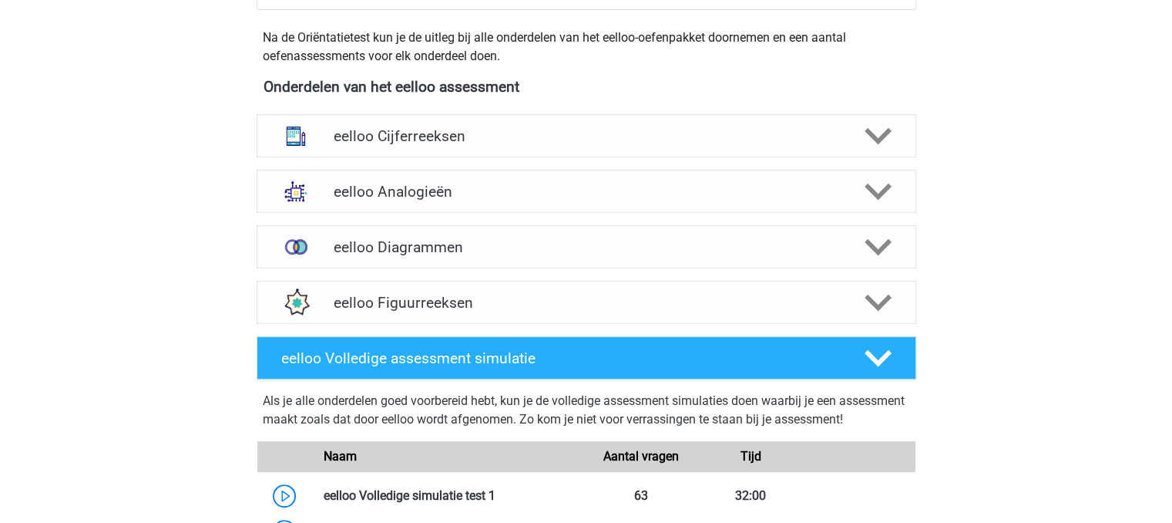
scroll to position [524, 0]
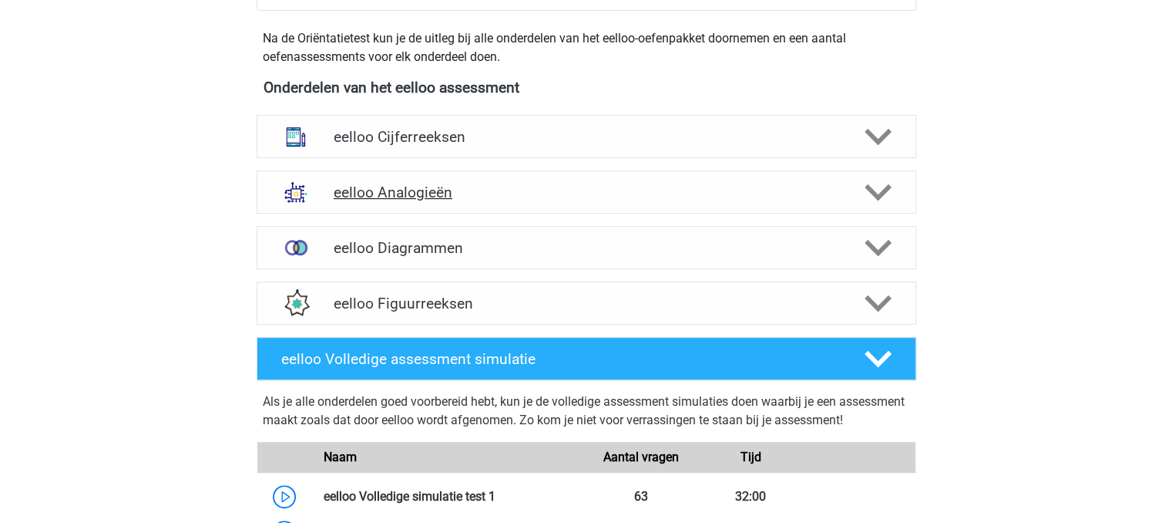
click at [821, 180] on div "eelloo Analogieën" at bounding box center [587, 191] width 660 height 43
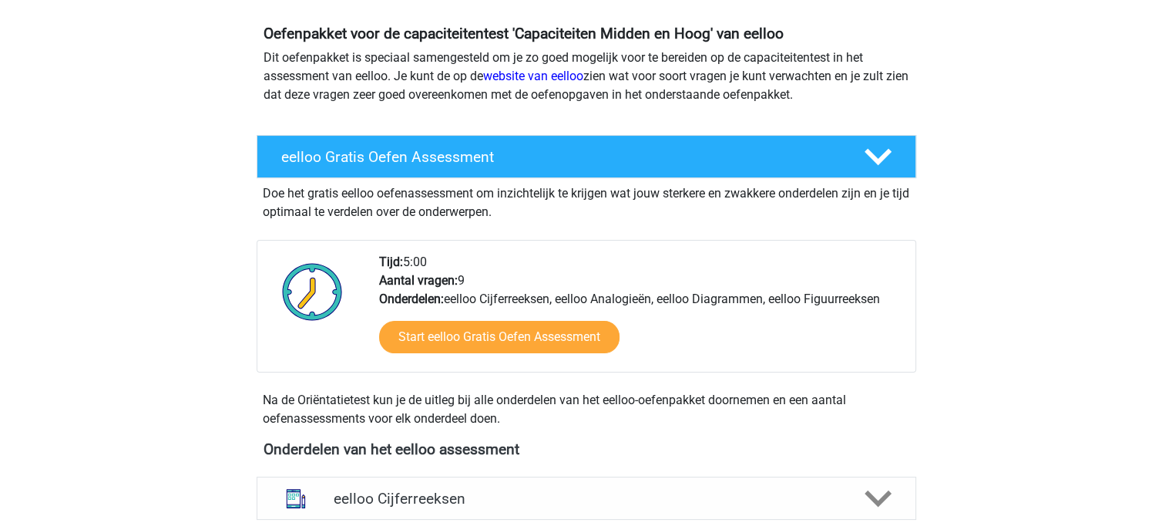
scroll to position [151, 0]
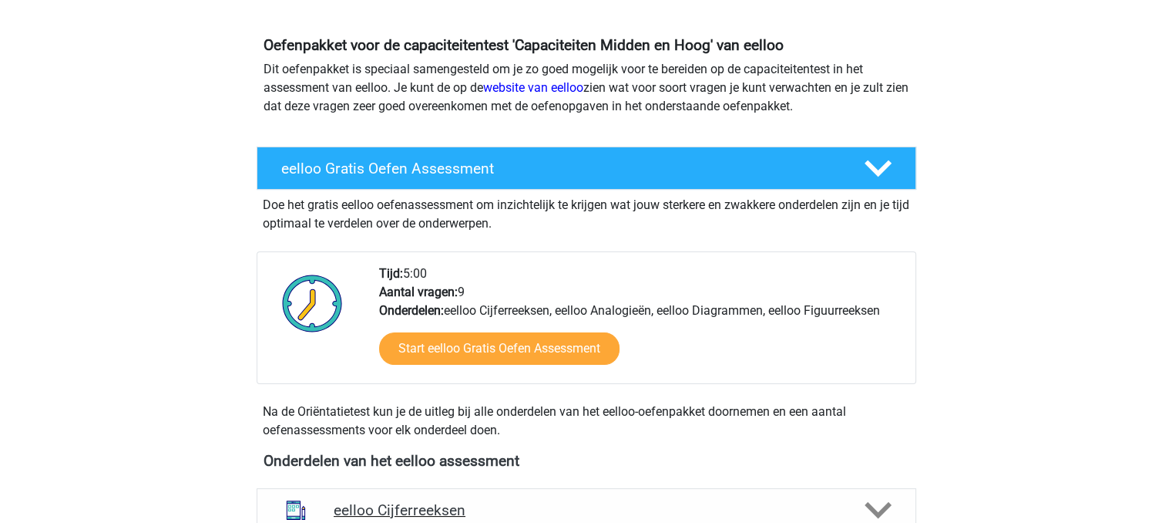
click at [876, 499] on icon at bounding box center [878, 509] width 27 height 27
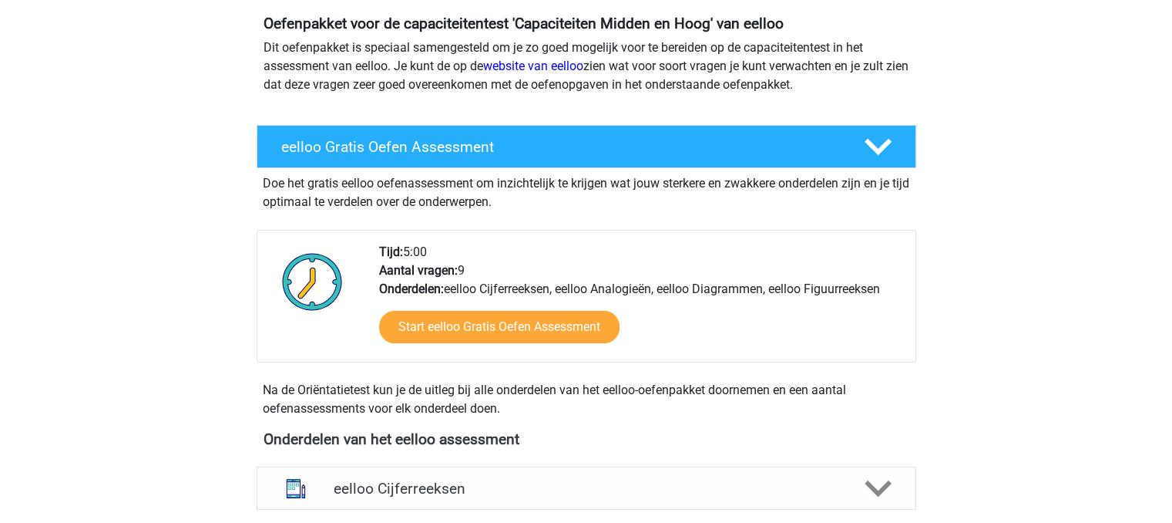
scroll to position [0, 0]
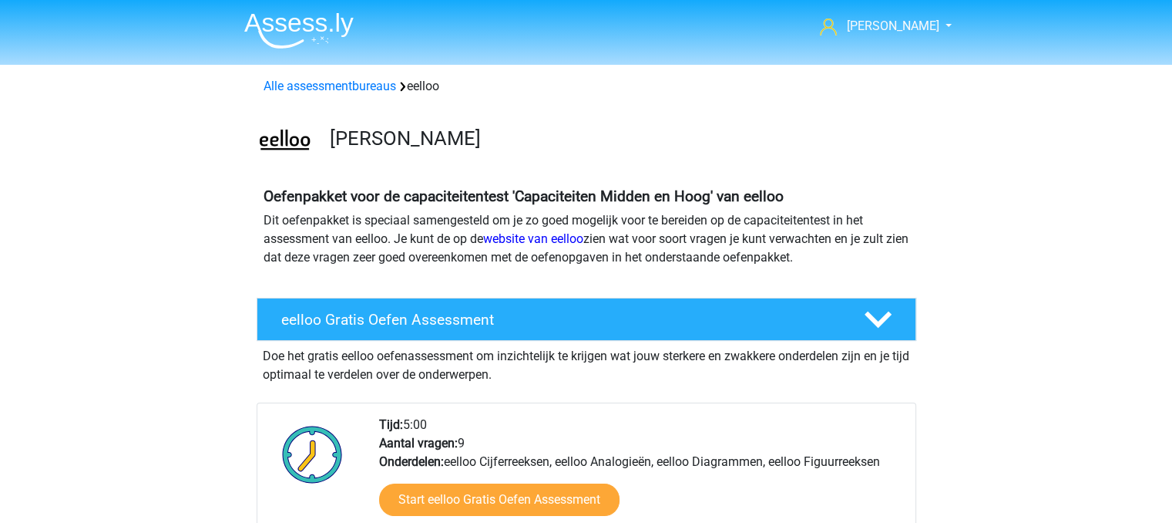
click at [304, 2] on nav "rebecca rebeccadegreef@live.nl Nederlands" at bounding box center [586, 27] width 709 height 50
click at [314, 31] on img at bounding box center [298, 30] width 109 height 36
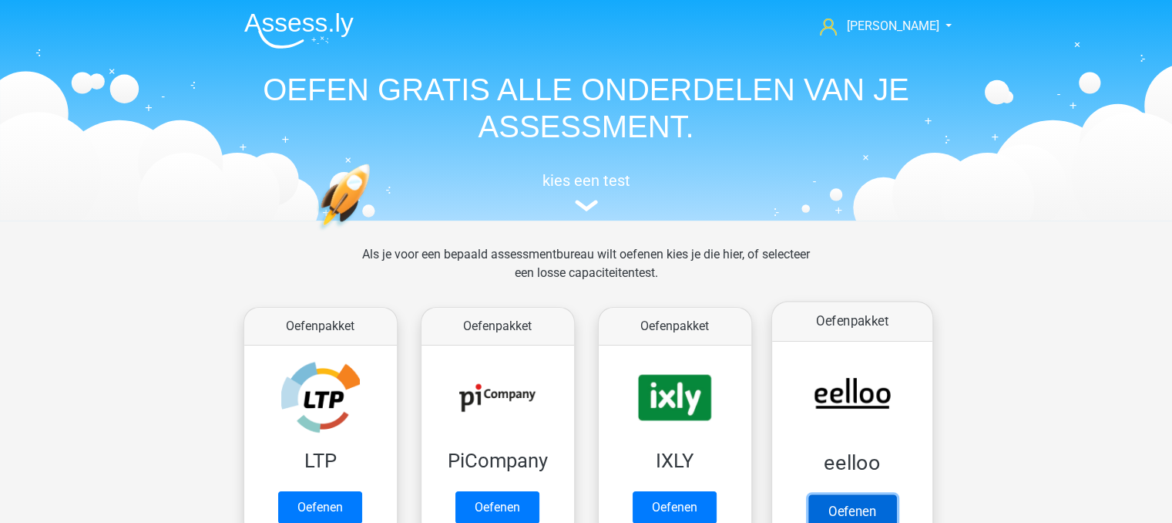
click at [855, 494] on link "Oefenen" at bounding box center [852, 511] width 88 height 34
click at [815, 494] on link "Oefenen" at bounding box center [852, 511] width 88 height 34
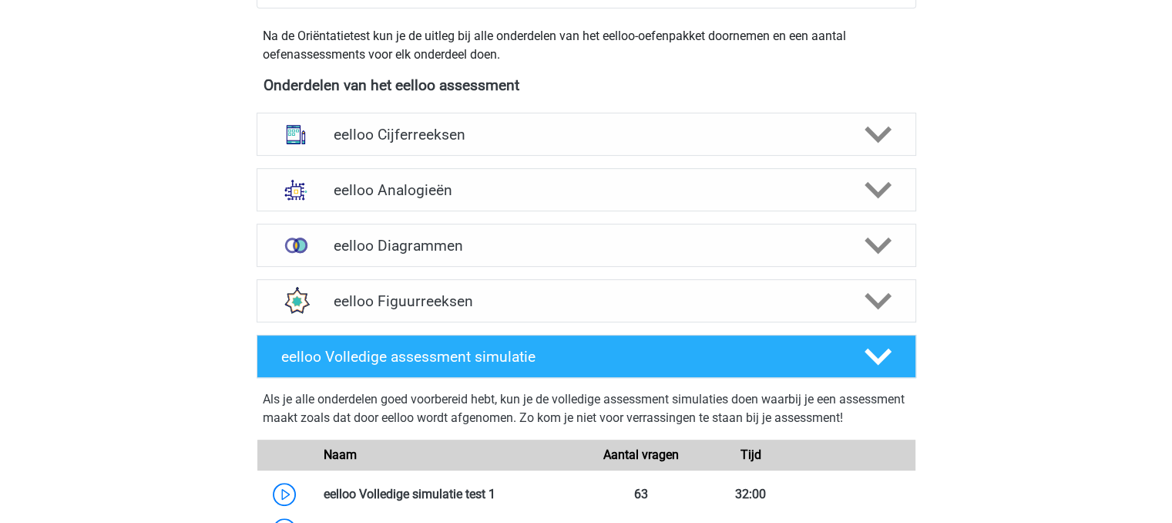
scroll to position [524, 0]
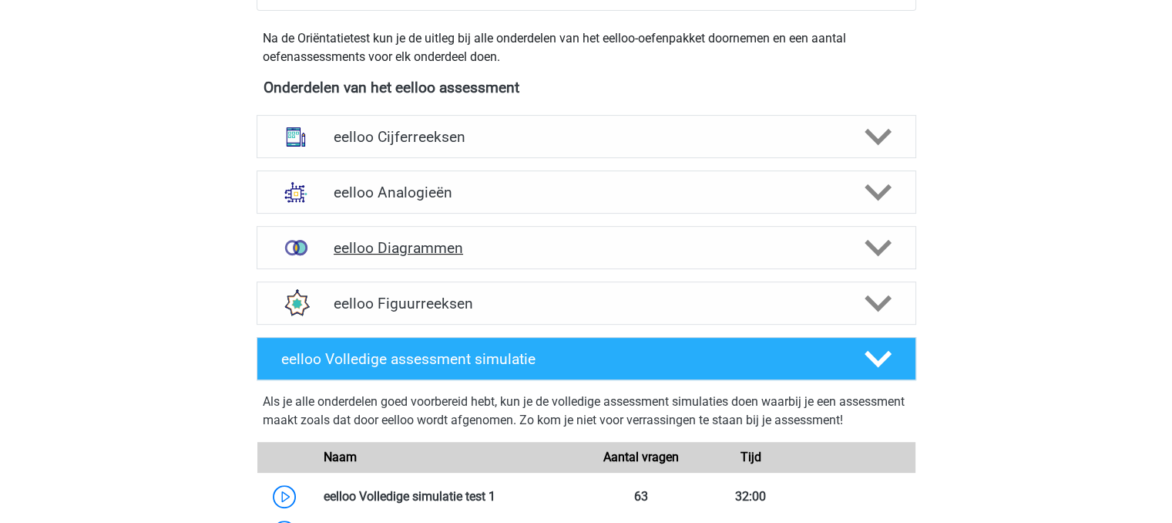
click at [870, 250] on icon at bounding box center [878, 247] width 27 height 27
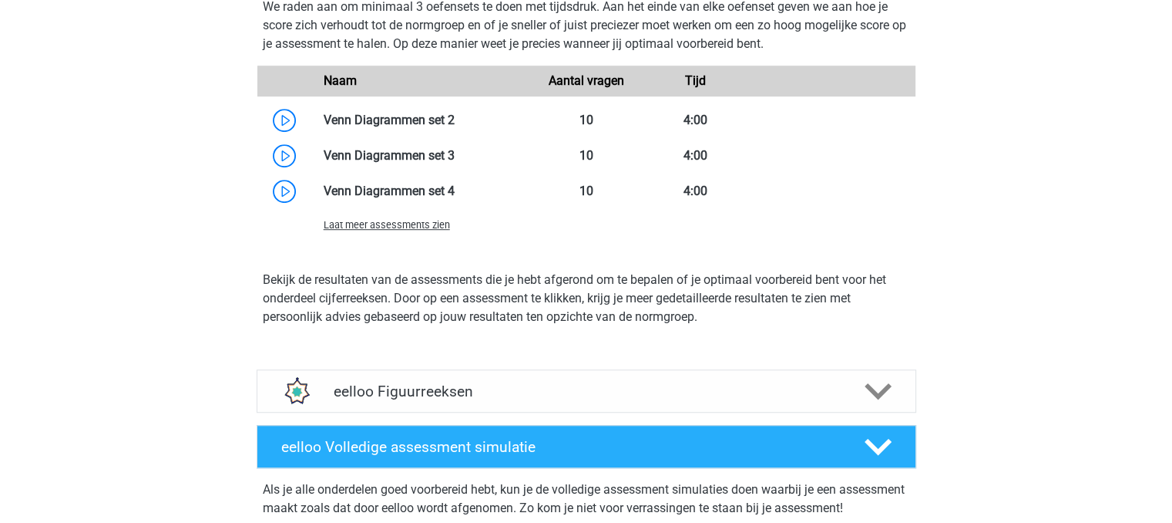
scroll to position [1062, 0]
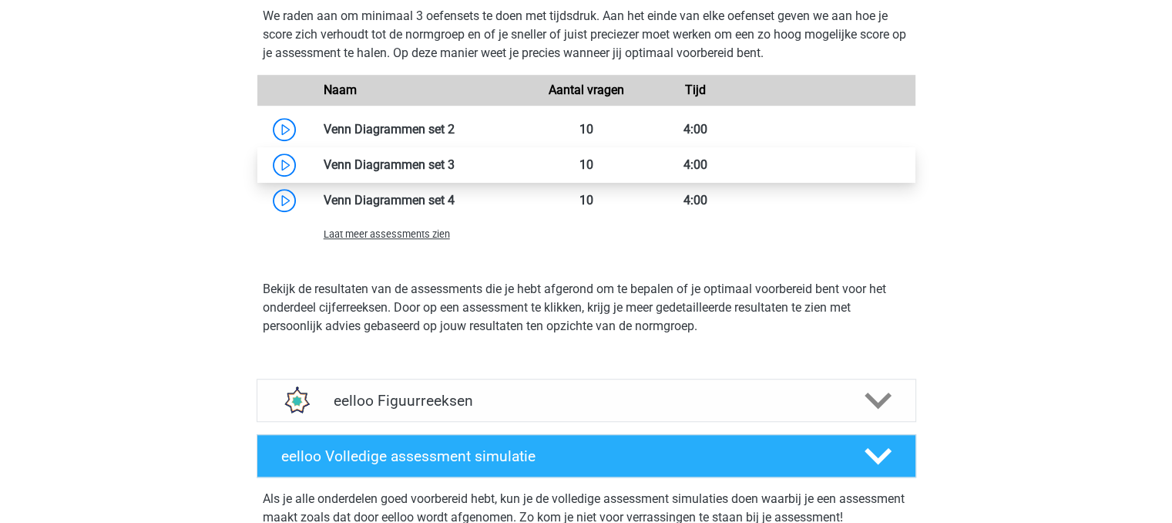
click at [455, 163] on link at bounding box center [455, 164] width 0 height 15
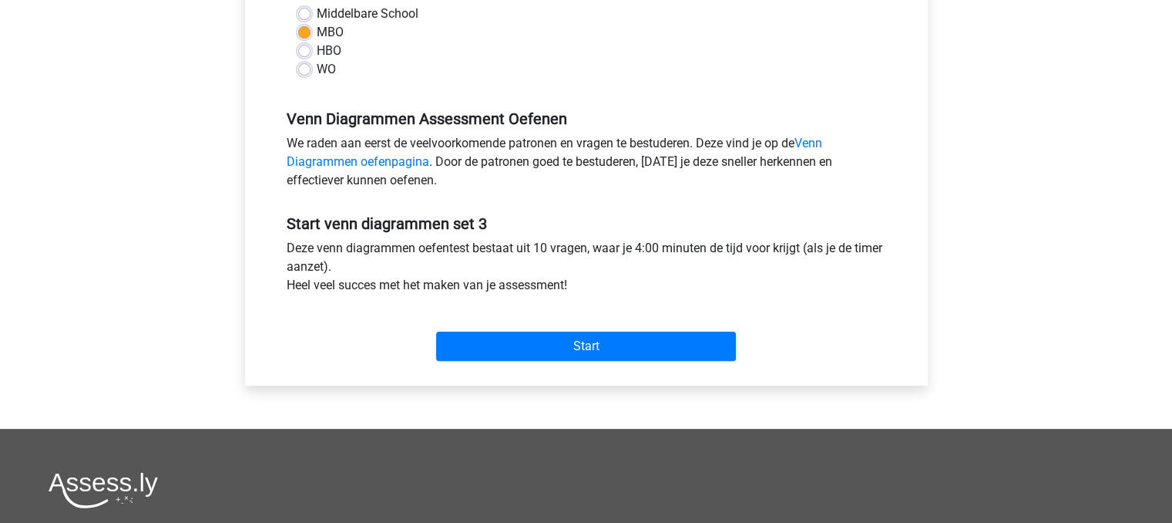
scroll to position [388, 0]
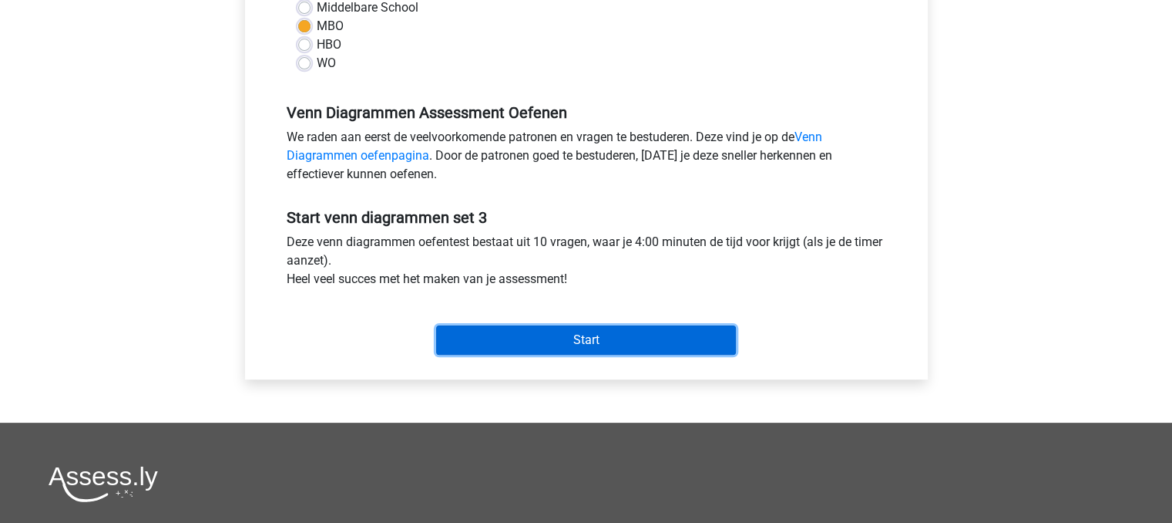
click at [694, 342] on input "Start" at bounding box center [586, 339] width 300 height 29
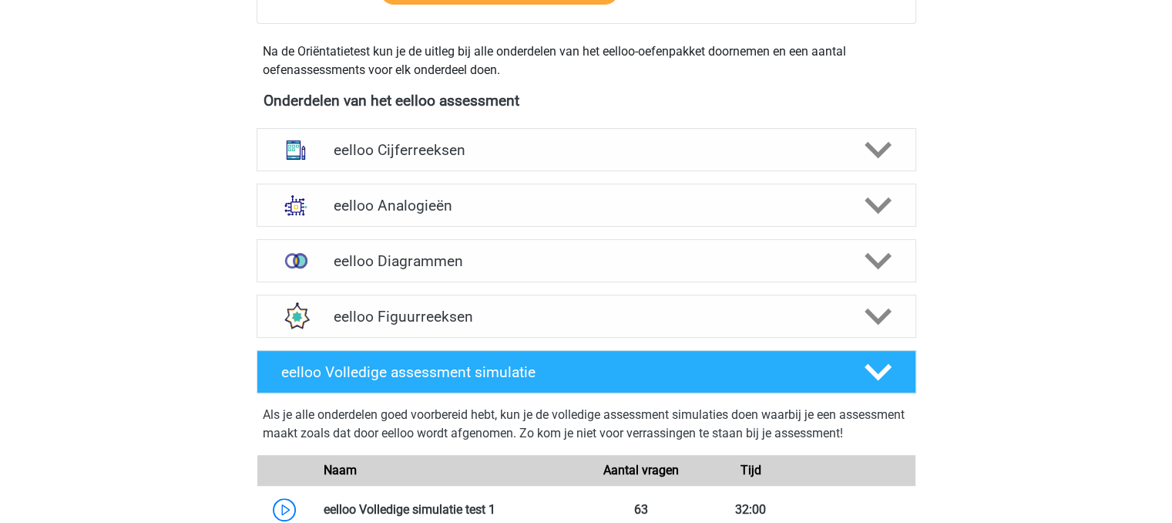
scroll to position [522, 0]
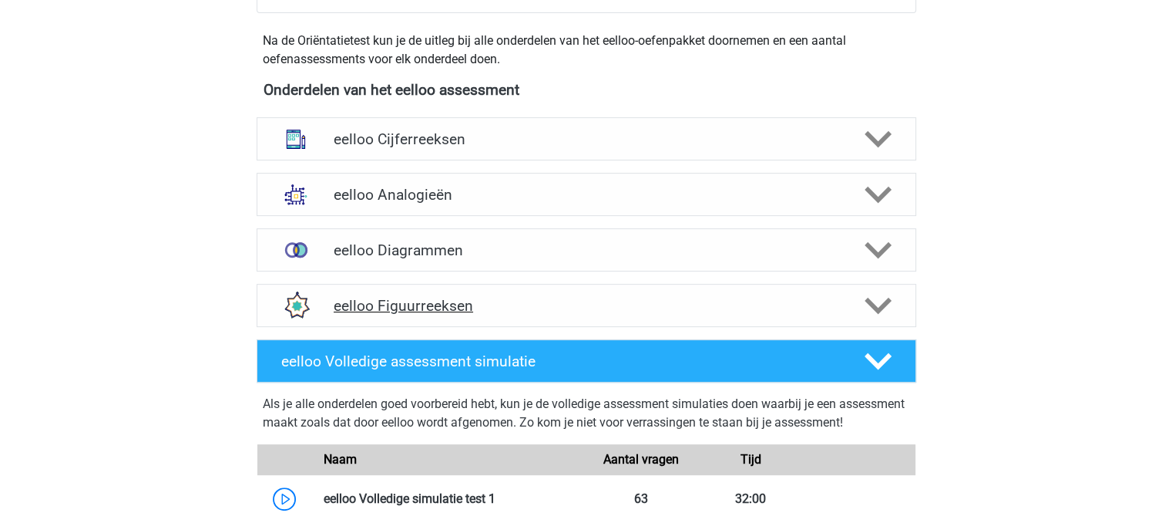
click at [882, 310] on icon at bounding box center [878, 305] width 27 height 27
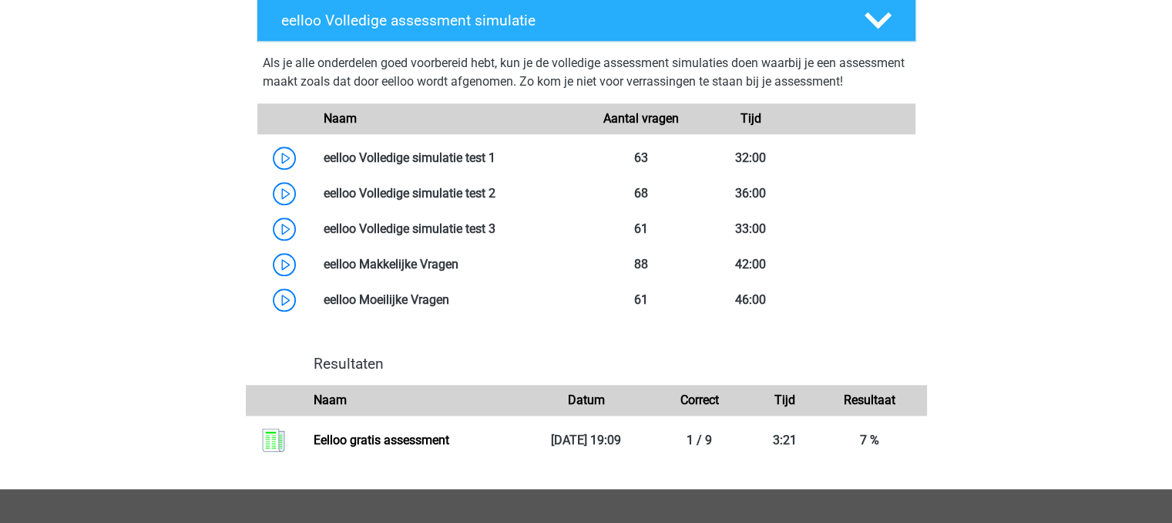
scroll to position [1505, 0]
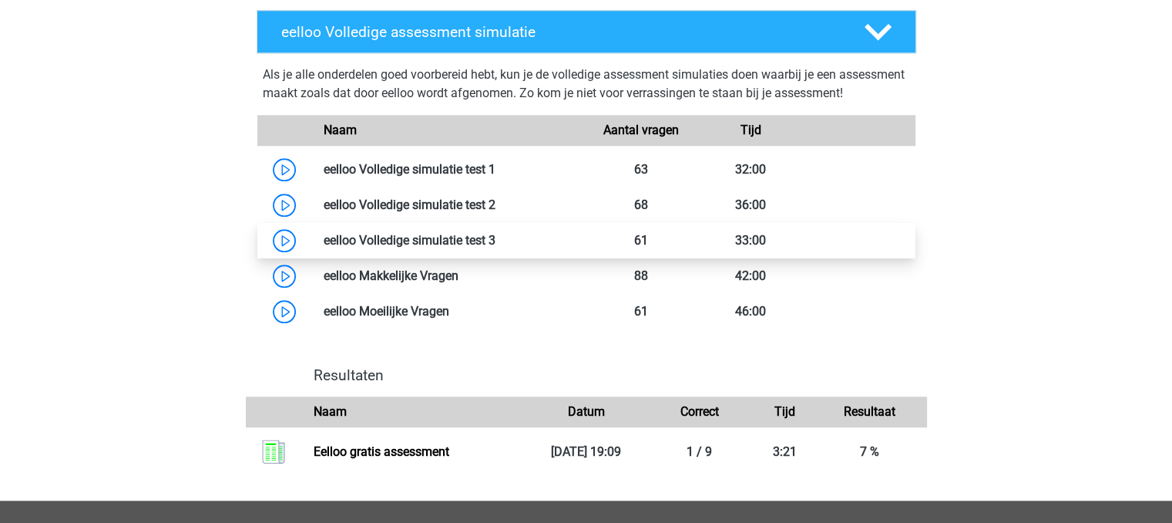
click at [496, 247] on link at bounding box center [496, 240] width 0 height 15
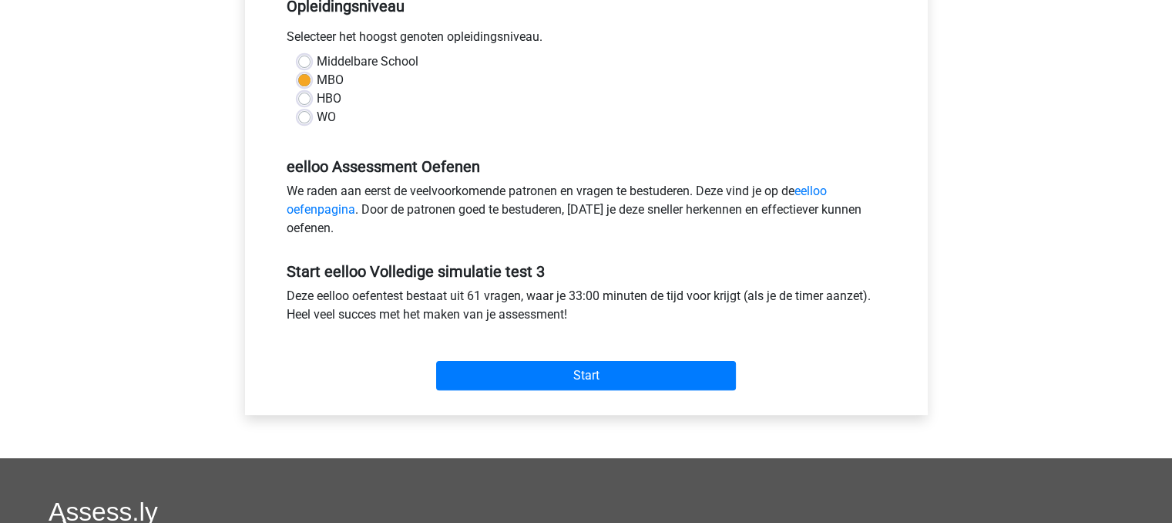
scroll to position [345, 0]
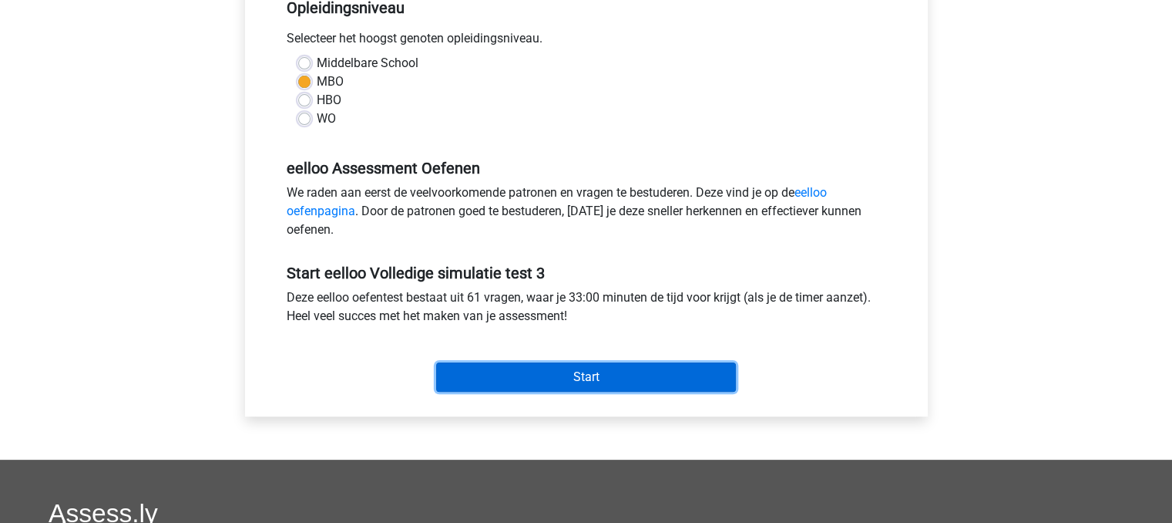
click at [684, 390] on input "Start" at bounding box center [586, 376] width 300 height 29
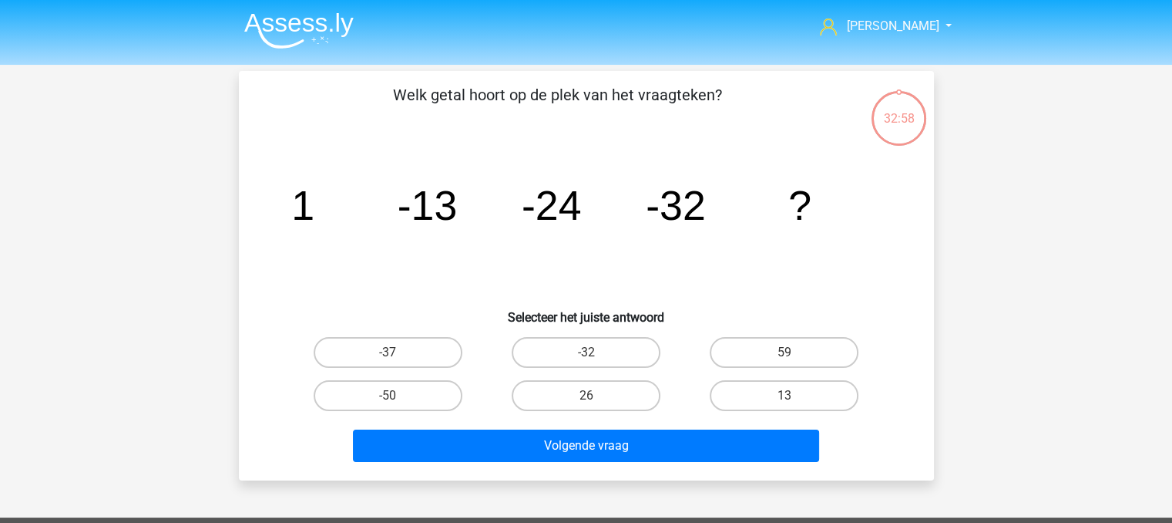
click at [899, 45] on nav "[PERSON_NAME] [EMAIL_ADDRESS][DOMAIN_NAME]" at bounding box center [586, 27] width 709 height 50
click at [895, 32] on span "[PERSON_NAME]" at bounding box center [892, 25] width 92 height 15
click at [876, 90] on link "Logout" at bounding box center [885, 98] width 106 height 25
